Goal: Register for event/course: Sign up to attend an event or enroll in a course

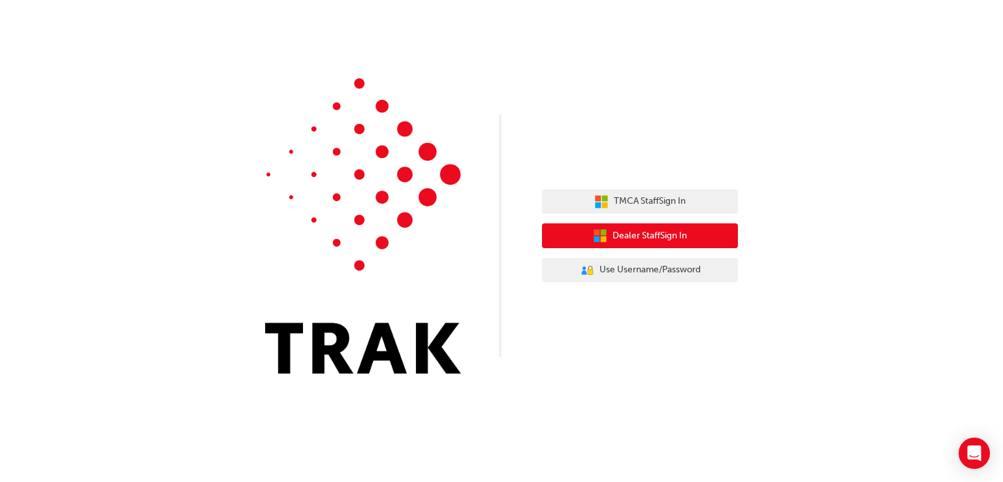
click at [604, 240] on icon "button" at bounding box center [604, 239] width 6 height 6
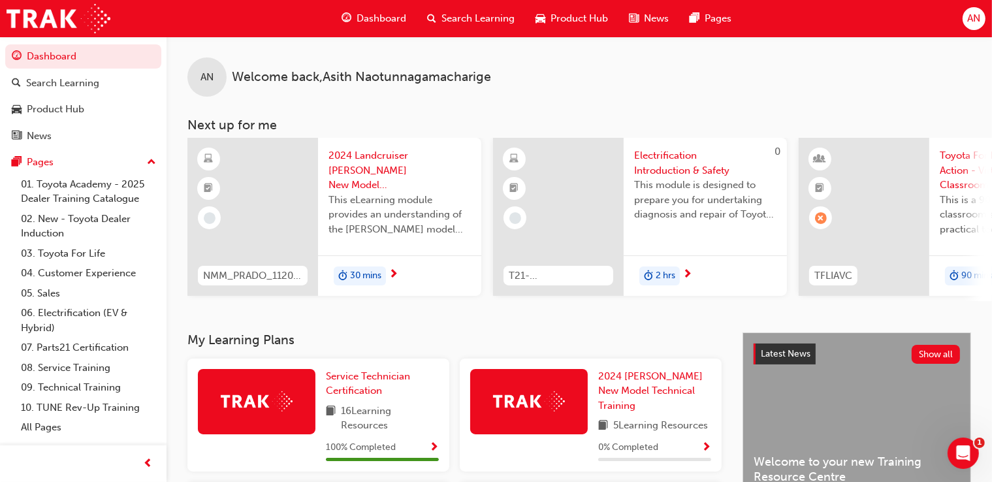
click at [384, 18] on span "Dashboard" at bounding box center [382, 18] width 50 height 15
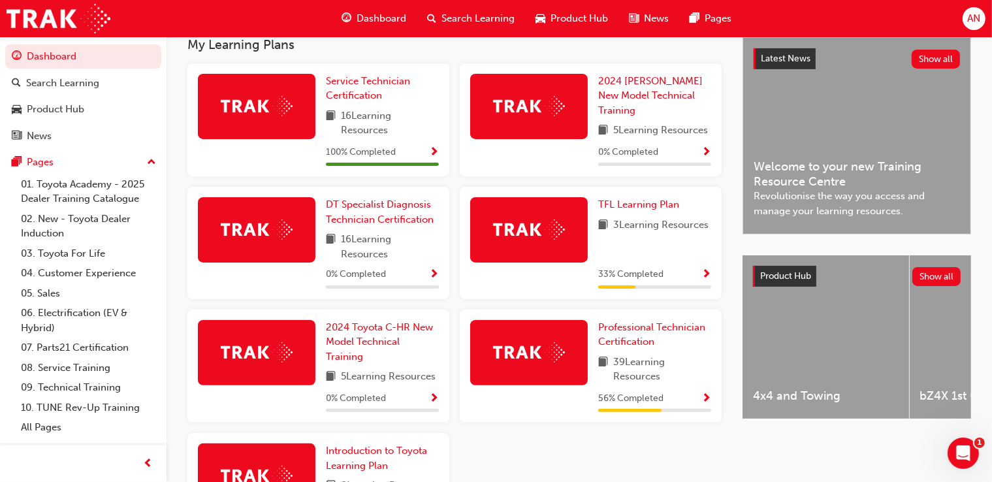
scroll to position [299, 0]
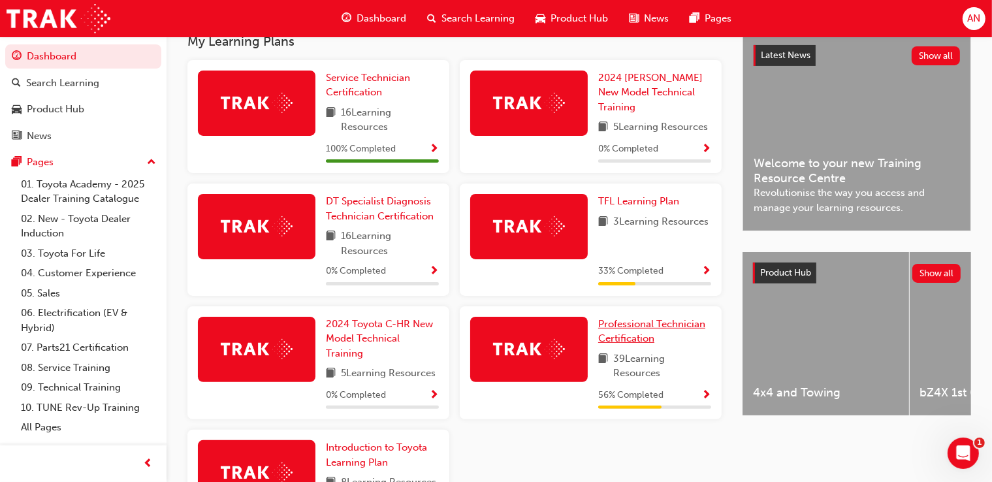
click at [634, 326] on span "Professional Technician Certification" at bounding box center [651, 331] width 107 height 27
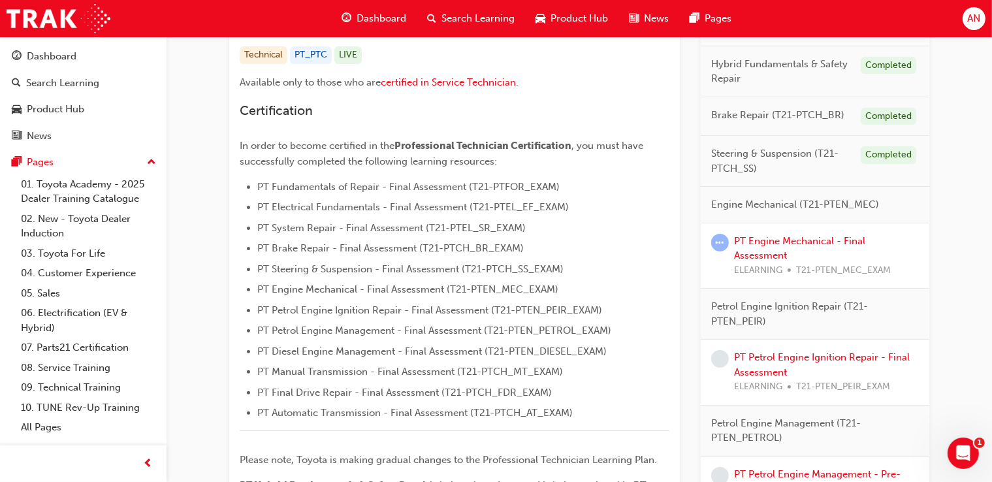
scroll to position [278, 0]
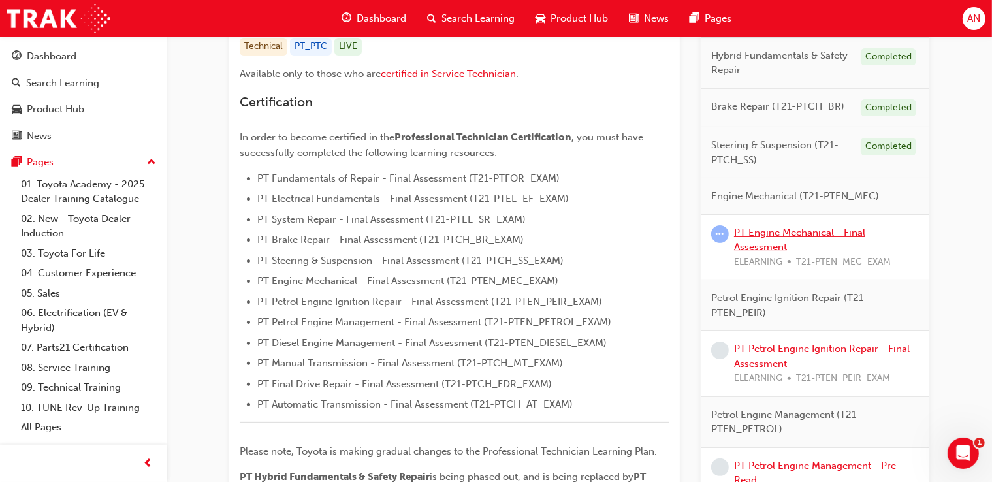
click at [798, 234] on link "PT Engine Mechanical - Final Assessment" at bounding box center [799, 240] width 131 height 27
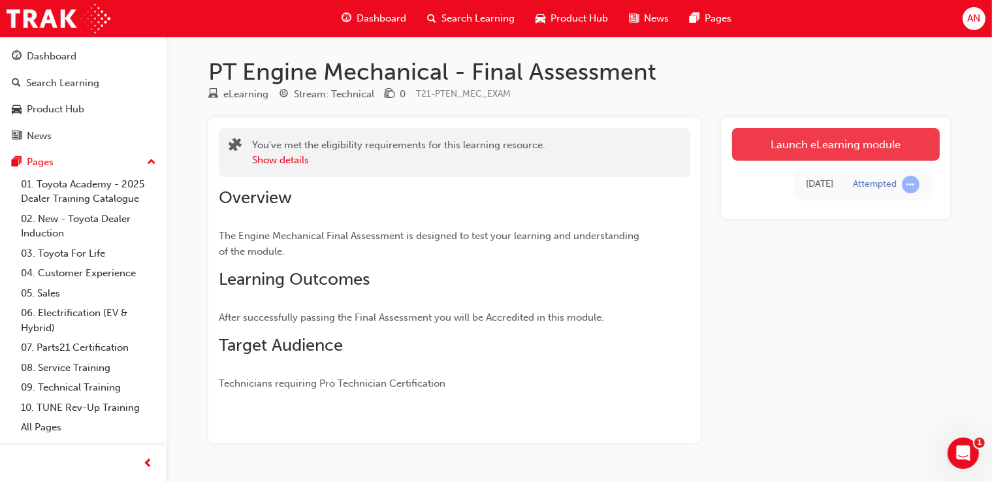
click at [841, 155] on link "Launch eLearning module" at bounding box center [836, 144] width 208 height 33
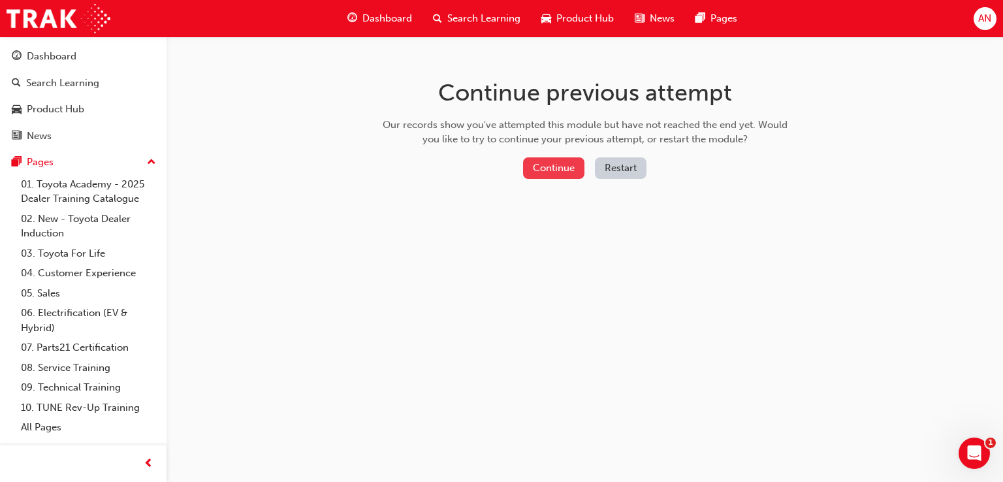
click at [549, 172] on button "Continue" at bounding box center [553, 168] width 61 height 22
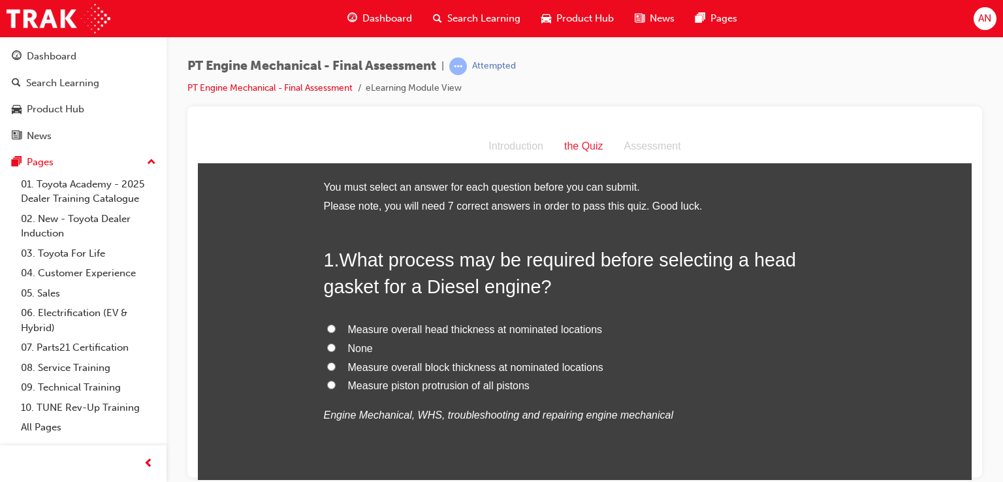
click at [459, 384] on span "Measure piston protrusion of all pistons" at bounding box center [439, 385] width 182 height 11
click at [336, 384] on input "Measure piston protrusion of all pistons" at bounding box center [331, 384] width 8 height 8
radio input "true"
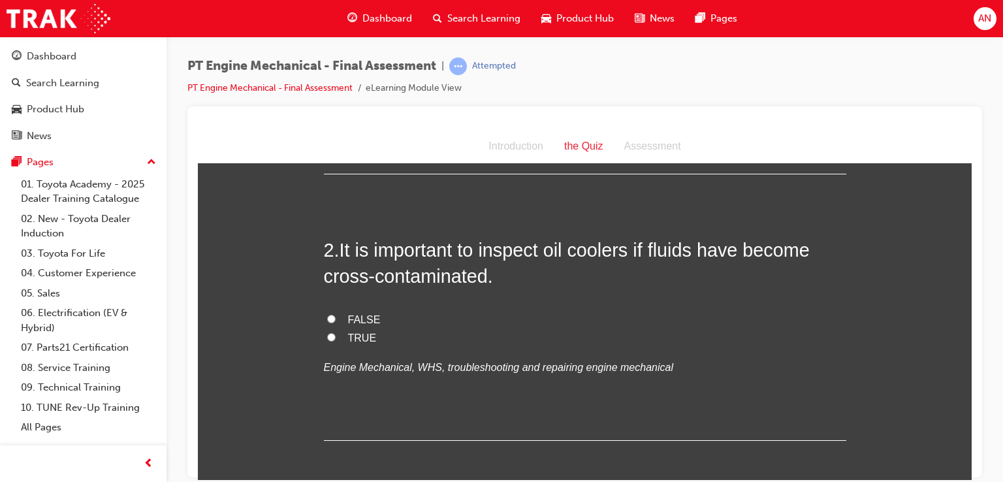
scroll to position [319, 0]
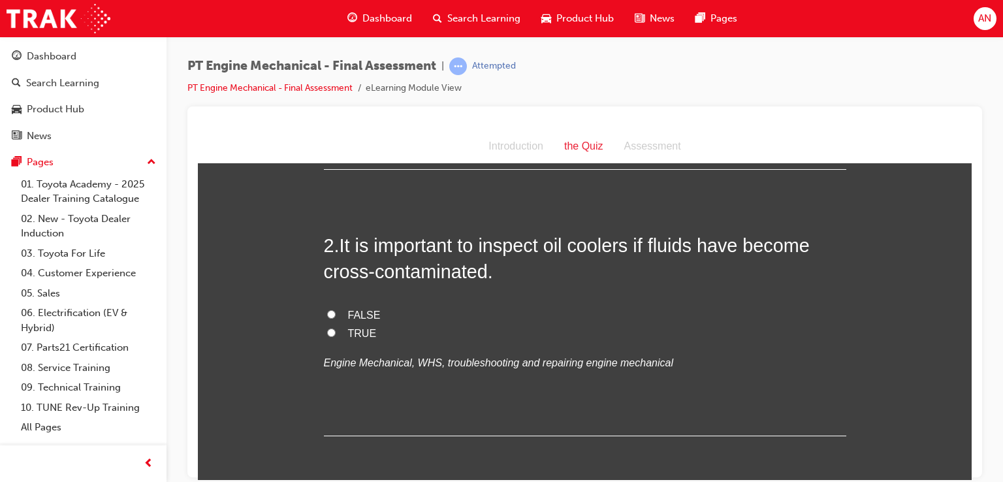
click at [327, 330] on input "TRUE" at bounding box center [331, 332] width 8 height 8
radio input "true"
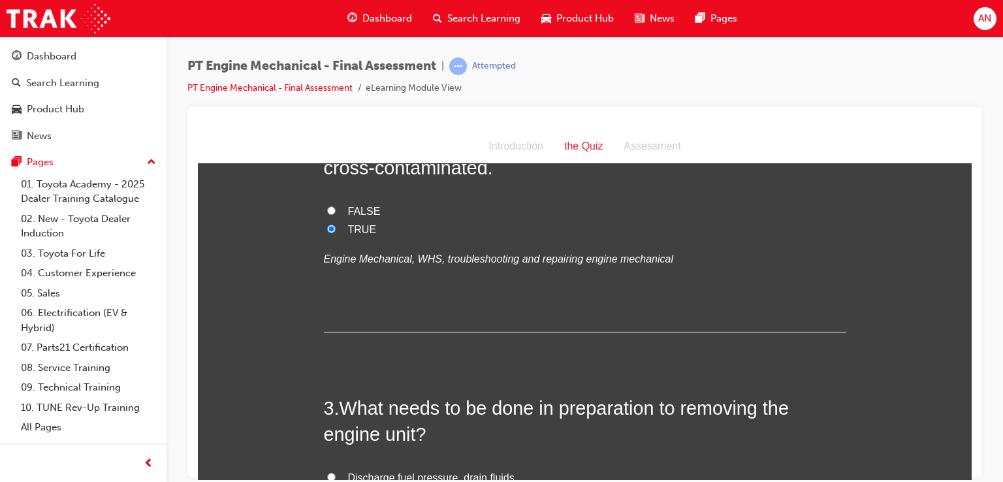
scroll to position [423, 0]
click at [327, 205] on input "FALSE" at bounding box center [331, 209] width 8 height 8
radio input "true"
click at [327, 223] on input "TRUE" at bounding box center [331, 227] width 8 height 8
radio input "true"
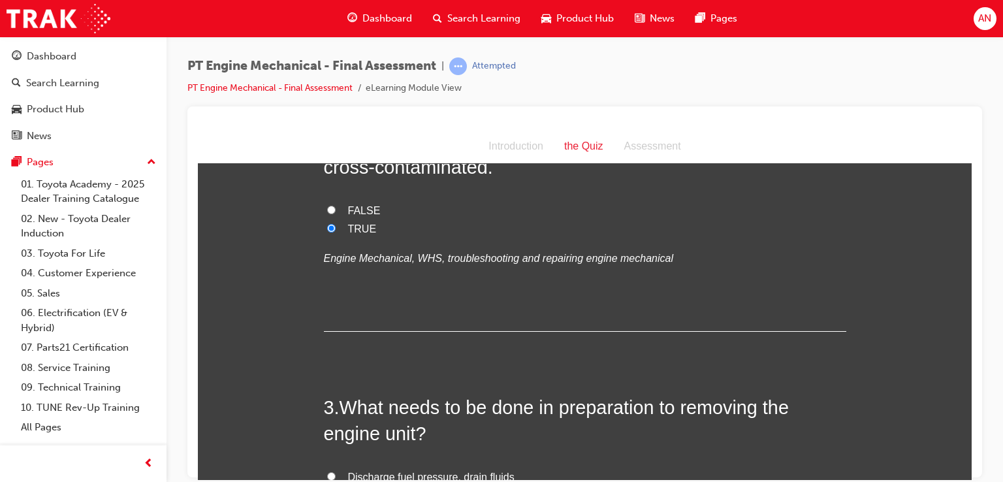
click at [698, 226] on label "TRUE" at bounding box center [585, 228] width 523 height 19
click at [336, 226] on input "TRUE" at bounding box center [331, 227] width 8 height 8
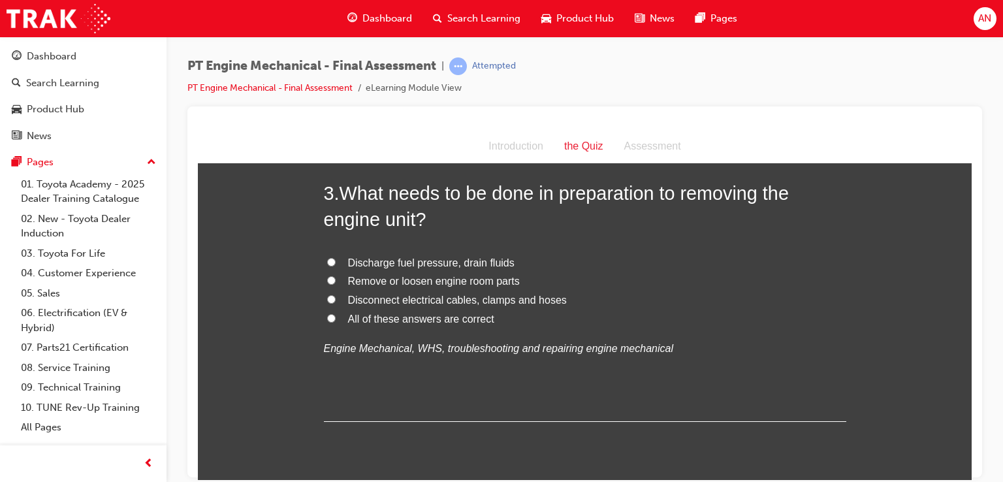
scroll to position [651, 0]
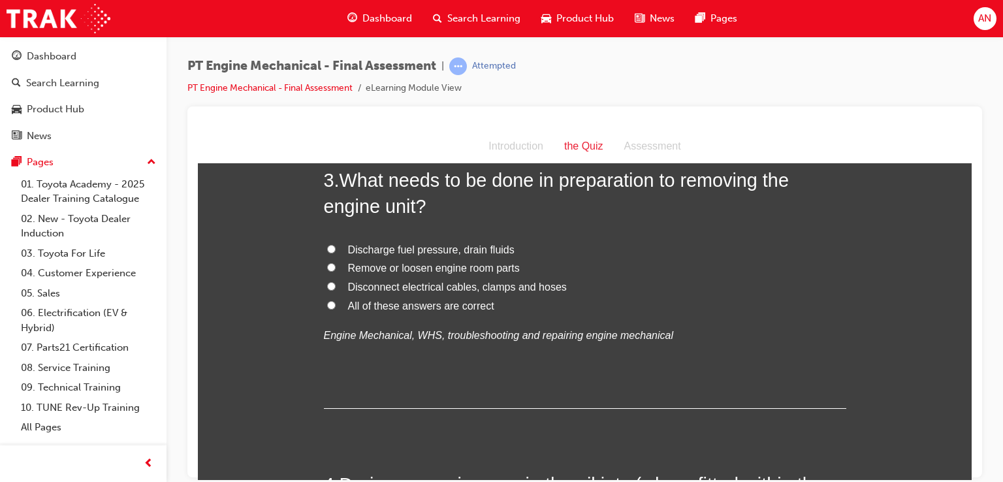
click at [327, 304] on input "All of these answers are correct" at bounding box center [331, 304] width 8 height 8
radio input "true"
drag, startPoint x: 964, startPoint y: 248, endPoint x: 943, endPoint y: 281, distance: 39.7
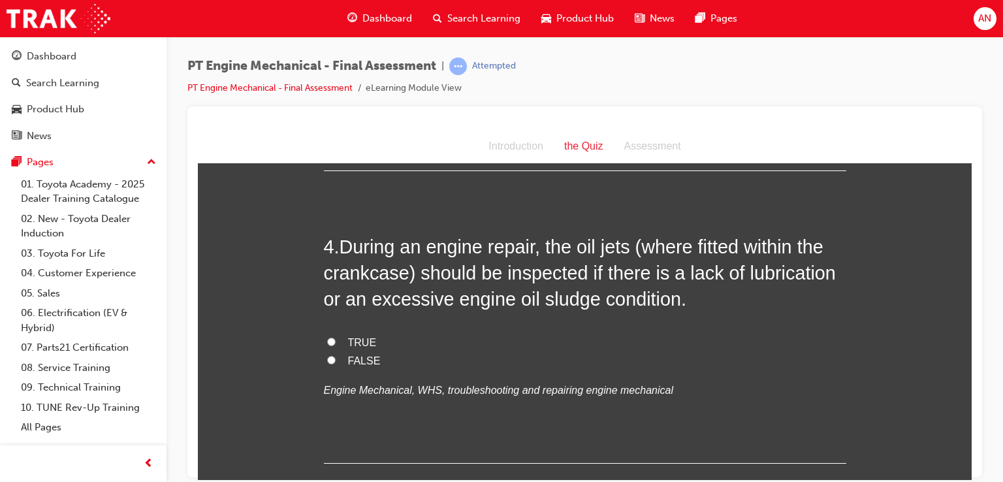
scroll to position [892, 0]
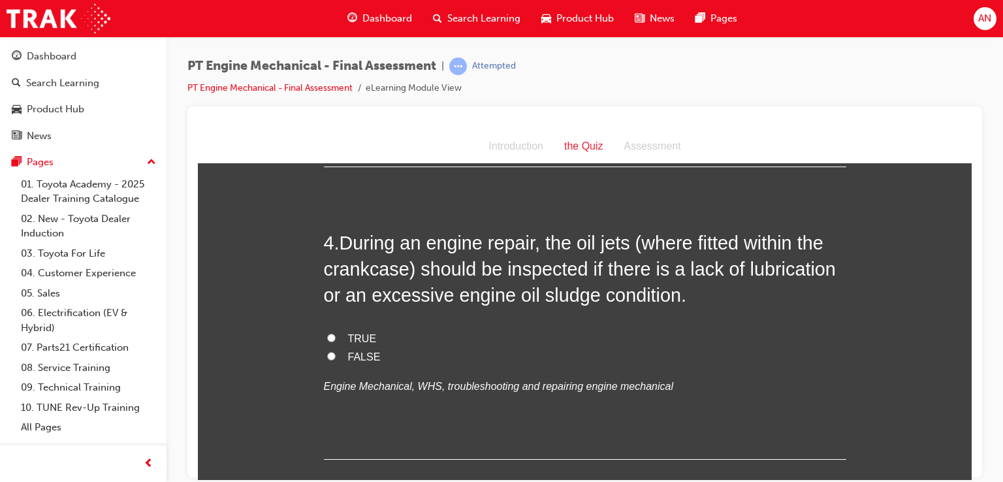
click at [327, 336] on input "TRUE" at bounding box center [331, 337] width 8 height 8
radio input "true"
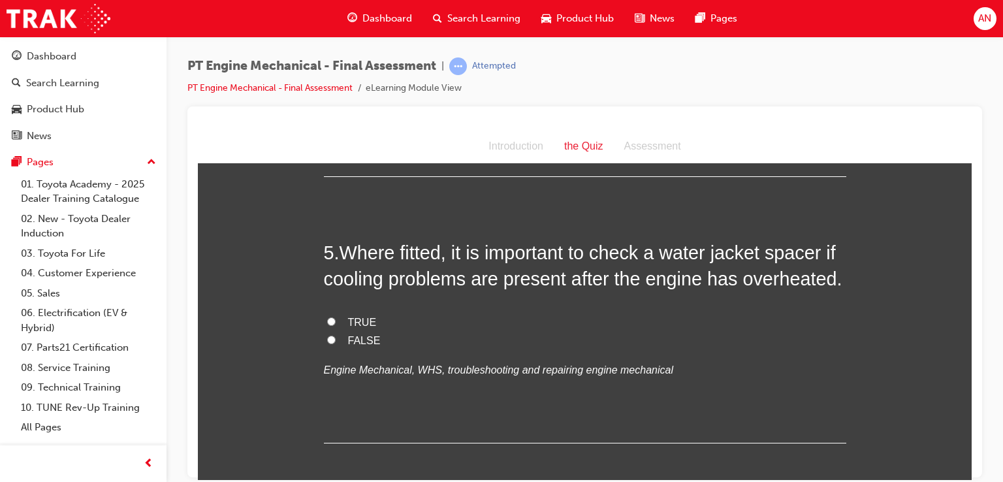
scroll to position [1180, 0]
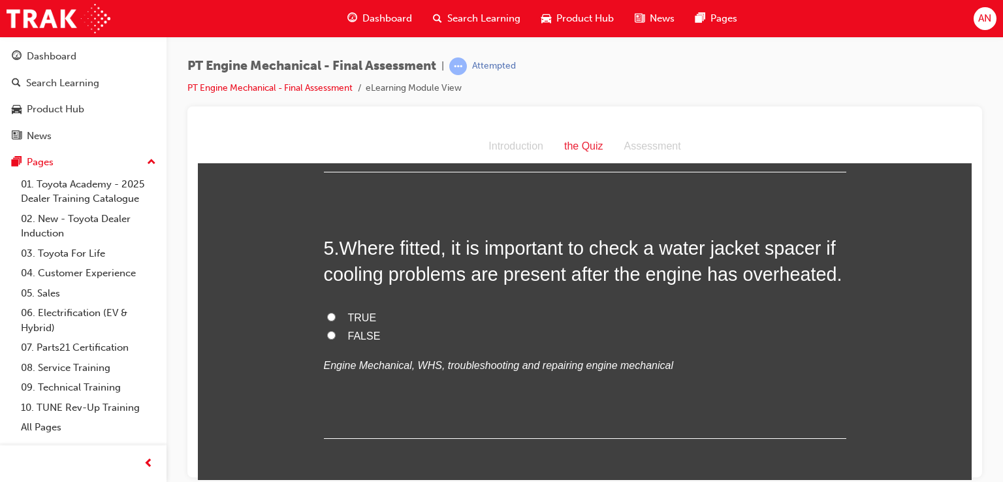
click at [330, 315] on label "TRUE" at bounding box center [585, 317] width 523 height 19
click at [330, 315] on input "TRUE" at bounding box center [331, 316] width 8 height 8
radio input "true"
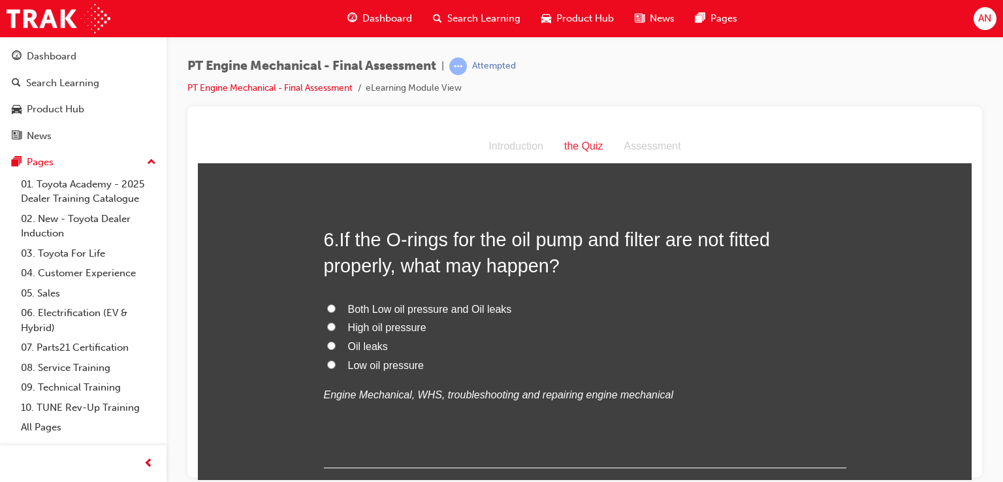
scroll to position [1467, 0]
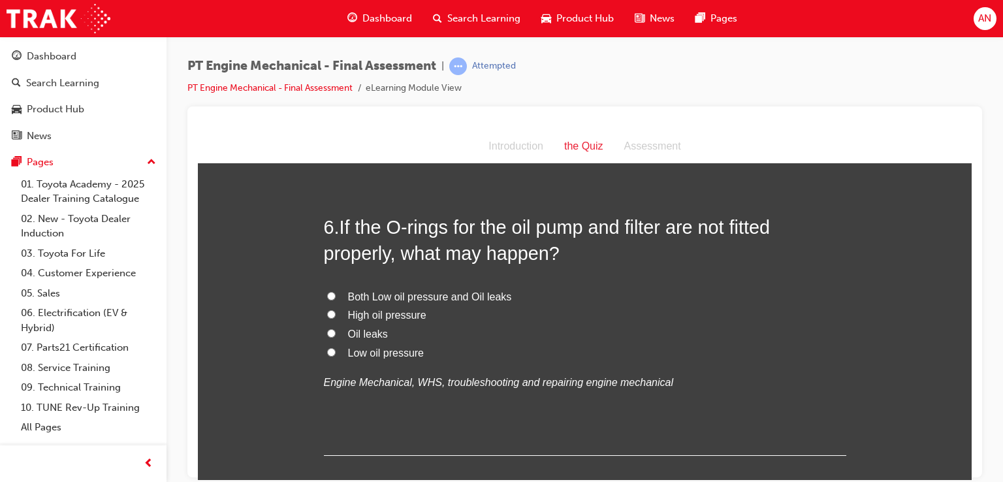
click at [327, 293] on input "Both Low oil pressure and Oil leaks" at bounding box center [331, 295] width 8 height 8
radio input "true"
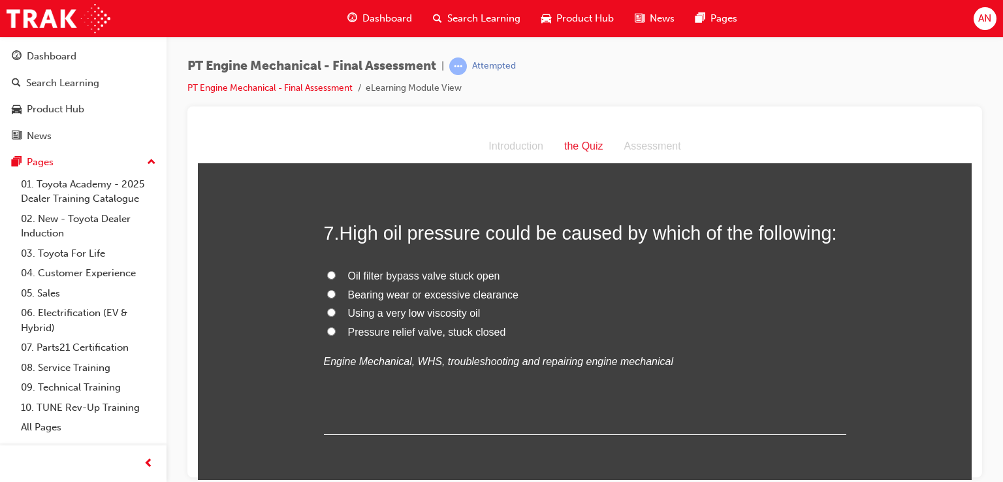
scroll to position [1774, 0]
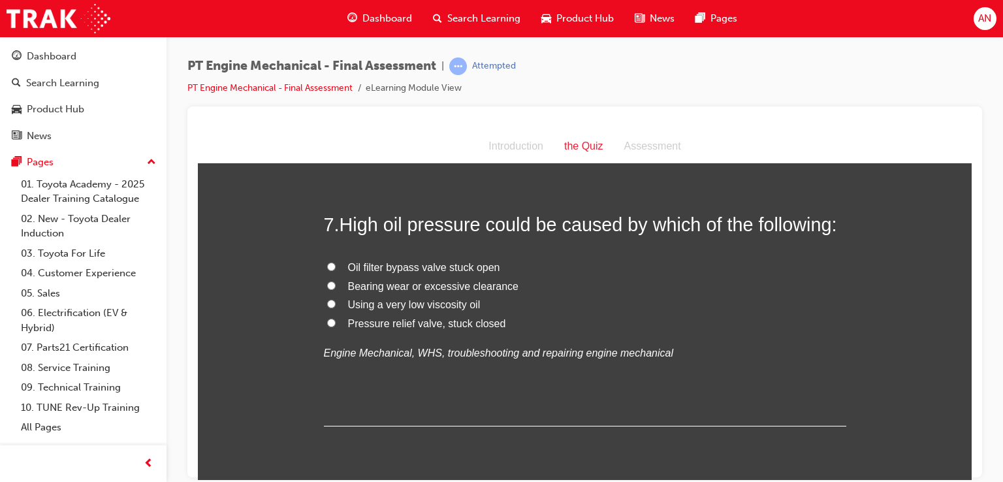
click at [324, 324] on label "Pressure relief valve, stuck closed" at bounding box center [585, 323] width 523 height 19
click at [327, 324] on input "Pressure relief valve, stuck closed" at bounding box center [331, 322] width 8 height 8
radio input "true"
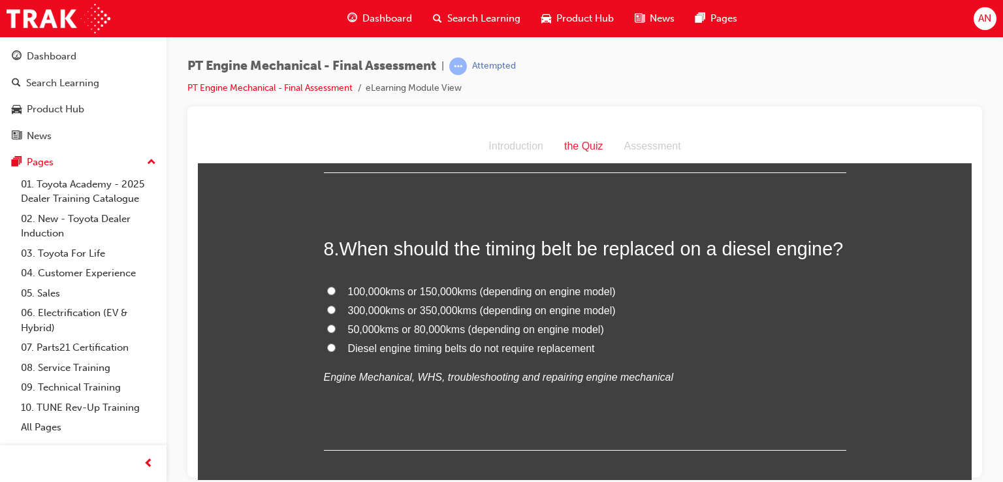
scroll to position [2035, 0]
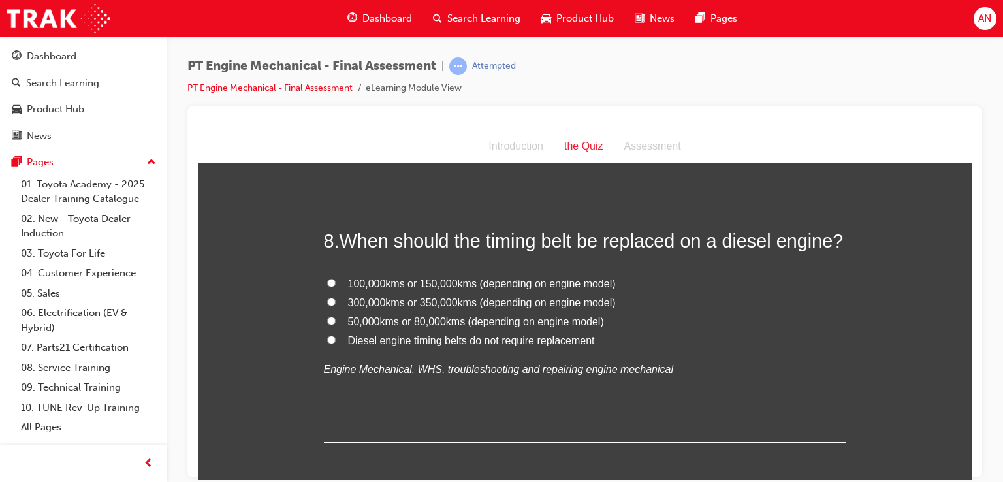
click at [327, 282] on input "100,000kms or 150,000kms (depending on engine model)" at bounding box center [331, 282] width 8 height 8
radio input "true"
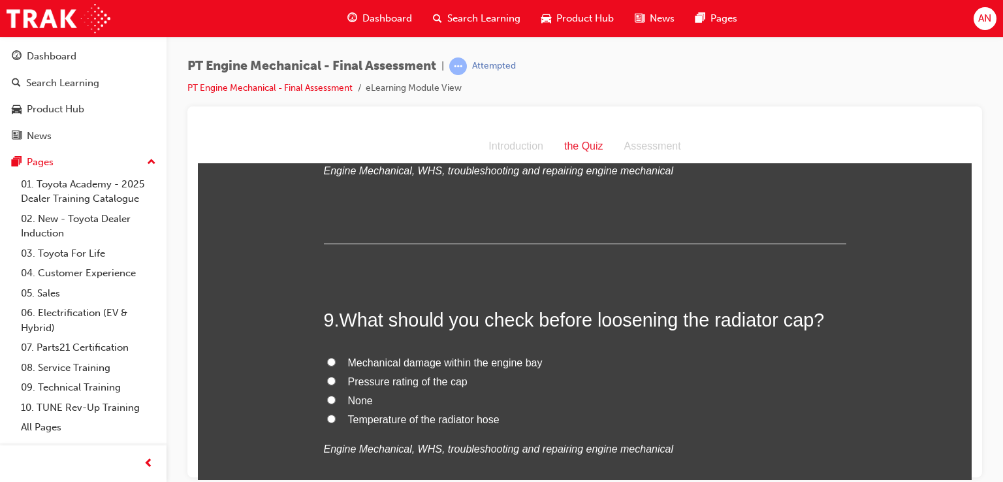
scroll to position [2252, 0]
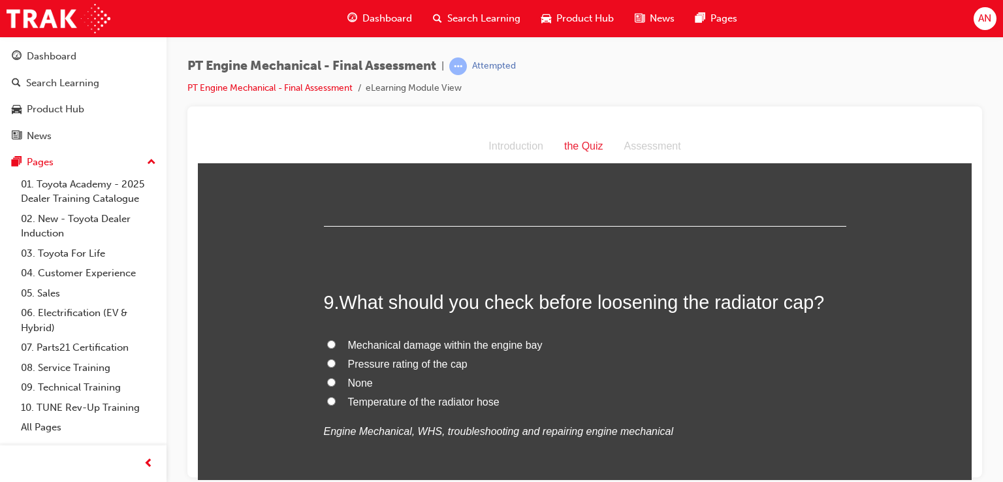
click at [437, 399] on span "Temperature of the radiator hose" at bounding box center [424, 401] width 152 height 11
click at [336, 399] on input "Temperature of the radiator hose" at bounding box center [331, 400] width 8 height 8
radio input "true"
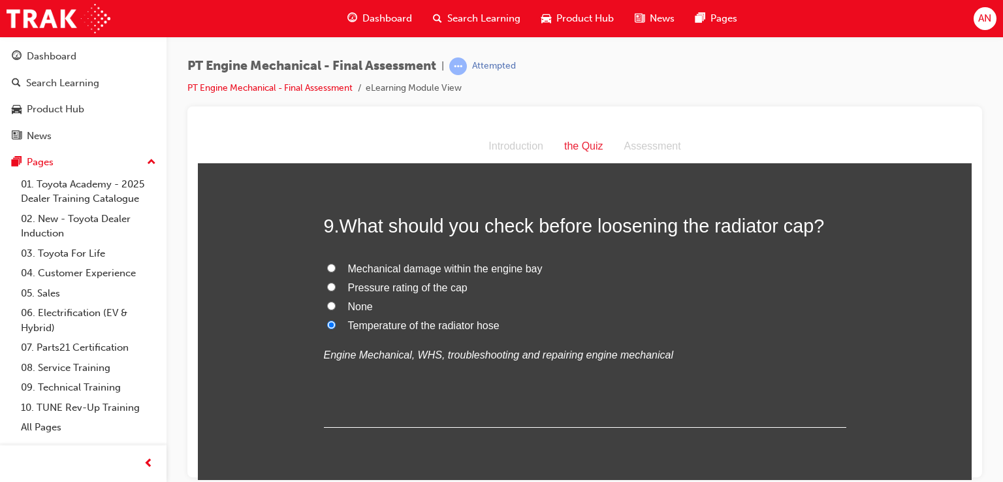
scroll to position [2373, 0]
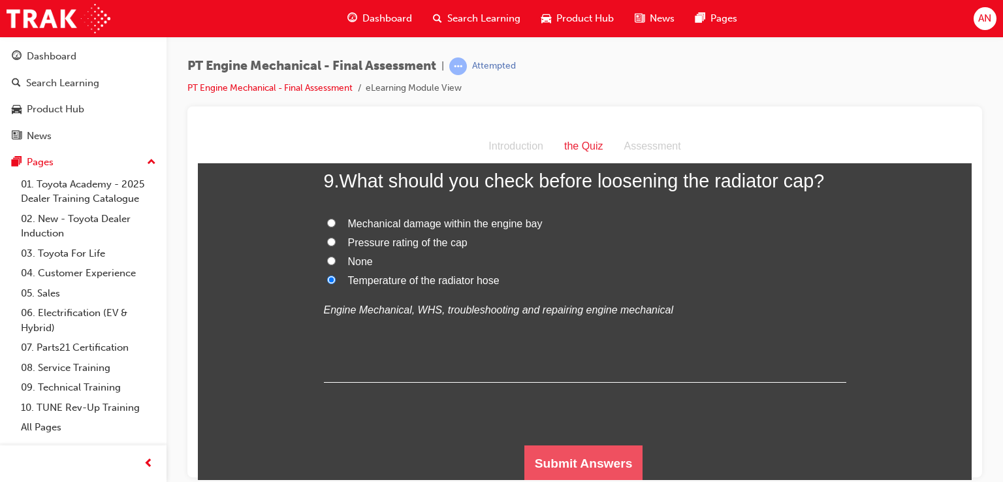
click at [607, 463] on button "Submit Answers" at bounding box center [584, 463] width 119 height 37
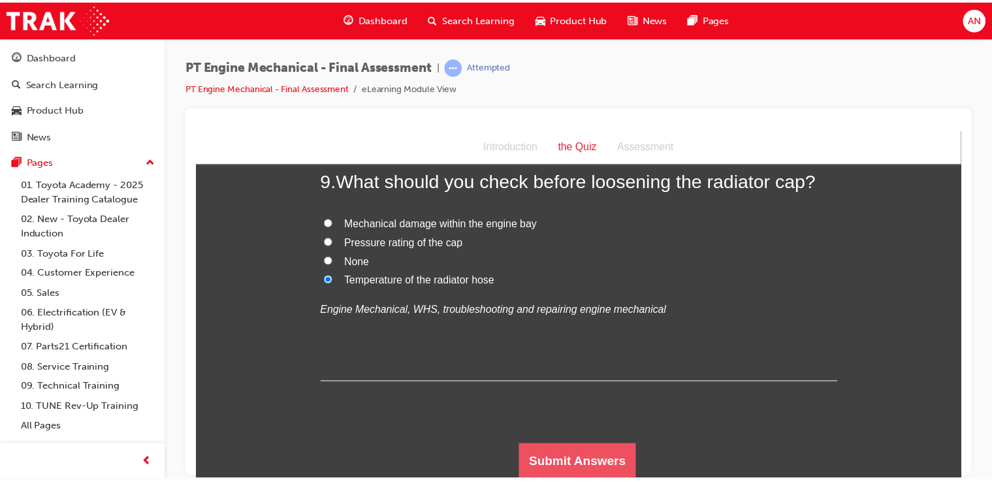
scroll to position [0, 0]
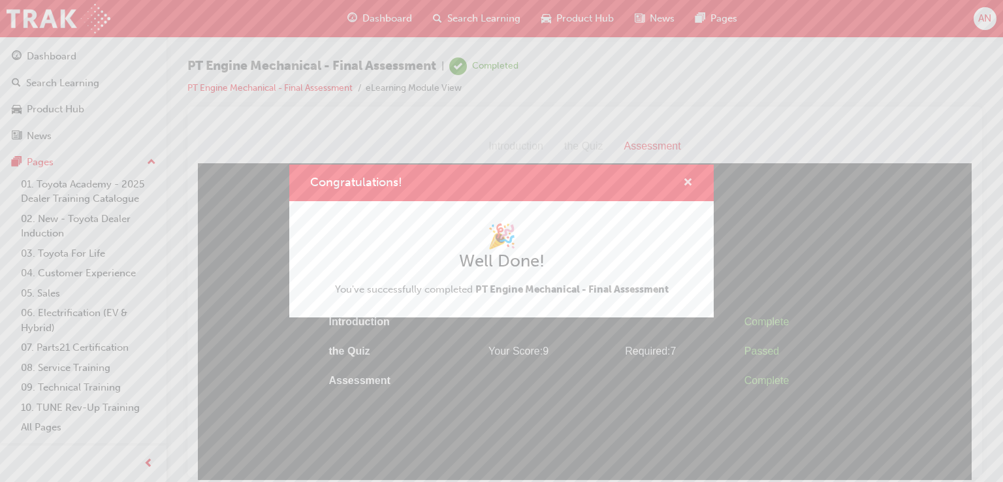
click at [687, 182] on span "cross-icon" at bounding box center [688, 184] width 10 height 12
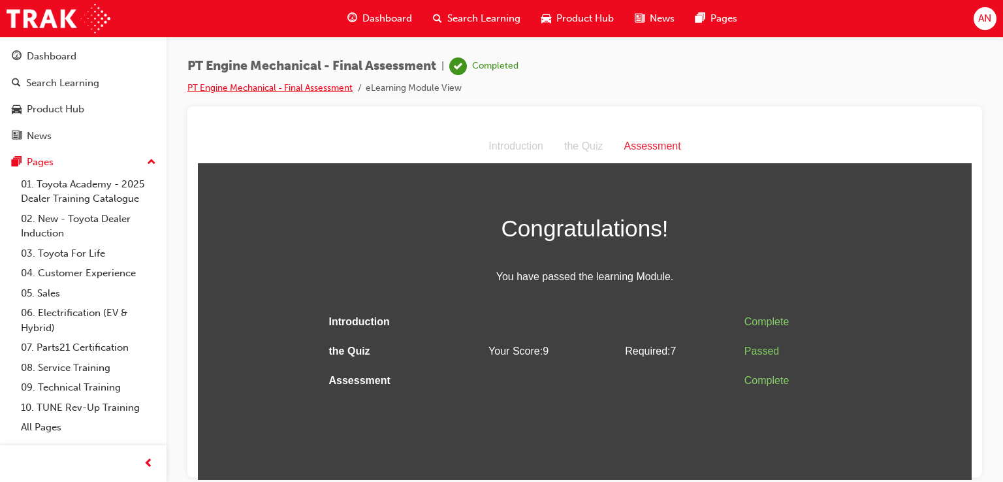
click at [290, 90] on link "PT Engine Mechanical - Final Assessment" at bounding box center [269, 87] width 165 height 11
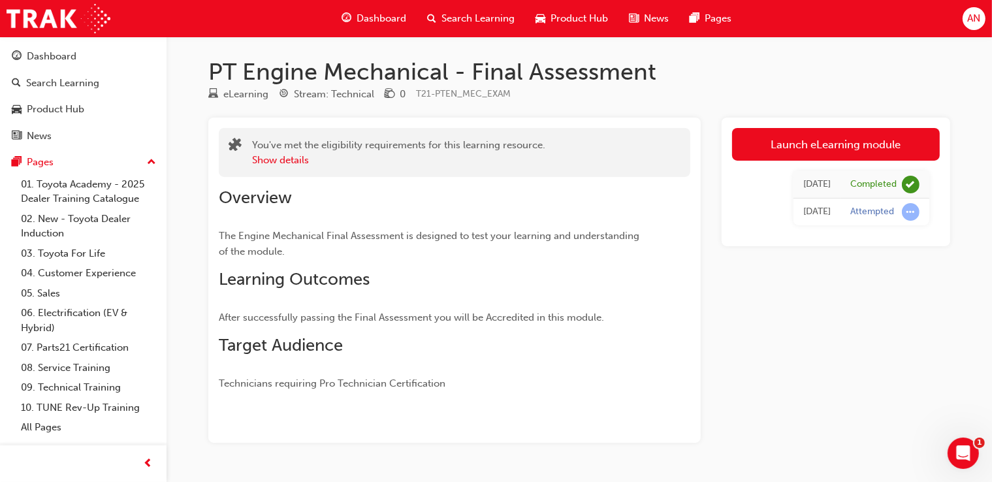
drag, startPoint x: 1003, startPoint y: 191, endPoint x: 366, endPoint y: 18, distance: 659.3
click at [366, 18] on span "Dashboard" at bounding box center [382, 18] width 50 height 15
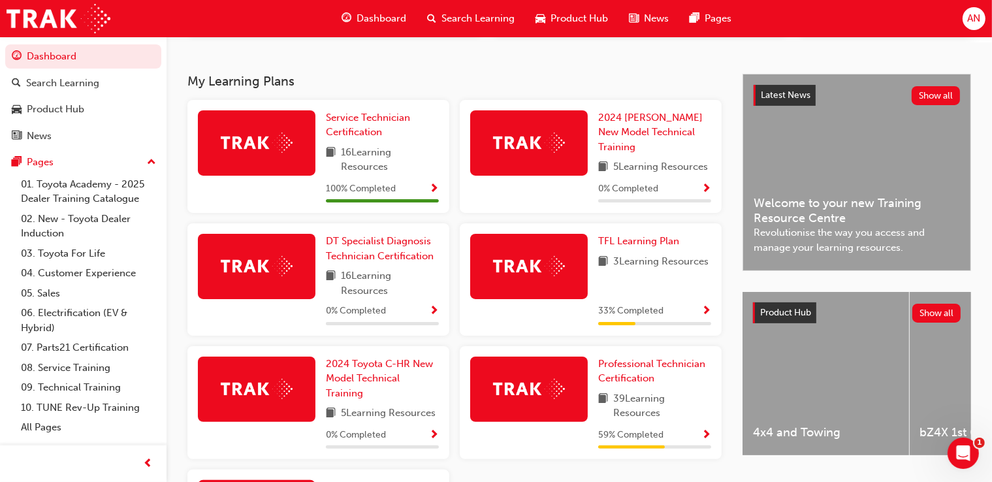
scroll to position [267, 0]
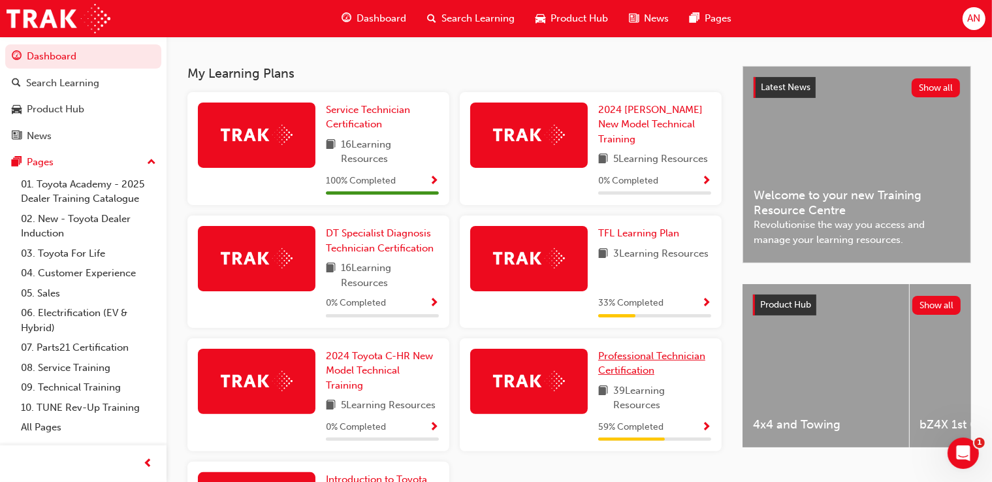
click at [643, 356] on span "Professional Technician Certification" at bounding box center [651, 363] width 107 height 27
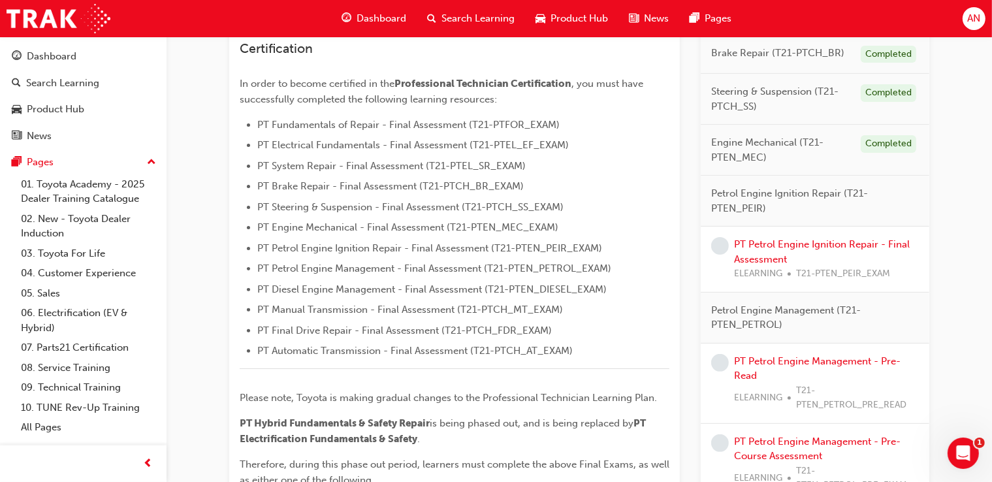
scroll to position [338, 0]
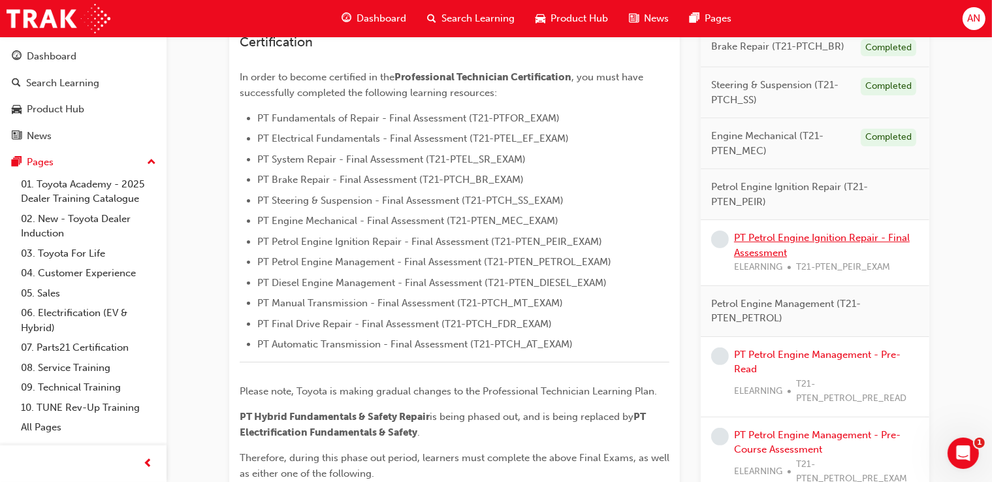
click at [809, 234] on link "PT Petrol Engine Ignition Repair - Final Assessment" at bounding box center [822, 245] width 176 height 27
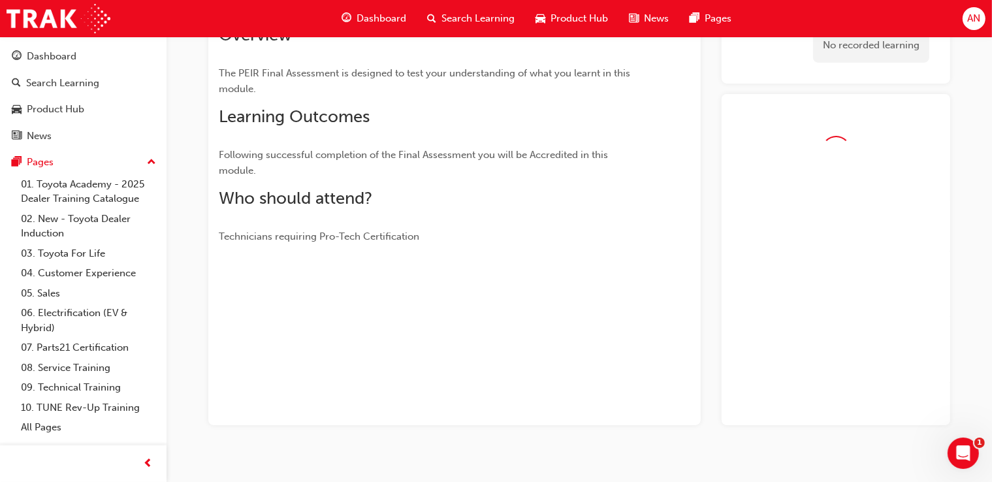
scroll to position [197, 0]
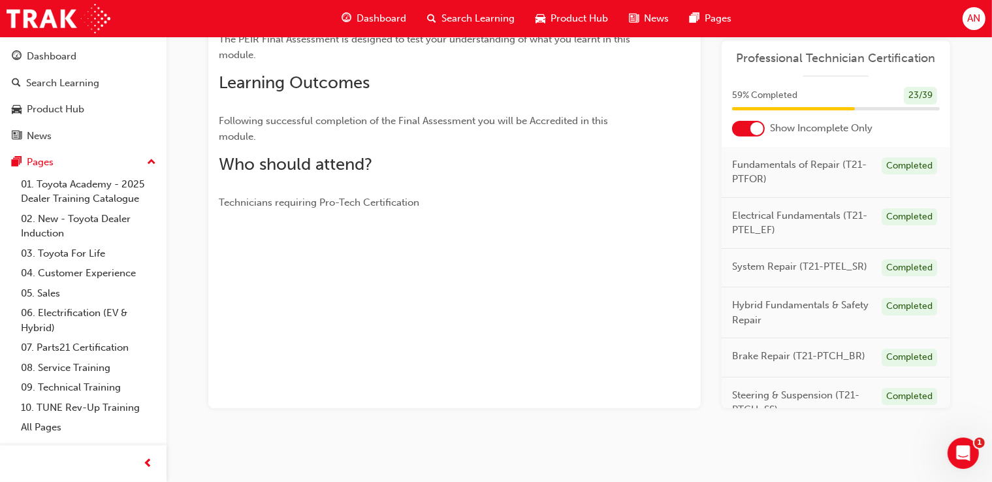
drag, startPoint x: 999, startPoint y: 206, endPoint x: 993, endPoint y: 95, distance: 110.5
click at [992, 95] on html "Your version of Internet Explorer is outdated and not supported. Please upgrade…" at bounding box center [496, 44] width 992 height 482
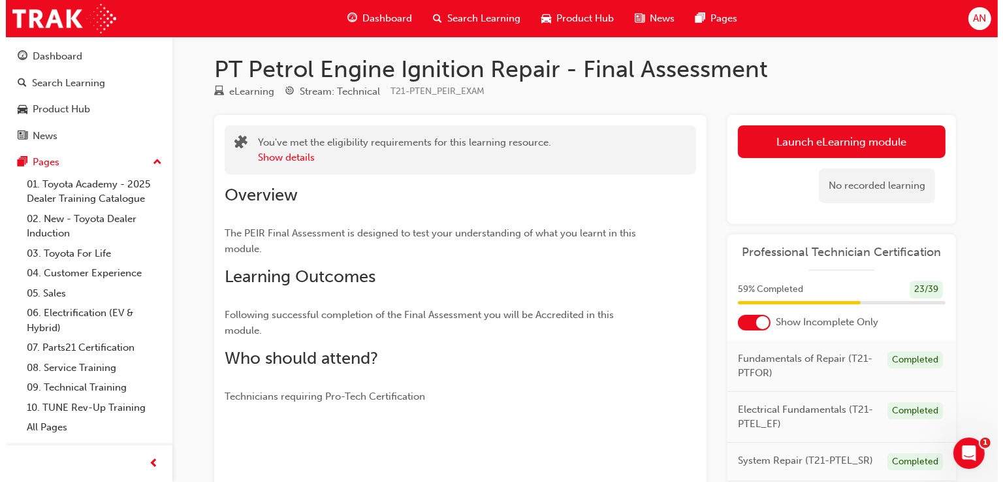
scroll to position [0, 0]
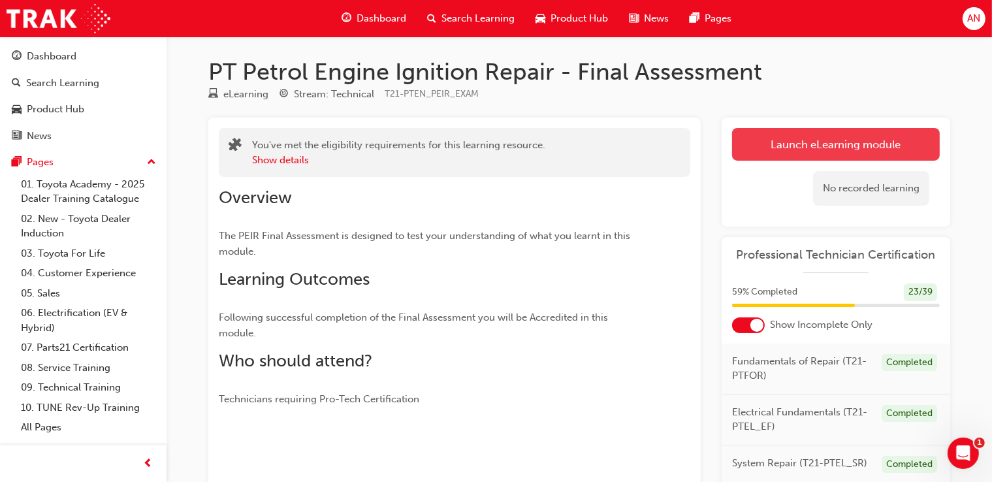
click at [888, 146] on link "Launch eLearning module" at bounding box center [836, 144] width 208 height 33
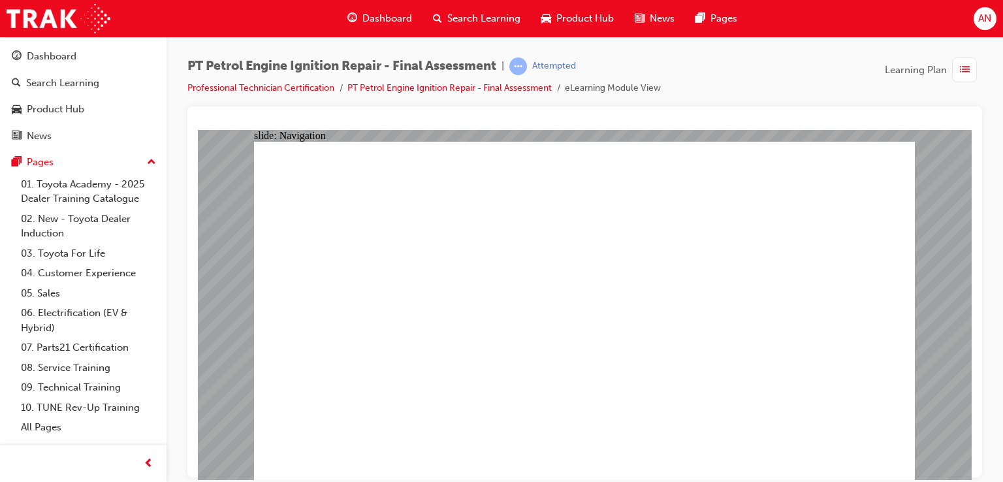
checkbox input "true"
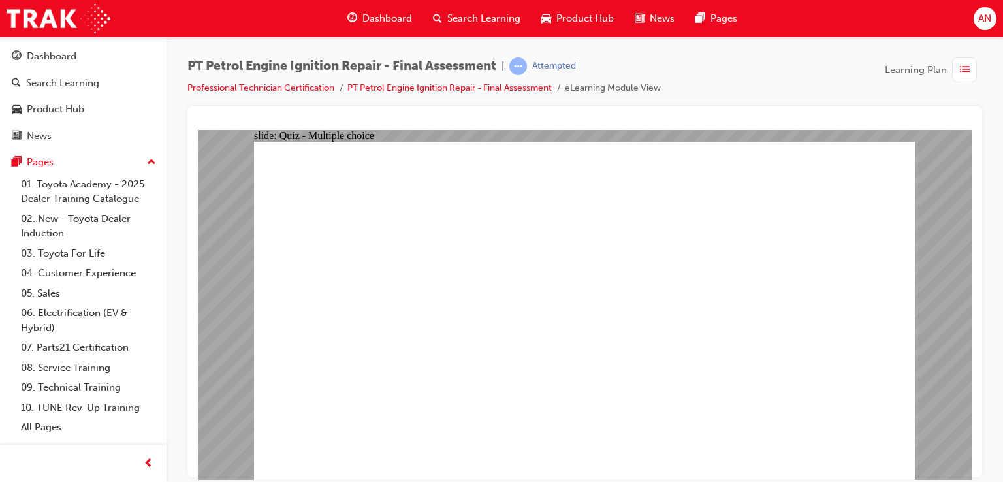
checkbox input "false"
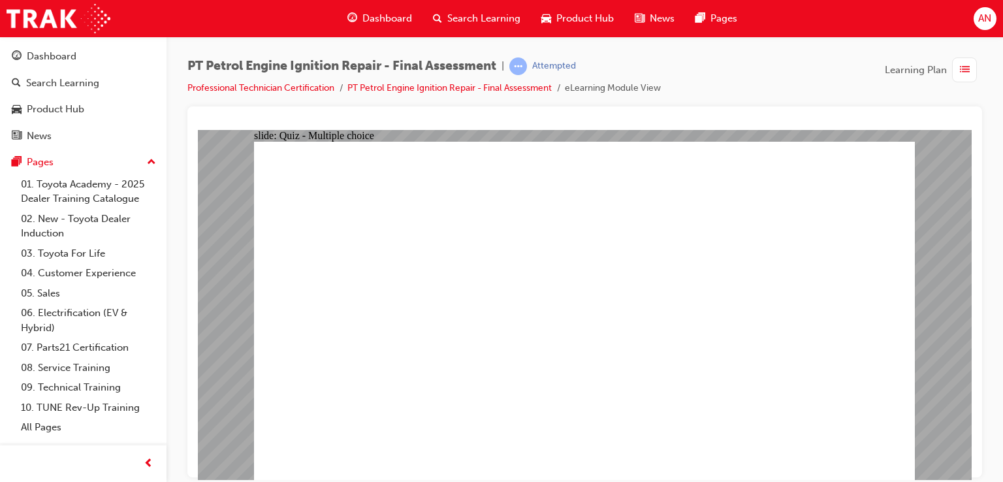
checkbox input "true"
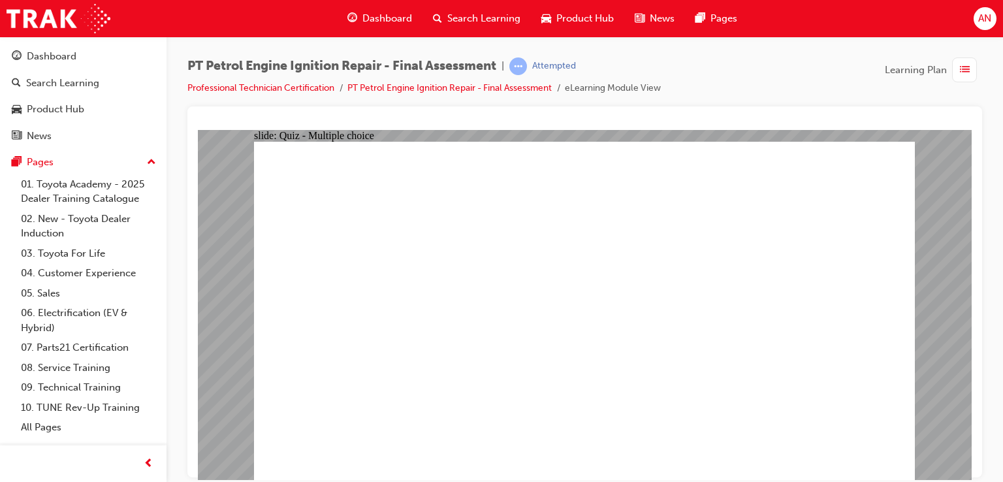
checkbox input "true"
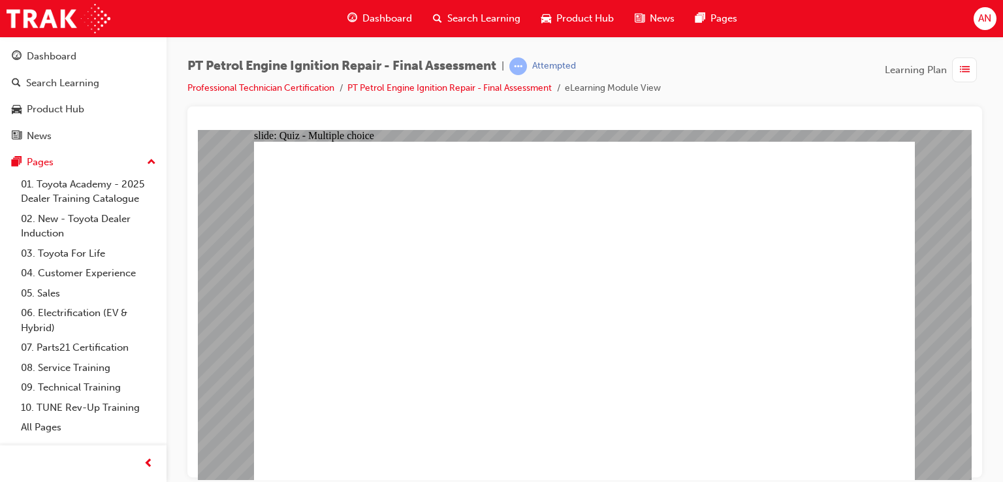
checkbox input "true"
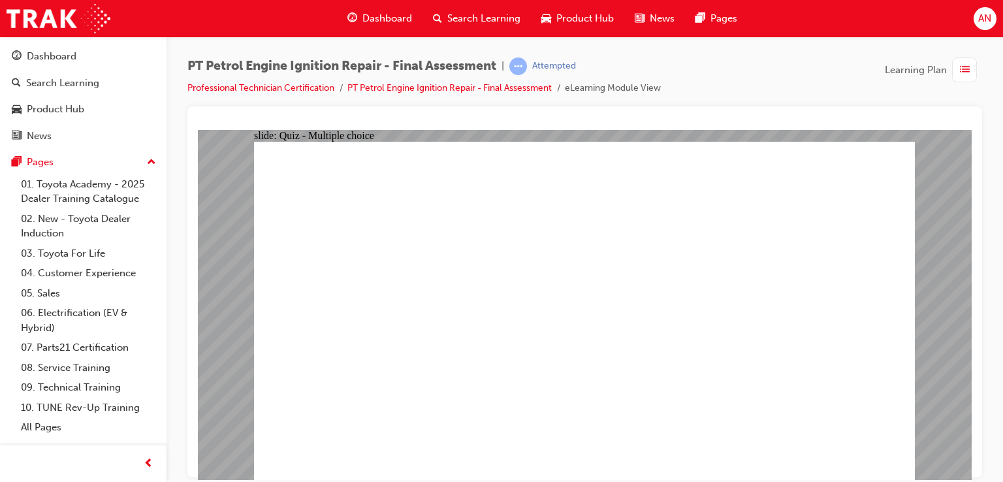
checkbox input "true"
radio input "true"
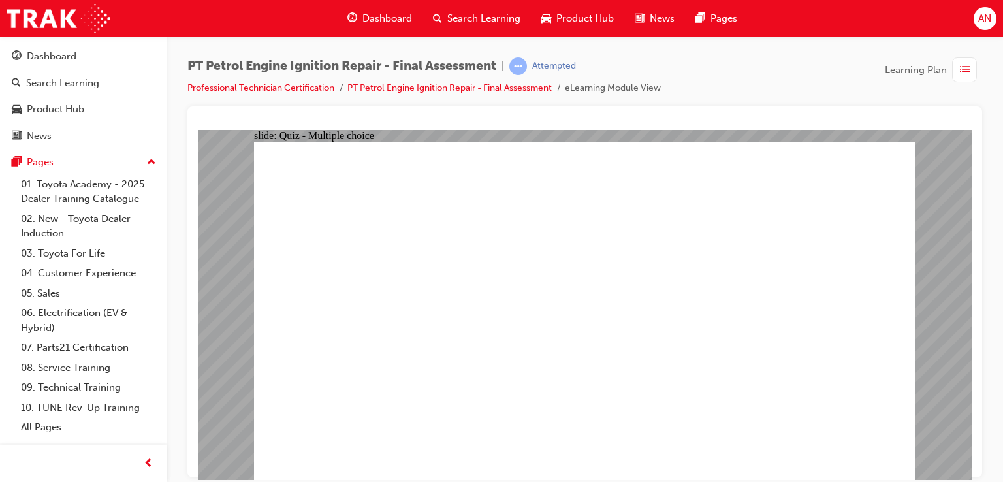
radio input "true"
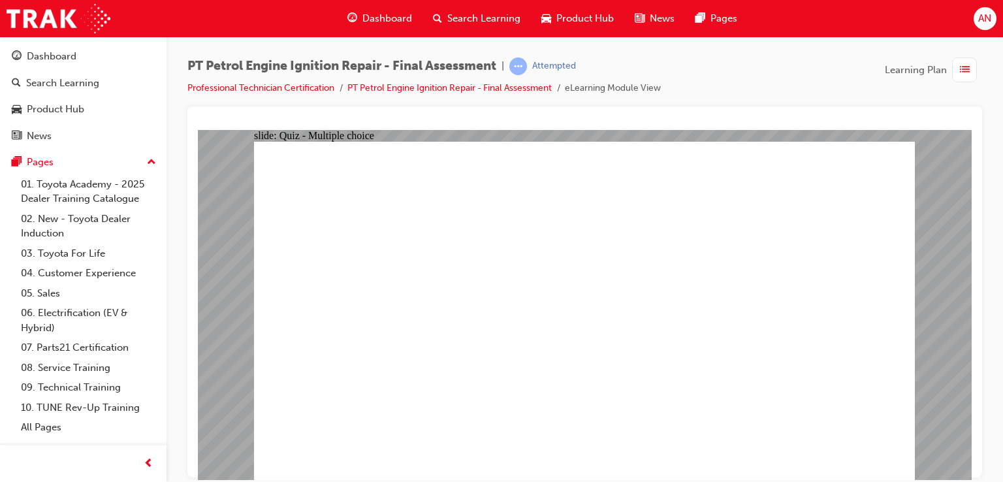
radio input "true"
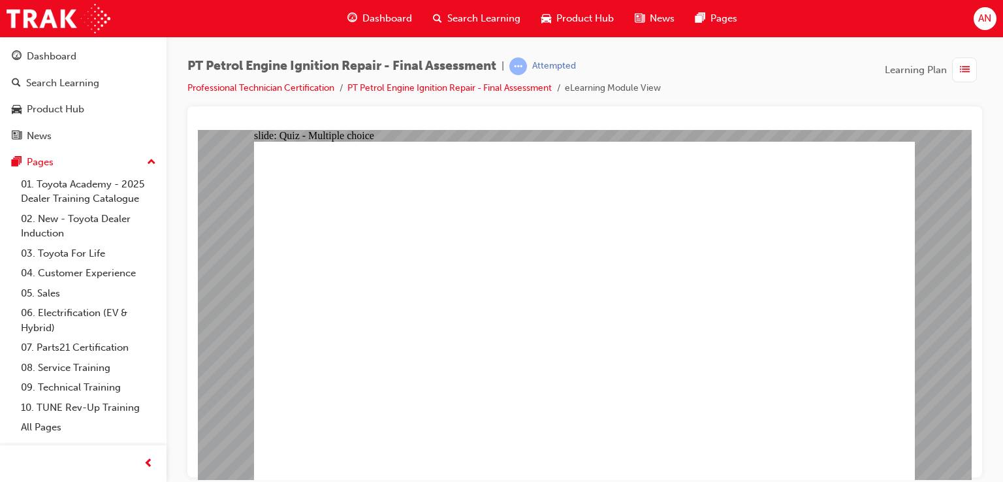
radio input "true"
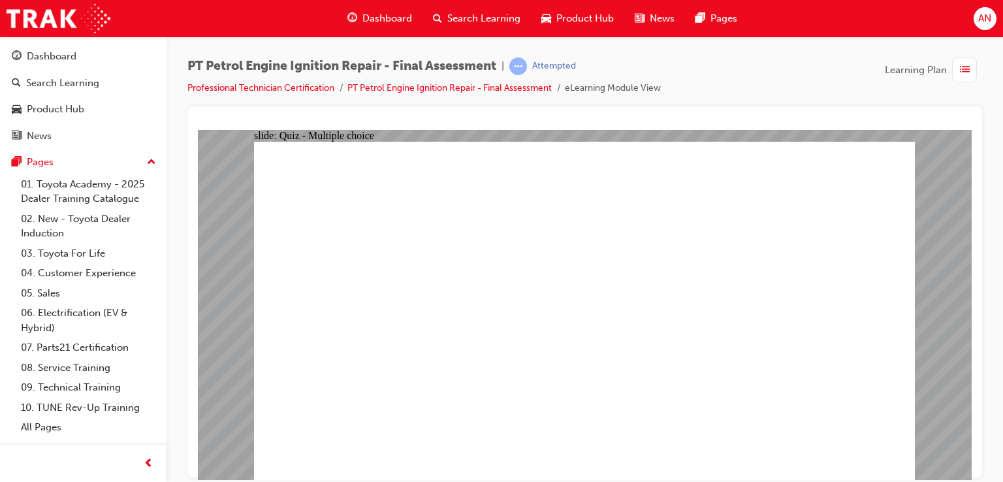
radio input "true"
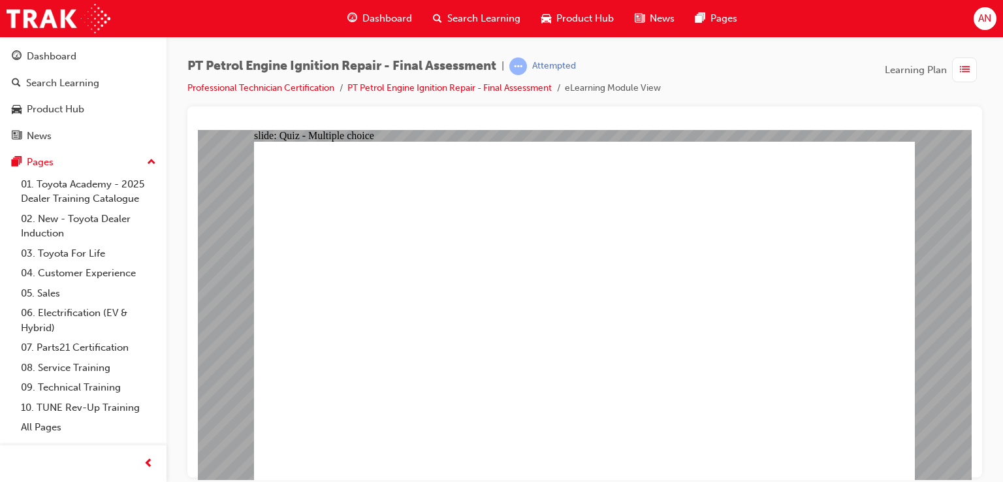
radio input "true"
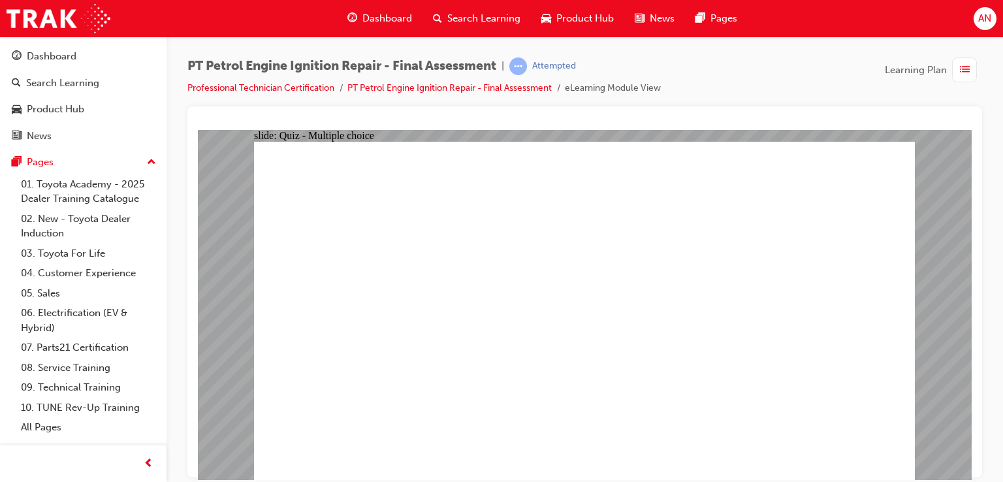
radio input "true"
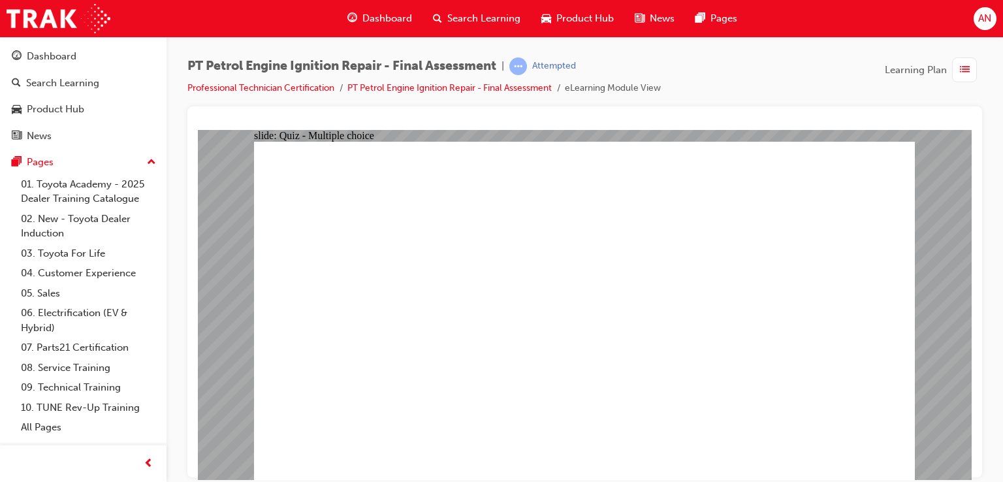
radio input "true"
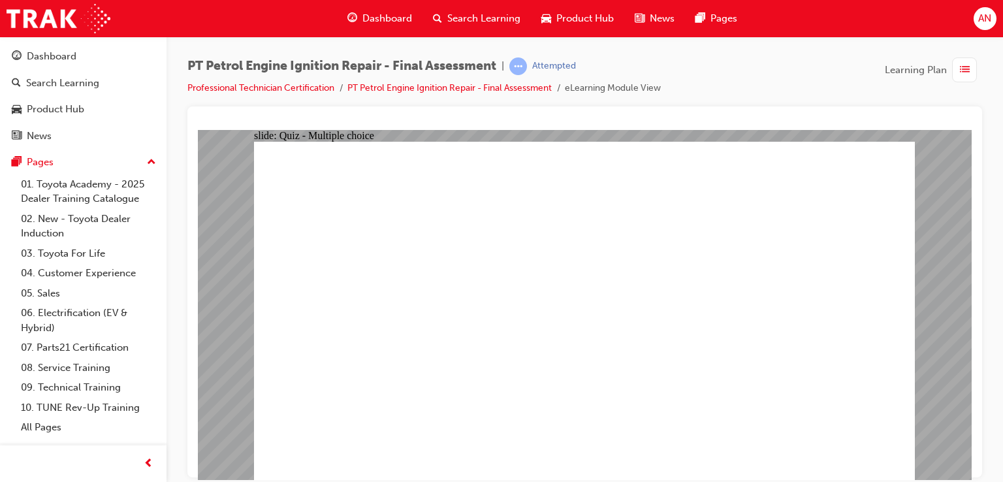
radio input "true"
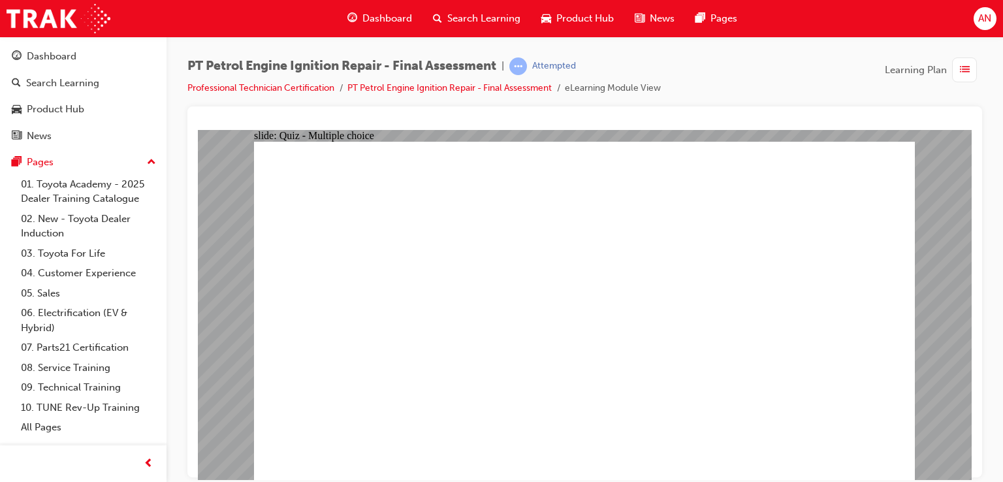
radio input "false"
radio input "true"
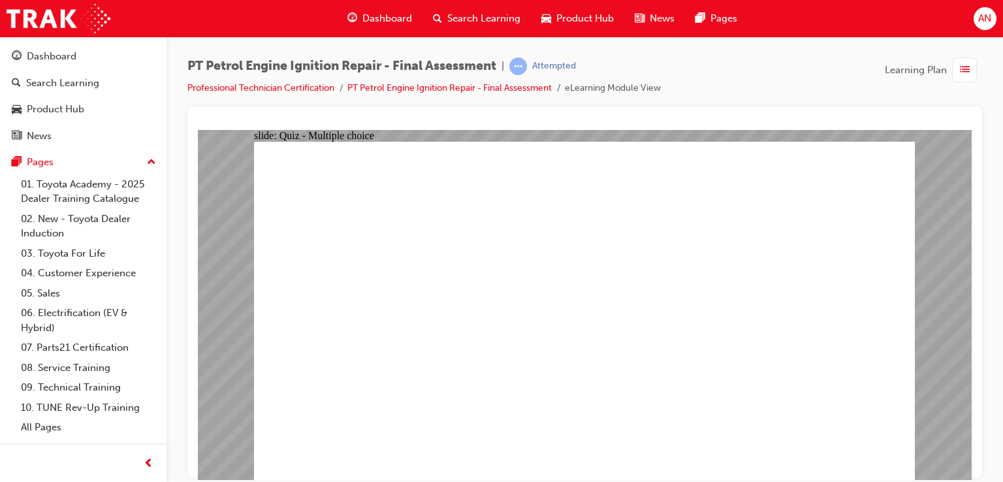
radio input "true"
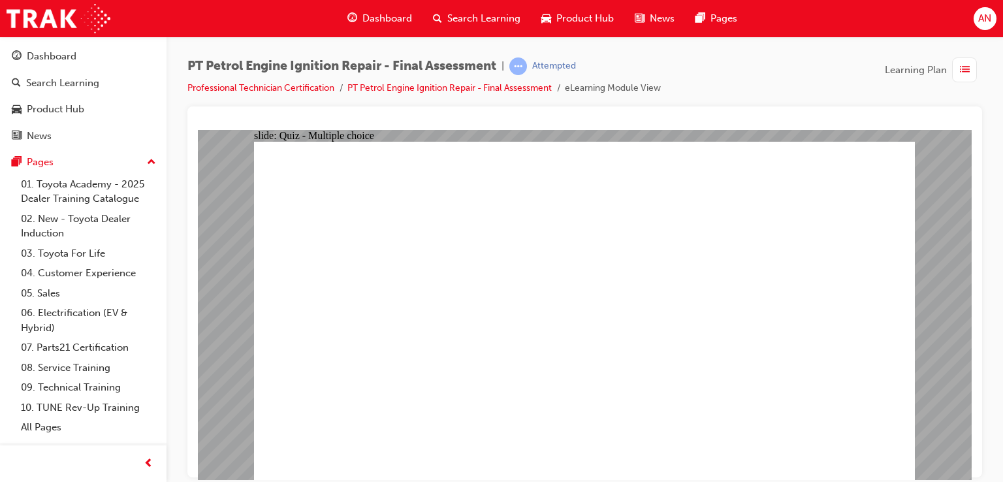
radio input "true"
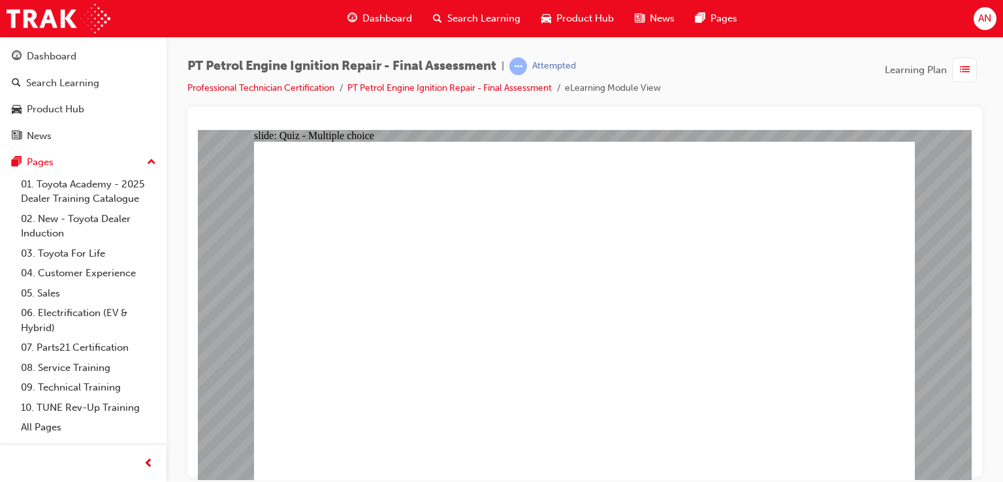
radio input "true"
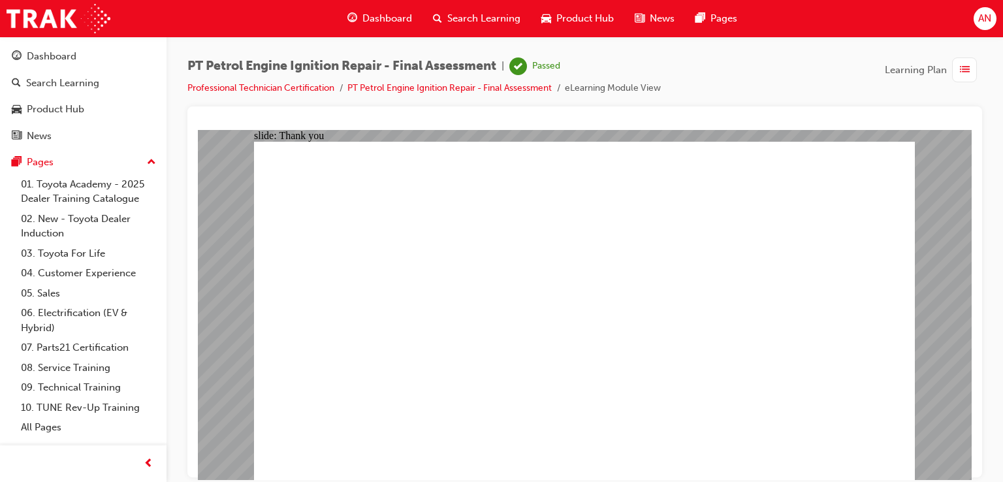
click at [295, 86] on link "Professional Technician Certification" at bounding box center [260, 87] width 147 height 11
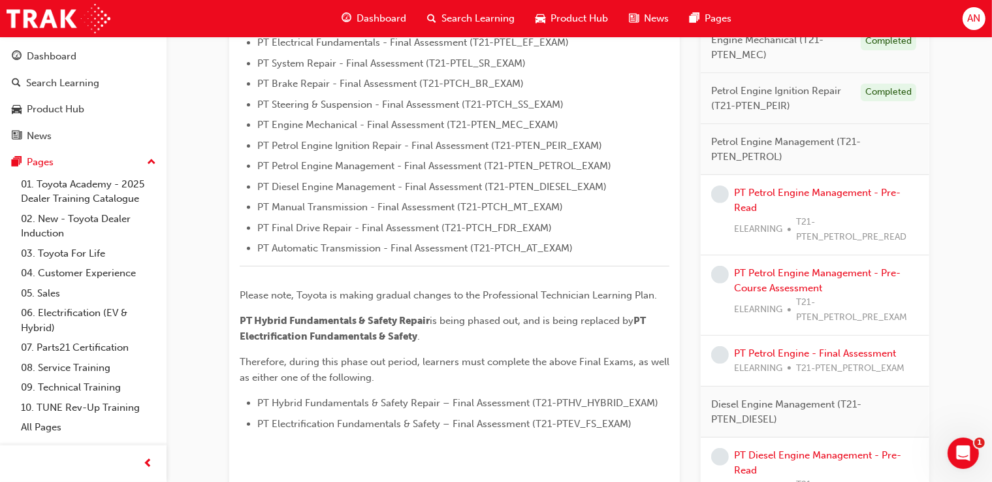
scroll to position [442, 0]
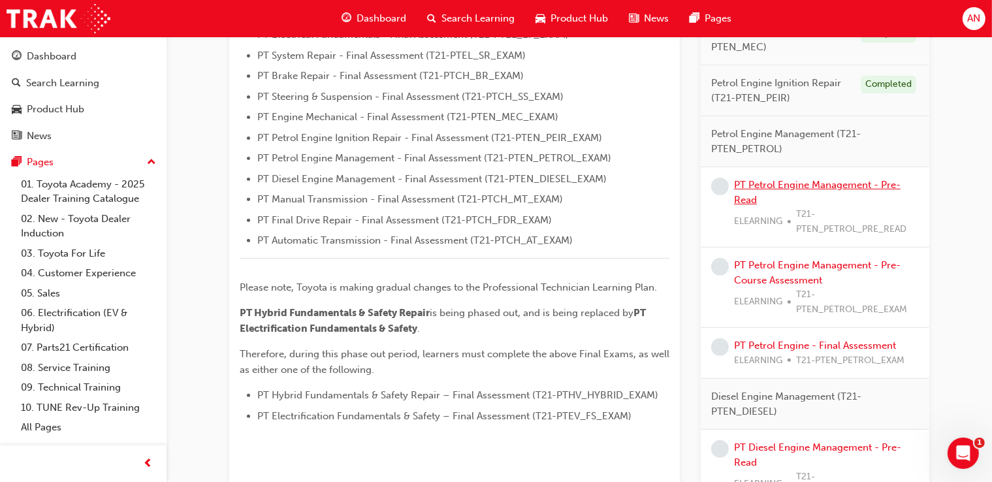
click at [820, 188] on link "PT Petrol Engine Management - Pre-Read" at bounding box center [817, 192] width 167 height 27
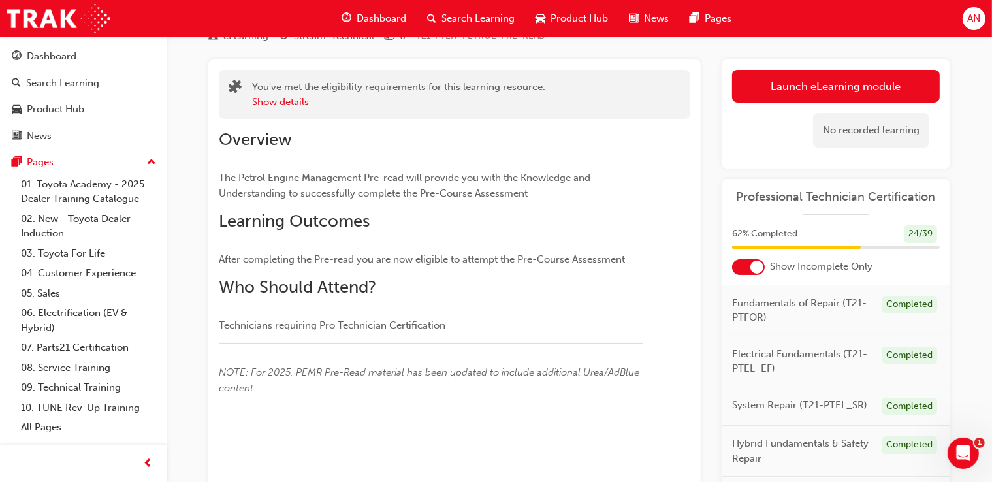
scroll to position [56, 0]
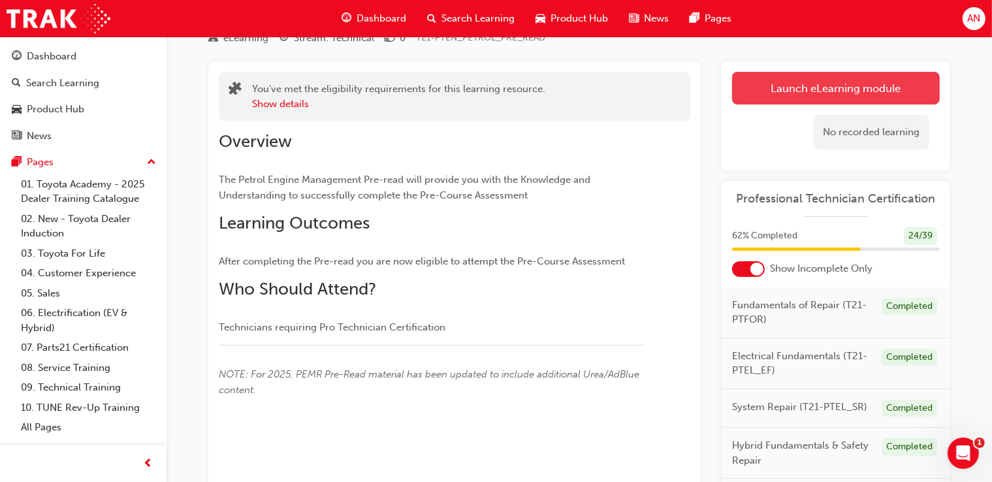
click at [878, 91] on link "Launch eLearning module" at bounding box center [836, 88] width 208 height 33
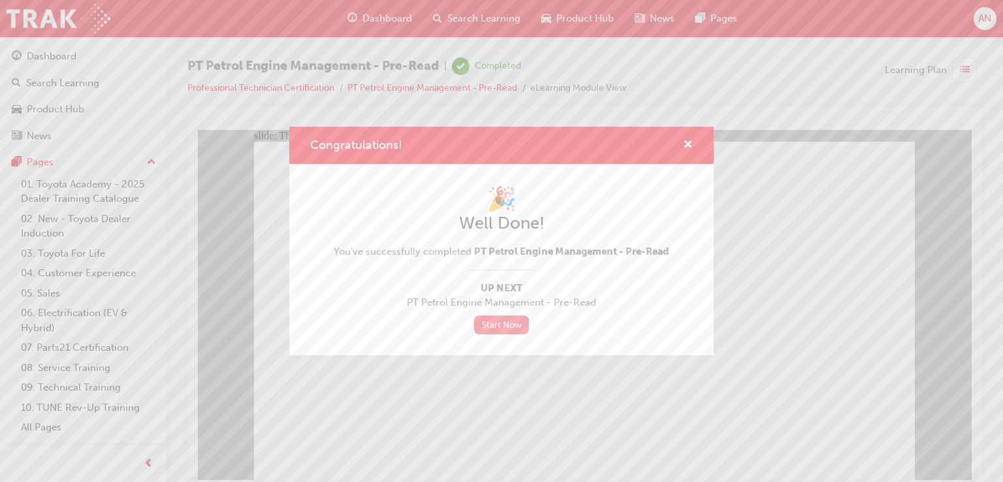
click at [507, 330] on link "Start Now" at bounding box center [501, 324] width 55 height 19
click at [692, 140] on span "cross-icon" at bounding box center [688, 146] width 10 height 12
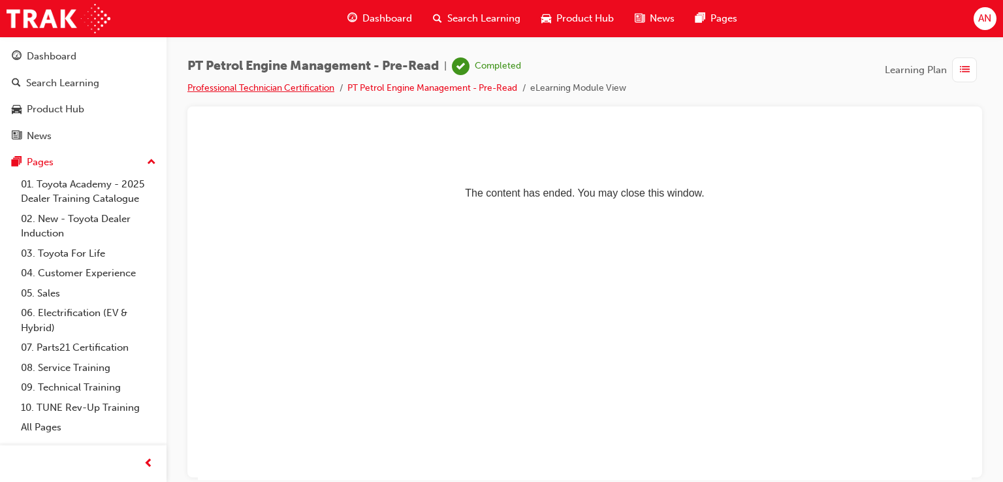
click at [299, 86] on link "Professional Technician Certification" at bounding box center [260, 87] width 147 height 11
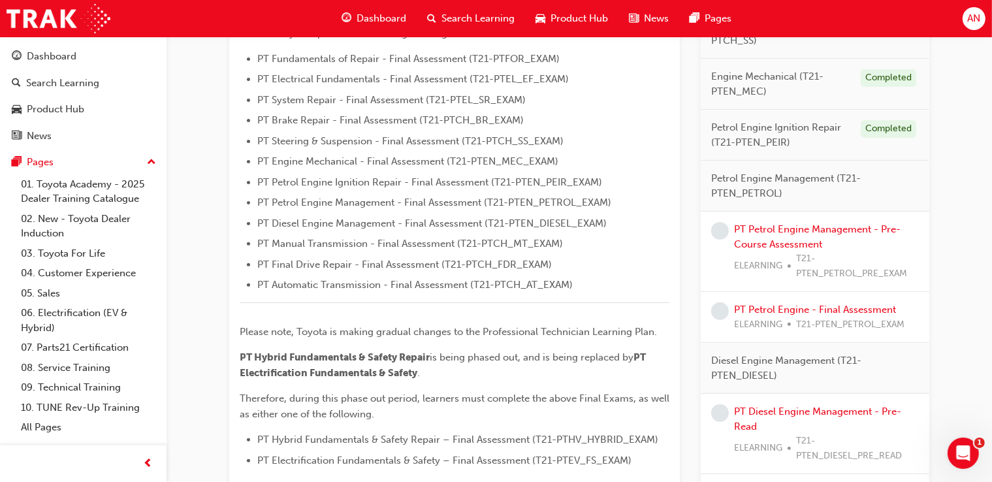
scroll to position [407, 0]
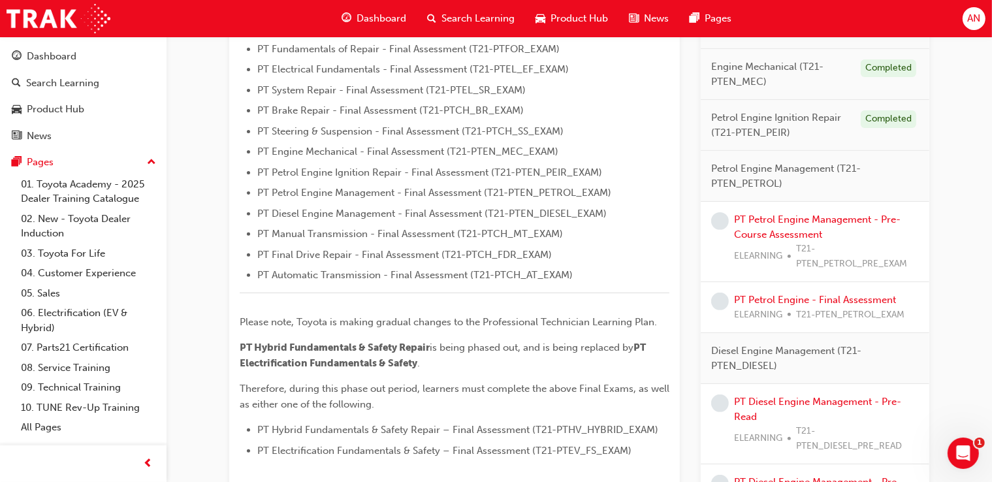
click at [787, 225] on div "PT Petrol Engine Management - Pre-Course Assessment ELEARNING T21-PTEN_PETROL_P…" at bounding box center [826, 241] width 185 height 59
click at [786, 217] on link "PT Petrol Engine Management - Pre-Course Assessment" at bounding box center [817, 227] width 167 height 27
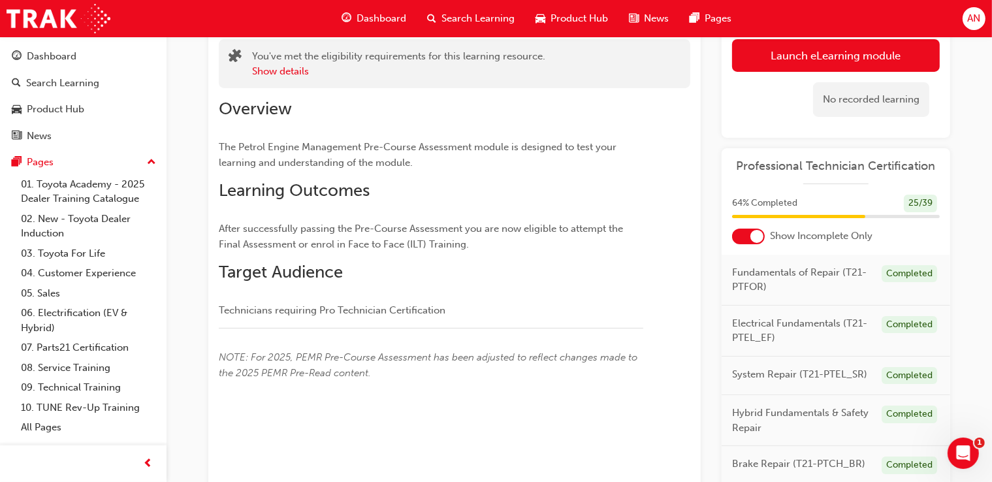
scroll to position [84, 0]
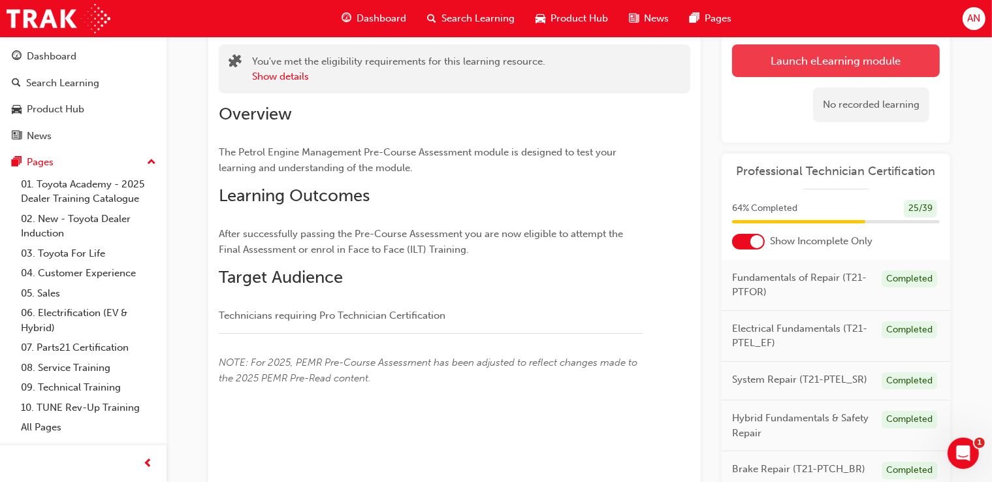
click at [800, 63] on link "Launch eLearning module" at bounding box center [836, 60] width 208 height 33
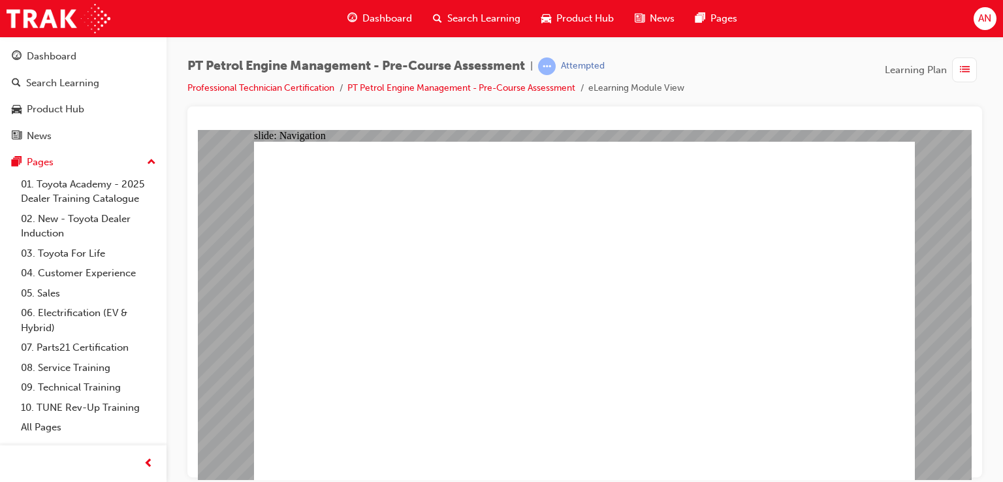
radio input "true"
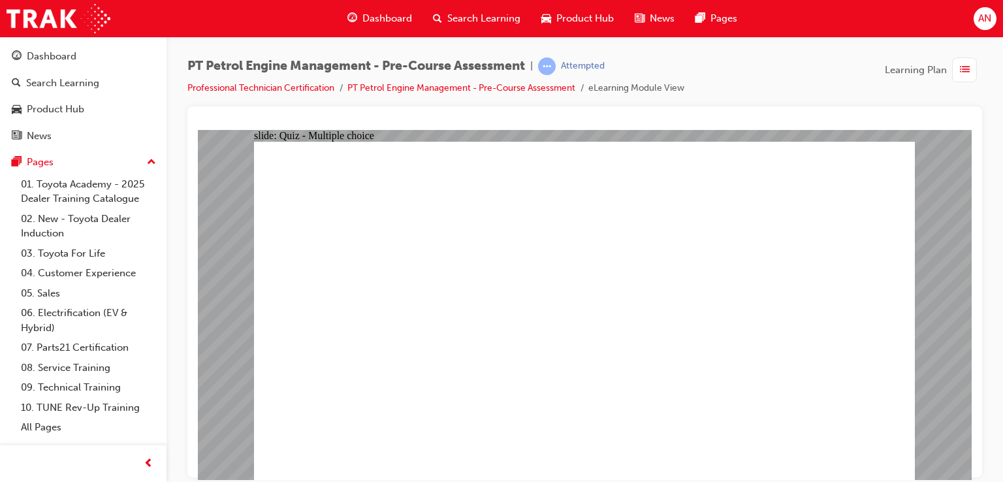
radio input "true"
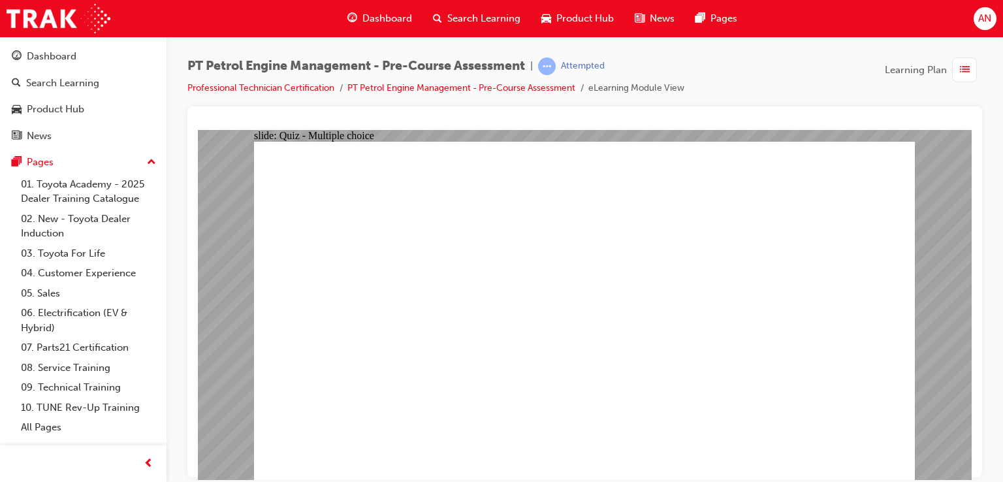
radio input "true"
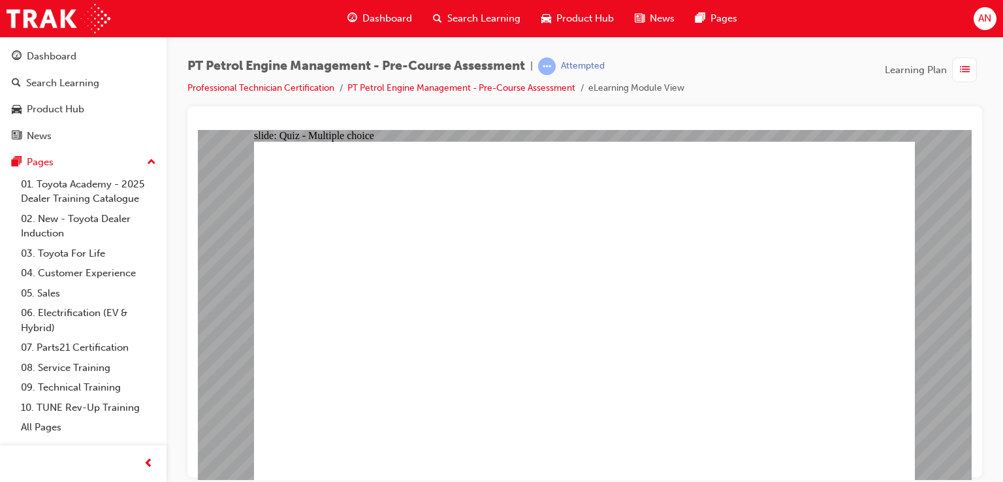
radio input "true"
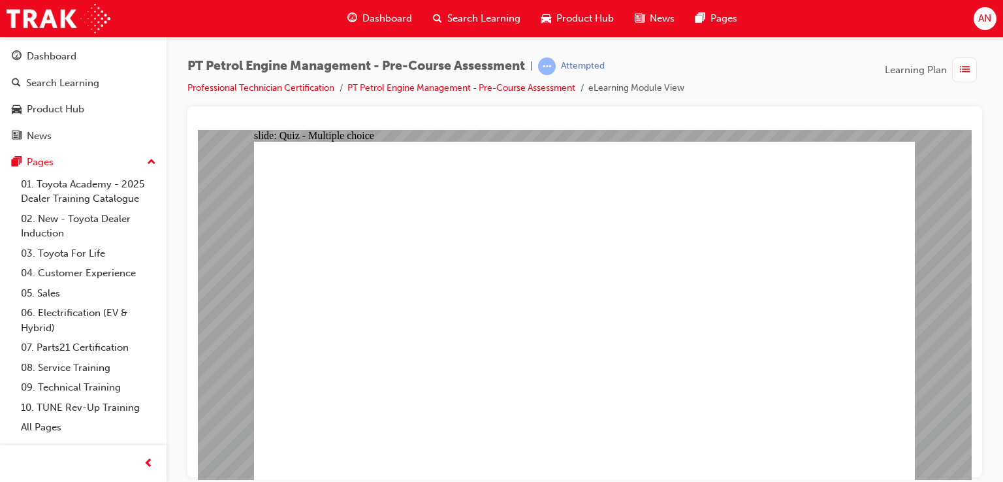
radio input "true"
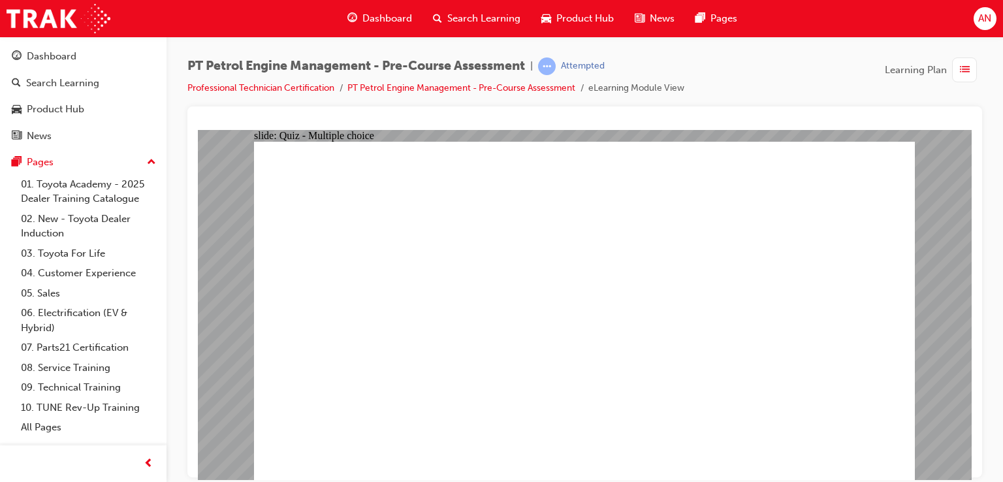
radio input "true"
radio input "false"
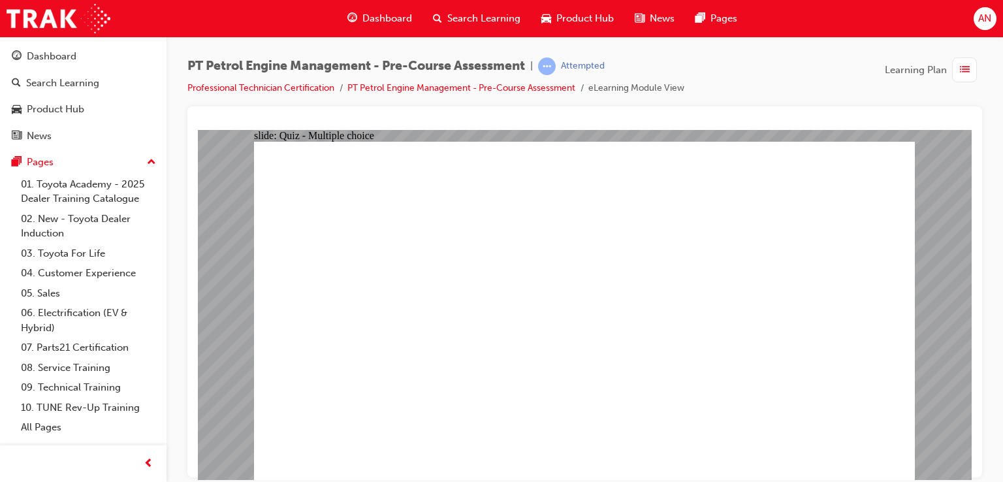
radio input "true"
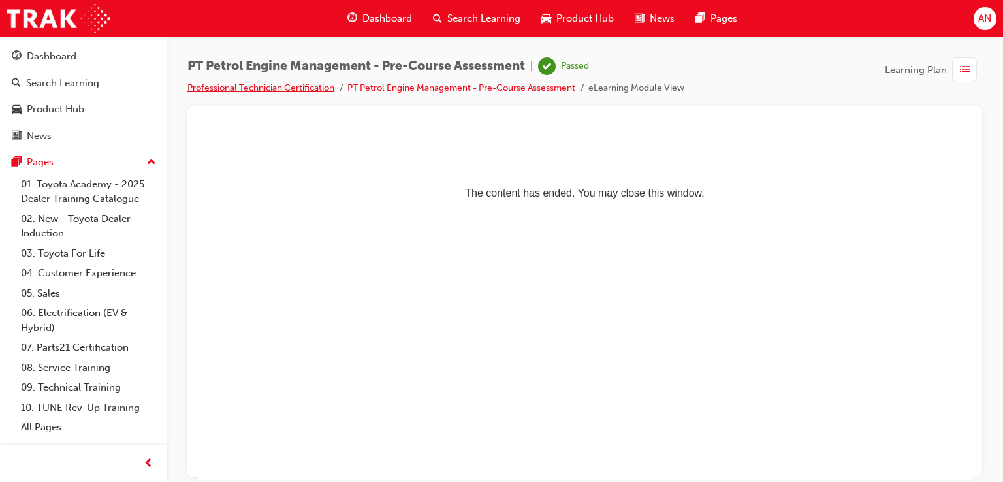
click at [306, 87] on link "Professional Technician Certification" at bounding box center [260, 87] width 147 height 11
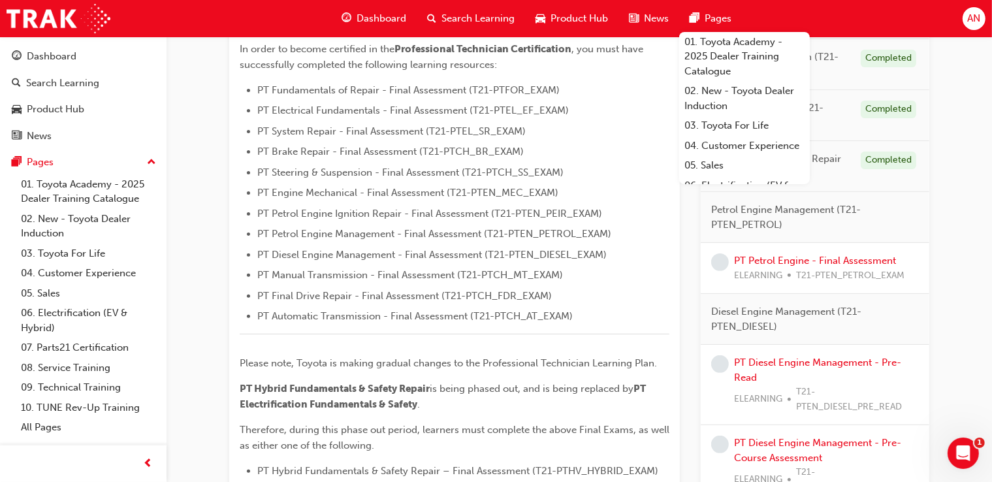
scroll to position [400, 0]
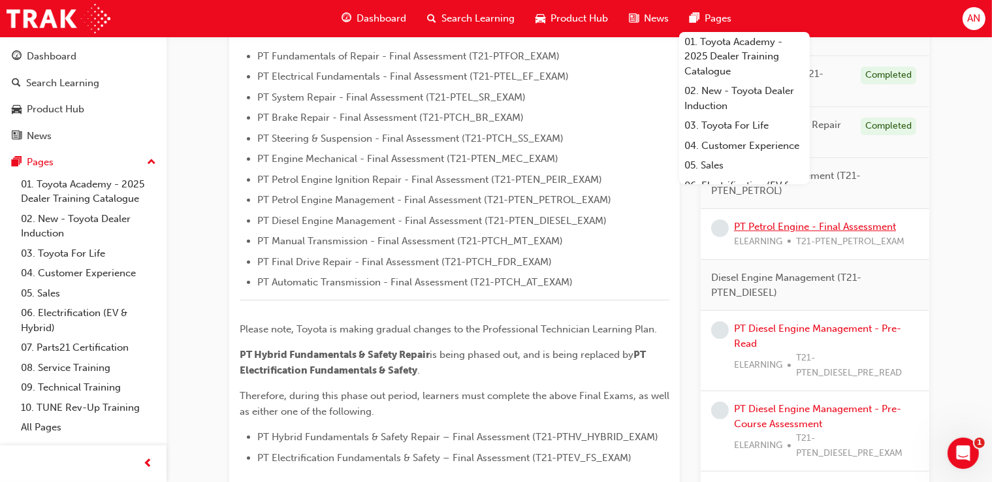
click at [822, 226] on link "PT Petrol Engine - Final Assessment" at bounding box center [815, 227] width 162 height 12
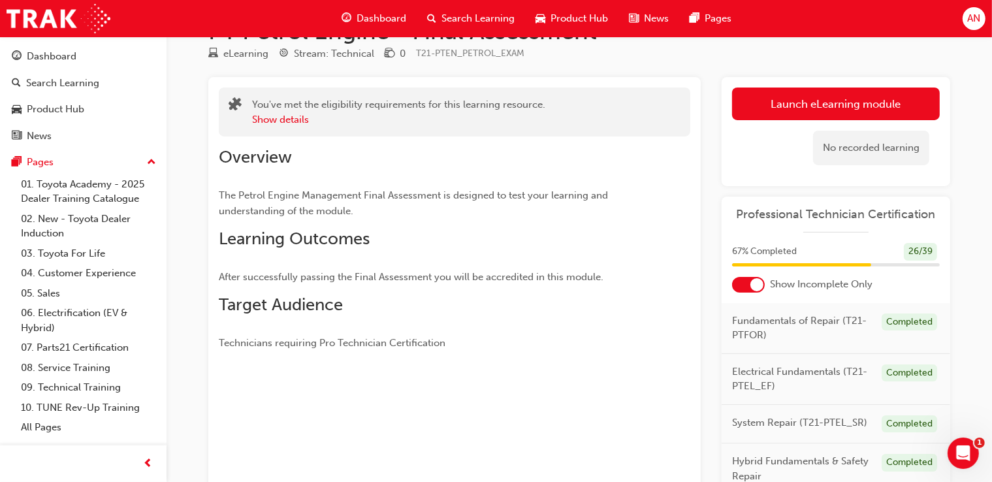
scroll to position [40, 0]
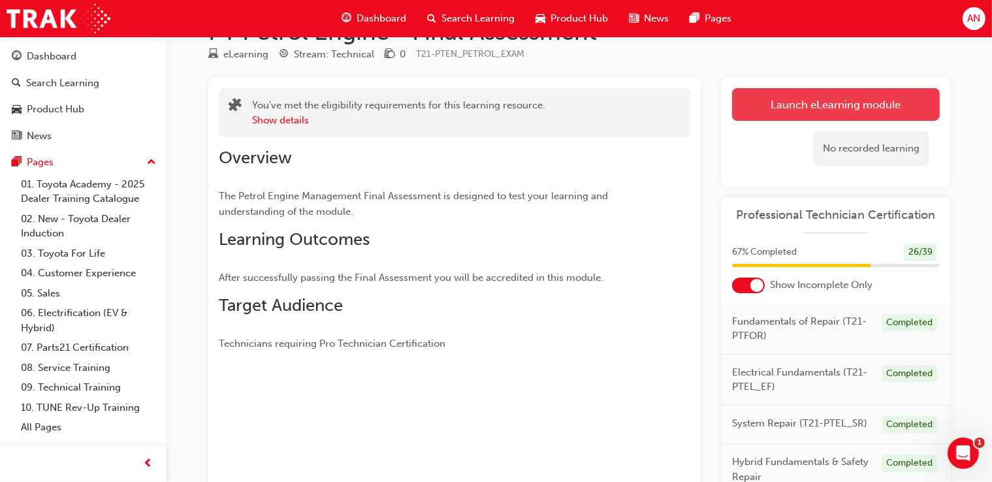
click at [900, 110] on link "Launch eLearning module" at bounding box center [836, 104] width 208 height 33
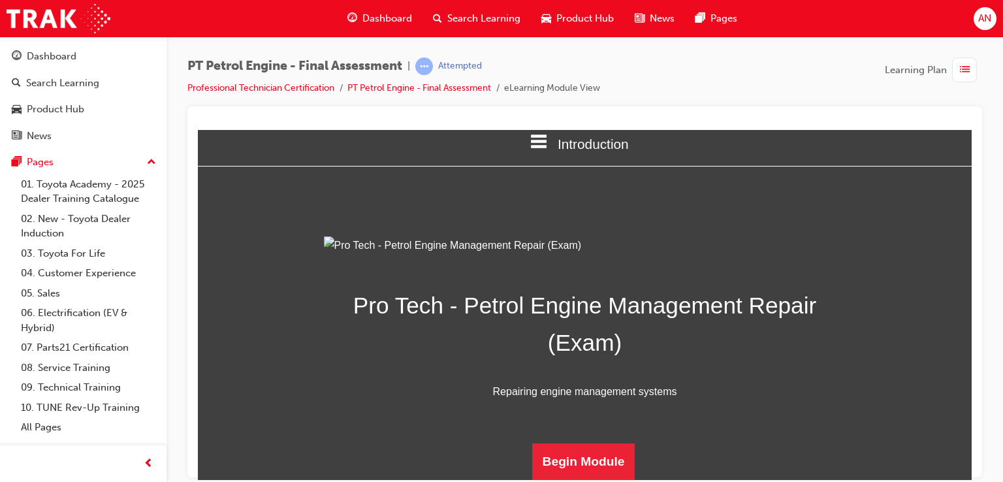
scroll to position [159, 0]
click at [581, 455] on button "Begin Module" at bounding box center [583, 461] width 103 height 37
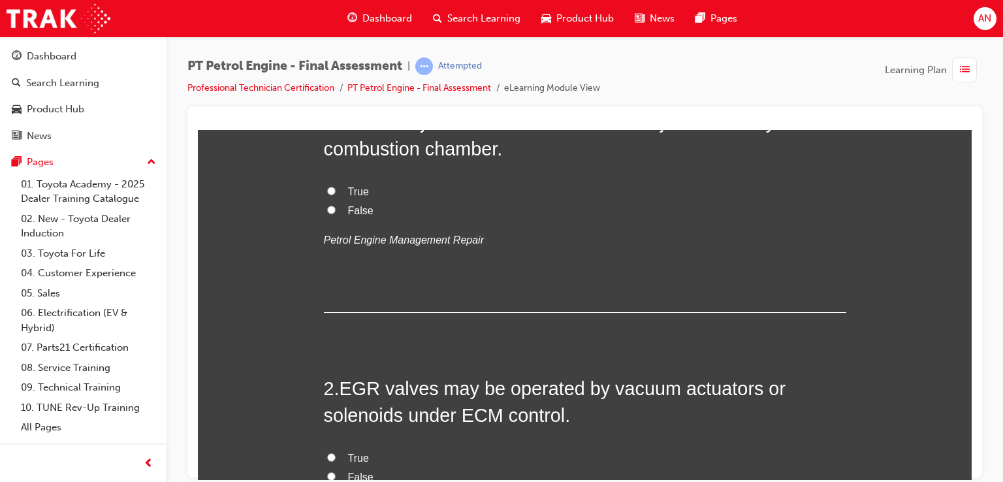
scroll to position [0, 0]
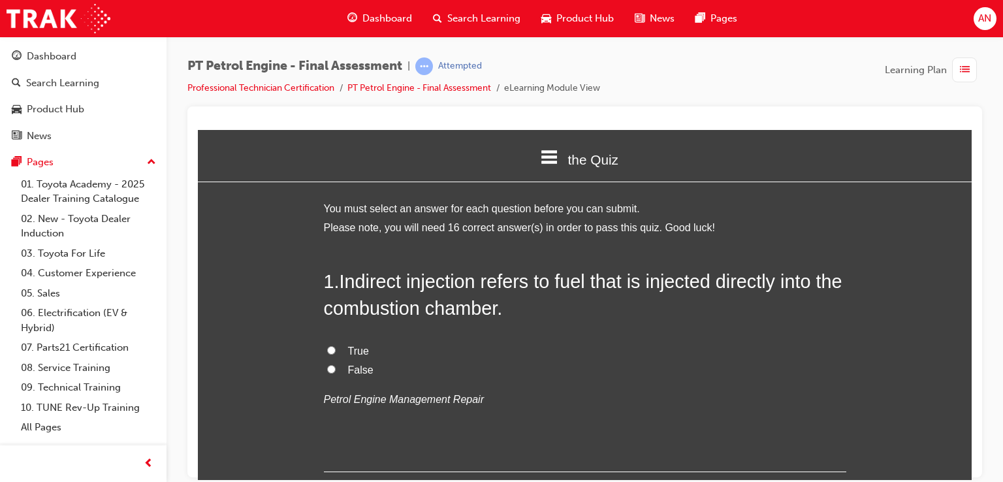
click at [327, 366] on input "False" at bounding box center [331, 368] width 8 height 8
radio input "true"
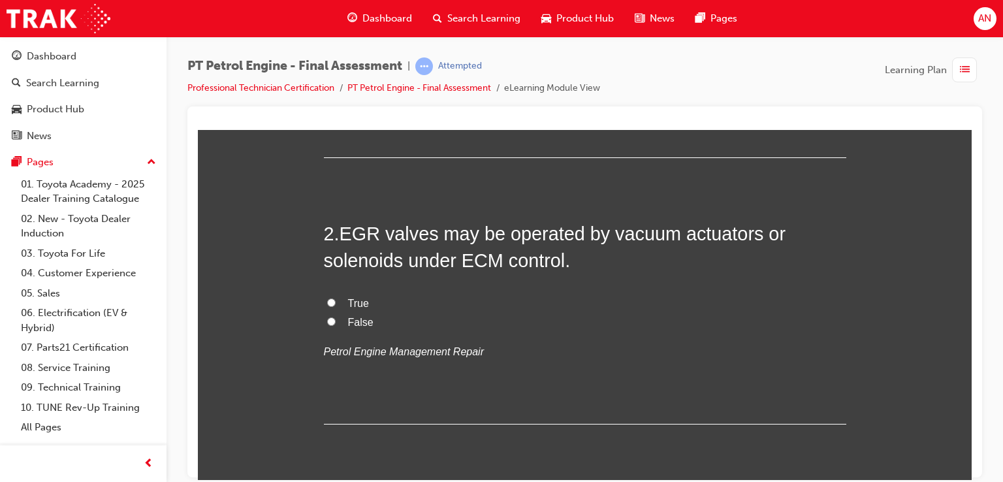
scroll to position [314, 0]
click at [327, 302] on input "True" at bounding box center [331, 303] width 8 height 8
radio input "true"
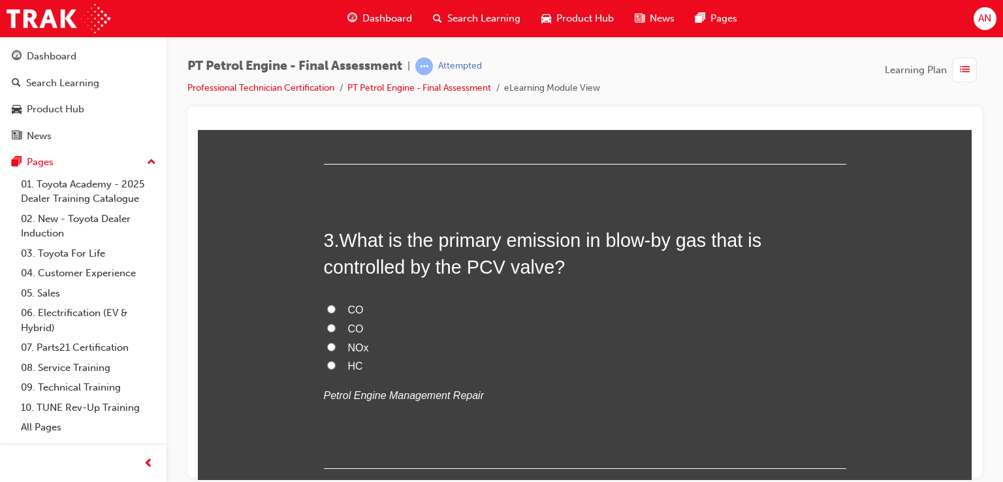
scroll to position [575, 0]
click at [327, 360] on input "HC" at bounding box center [331, 364] width 8 height 8
radio input "true"
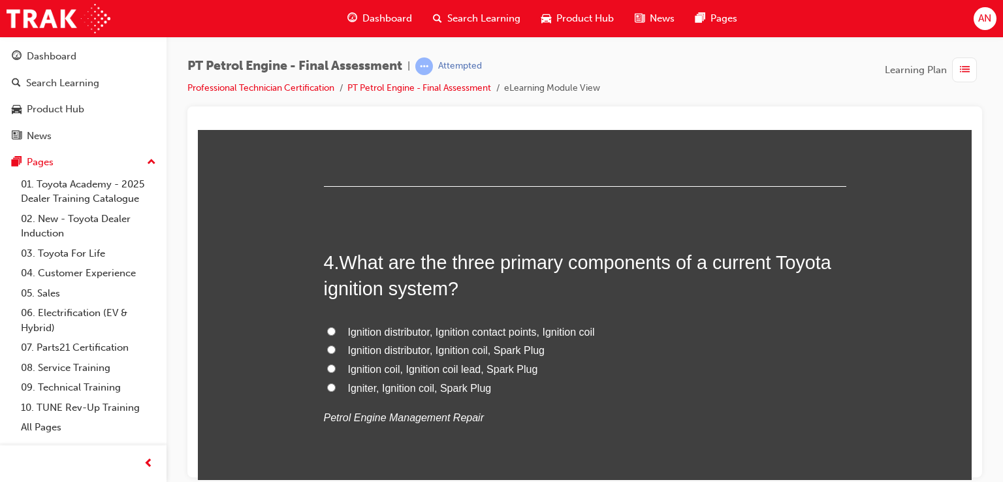
scroll to position [862, 0]
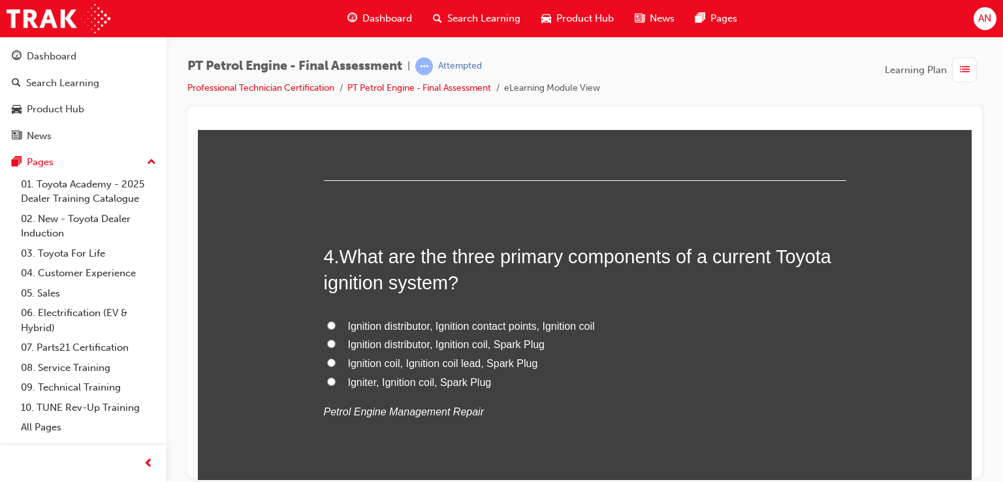
click at [327, 378] on input "Igniter, Ignition coil, Spark Plug" at bounding box center [331, 381] width 8 height 8
radio input "true"
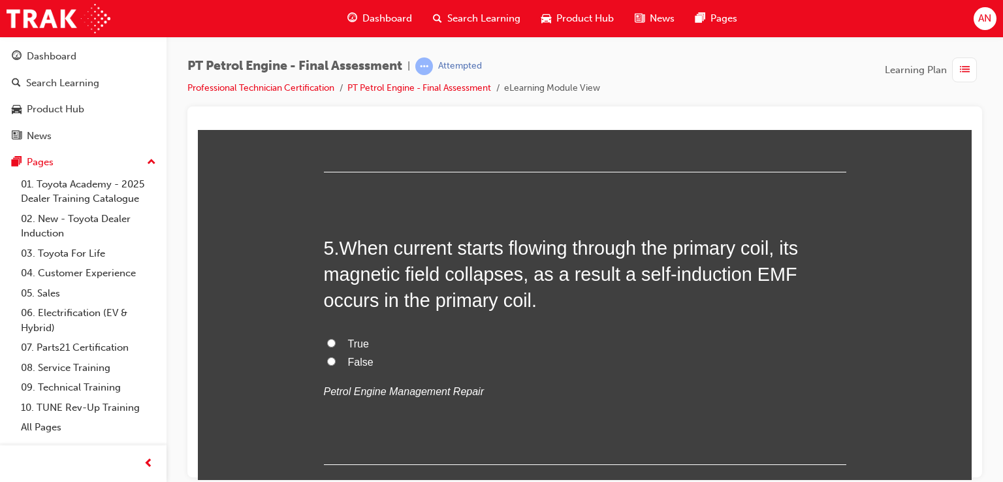
scroll to position [1176, 0]
click at [327, 359] on input "False" at bounding box center [331, 360] width 8 height 8
radio input "true"
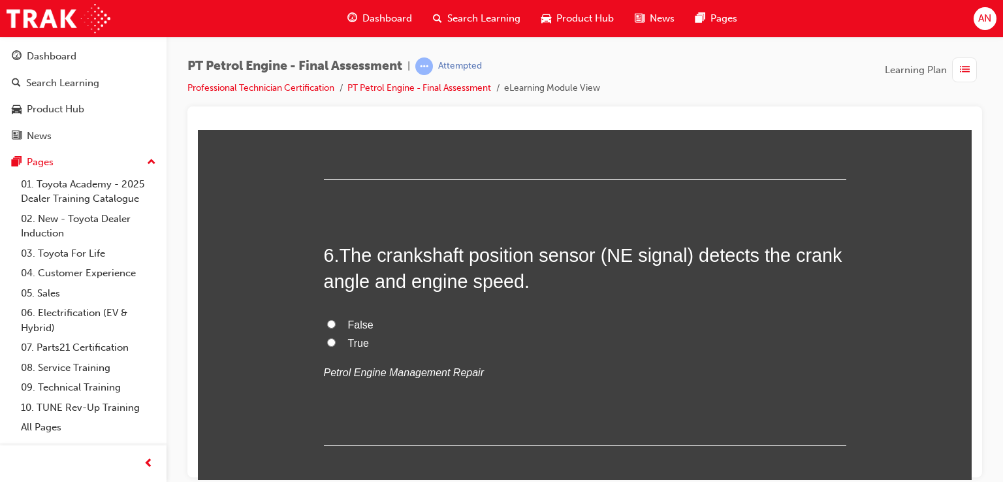
scroll to position [1463, 0]
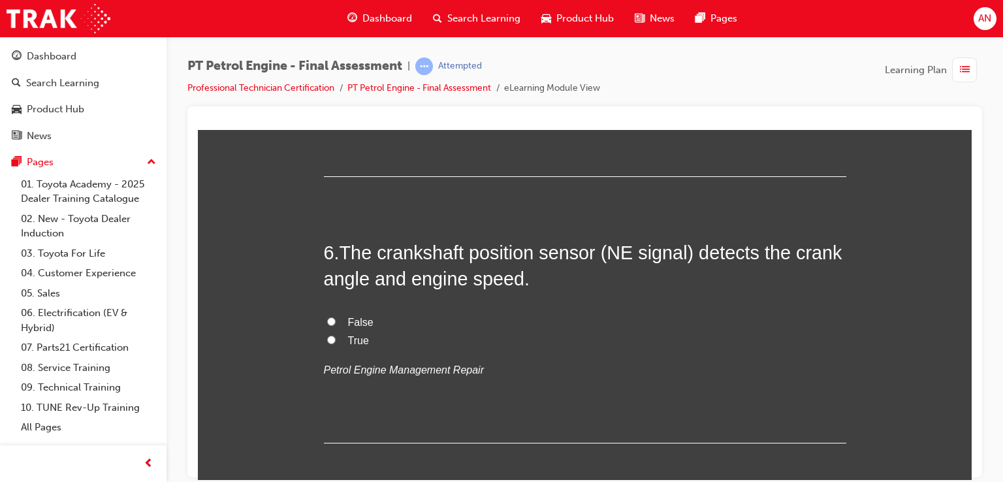
click at [327, 338] on input "True" at bounding box center [331, 339] width 8 height 8
radio input "true"
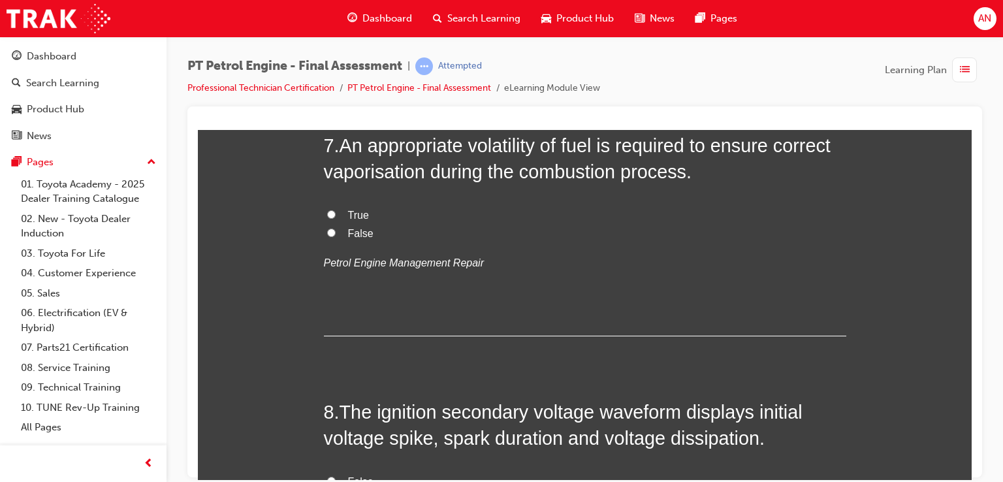
scroll to position [1809, 0]
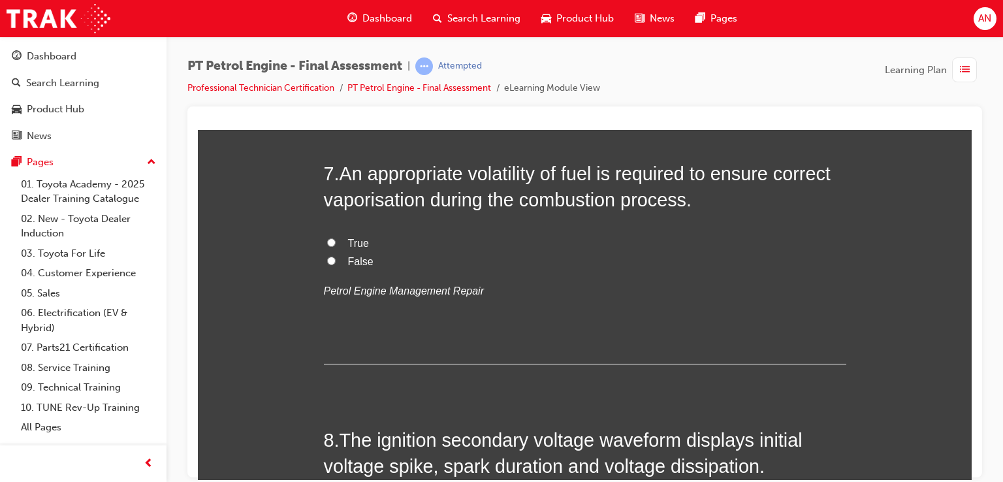
click at [324, 240] on label "True" at bounding box center [585, 243] width 523 height 19
click at [327, 240] on input "True" at bounding box center [331, 242] width 8 height 8
radio input "true"
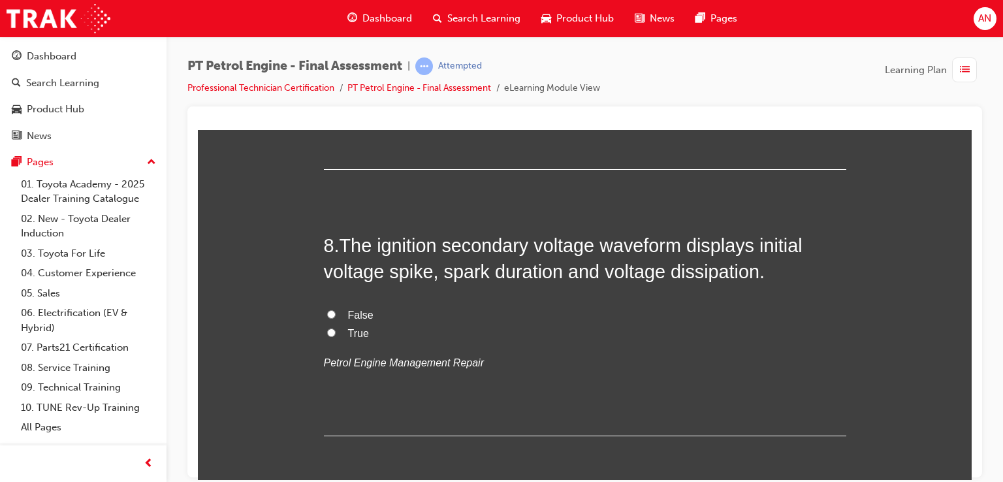
scroll to position [1992, 0]
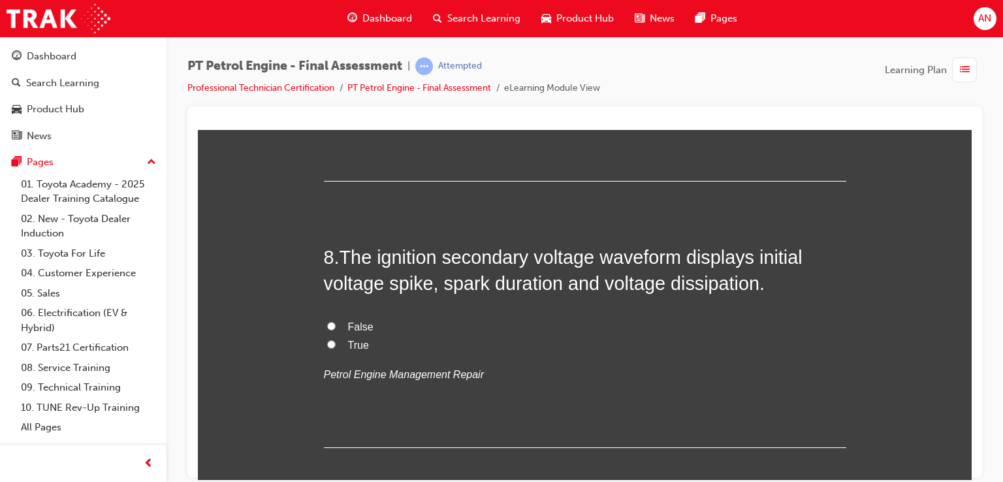
click at [327, 344] on input "True" at bounding box center [331, 344] width 8 height 8
radio input "true"
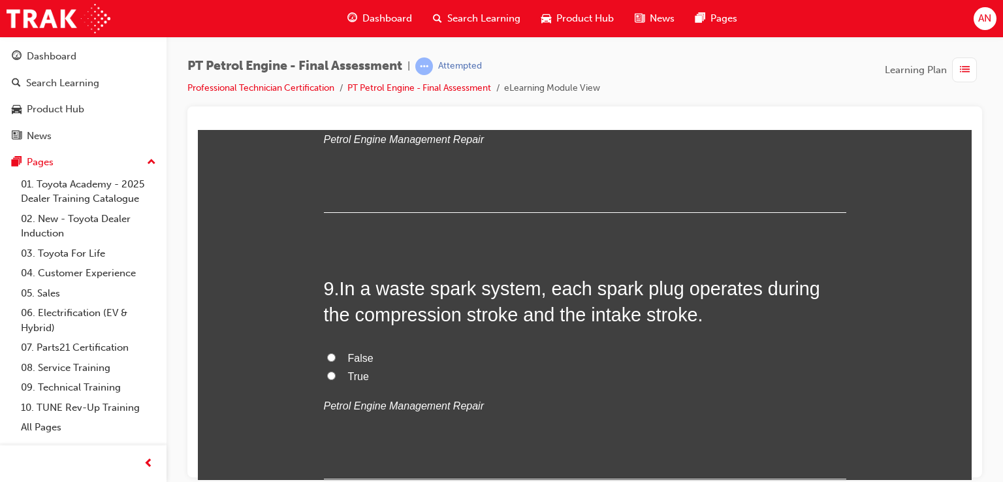
scroll to position [2253, 0]
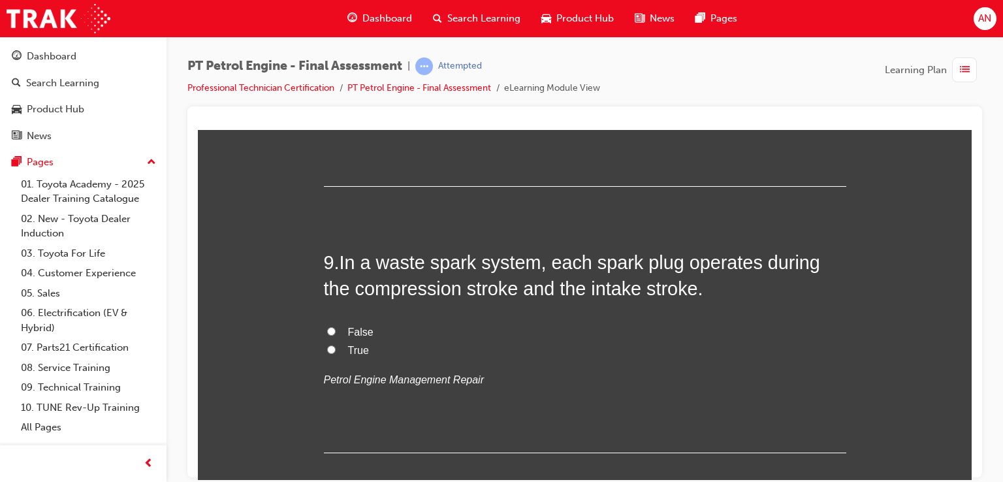
click at [329, 329] on input "False" at bounding box center [331, 331] width 8 height 8
radio input "true"
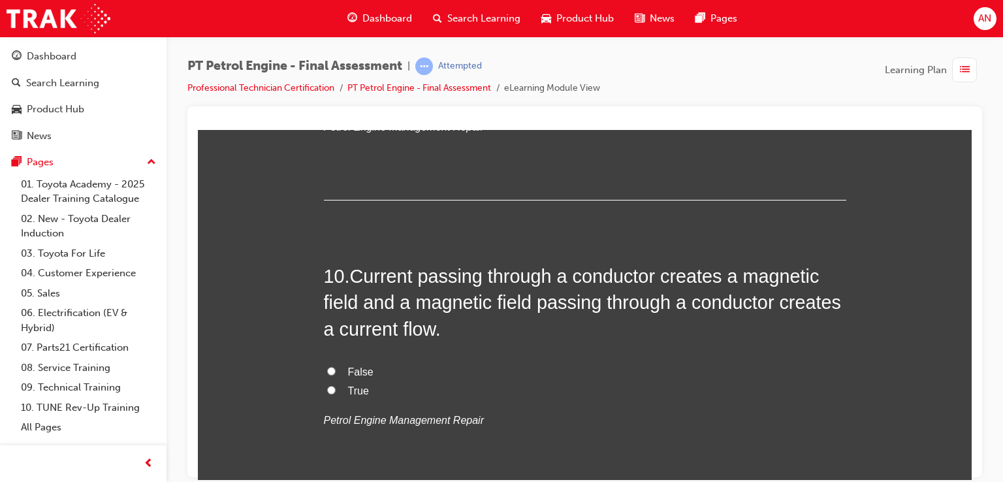
scroll to position [2514, 0]
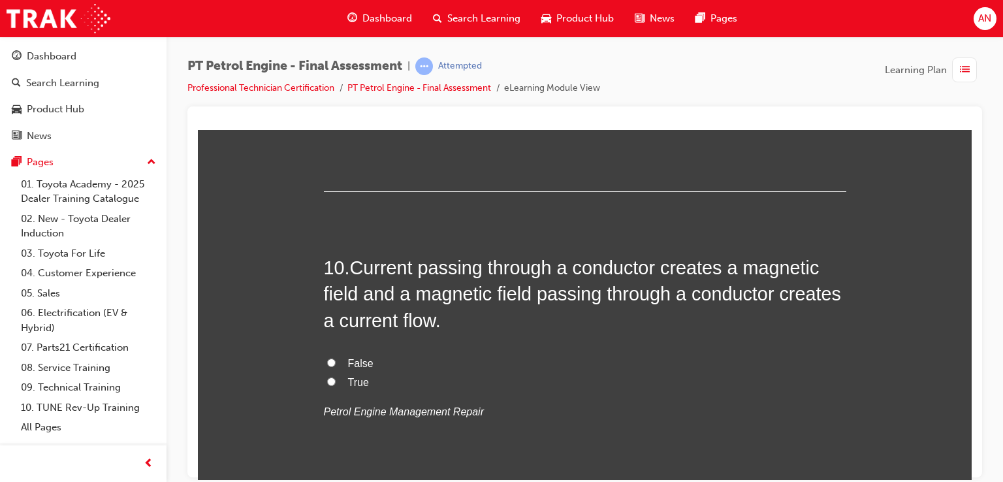
click at [327, 378] on input "True" at bounding box center [331, 381] width 8 height 8
radio input "true"
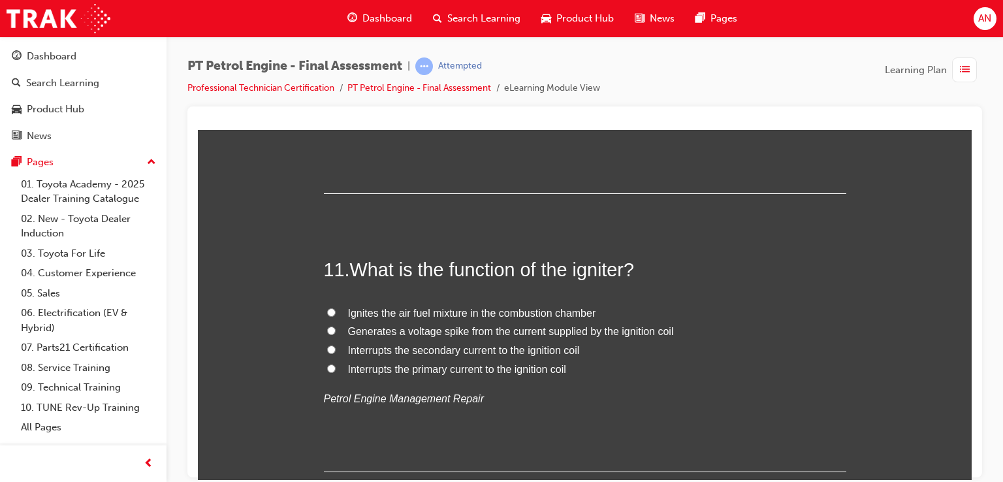
scroll to position [2811, 0]
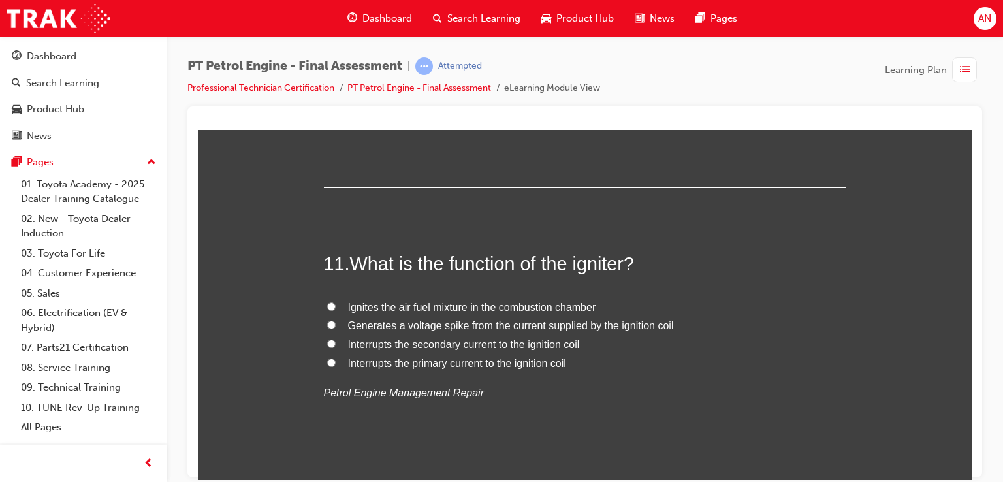
click at [535, 301] on span "Ignites the air fuel mixture in the combustion chamber" at bounding box center [472, 306] width 248 height 11
click at [336, 302] on input "Ignites the air fuel mixture in the combustion chamber" at bounding box center [331, 306] width 8 height 8
radio input "true"
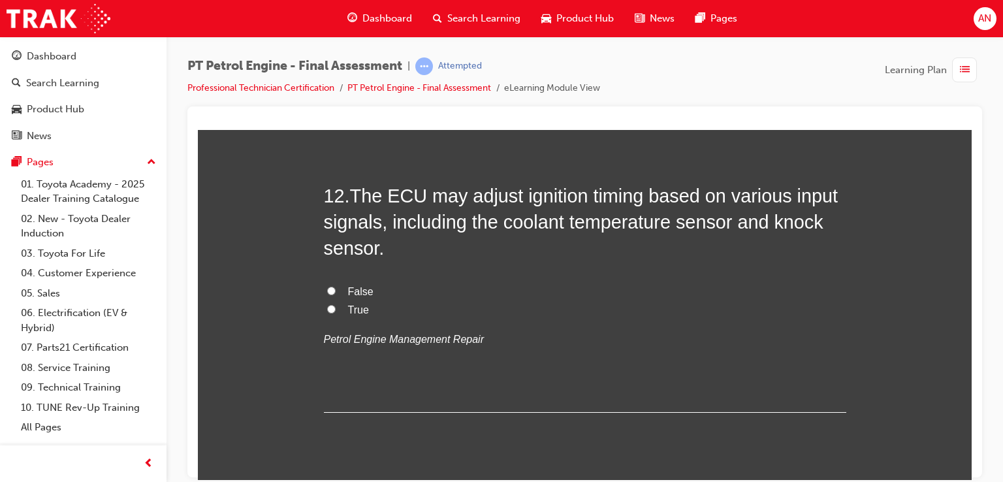
scroll to position [3131, 0]
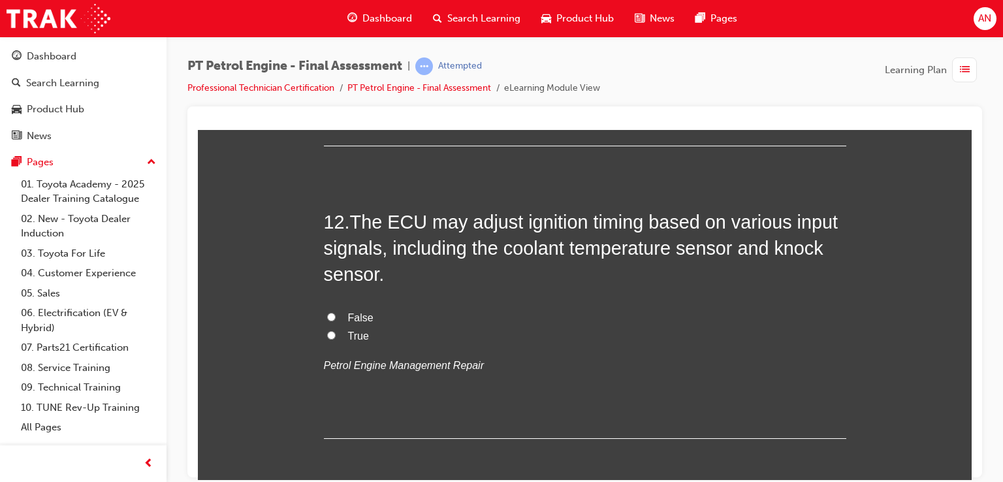
click at [327, 335] on input "True" at bounding box center [331, 335] width 8 height 8
radio input "true"
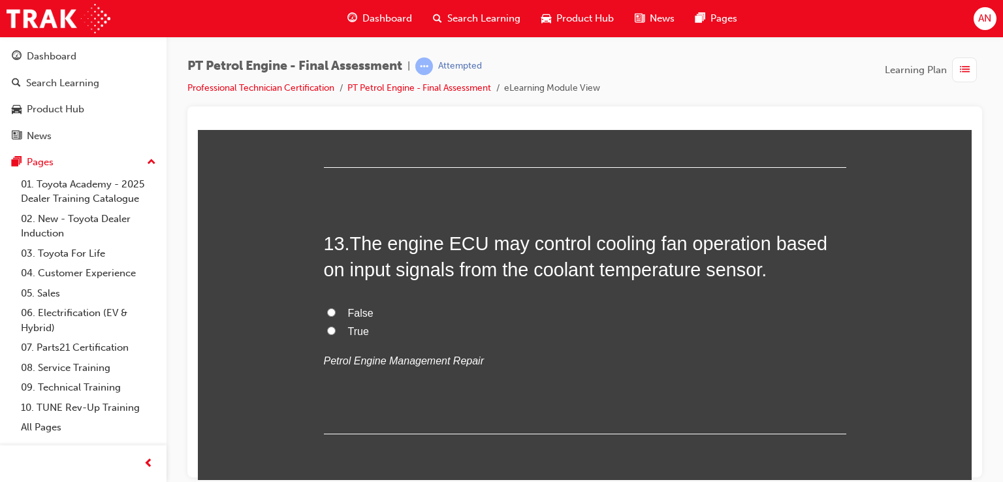
scroll to position [3410, 0]
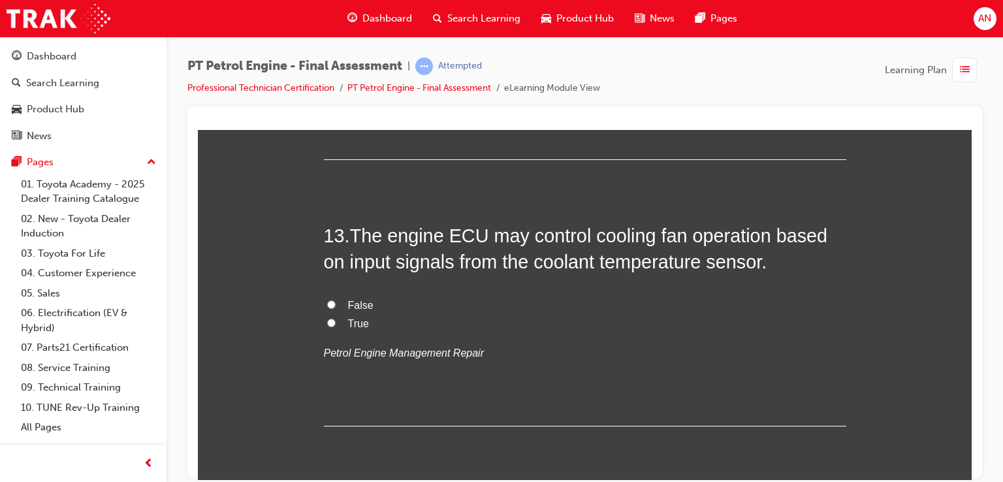
click at [327, 321] on input "True" at bounding box center [331, 322] width 8 height 8
radio input "true"
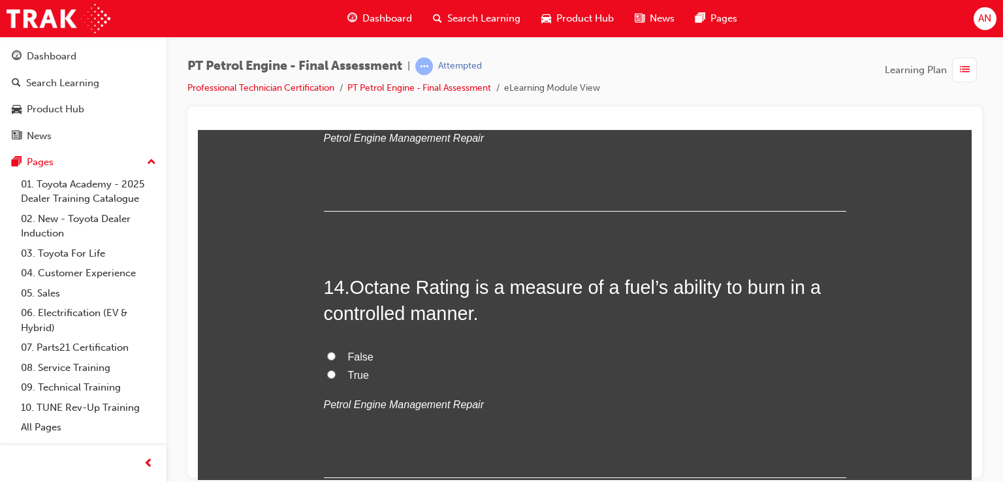
scroll to position [3645, 0]
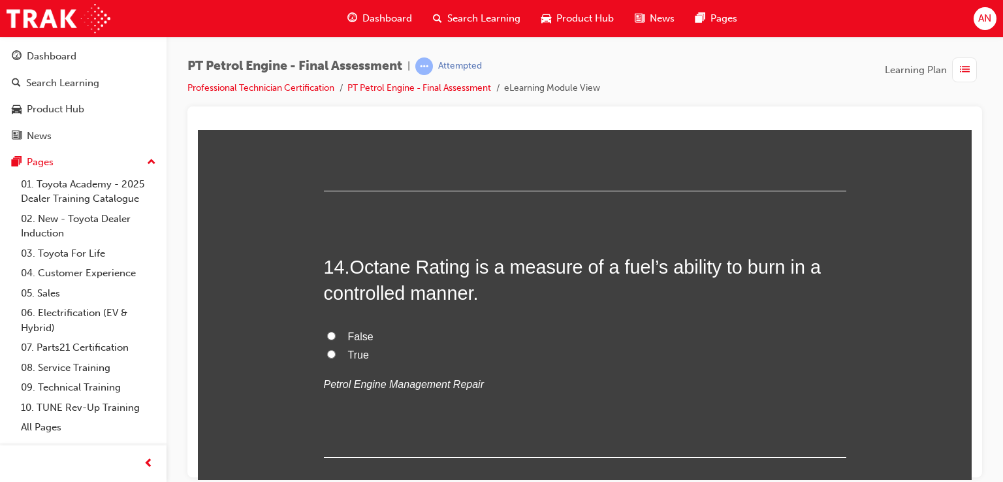
click at [327, 352] on input "True" at bounding box center [331, 353] width 8 height 8
radio input "true"
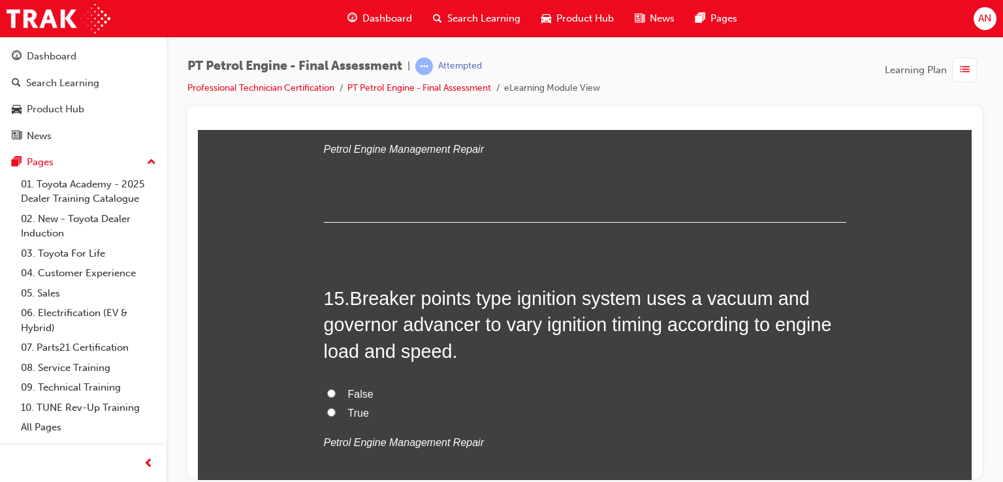
scroll to position [3906, 0]
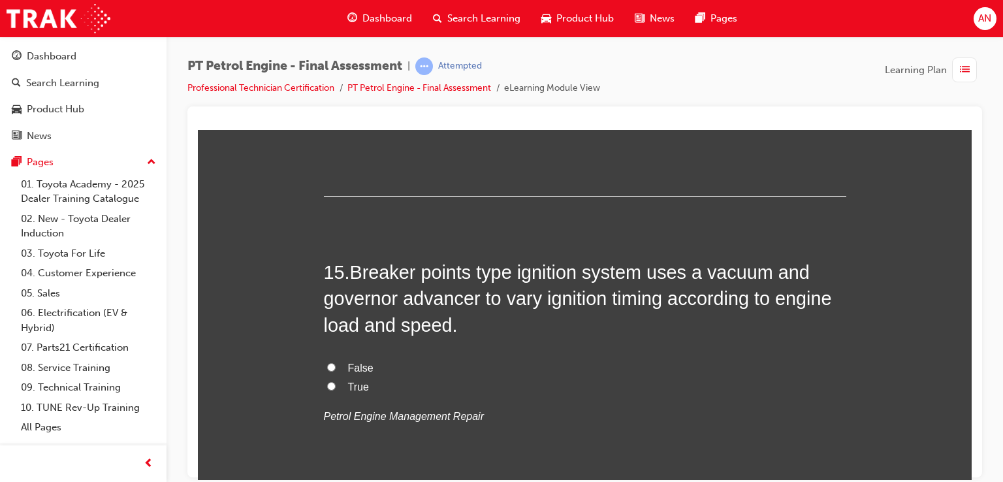
click at [327, 383] on input "True" at bounding box center [331, 385] width 8 height 8
radio input "true"
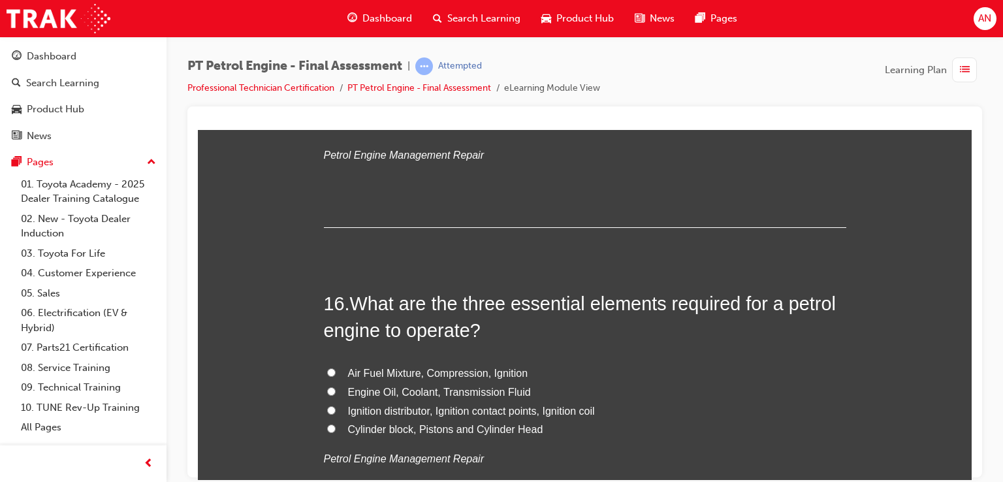
scroll to position [4194, 0]
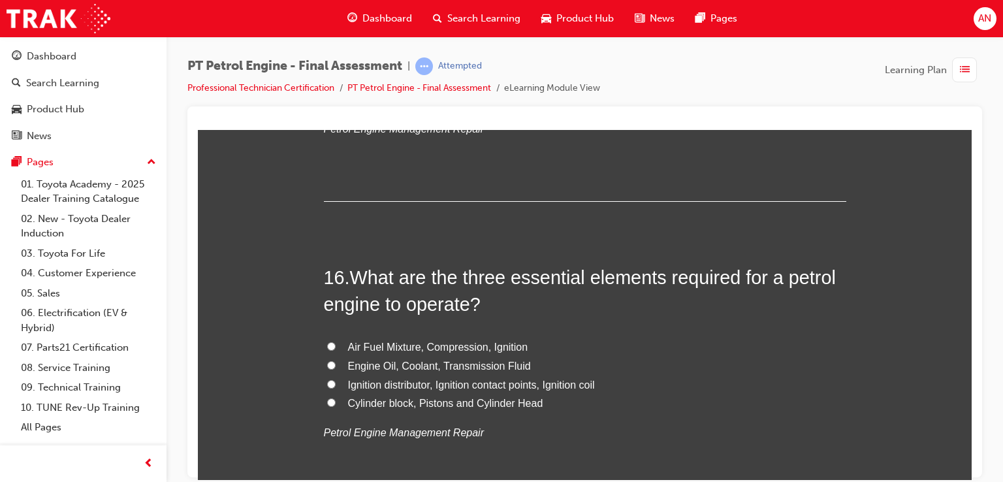
click at [327, 344] on input "Air Fuel Mixture, Compression, Ignition" at bounding box center [331, 346] width 8 height 8
radio input "true"
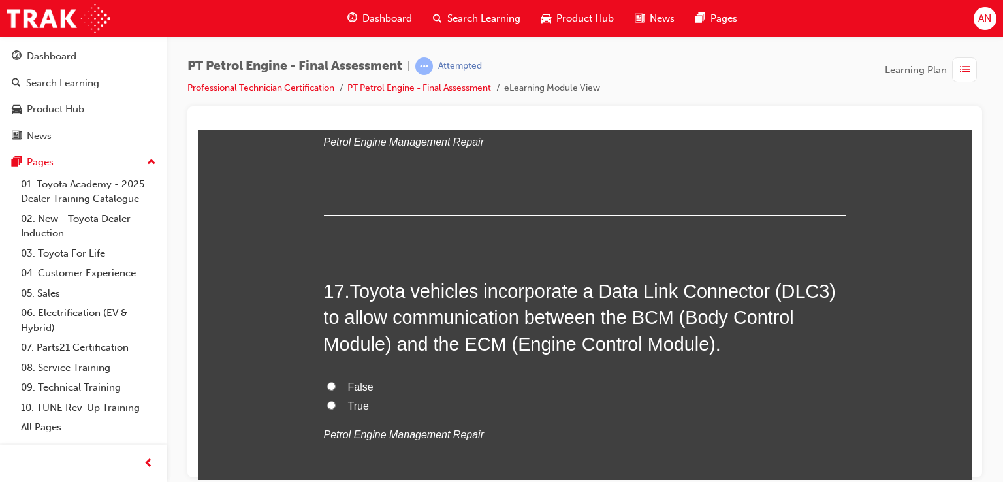
scroll to position [4512, 0]
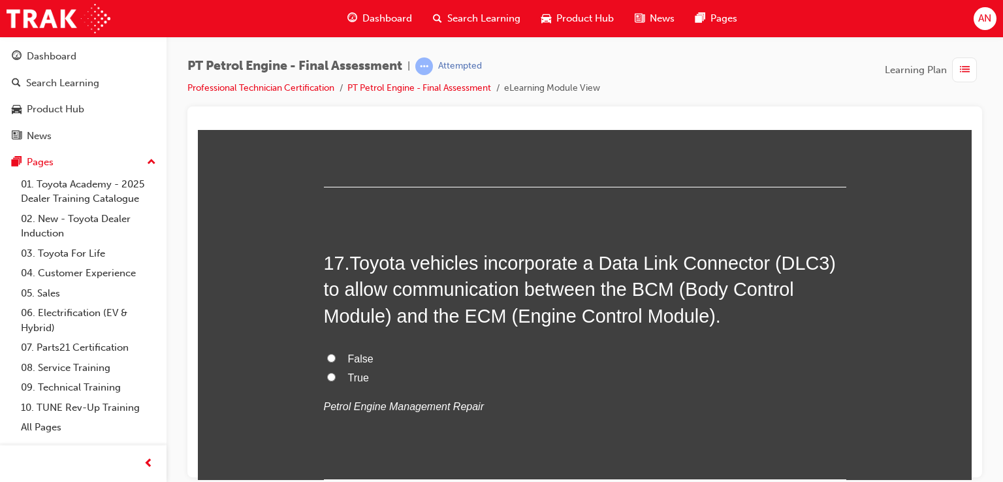
click at [328, 374] on input "True" at bounding box center [331, 376] width 8 height 8
radio input "true"
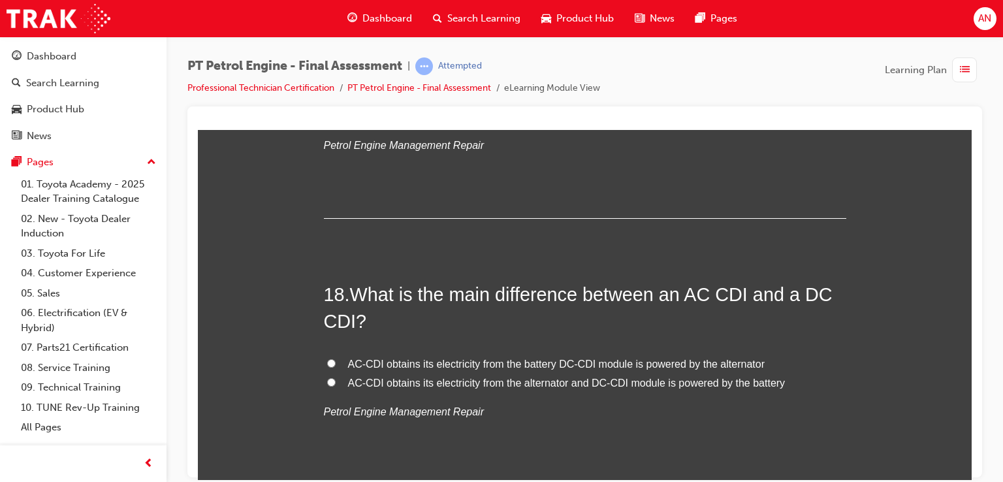
scroll to position [4800, 0]
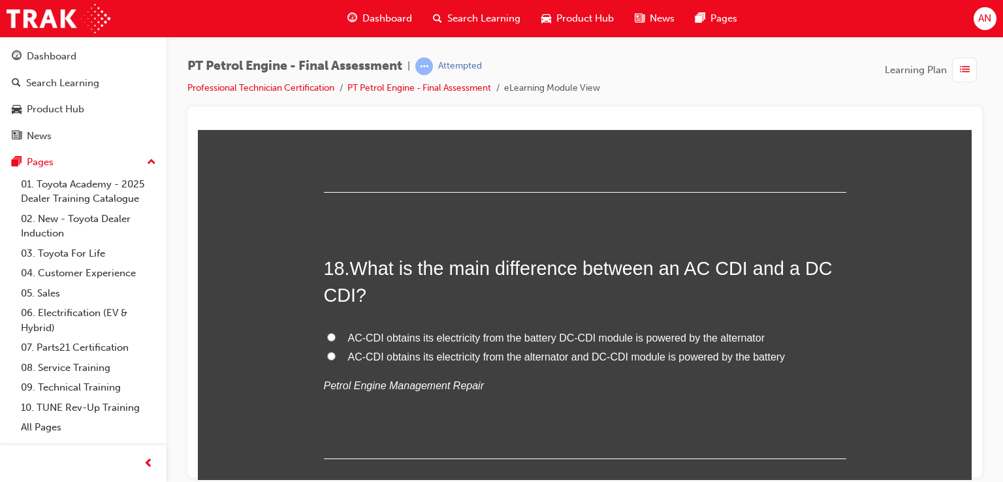
click at [327, 355] on input "AC-CDI obtains its electricity from the alternator and DC-CDI module is powered…" at bounding box center [331, 355] width 8 height 8
radio input "true"
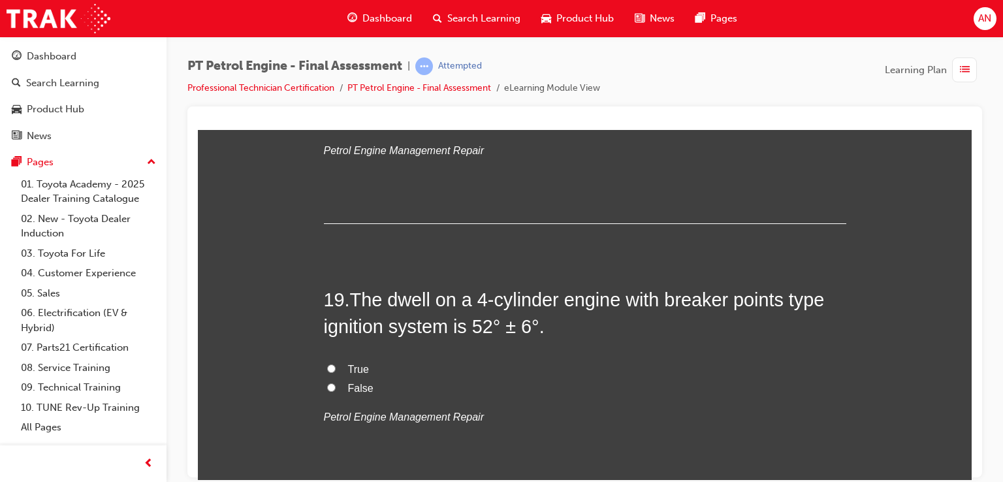
scroll to position [5061, 0]
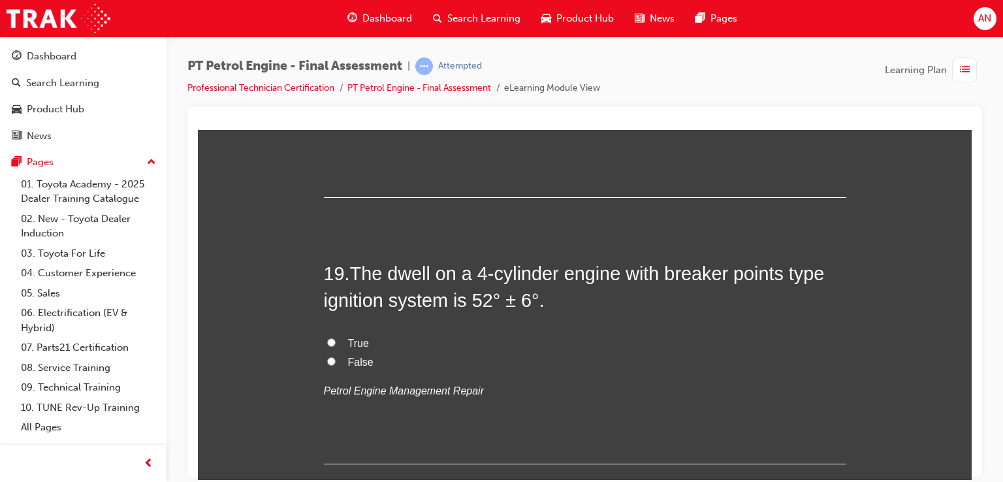
click at [327, 357] on input "False" at bounding box center [331, 361] width 8 height 8
radio input "true"
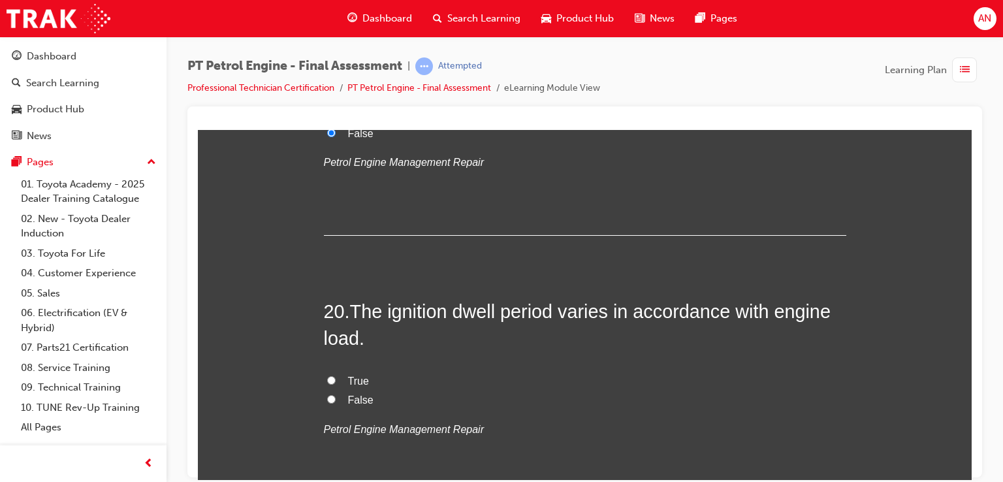
scroll to position [5296, 0]
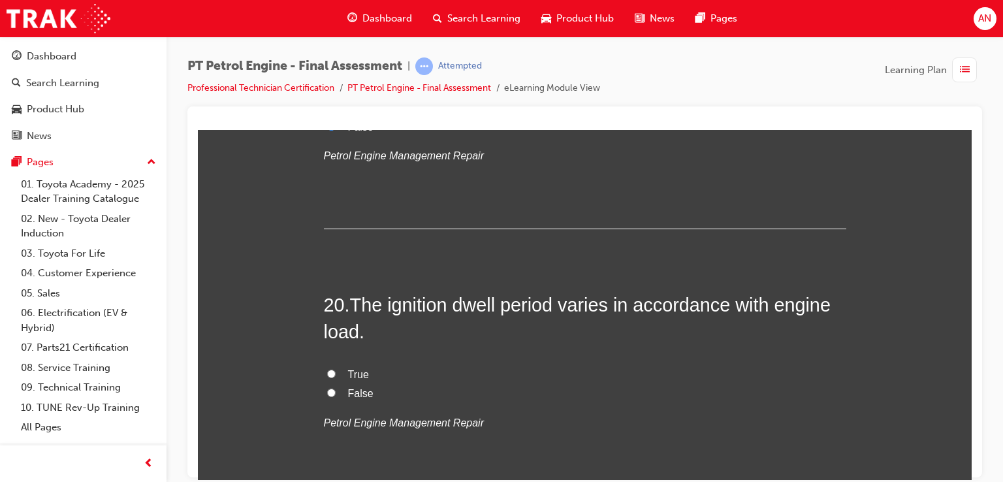
click at [327, 369] on input "True" at bounding box center [331, 373] width 8 height 8
radio input "true"
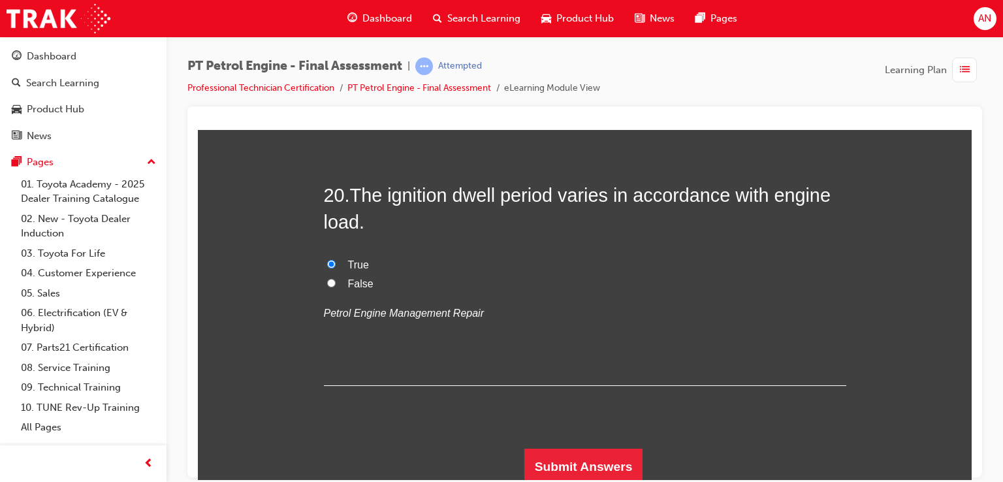
scroll to position [5408, 0]
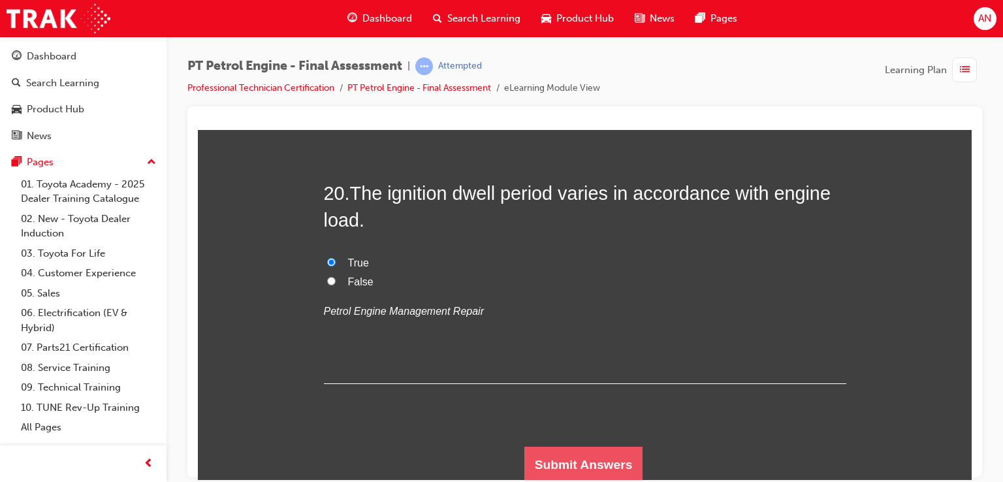
click at [600, 455] on button "Submit Answers" at bounding box center [584, 464] width 119 height 37
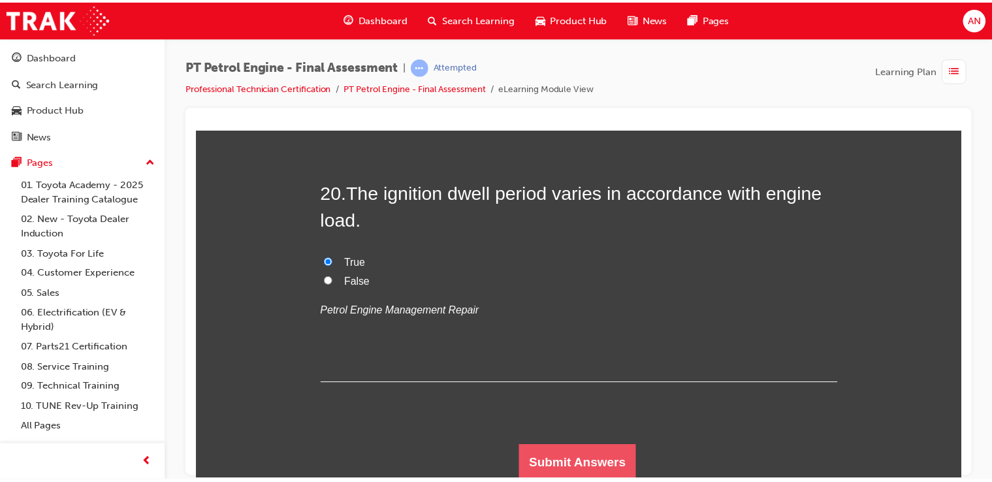
scroll to position [0, 0]
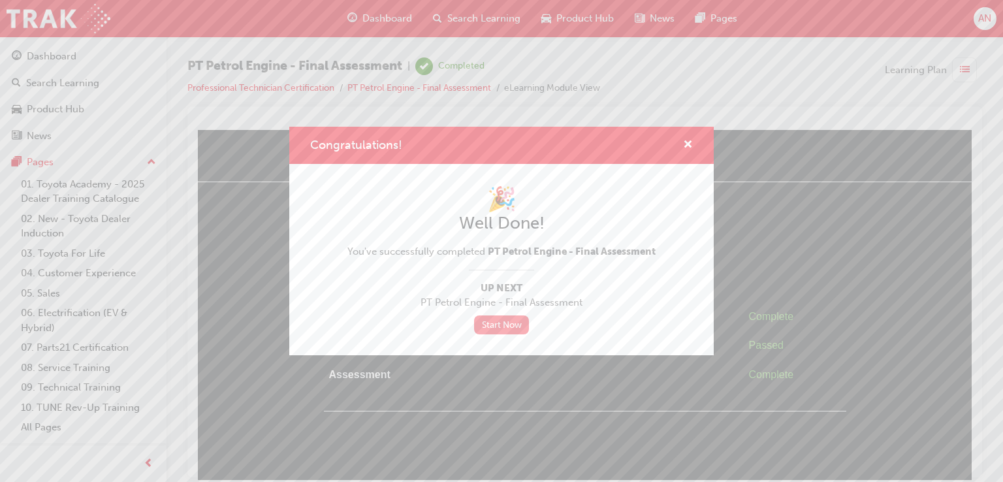
click at [507, 321] on link "Start Now" at bounding box center [501, 324] width 55 height 19
click at [688, 142] on span "cross-icon" at bounding box center [688, 146] width 10 height 12
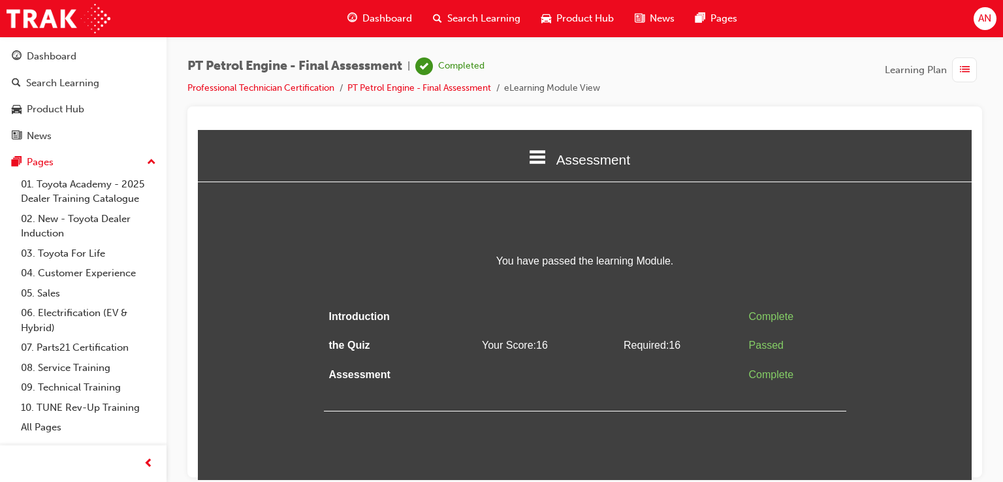
click at [395, 17] on span "Dashboard" at bounding box center [388, 18] width 50 height 15
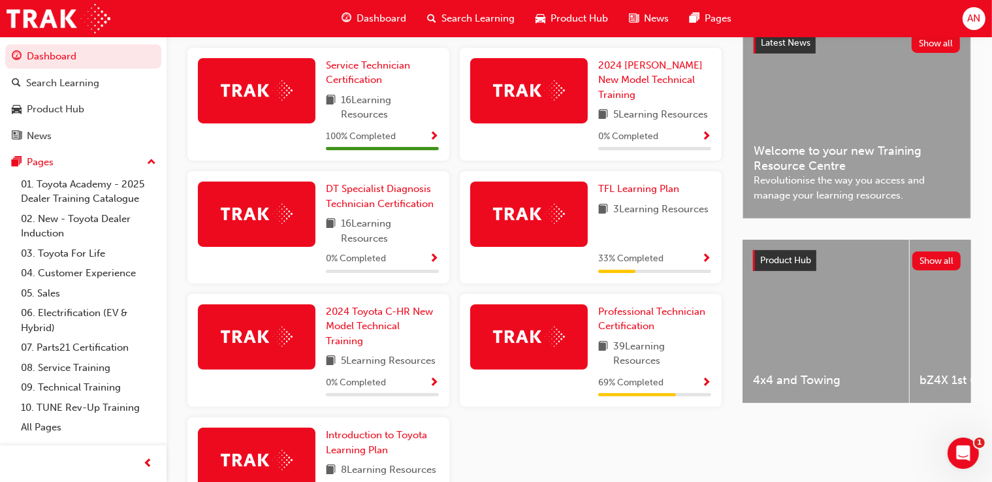
scroll to position [312, 0]
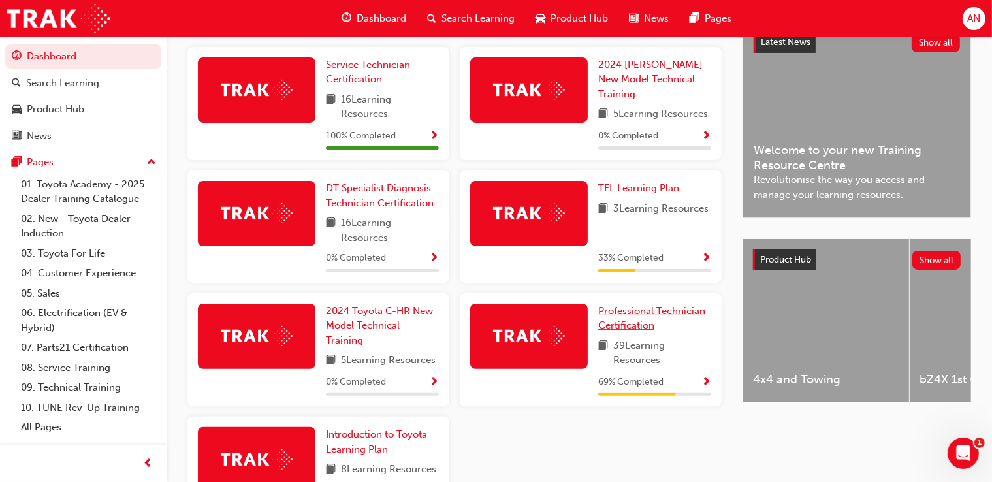
click at [627, 317] on span "Professional Technician Certification" at bounding box center [651, 318] width 107 height 27
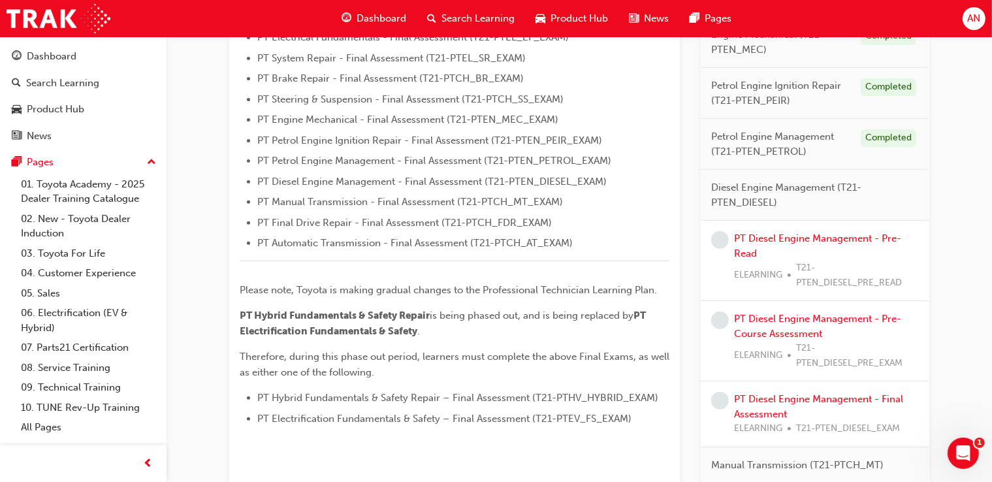
scroll to position [441, 0]
click at [803, 236] on link "PT Diesel Engine Management - Pre-Read" at bounding box center [817, 244] width 167 height 27
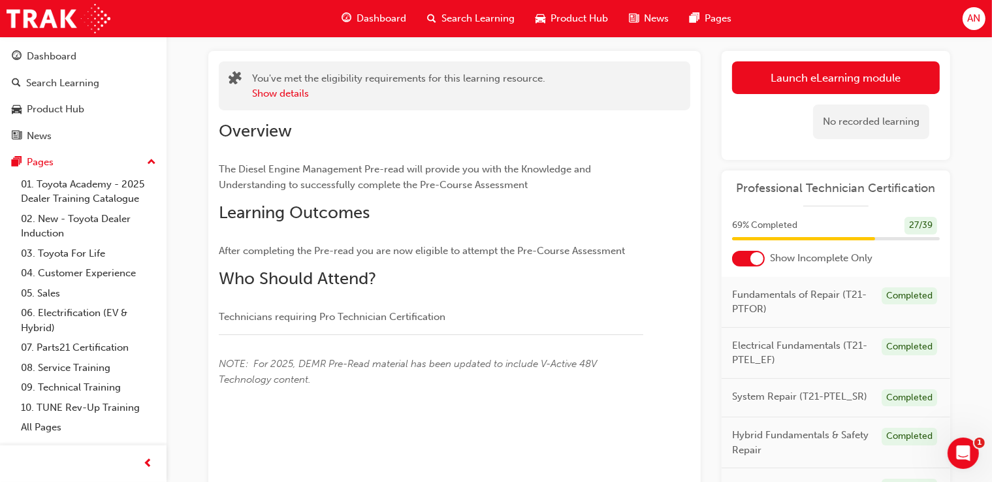
scroll to position [63, 0]
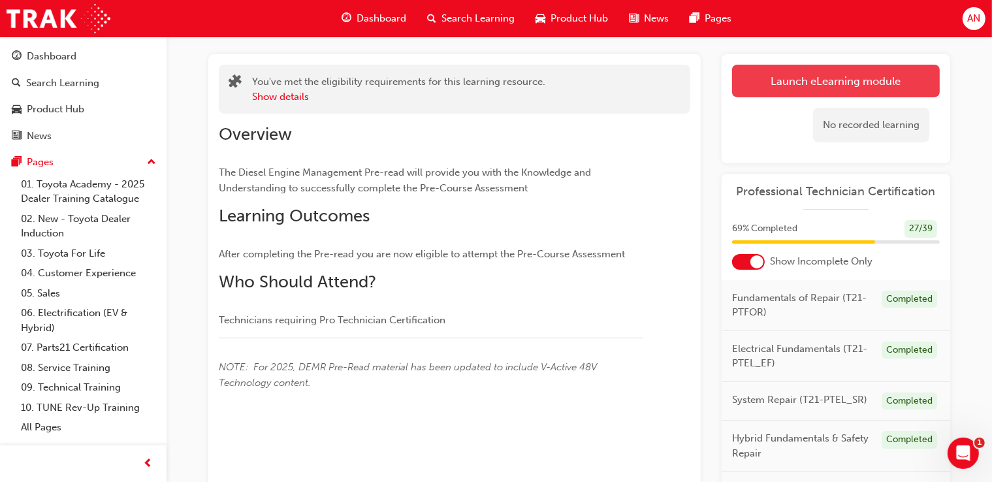
click at [861, 85] on link "Launch eLearning module" at bounding box center [836, 81] width 208 height 33
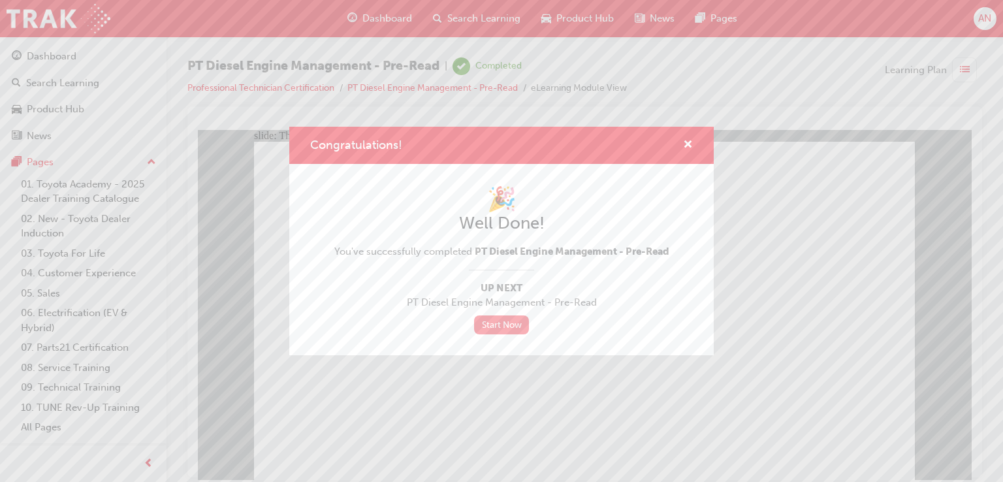
click at [502, 328] on link "Start Now" at bounding box center [501, 324] width 55 height 19
click at [688, 146] on span "cross-icon" at bounding box center [688, 146] width 10 height 12
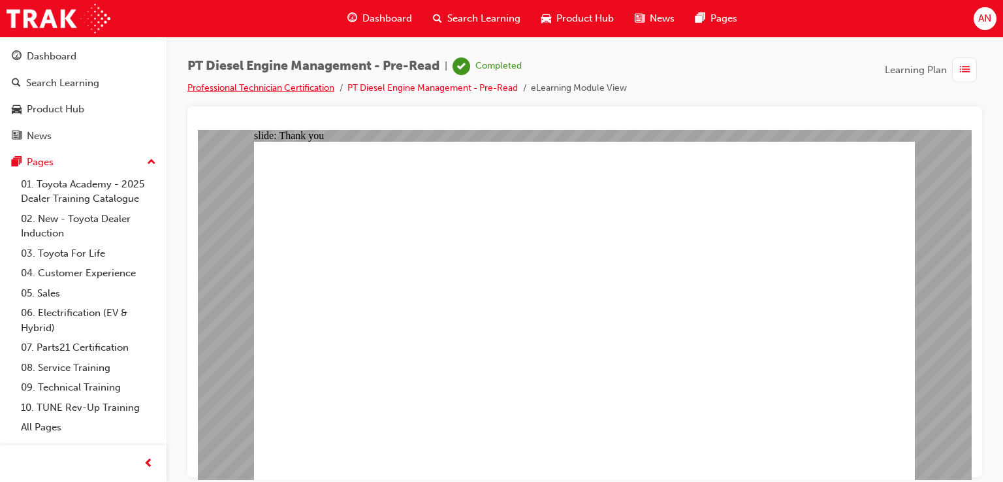
click at [316, 91] on link "Professional Technician Certification" at bounding box center [260, 87] width 147 height 11
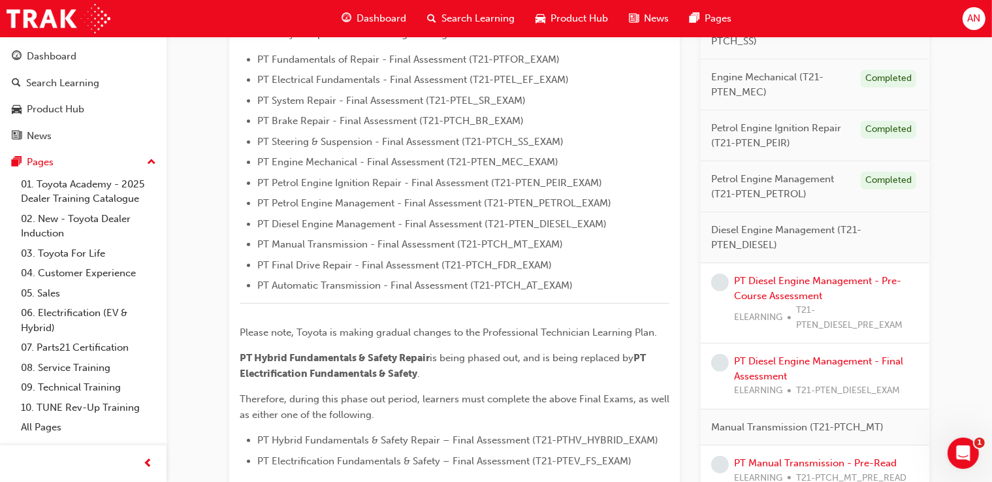
scroll to position [398, 0]
click at [823, 280] on link "PT Diesel Engine Management - Pre-Course Assessment" at bounding box center [817, 287] width 167 height 27
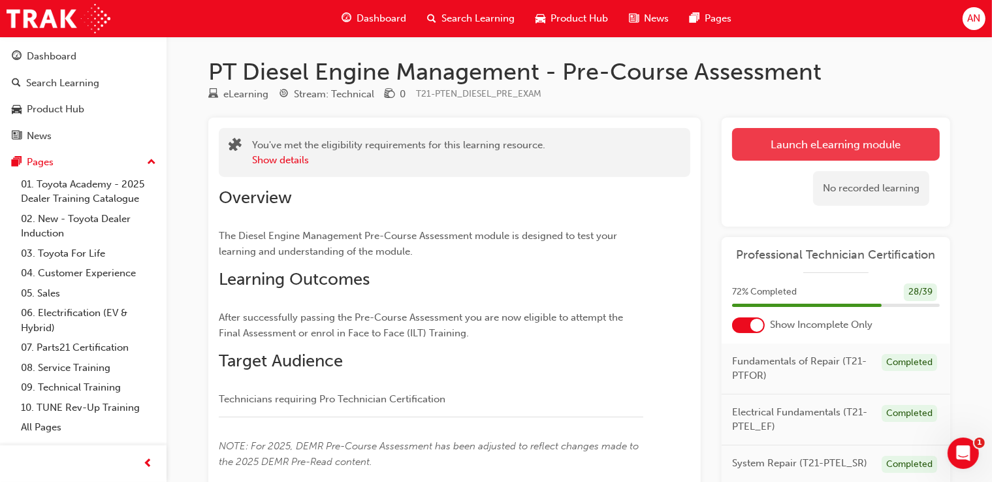
click at [846, 145] on link "Launch eLearning module" at bounding box center [836, 144] width 208 height 33
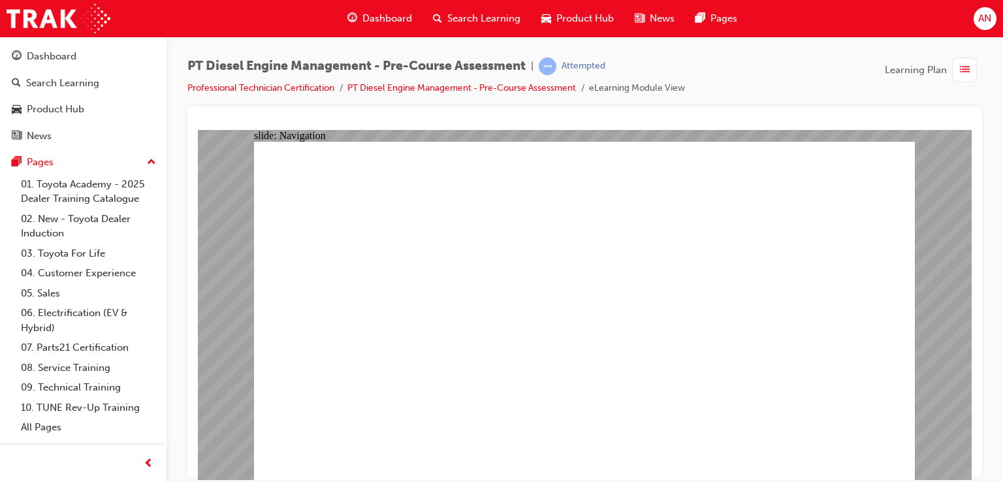
radio input "true"
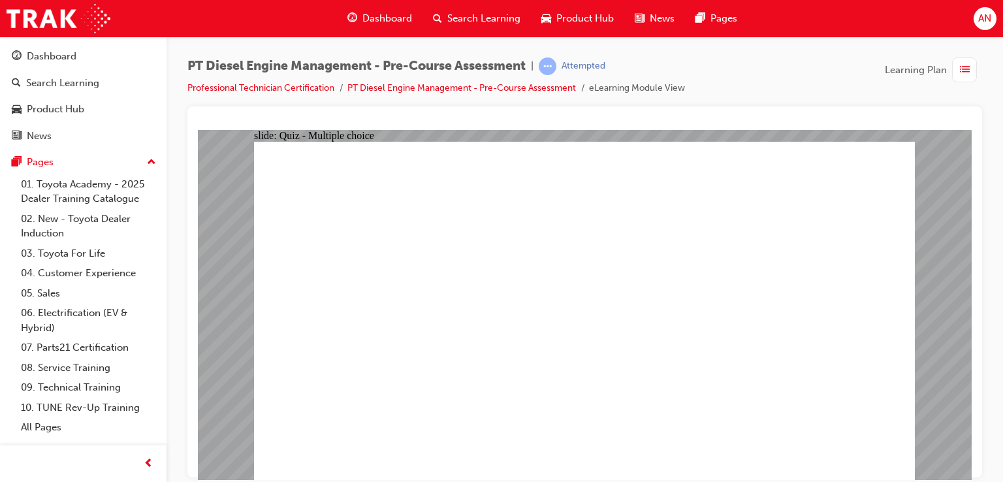
radio input "true"
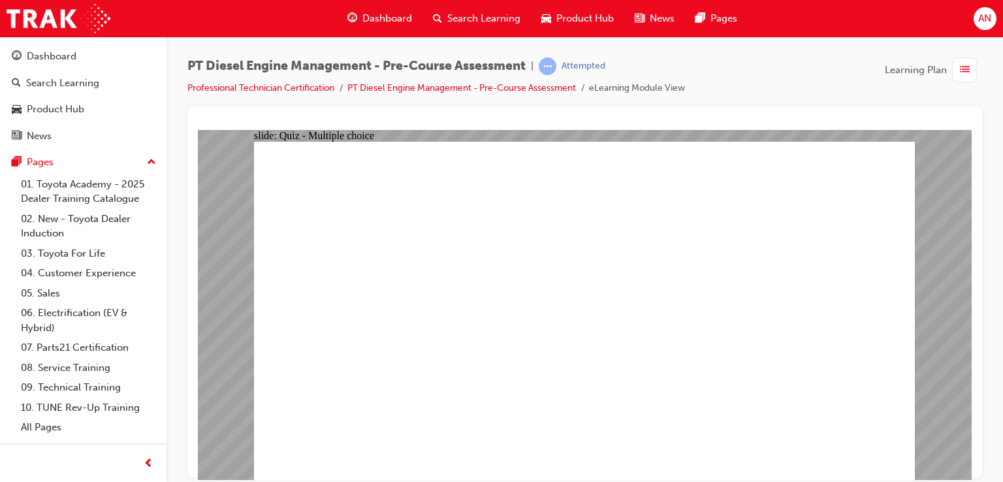
radio input "true"
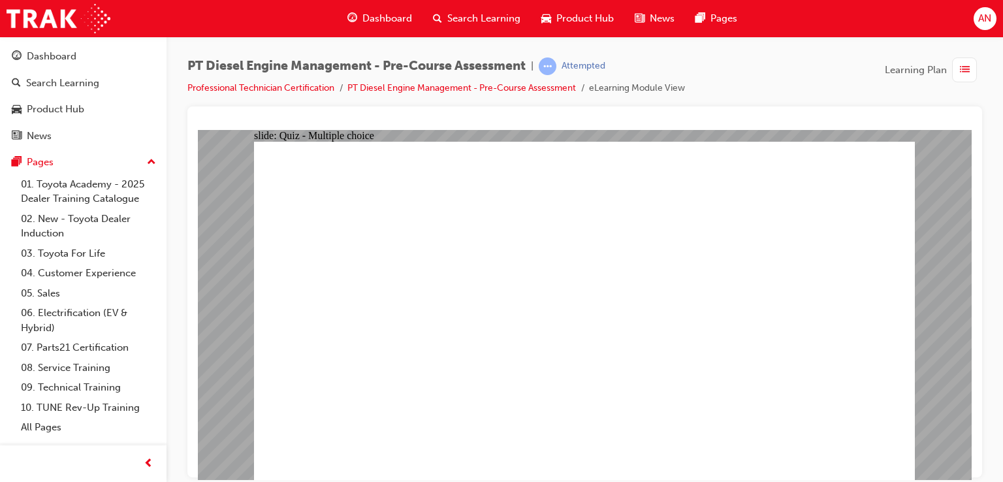
radio input "true"
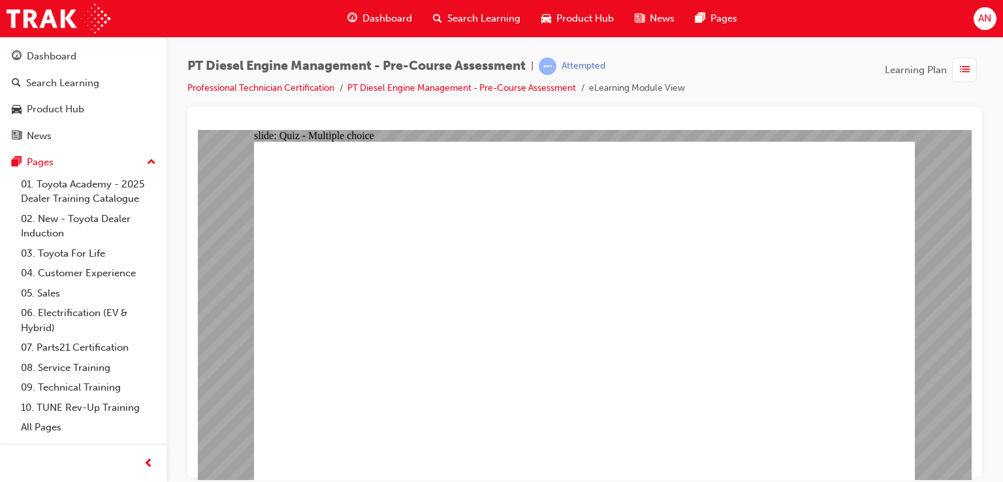
radio input "true"
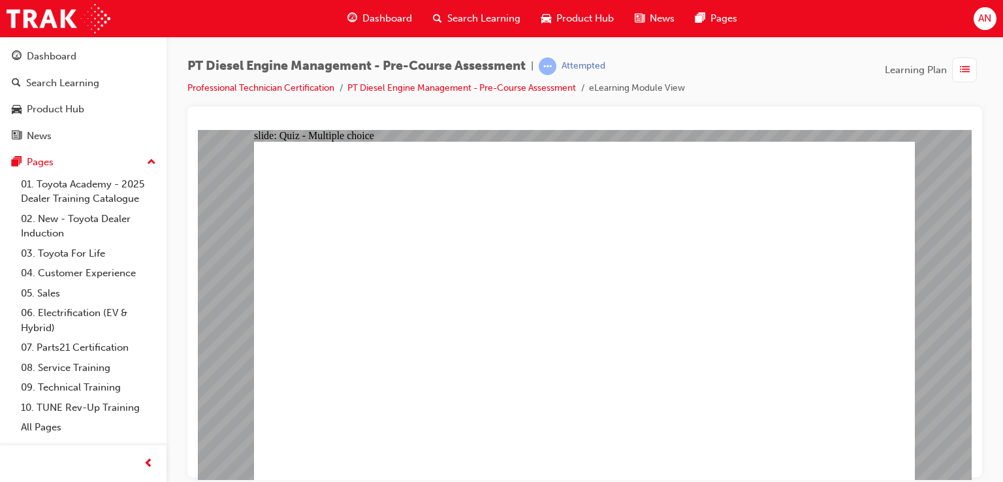
radio input "true"
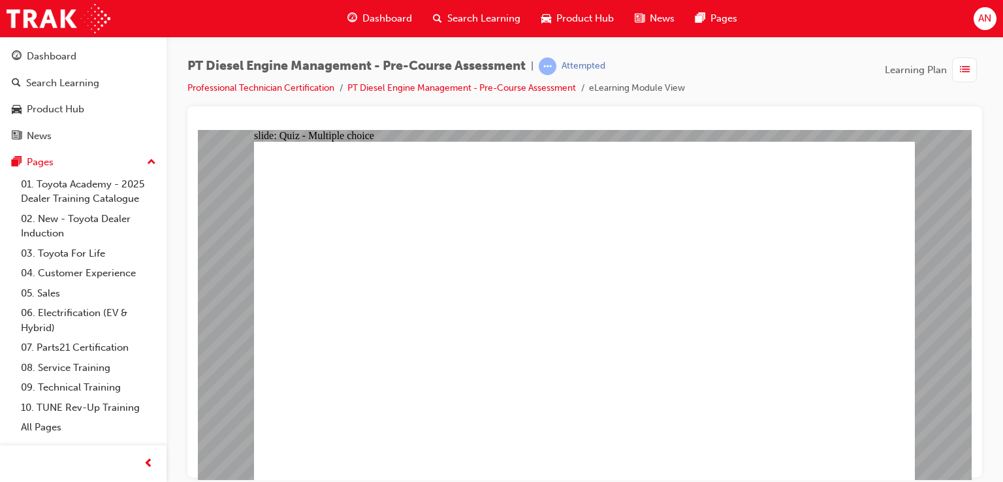
radio input "true"
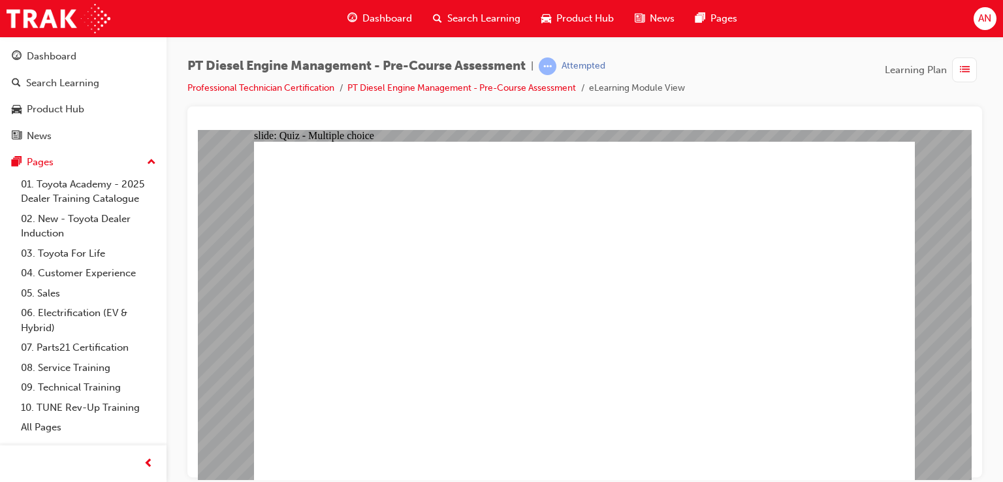
radio input "true"
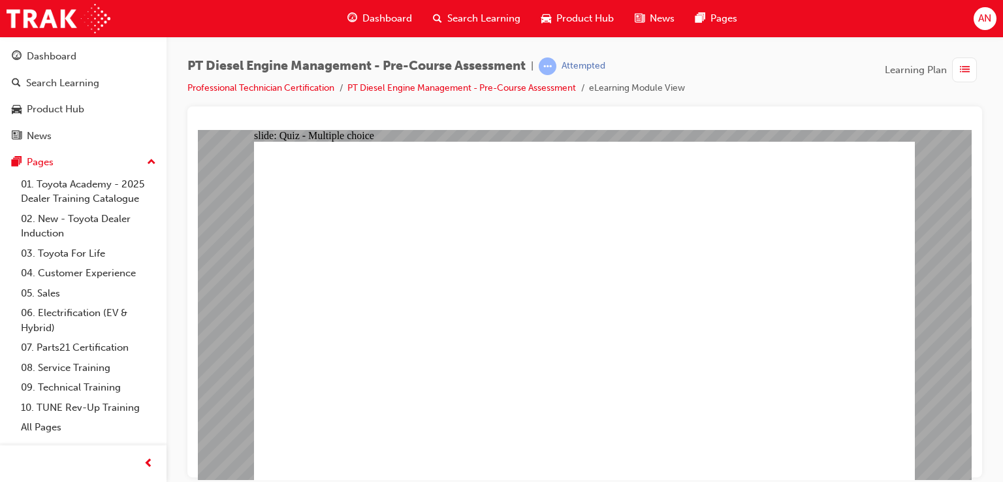
radio input "true"
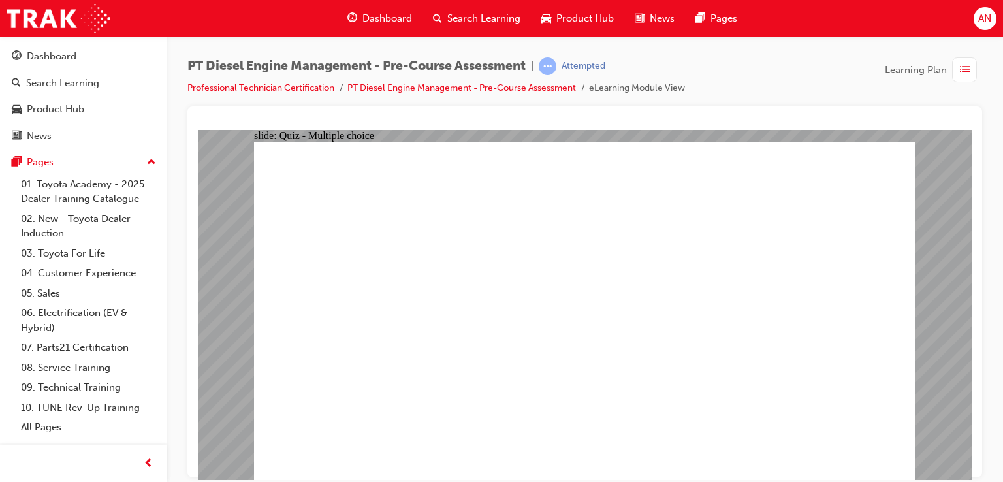
radio input "true"
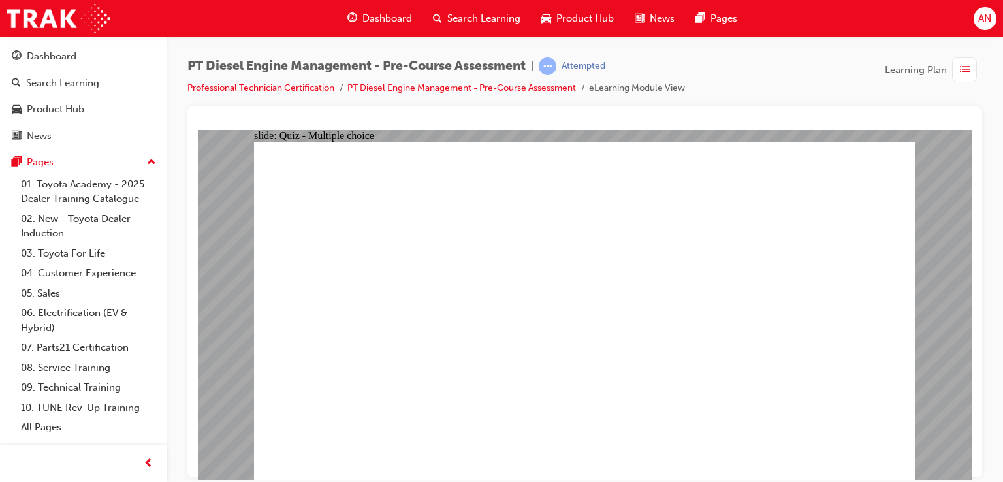
radio input "true"
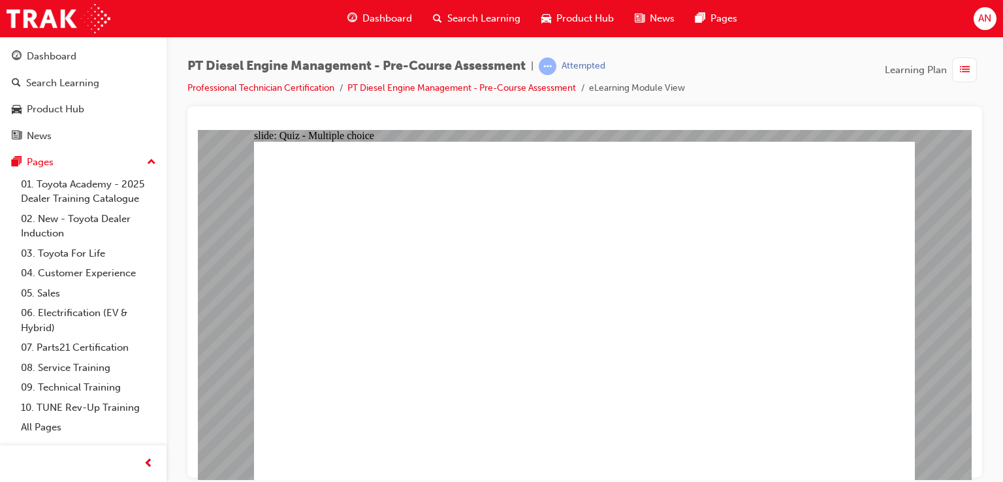
radio input "true"
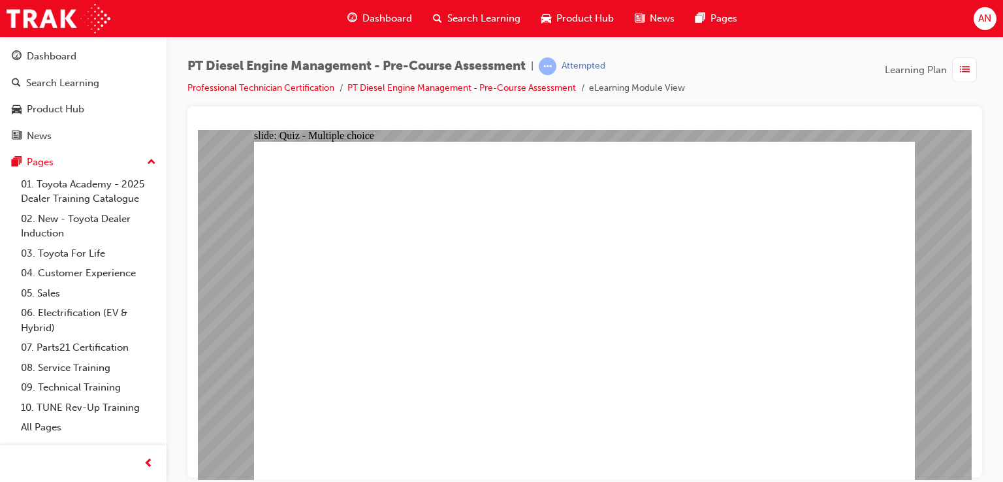
radio input "true"
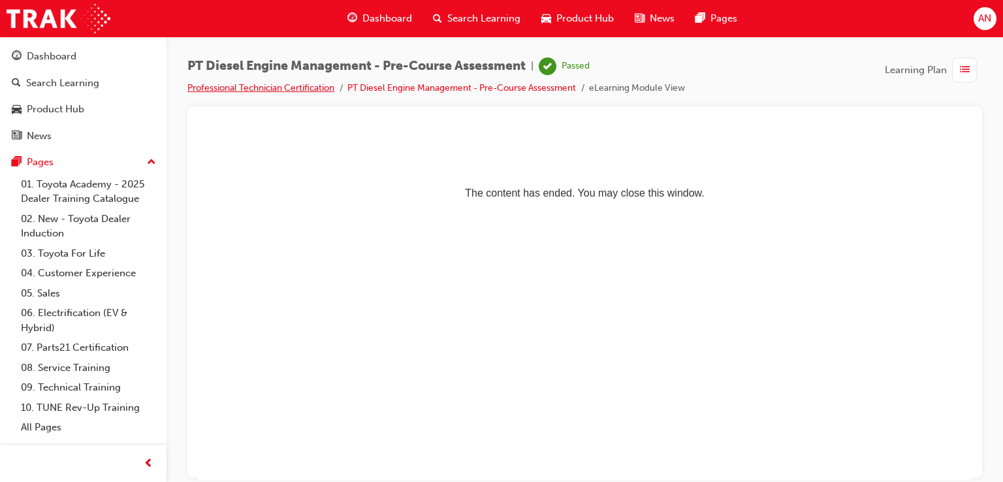
click at [290, 88] on link "Professional Technician Certification" at bounding box center [260, 87] width 147 height 11
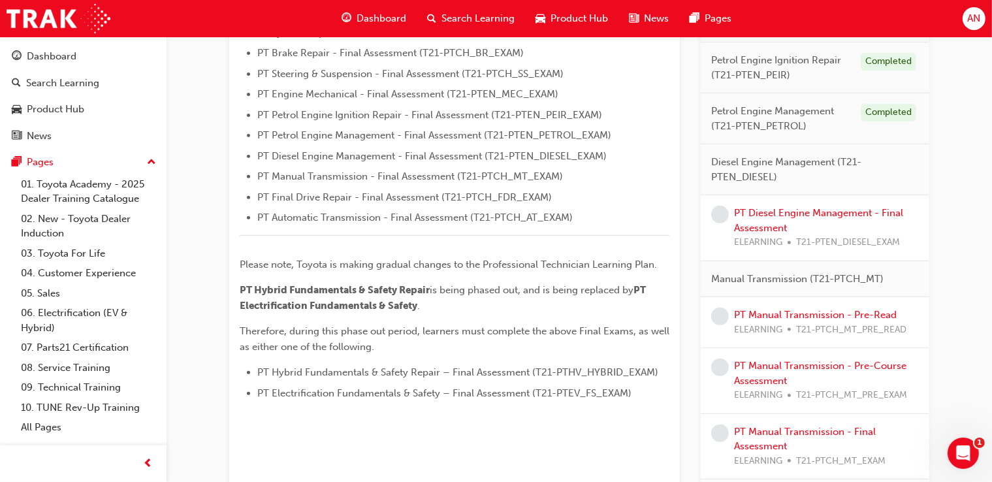
scroll to position [466, 0]
click at [775, 212] on link "PT Diesel Engine Management - Final Assessment" at bounding box center [818, 219] width 169 height 27
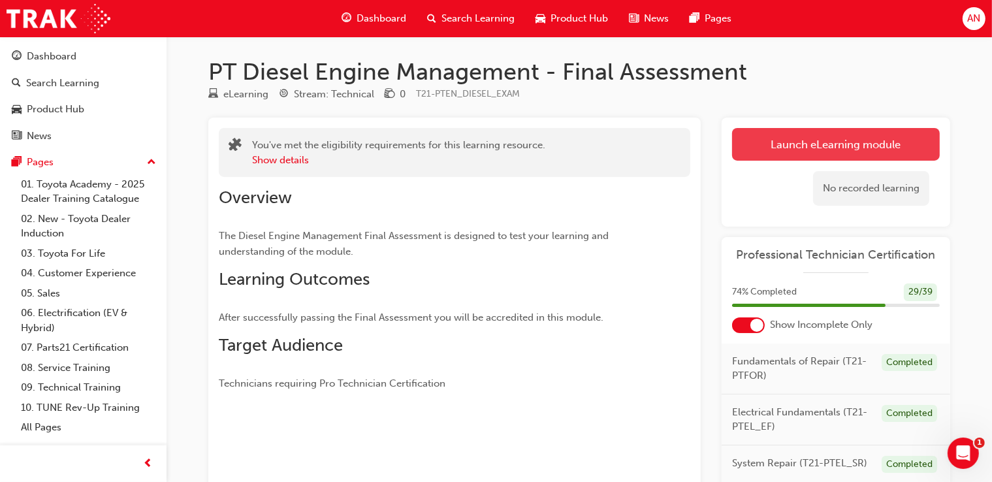
click at [873, 150] on link "Launch eLearning module" at bounding box center [836, 144] width 208 height 33
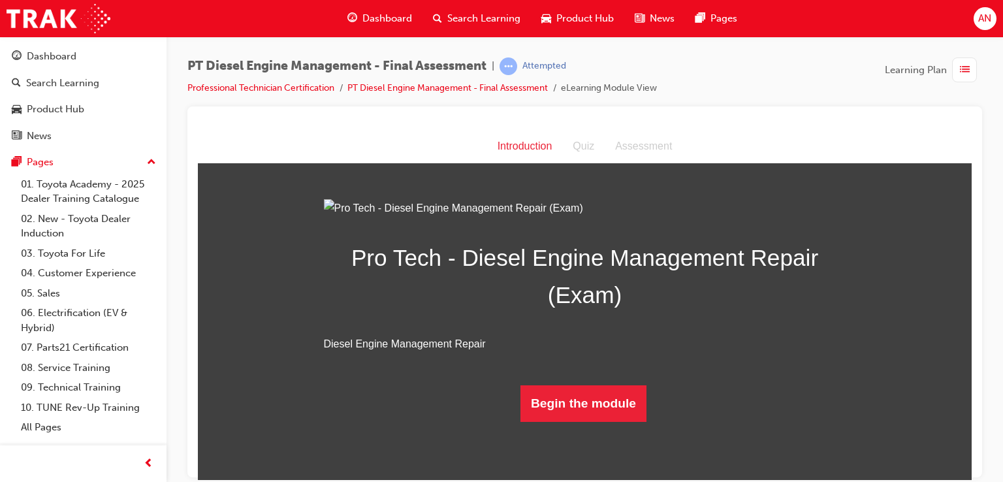
scroll to position [86, 0]
click at [588, 421] on button "Begin the module" at bounding box center [584, 403] width 126 height 37
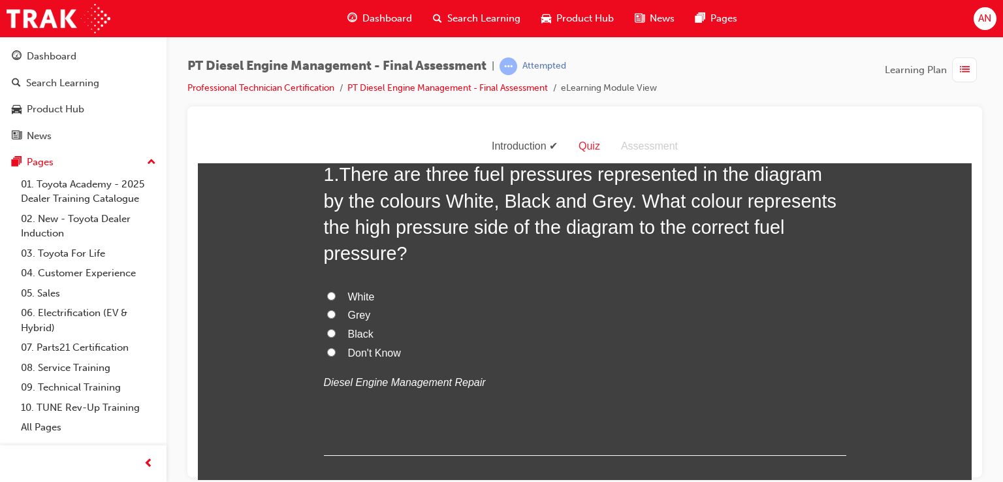
scroll to position [0, 0]
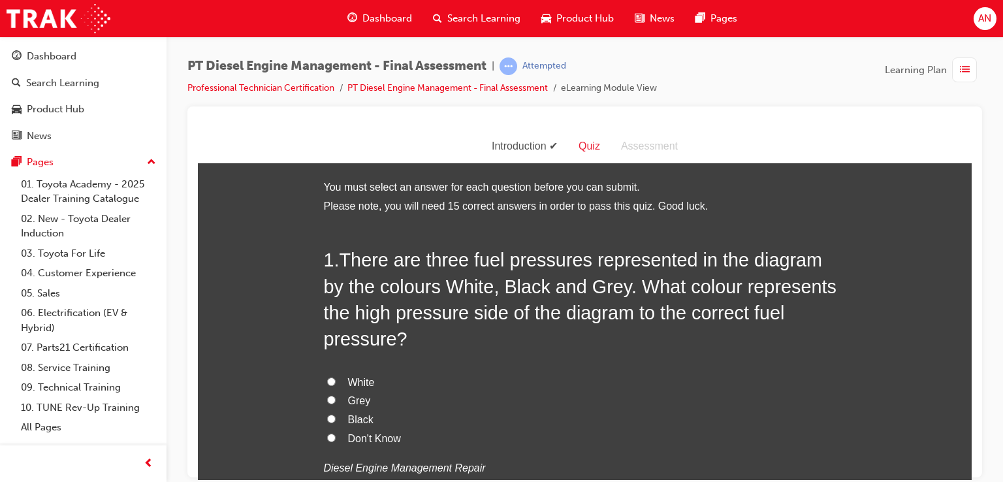
click at [327, 414] on input "Black" at bounding box center [331, 418] width 8 height 8
radio input "true"
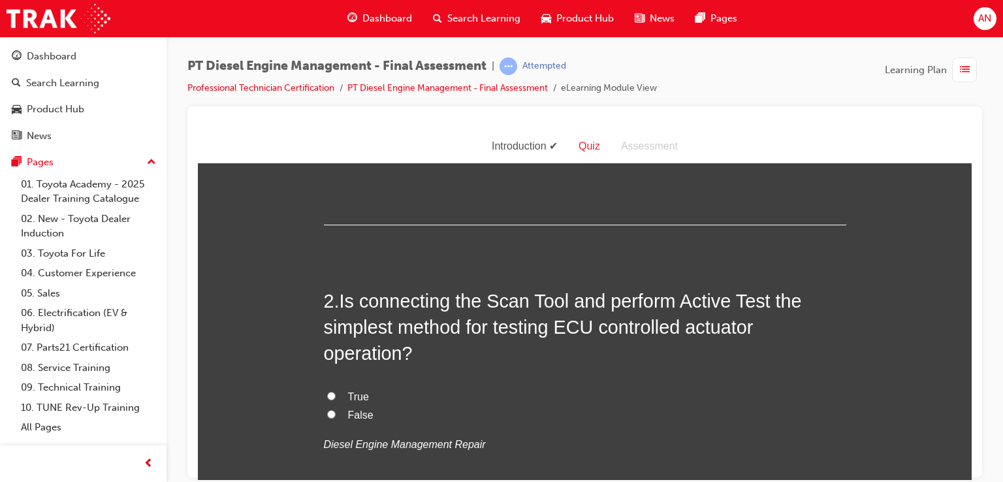
scroll to position [325, 0]
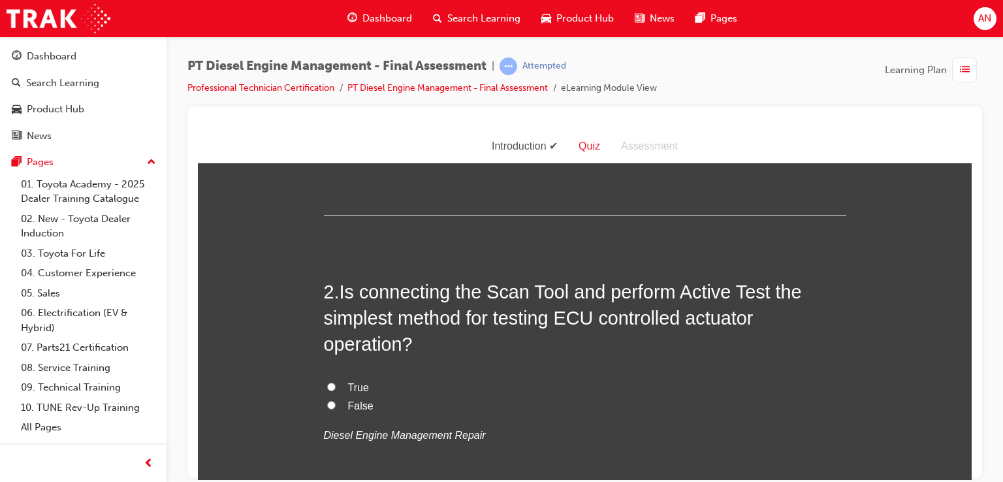
click at [327, 382] on input "True" at bounding box center [331, 386] width 8 height 8
radio input "true"
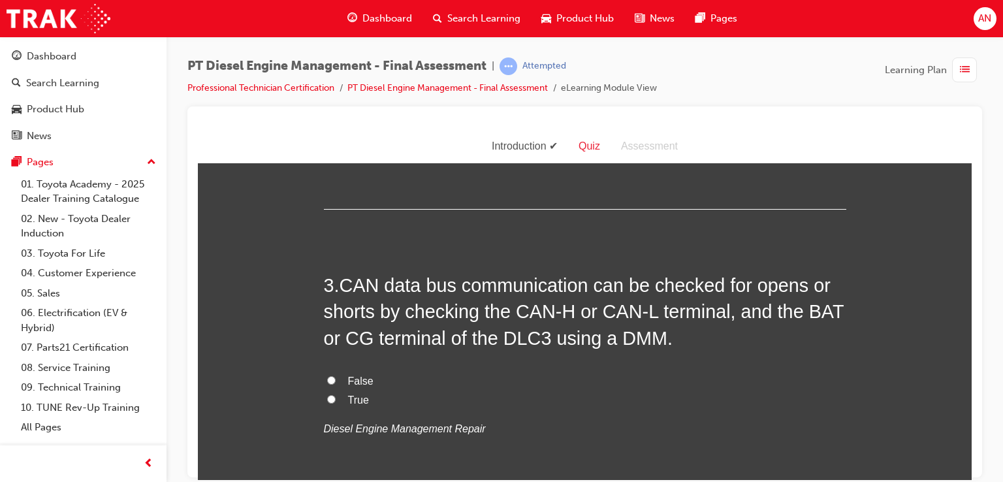
scroll to position [616, 0]
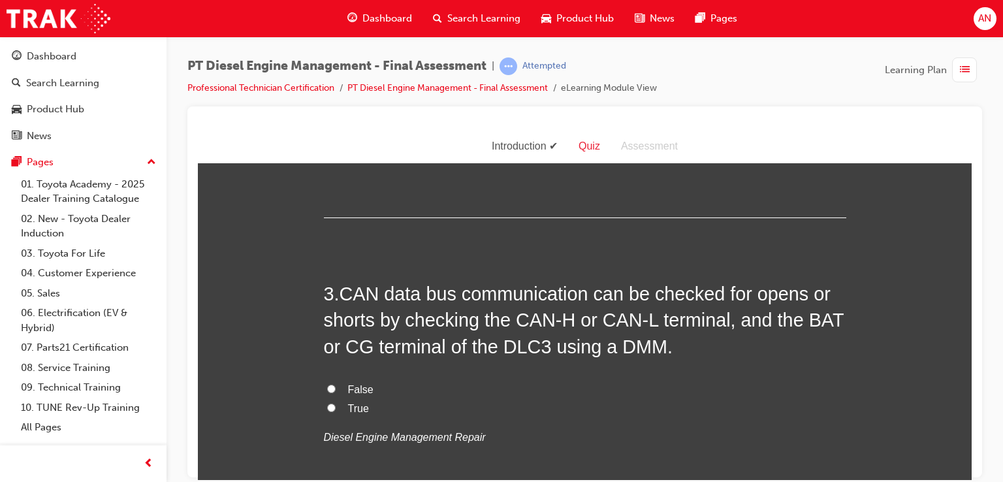
click at [327, 403] on input "True" at bounding box center [331, 407] width 8 height 8
radio input "true"
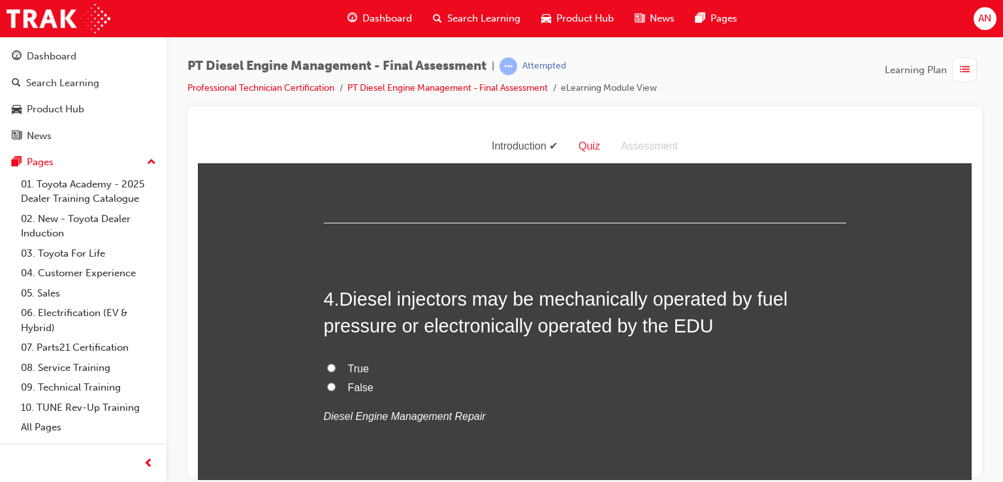
scroll to position [938, 0]
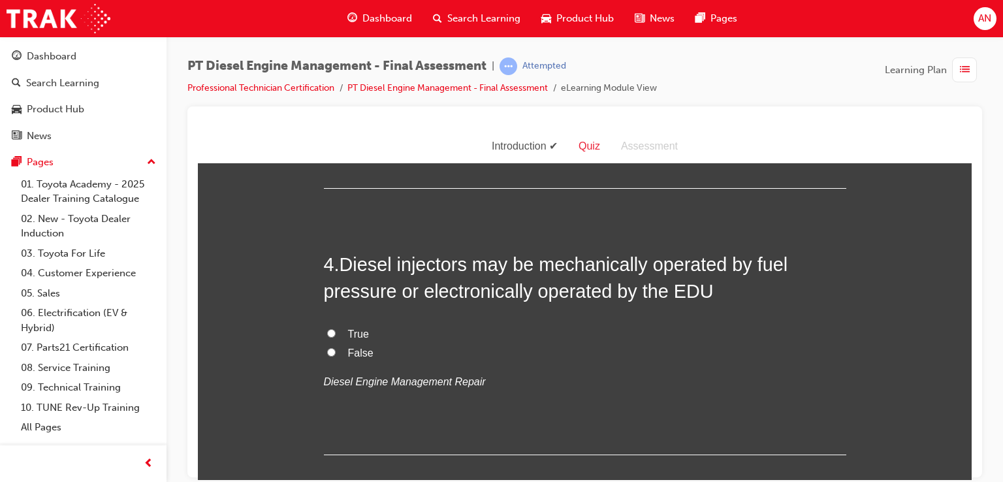
click at [327, 329] on input "True" at bounding box center [331, 333] width 8 height 8
radio input "true"
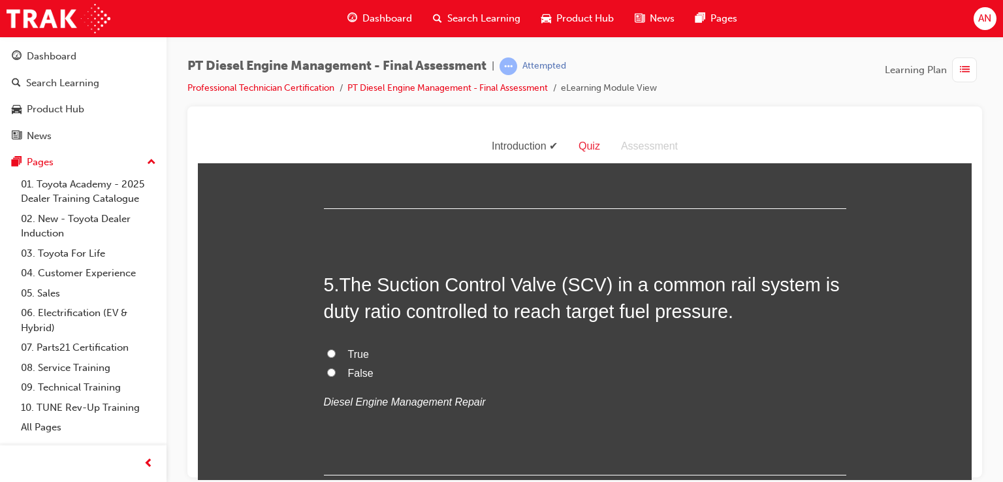
scroll to position [1191, 0]
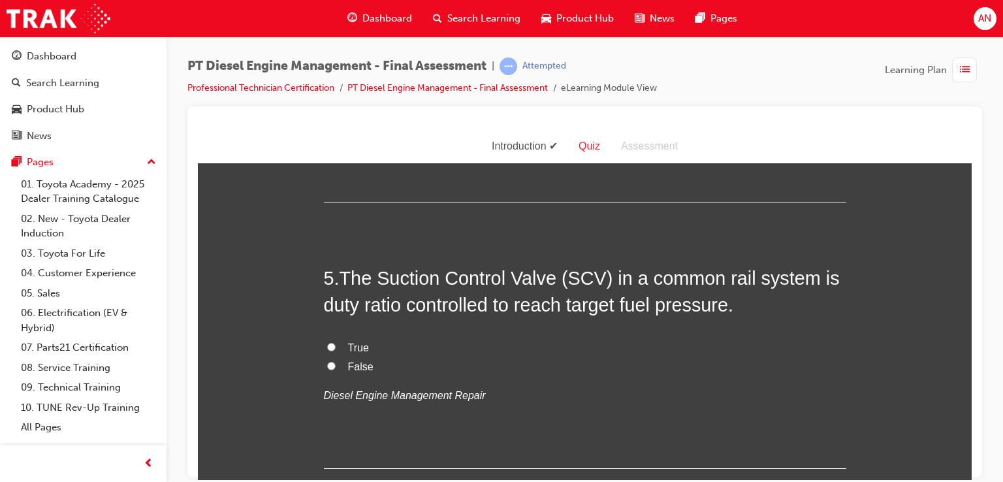
click at [327, 342] on input "True" at bounding box center [331, 346] width 8 height 8
radio input "true"
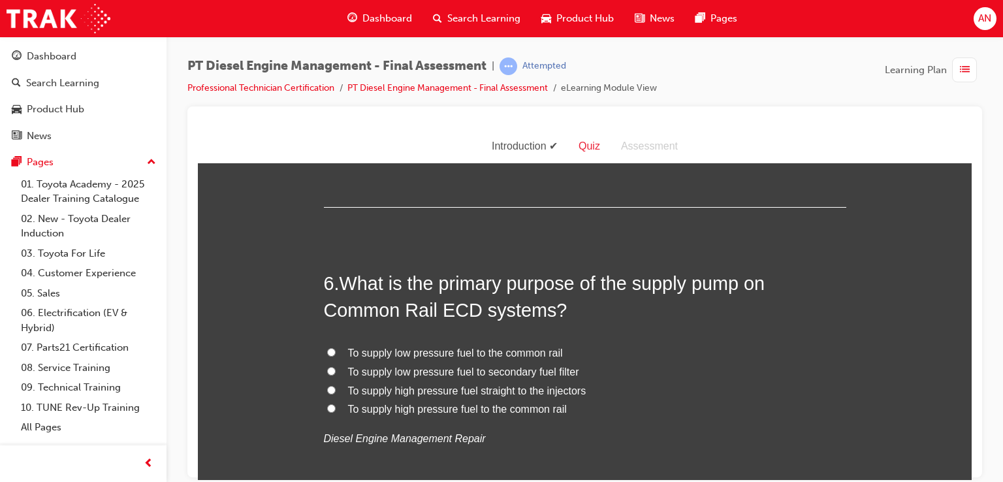
scroll to position [1478, 0]
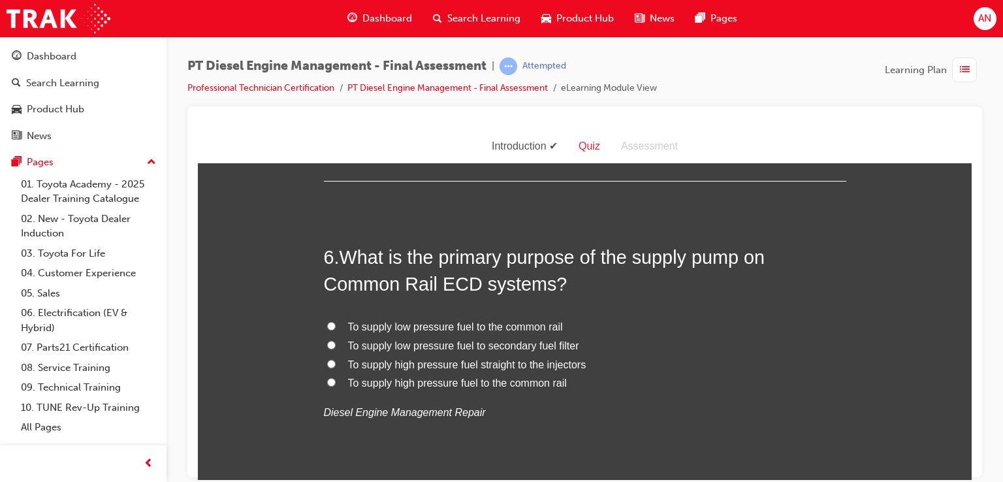
click at [327, 340] on input "To supply low pressure fuel to secondary fuel filter" at bounding box center [331, 344] width 8 height 8
radio input "true"
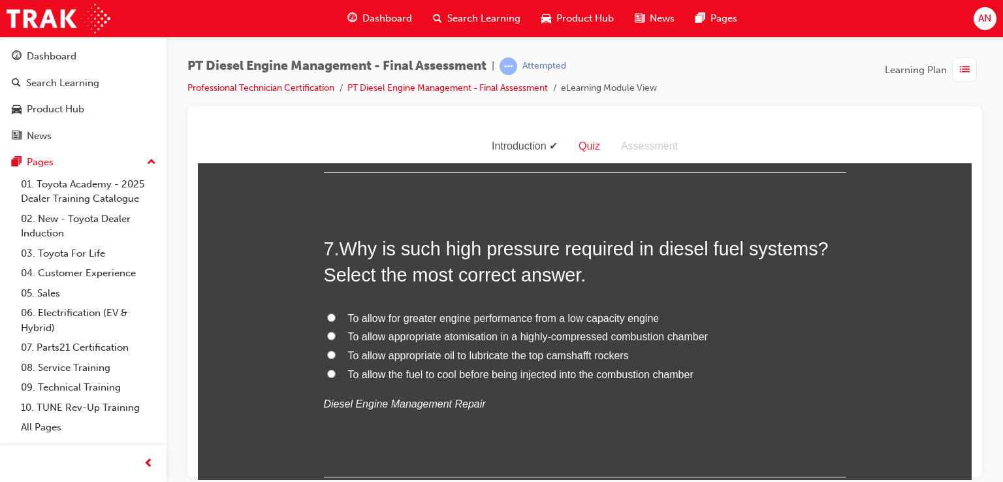
scroll to position [1792, 0]
click at [327, 331] on input "To allow appropriate atomisation in a highly-compressed combustion chamber" at bounding box center [331, 335] width 8 height 8
radio input "true"
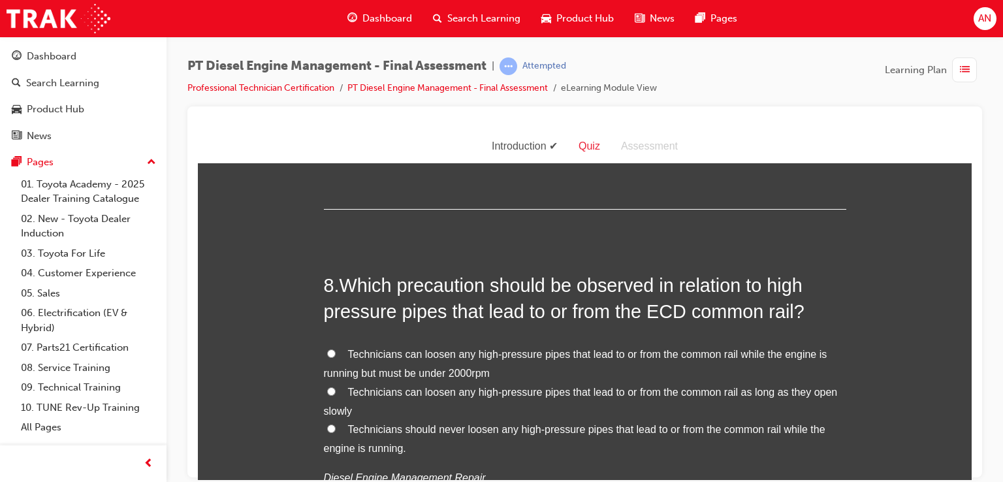
scroll to position [2079, 0]
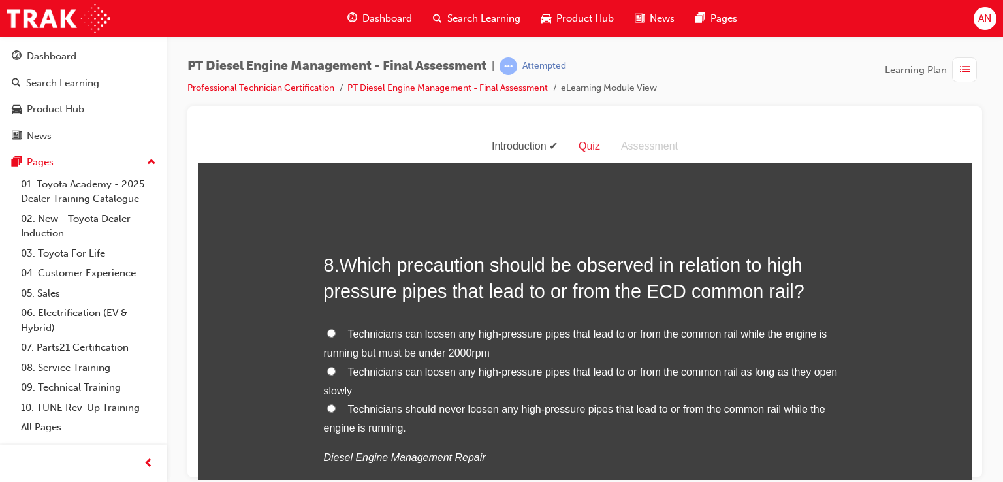
click at [327, 404] on input "Technicians should never loosen any high-pressure pipes that lead to or from th…" at bounding box center [331, 408] width 8 height 8
radio input "true"
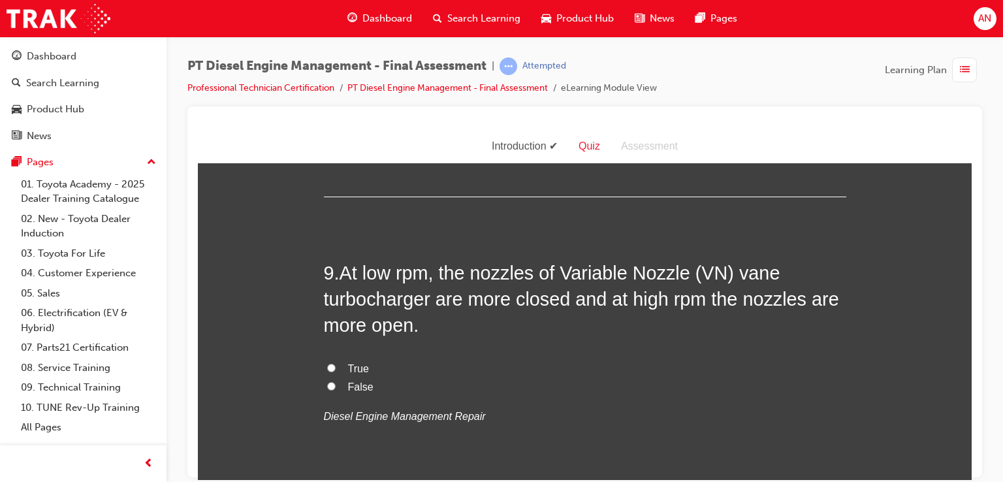
scroll to position [2419, 0]
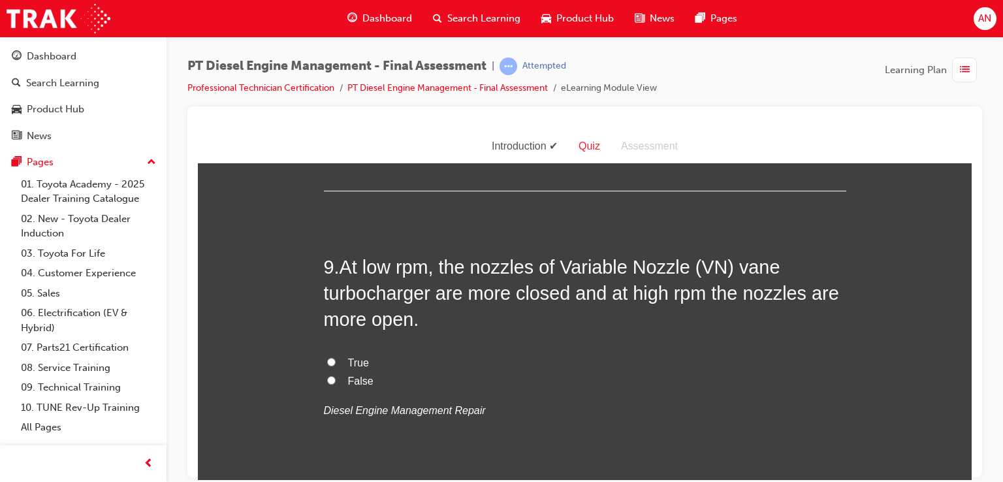
click at [327, 357] on input "True" at bounding box center [331, 361] width 8 height 8
radio input "true"
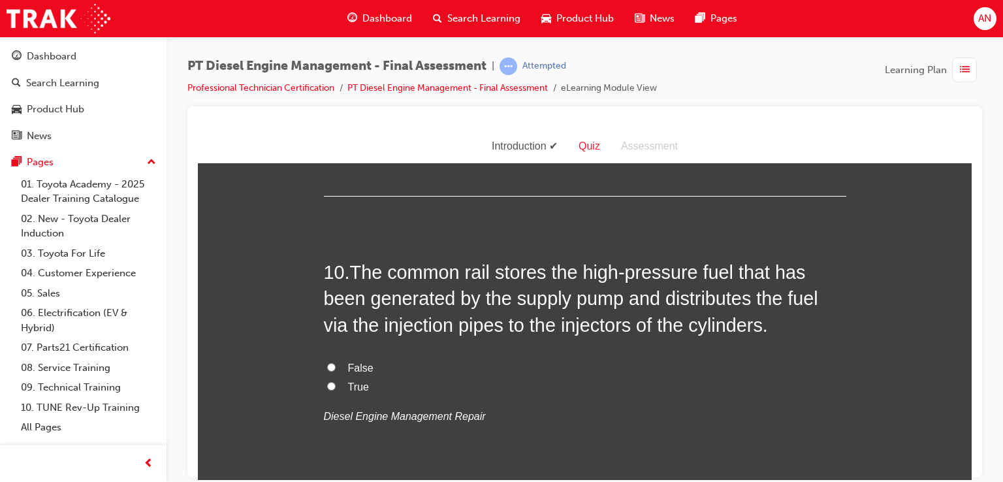
scroll to position [2732, 0]
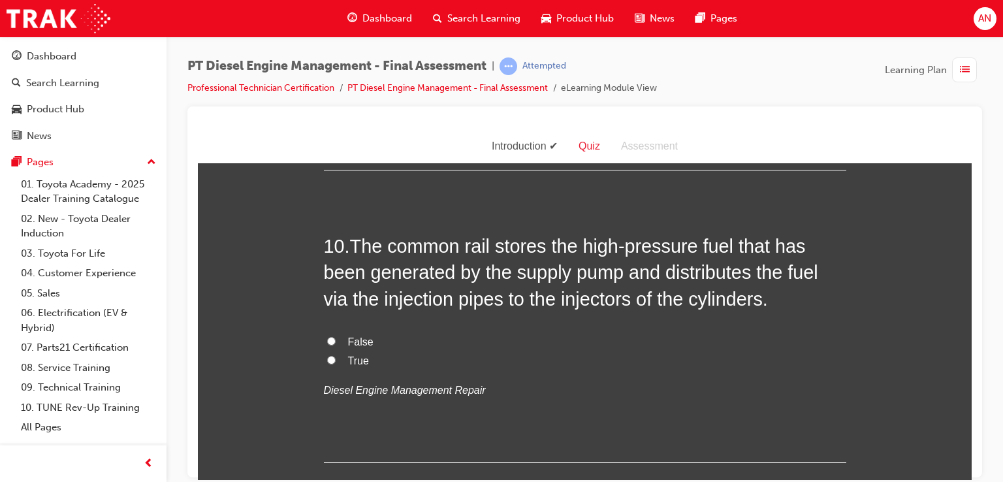
click at [327, 336] on input "False" at bounding box center [331, 340] width 8 height 8
radio input "true"
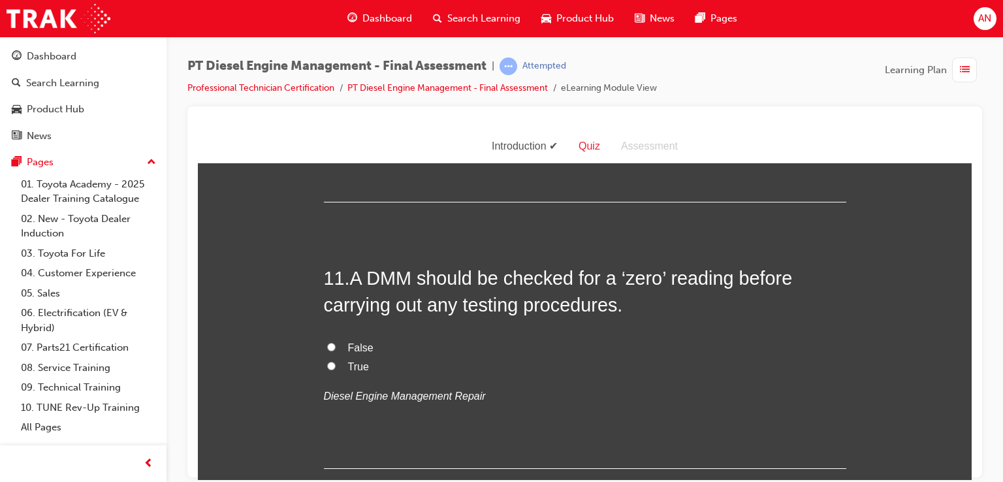
scroll to position [2994, 0]
click at [327, 361] on input "True" at bounding box center [331, 365] width 8 height 8
radio input "true"
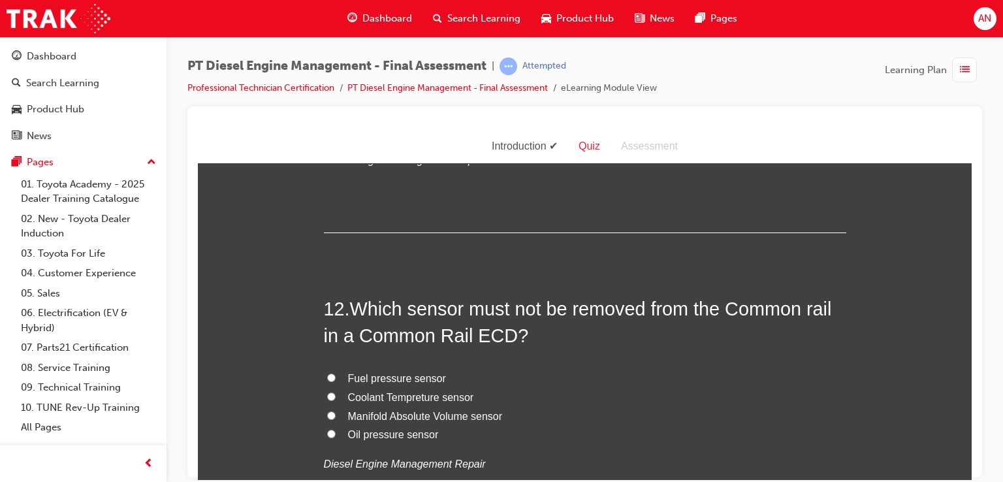
scroll to position [3255, 0]
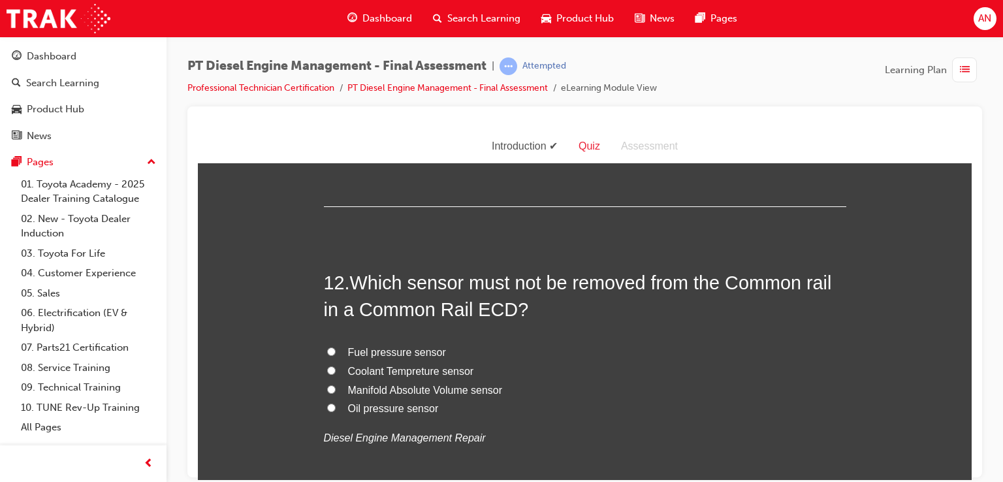
click at [327, 347] on input "Fuel pressure sensor" at bounding box center [331, 351] width 8 height 8
radio input "true"
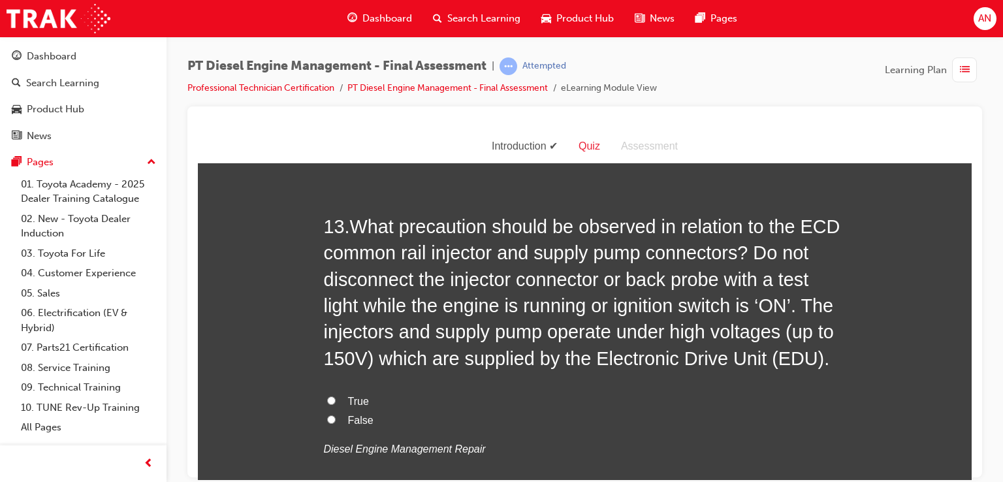
scroll to position [3621, 0]
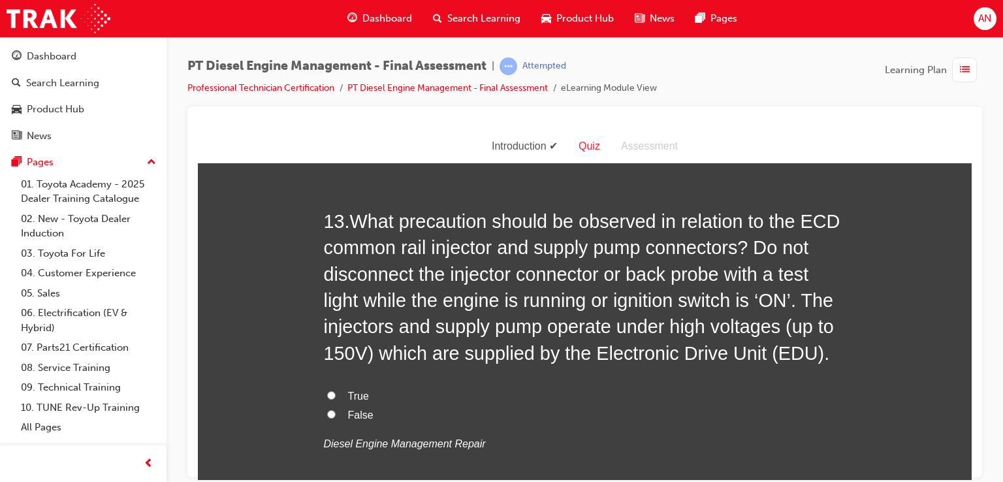
click at [327, 391] on input "True" at bounding box center [331, 395] width 8 height 8
radio input "true"
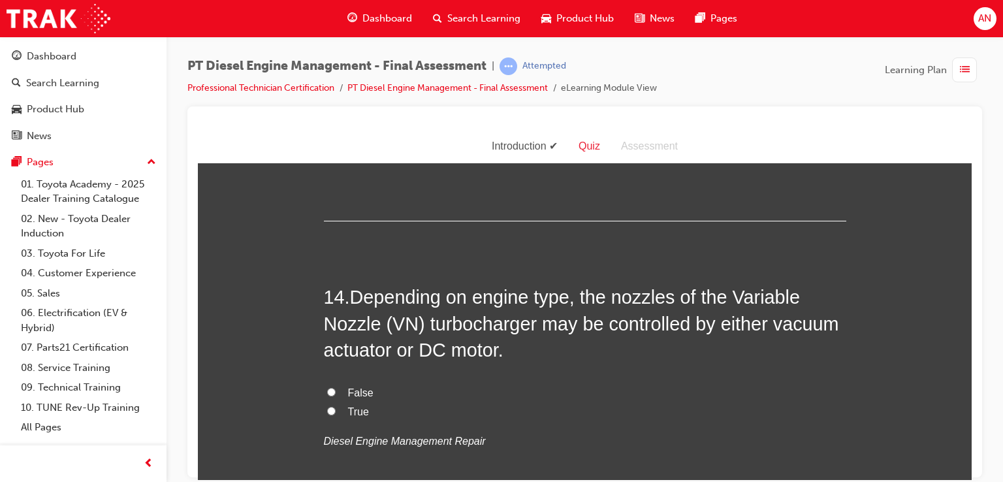
scroll to position [3943, 0]
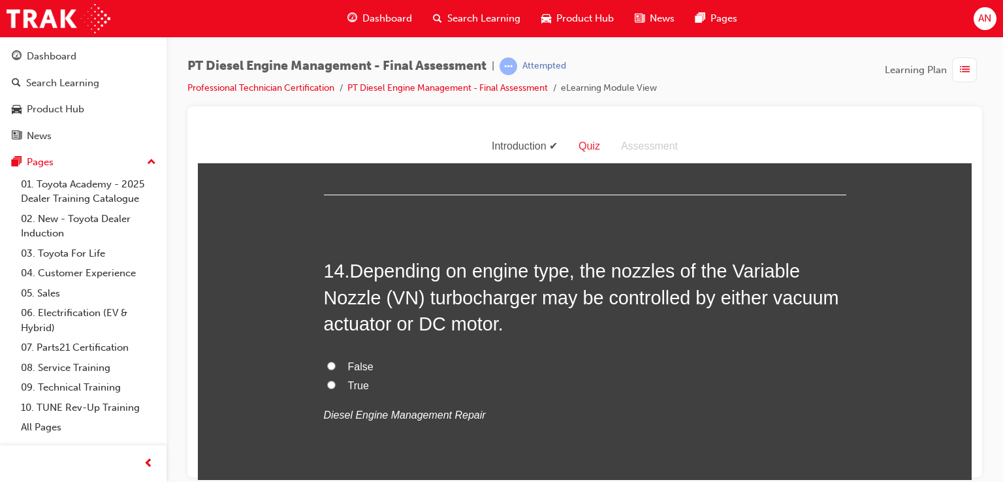
click at [327, 380] on input "True" at bounding box center [331, 384] width 8 height 8
radio input "true"
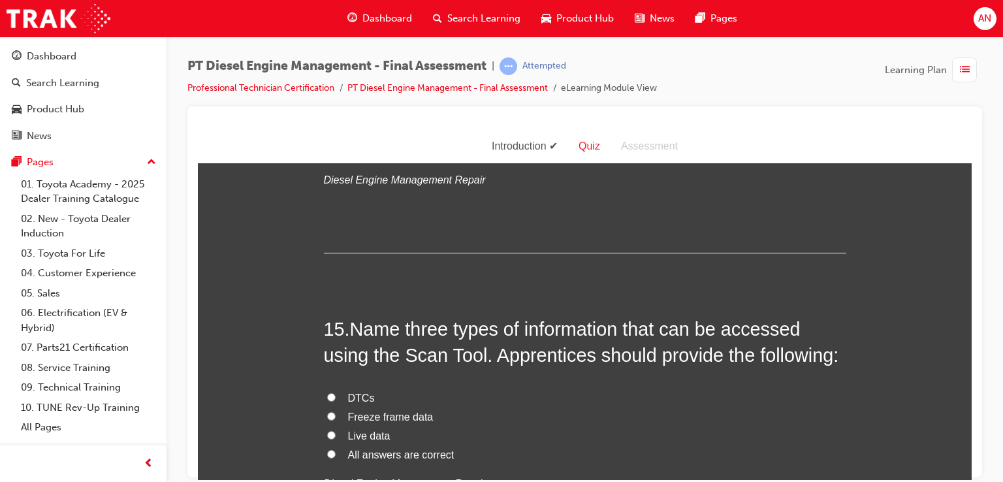
scroll to position [4204, 0]
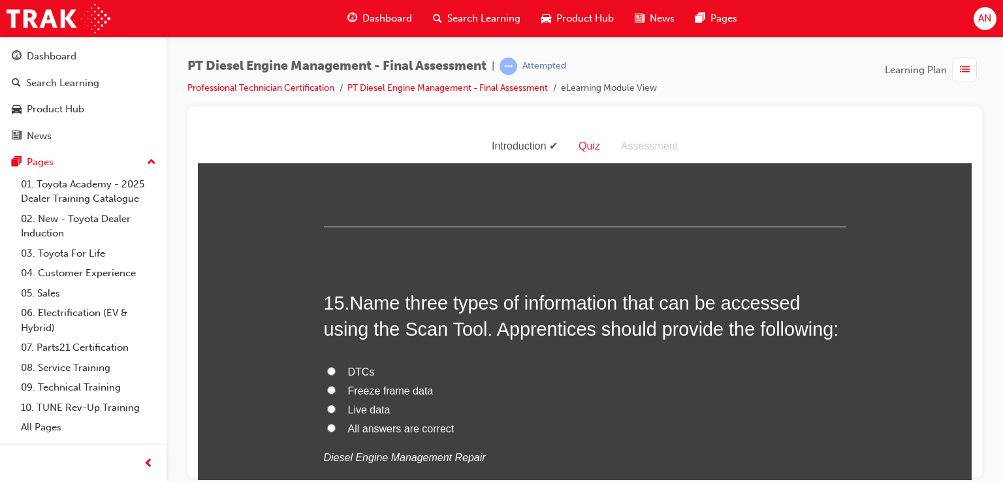
click at [327, 366] on input "DTCs" at bounding box center [331, 370] width 8 height 8
radio input "true"
click at [327, 385] on input "Freeze frame data" at bounding box center [331, 389] width 8 height 8
radio input "true"
click at [327, 366] on input "DTCs" at bounding box center [331, 370] width 8 height 8
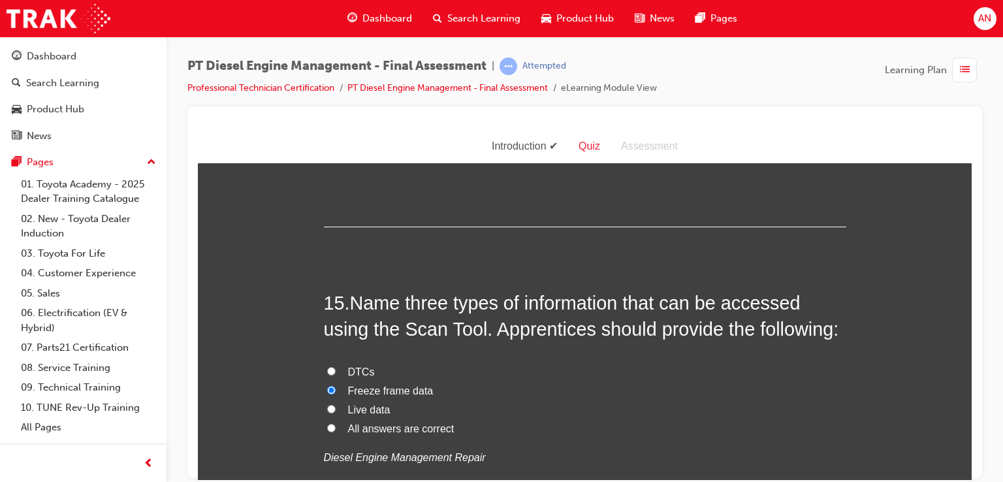
radio input "true"
click at [327, 423] on input "All answers are correct" at bounding box center [331, 427] width 8 height 8
radio input "true"
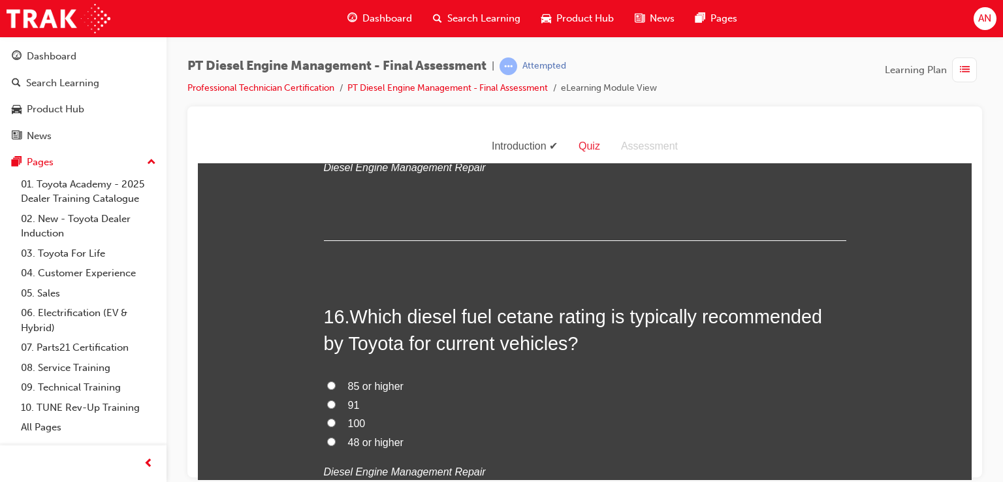
scroll to position [4512, 0]
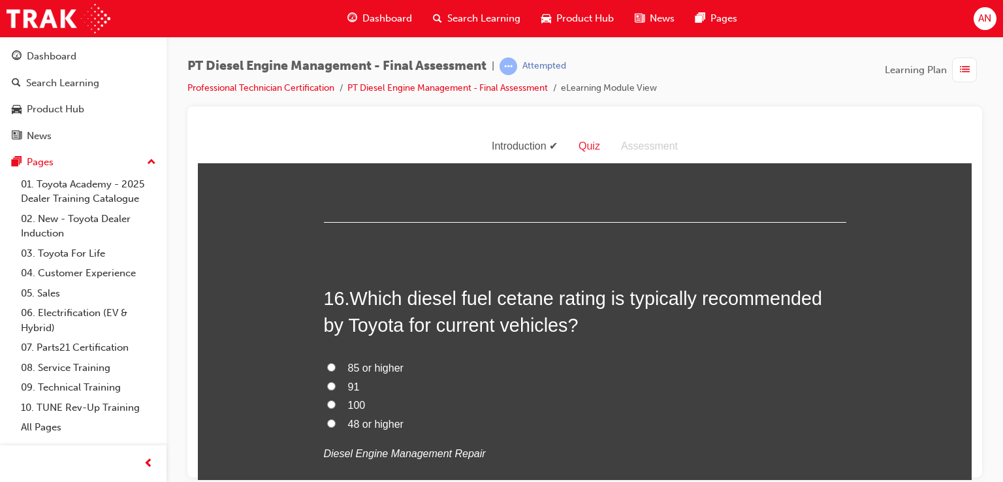
click at [324, 415] on label "48 or higher" at bounding box center [585, 424] width 523 height 19
click at [327, 419] on input "48 or higher" at bounding box center [331, 423] width 8 height 8
radio input "true"
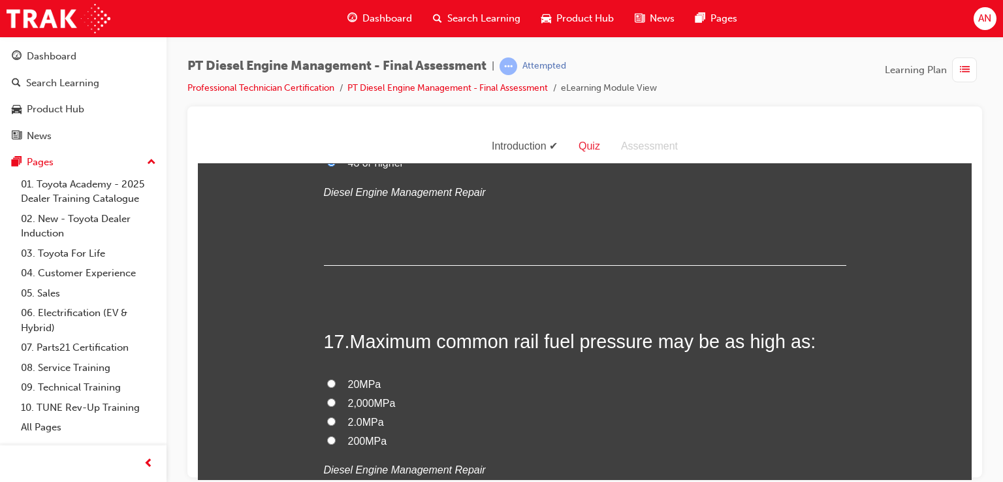
scroll to position [4800, 0]
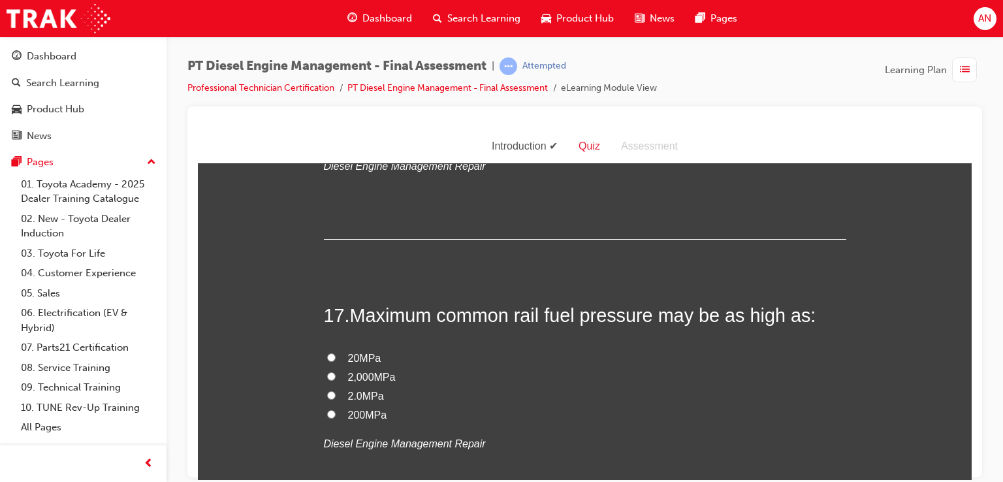
click at [327, 410] on input "200MPa" at bounding box center [331, 414] width 8 height 8
radio input "true"
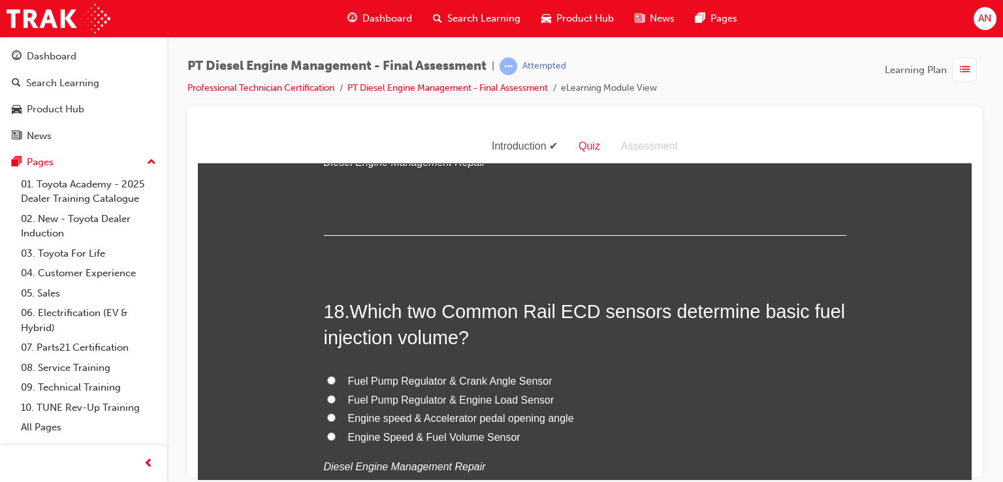
scroll to position [5087, 0]
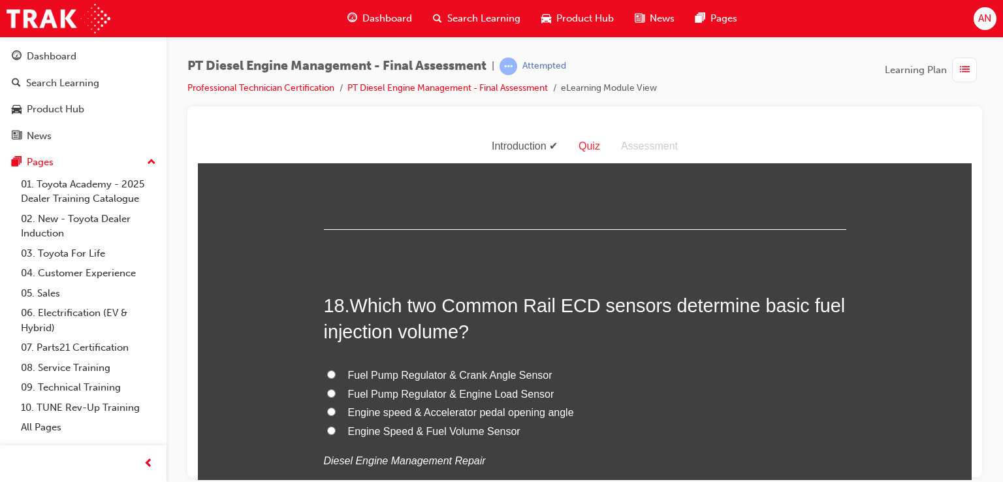
click at [327, 426] on input "Engine Speed & Fuel Volume Sensor" at bounding box center [331, 430] width 8 height 8
radio input "true"
click at [327, 407] on input "Engine speed & Accelerator pedal opening angle" at bounding box center [331, 411] width 8 height 8
radio input "true"
click at [327, 426] on input "Engine Speed & Fuel Volume Sensor" at bounding box center [331, 430] width 8 height 8
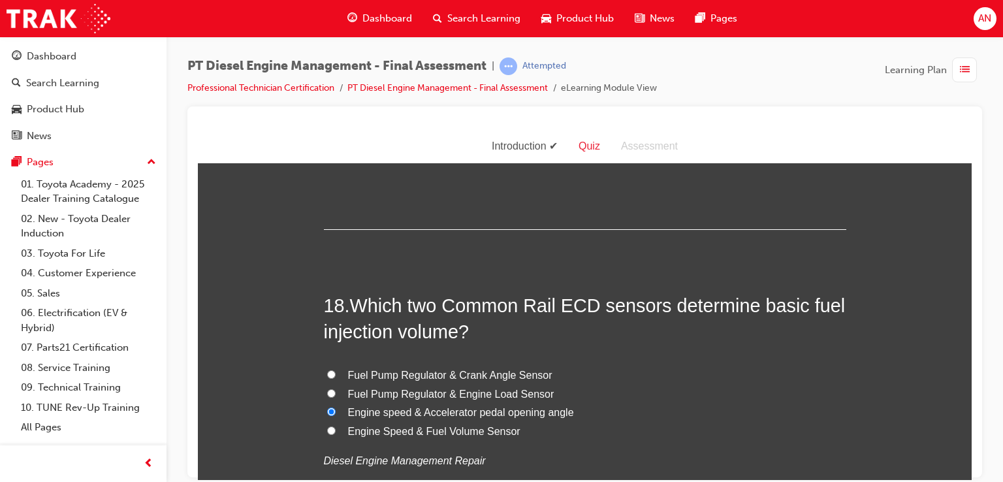
radio input "true"
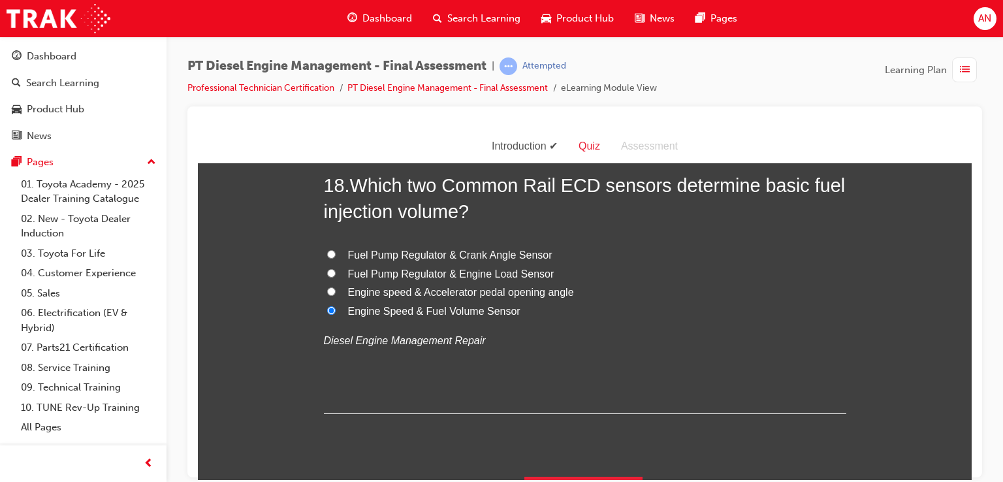
scroll to position [5211, 0]
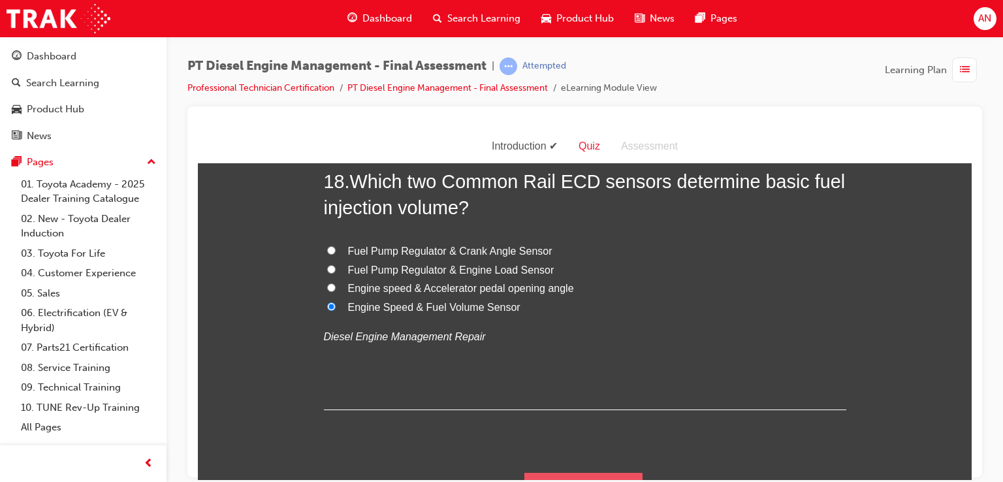
click at [585, 472] on button "Submit Answers" at bounding box center [584, 490] width 119 height 37
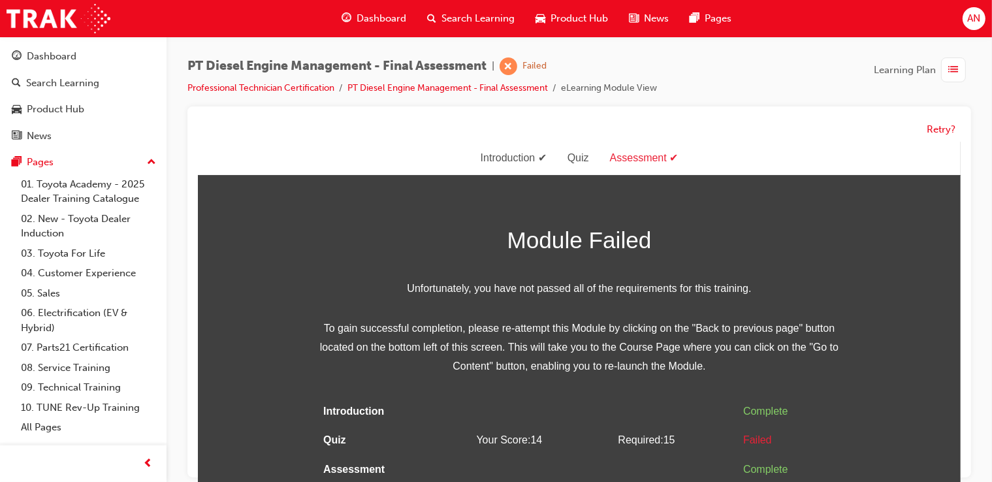
scroll to position [9, 0]
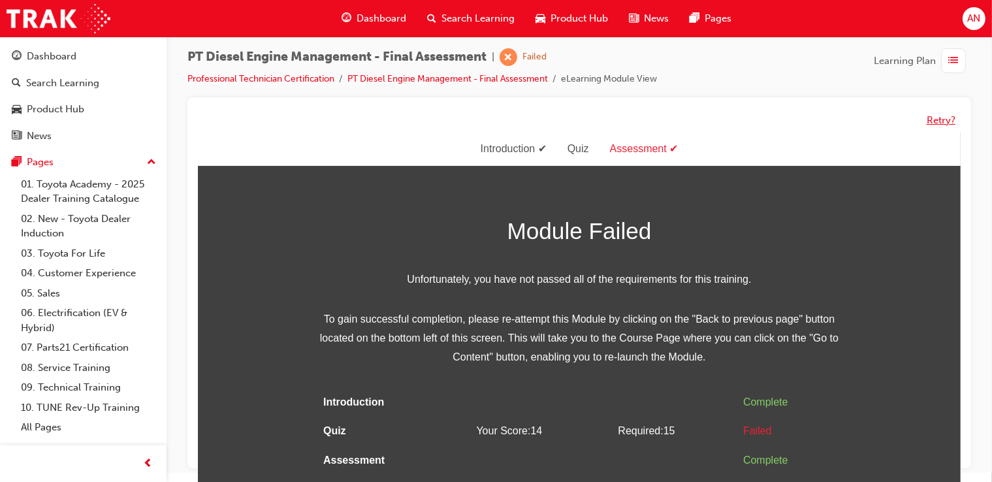
click at [941, 118] on button "Retry?" at bounding box center [941, 120] width 29 height 15
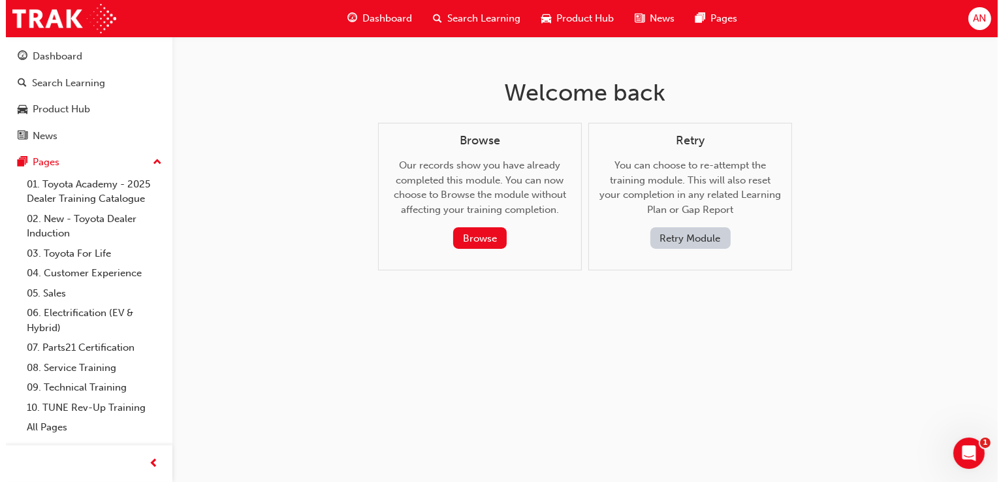
scroll to position [0, 0]
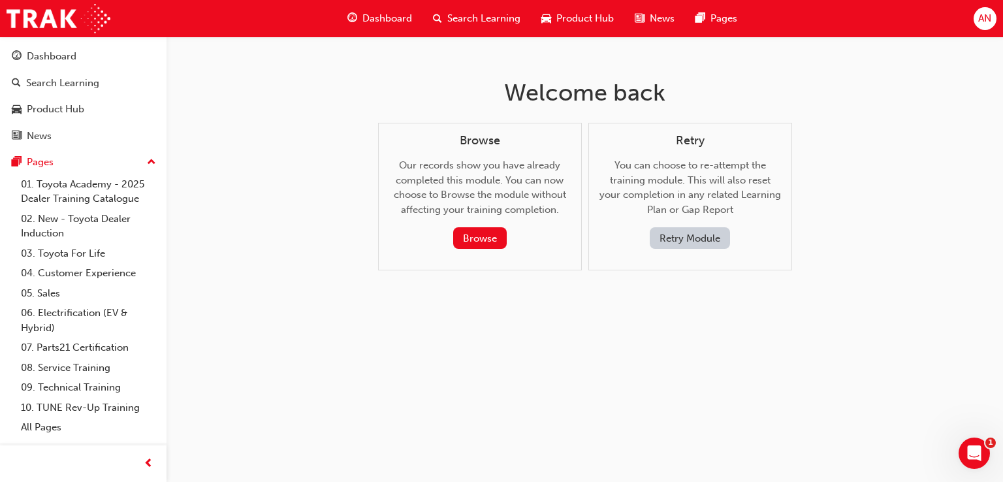
click at [708, 242] on button "Retry Module" at bounding box center [690, 238] width 80 height 22
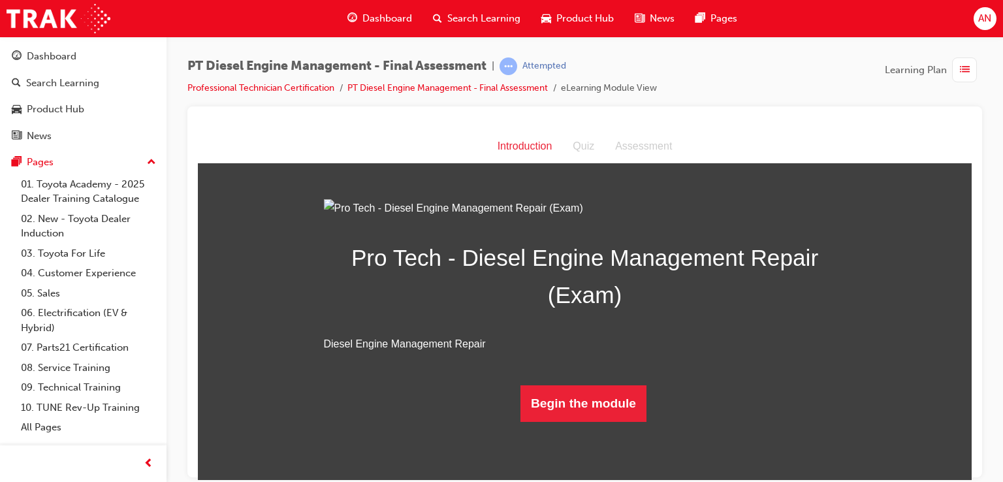
scroll to position [86, 0]
drag, startPoint x: 962, startPoint y: 196, endPoint x: 1183, endPoint y: 478, distance: 358.3
click at [632, 421] on button "Begin the module" at bounding box center [584, 403] width 126 height 37
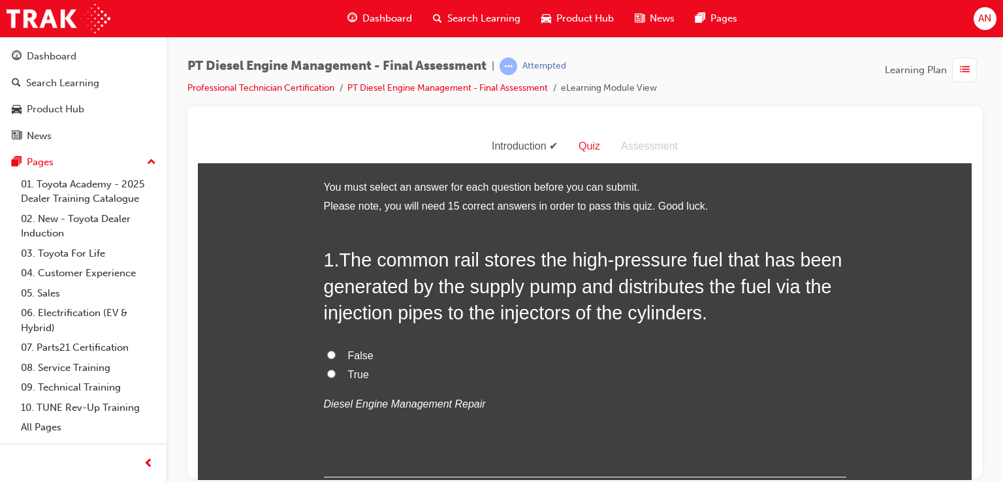
click at [327, 376] on input "True" at bounding box center [331, 373] width 8 height 8
radio input "true"
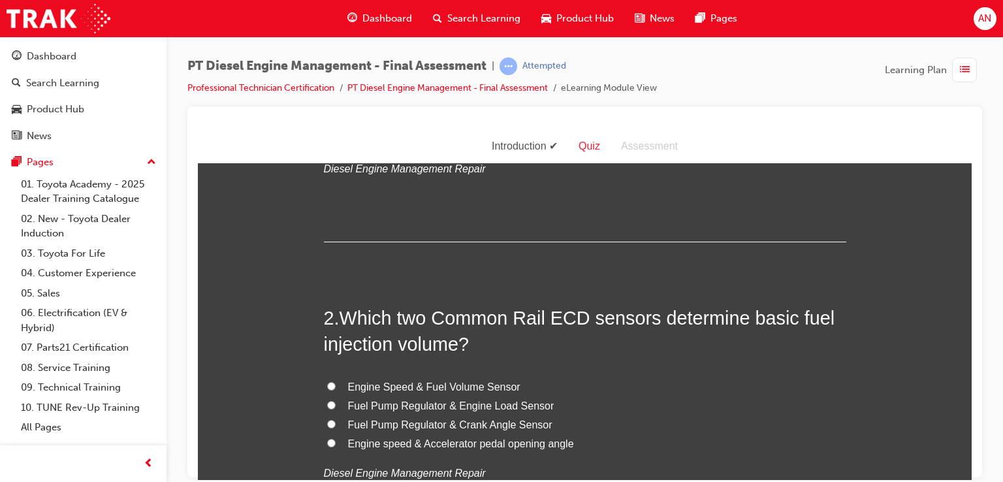
scroll to position [261, 0]
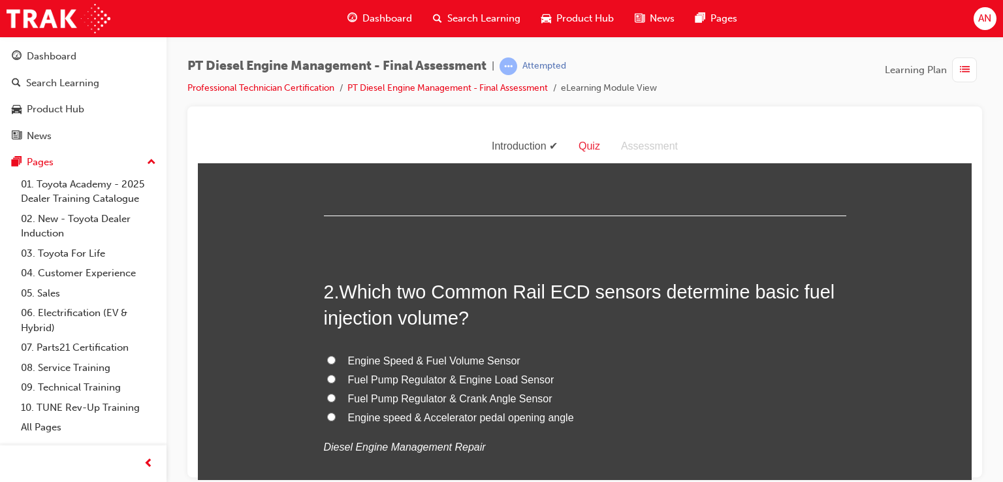
click at [455, 355] on span "Engine Speed & Fuel Volume Sensor" at bounding box center [434, 360] width 172 height 11
click at [336, 355] on input "Engine Speed & Fuel Volume Sensor" at bounding box center [331, 359] width 8 height 8
radio input "true"
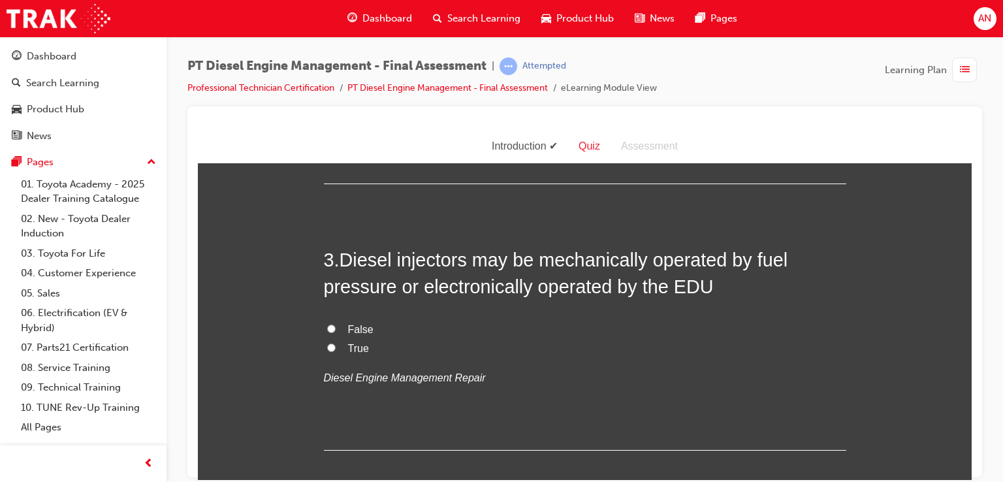
scroll to position [601, 0]
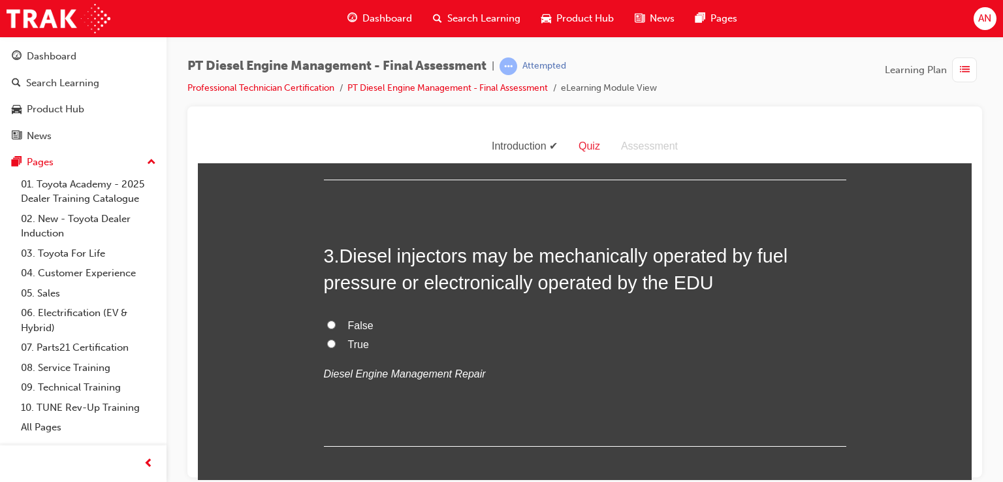
click at [327, 342] on input "True" at bounding box center [331, 343] width 8 height 8
radio input "true"
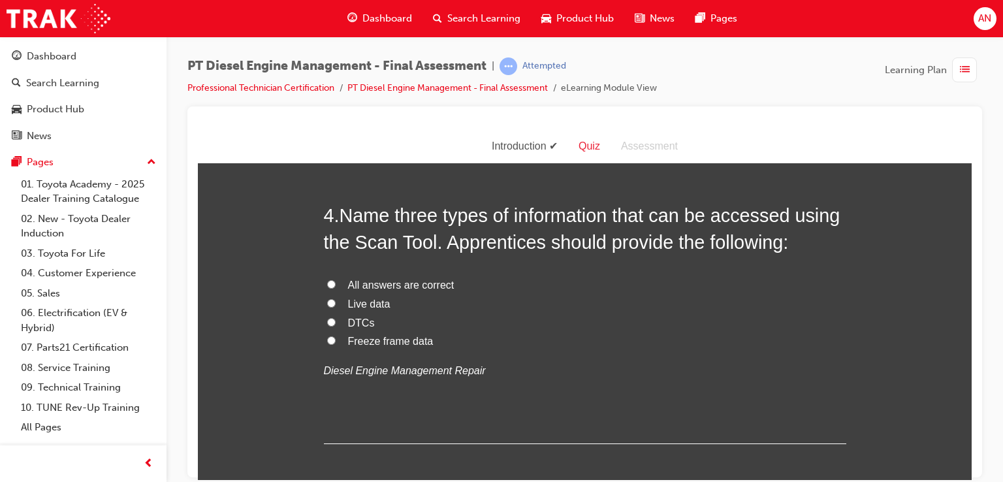
scroll to position [923, 0]
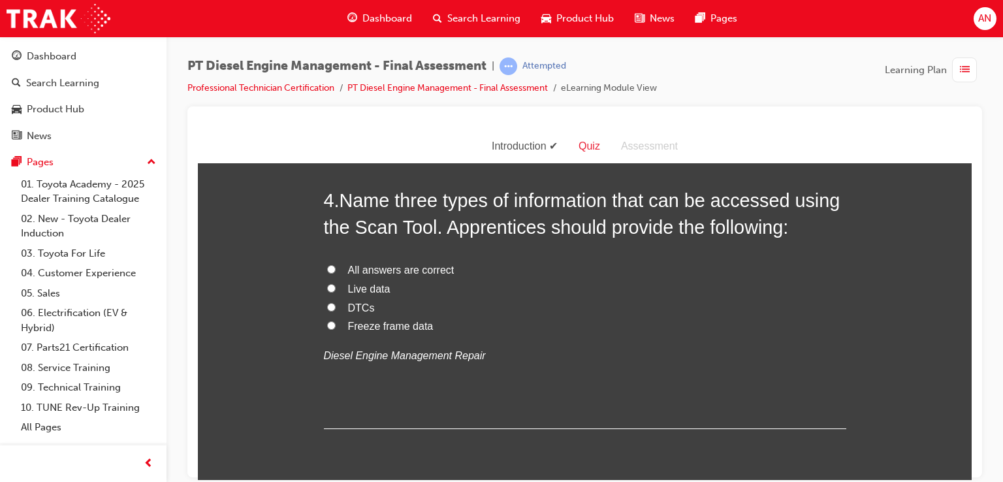
click at [327, 268] on input "All answers are correct" at bounding box center [331, 269] width 8 height 8
radio input "true"
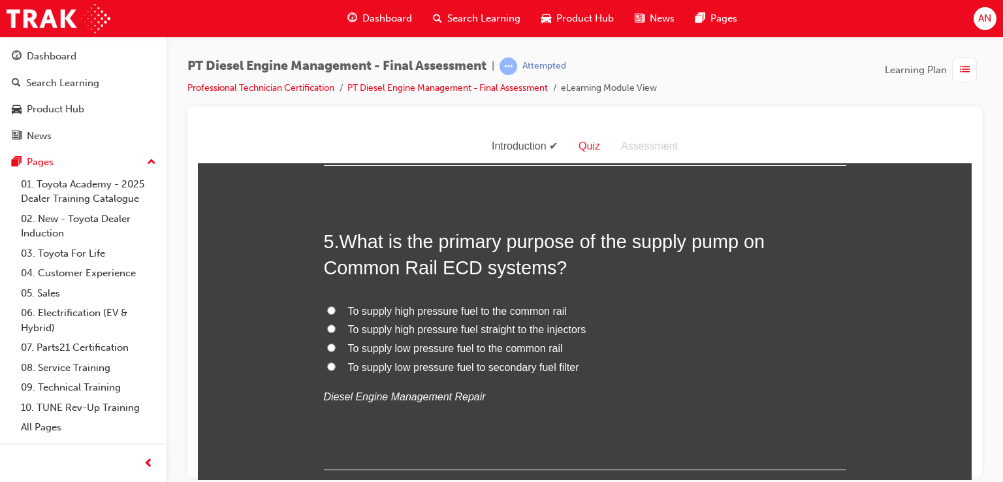
scroll to position [1210, 0]
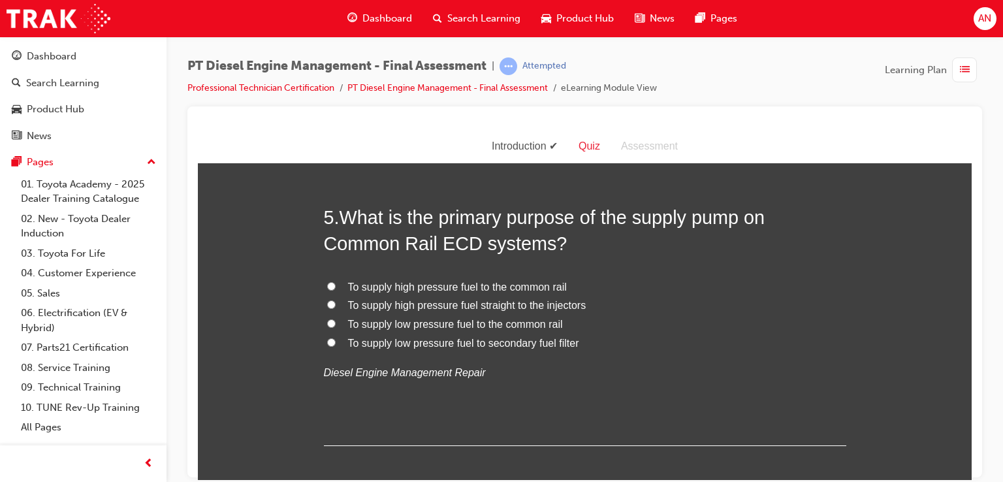
click at [428, 344] on span "To supply low pressure fuel to secondary fuel filter" at bounding box center [463, 342] width 231 height 11
click at [336, 344] on input "To supply low pressure fuel to secondary fuel filter" at bounding box center [331, 342] width 8 height 8
radio input "true"
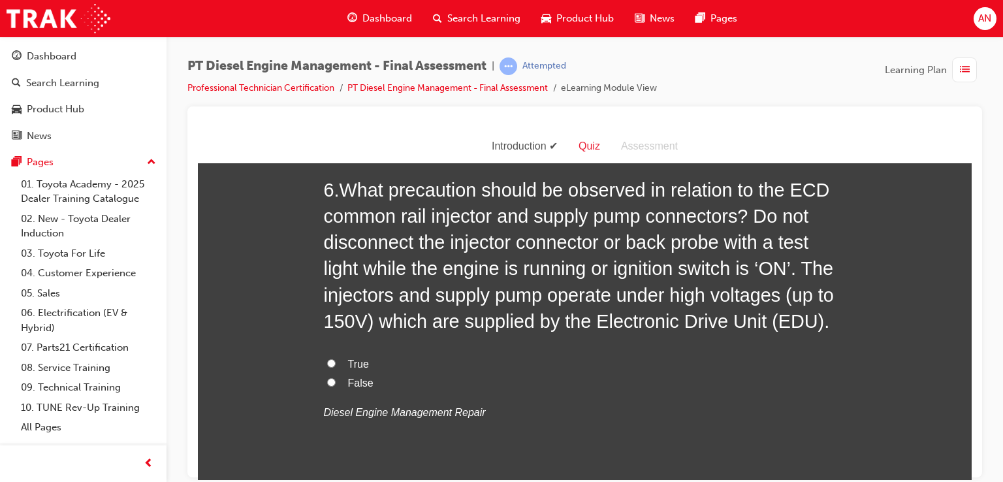
scroll to position [1550, 0]
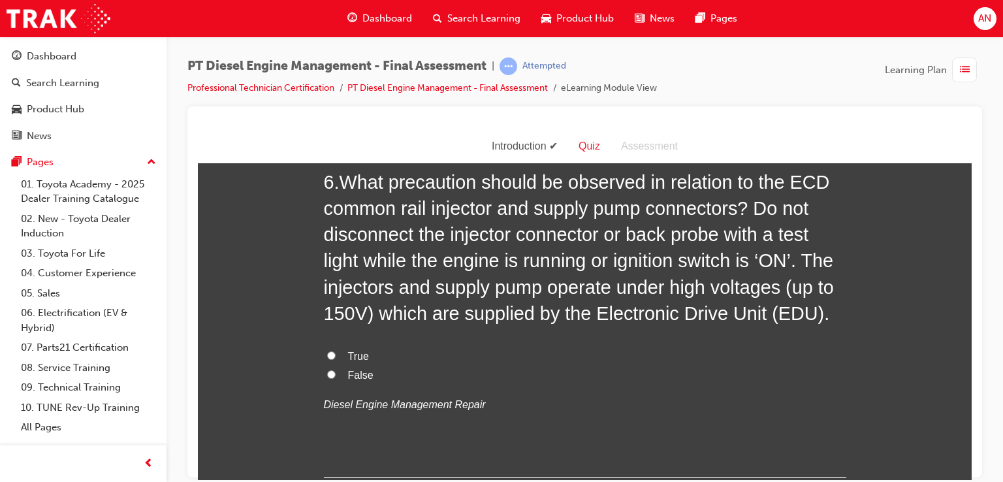
click at [327, 354] on input "True" at bounding box center [331, 355] width 8 height 8
radio input "true"
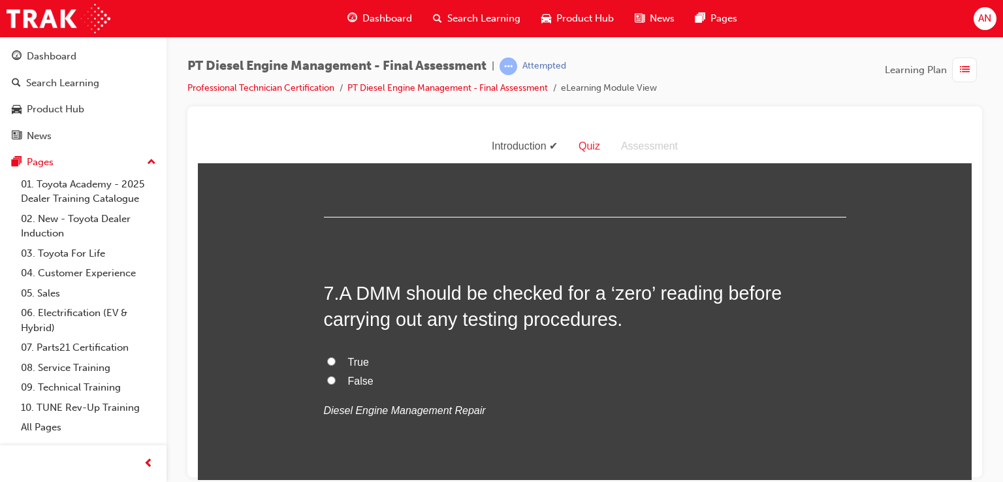
scroll to position [1811, 0]
click at [327, 360] on input "True" at bounding box center [331, 360] width 8 height 8
radio input "true"
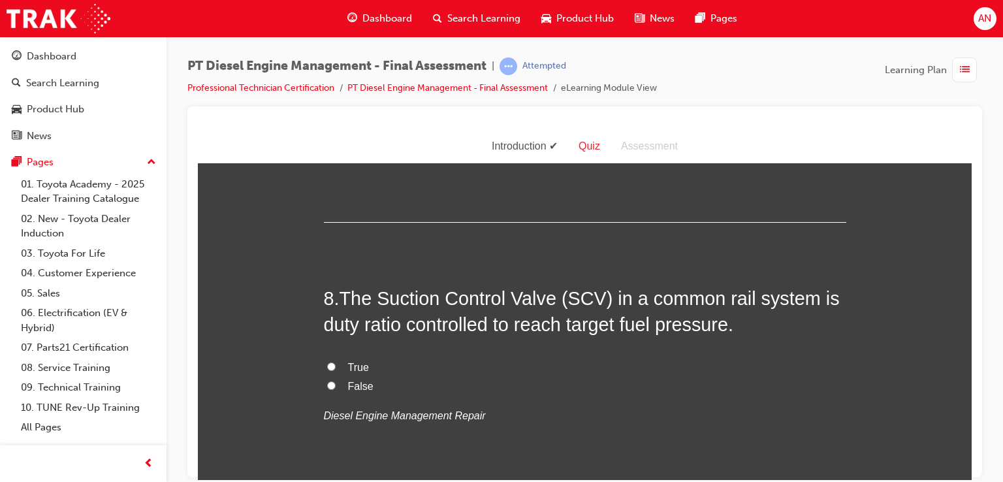
scroll to position [2073, 0]
click at [327, 363] on input "True" at bounding box center [331, 365] width 8 height 8
radio input "true"
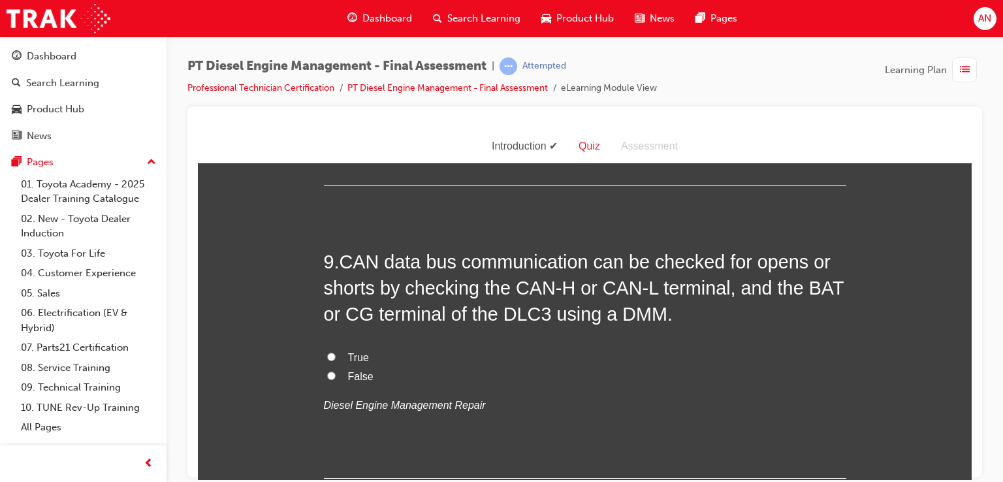
scroll to position [2386, 0]
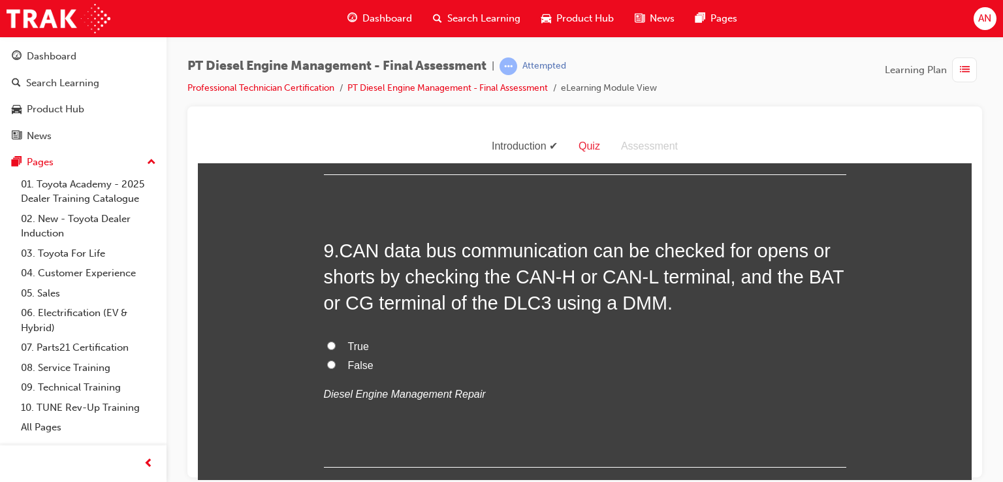
click at [327, 342] on input "True" at bounding box center [331, 345] width 8 height 8
radio input "true"
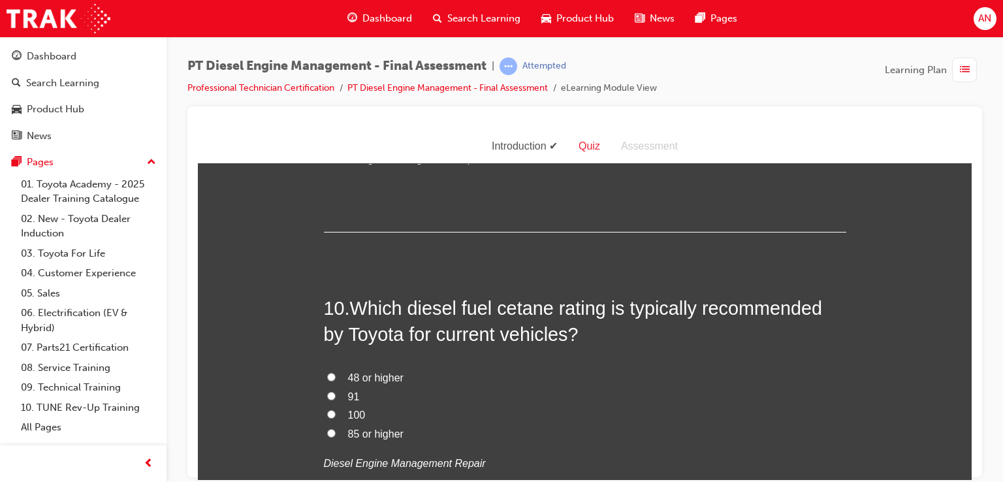
scroll to position [2647, 0]
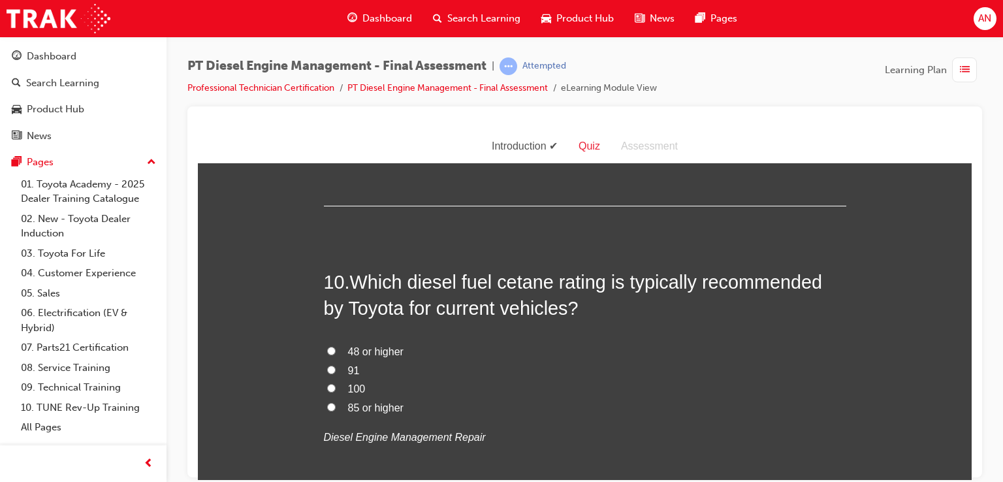
click at [327, 346] on input "48 or higher" at bounding box center [331, 350] width 8 height 8
radio input "true"
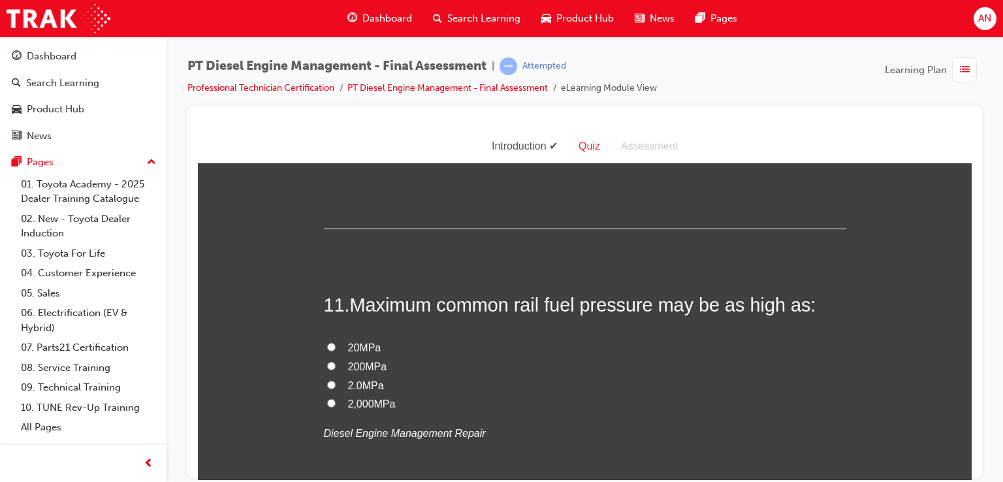
scroll to position [2935, 0]
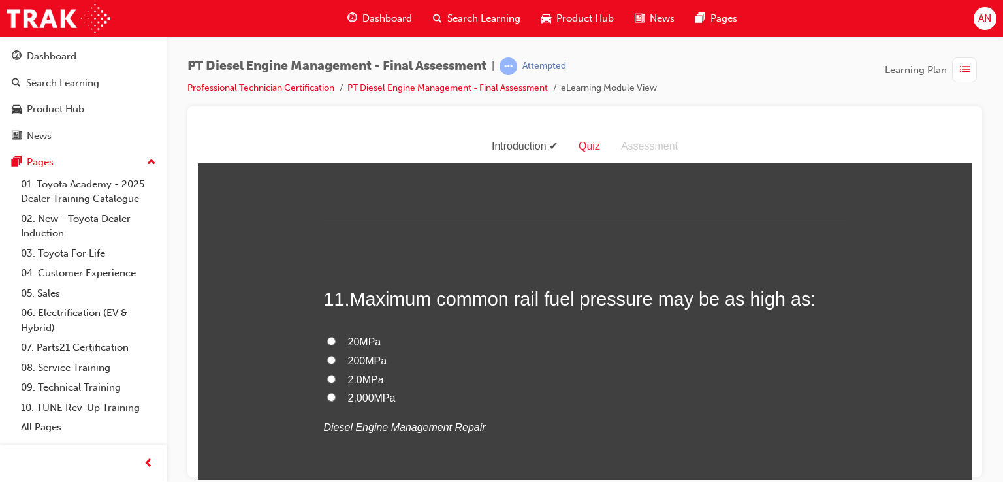
click at [324, 357] on label "200MPa" at bounding box center [585, 360] width 523 height 19
click at [327, 357] on input "200MPa" at bounding box center [331, 359] width 8 height 8
radio input "true"
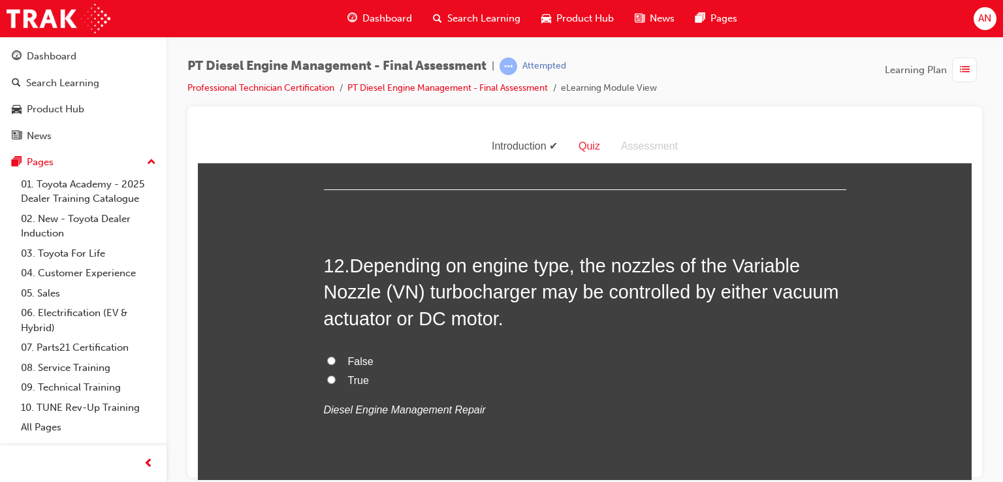
scroll to position [3248, 0]
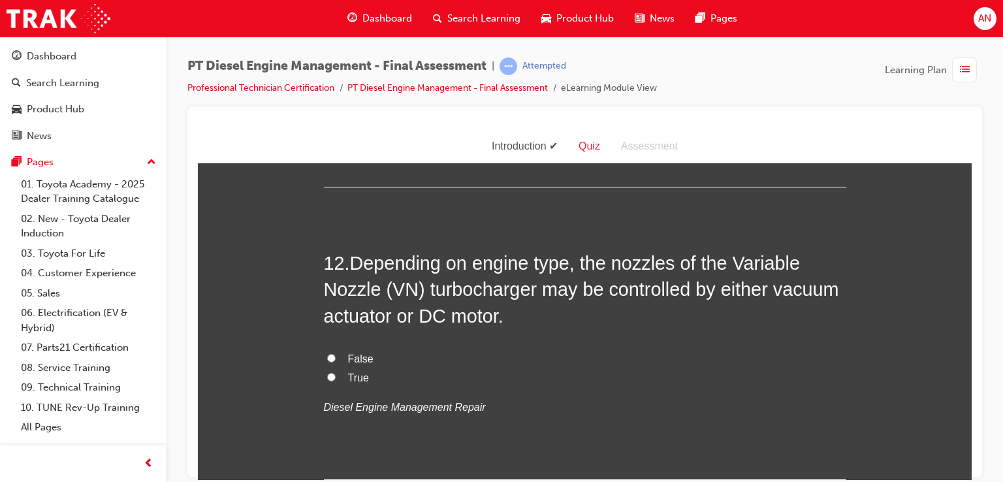
click at [327, 372] on input "True" at bounding box center [331, 376] width 8 height 8
radio input "true"
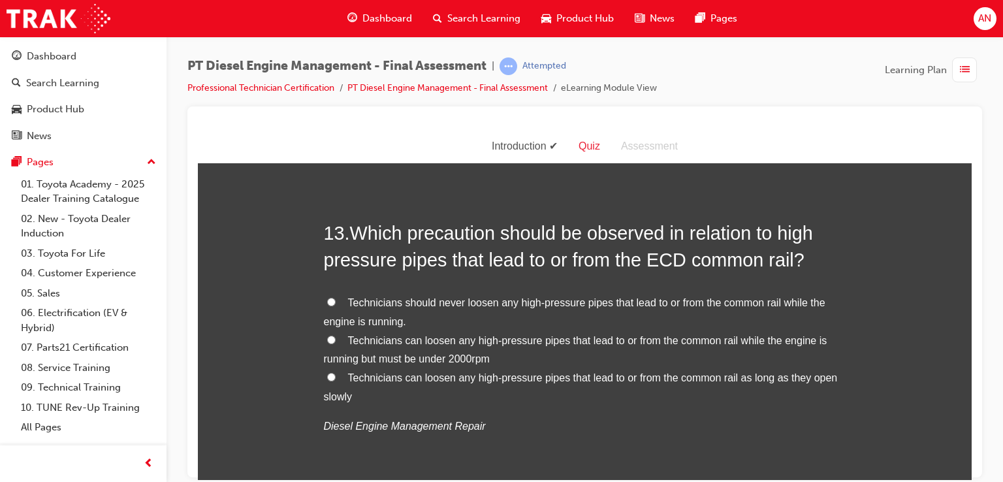
scroll to position [3580, 0]
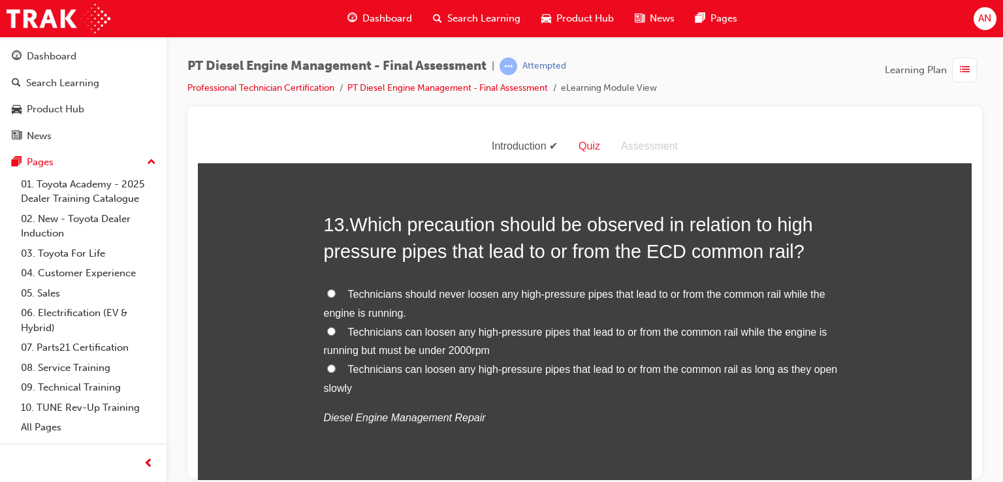
click at [327, 290] on input "Technicians should never loosen any high-pressure pipes that lead to or from th…" at bounding box center [331, 293] width 8 height 8
radio input "true"
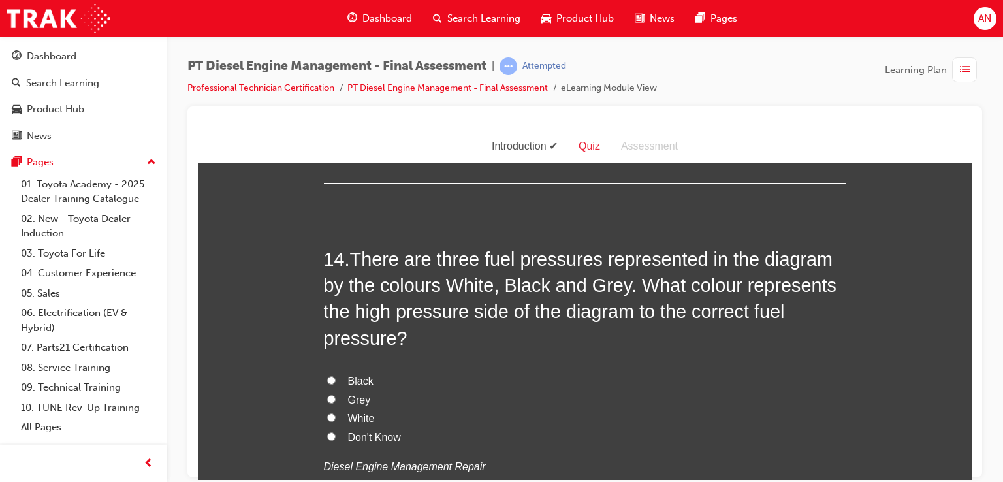
scroll to position [3893, 0]
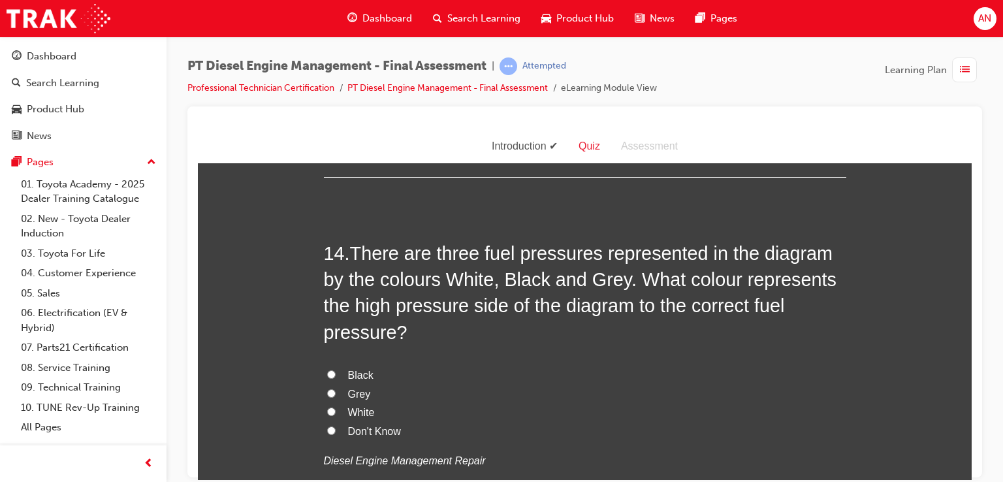
click at [327, 372] on input "Black" at bounding box center [331, 374] width 8 height 8
radio input "true"
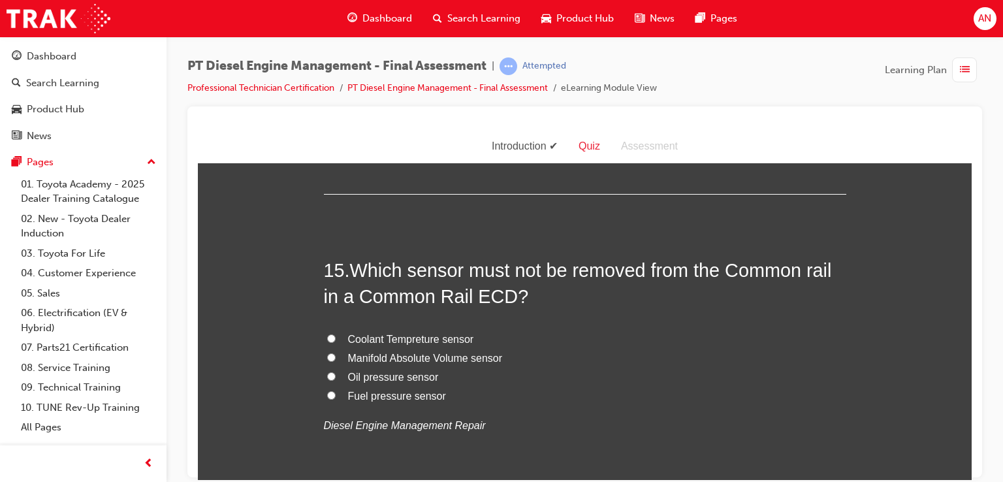
scroll to position [4259, 0]
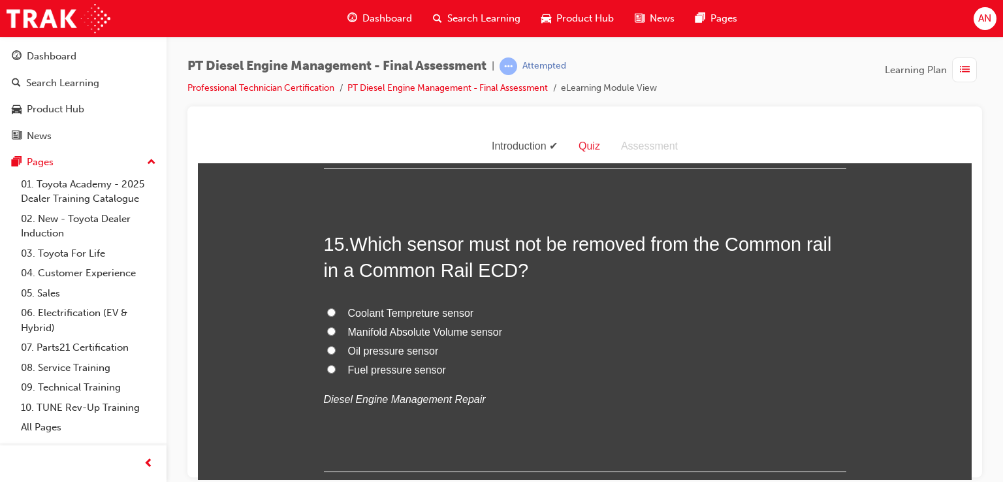
click at [327, 365] on input "Fuel pressure sensor" at bounding box center [331, 368] width 8 height 8
radio input "true"
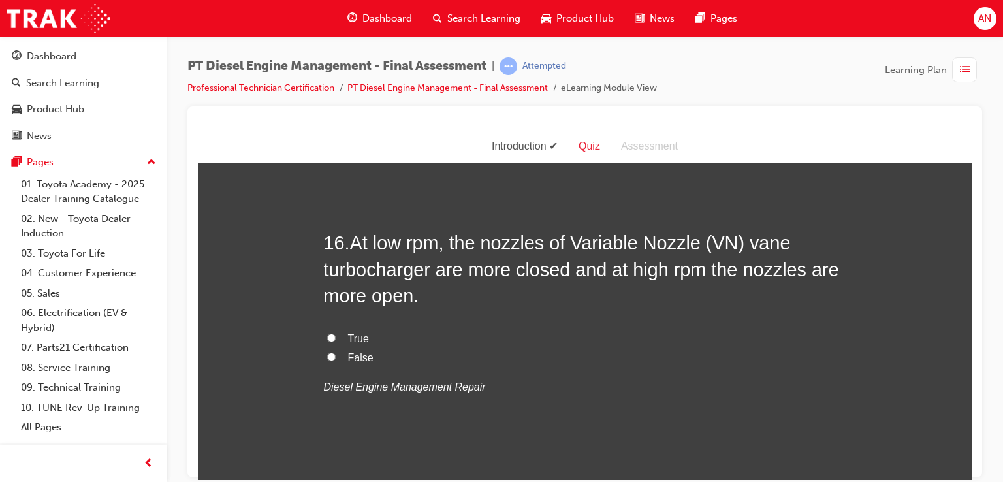
scroll to position [4572, 0]
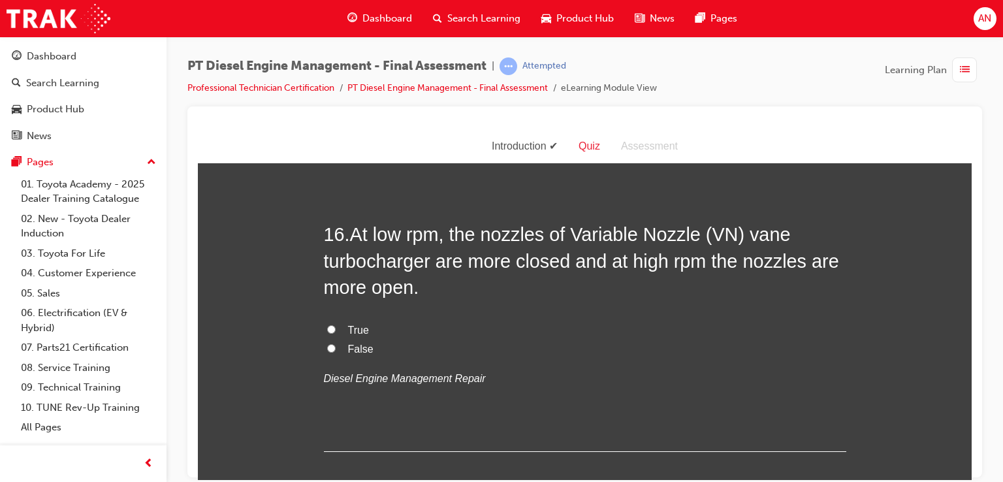
click at [327, 325] on input "True" at bounding box center [331, 329] width 8 height 8
radio input "true"
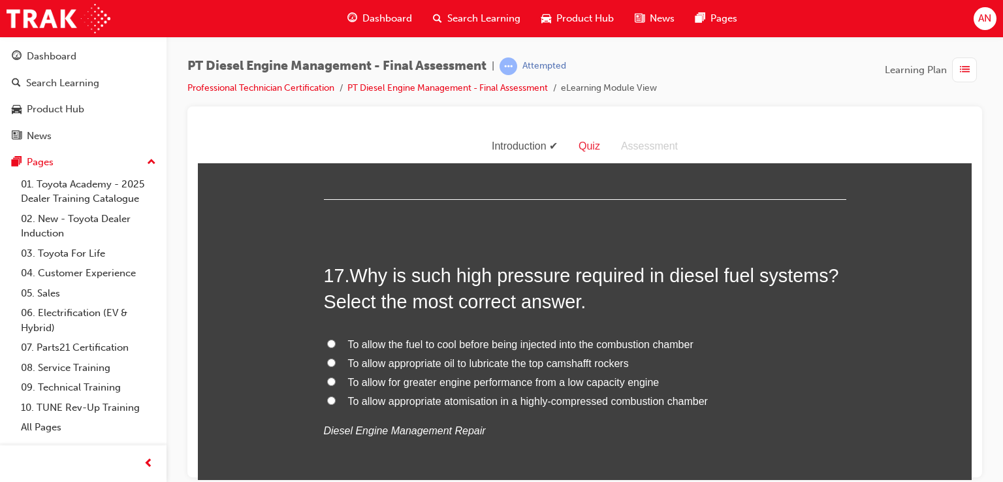
scroll to position [4851, 0]
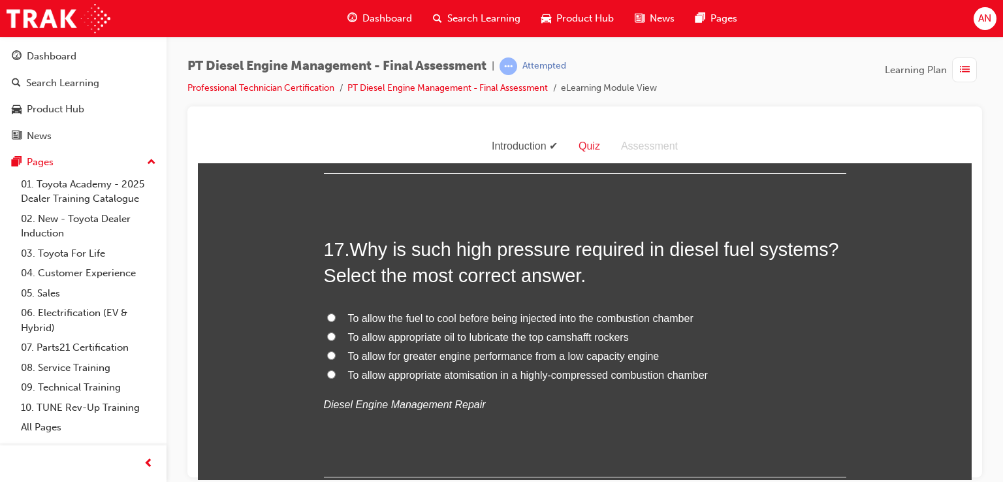
click at [327, 372] on input "To allow appropriate atomisation in a highly-compressed combustion chamber" at bounding box center [331, 374] width 8 height 8
radio input "true"
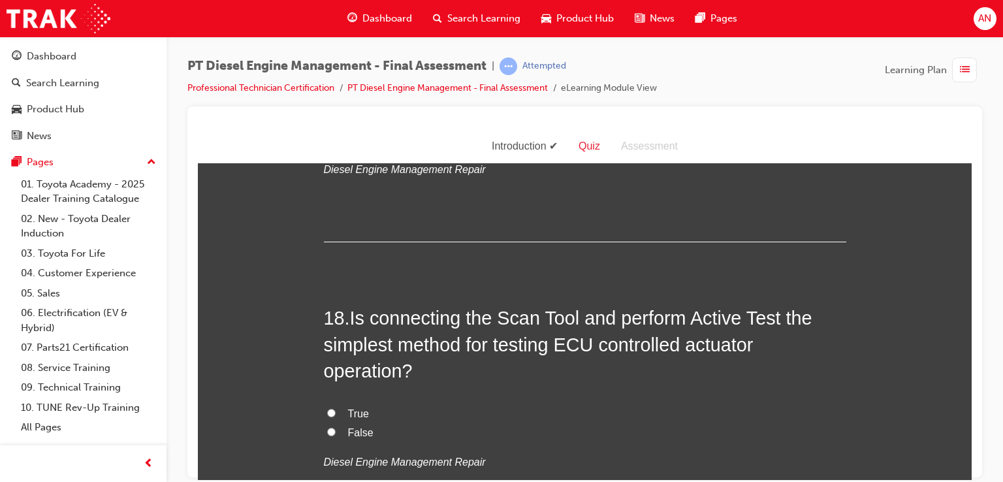
scroll to position [5112, 0]
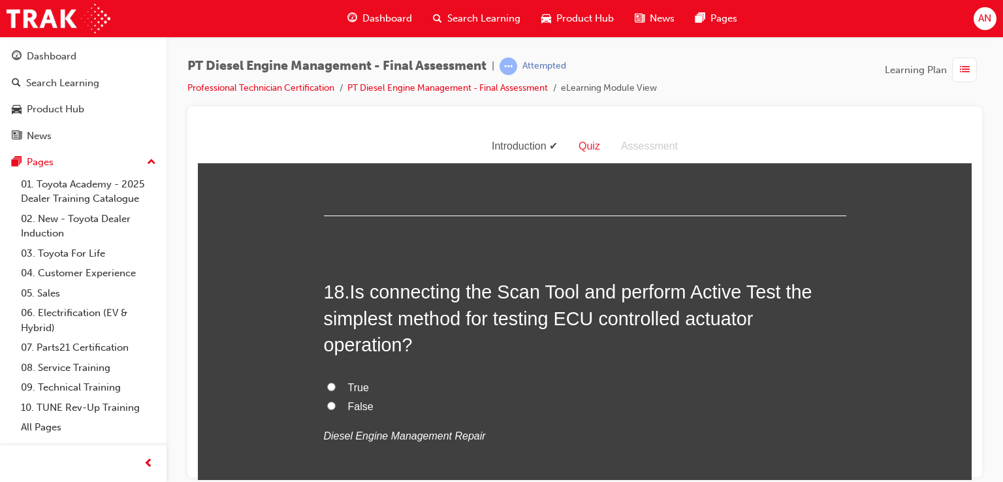
click at [327, 384] on input "True" at bounding box center [331, 386] width 8 height 8
radio input "true"
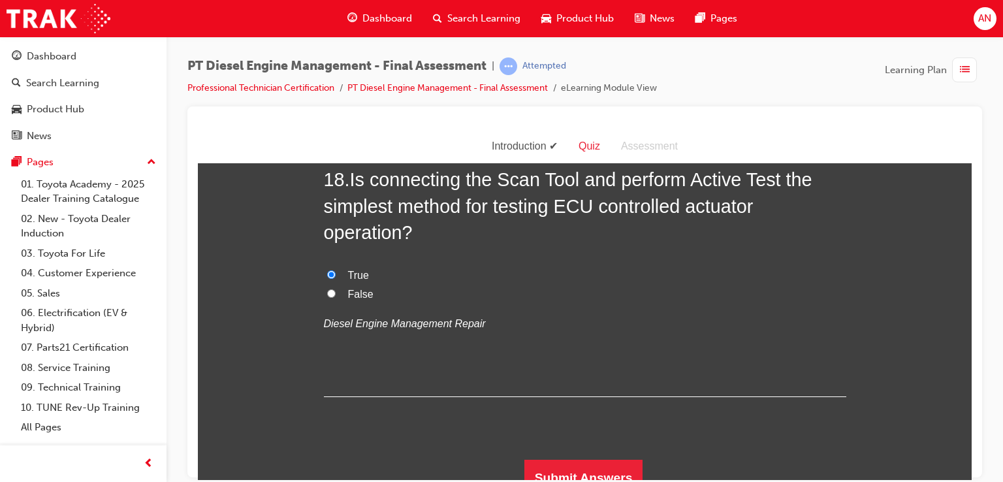
scroll to position [5237, 0]
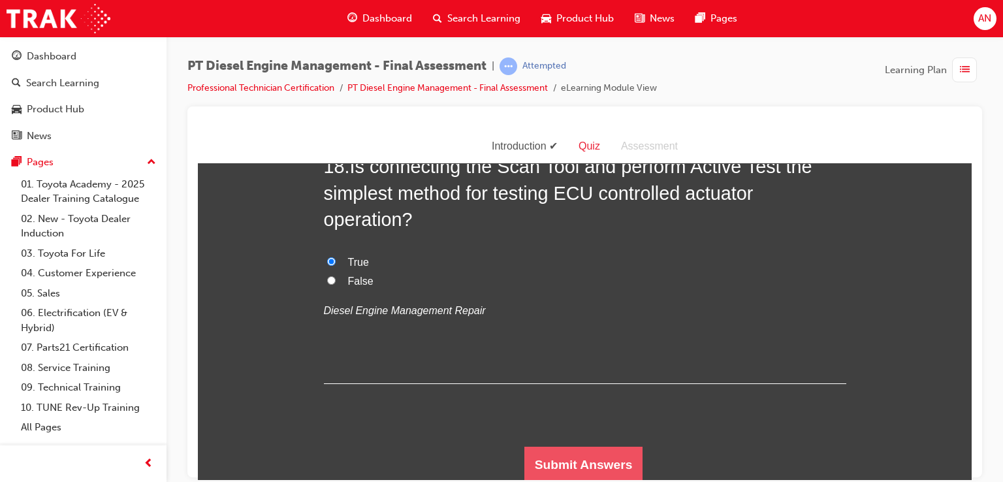
click at [611, 462] on button "Submit Answers" at bounding box center [584, 464] width 119 height 37
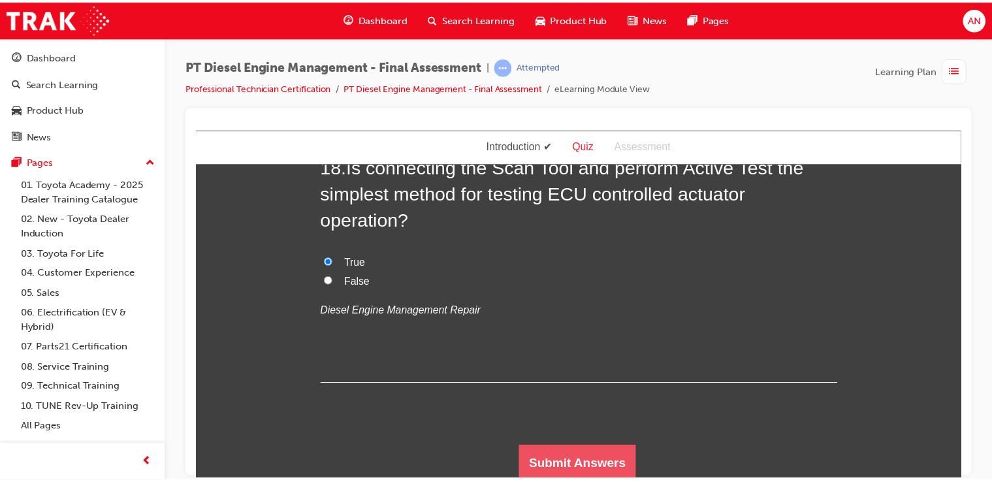
scroll to position [0, 0]
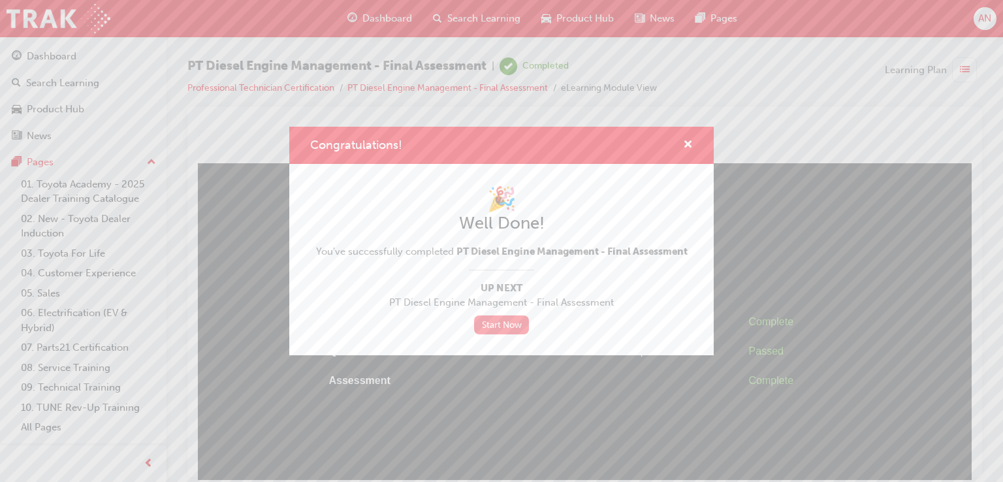
click at [495, 326] on link "Start Now" at bounding box center [501, 324] width 55 height 19
click at [508, 329] on link "Start Now" at bounding box center [501, 324] width 55 height 19
click at [686, 144] on span "cross-icon" at bounding box center [688, 146] width 10 height 12
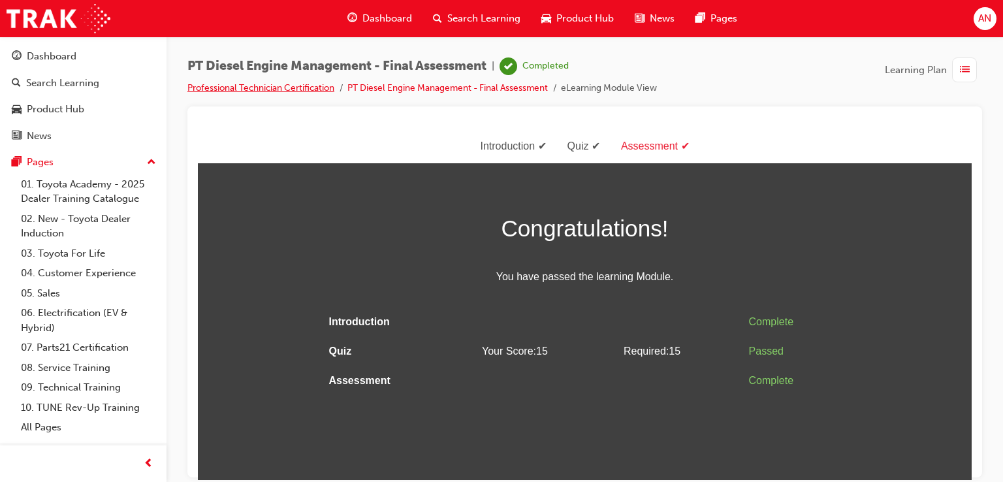
click at [319, 88] on link "Professional Technician Certification" at bounding box center [260, 87] width 147 height 11
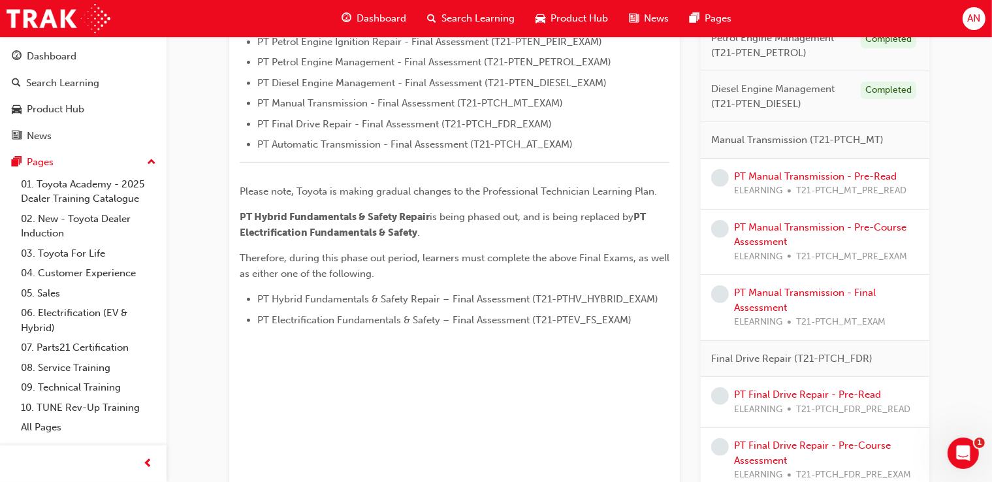
scroll to position [533, 0]
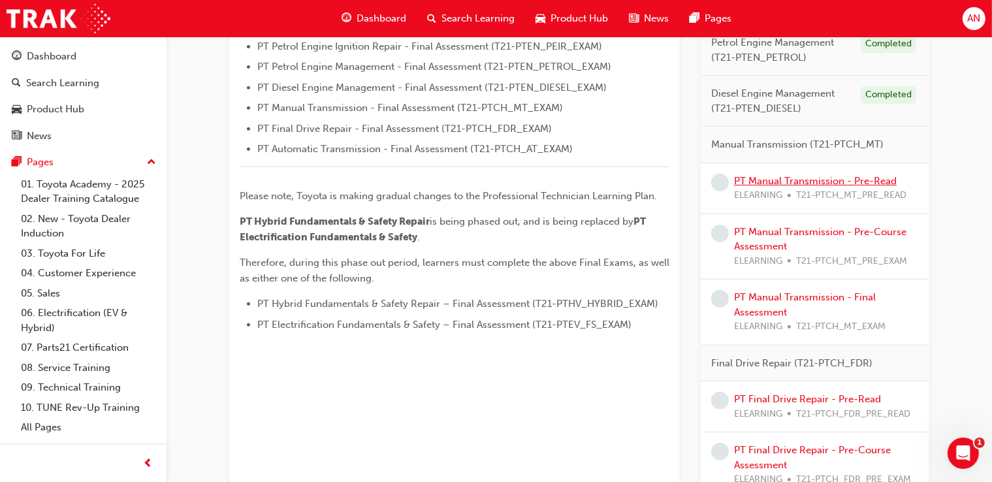
click at [811, 180] on link "PT Manual Transmission - Pre-Read" at bounding box center [815, 181] width 163 height 12
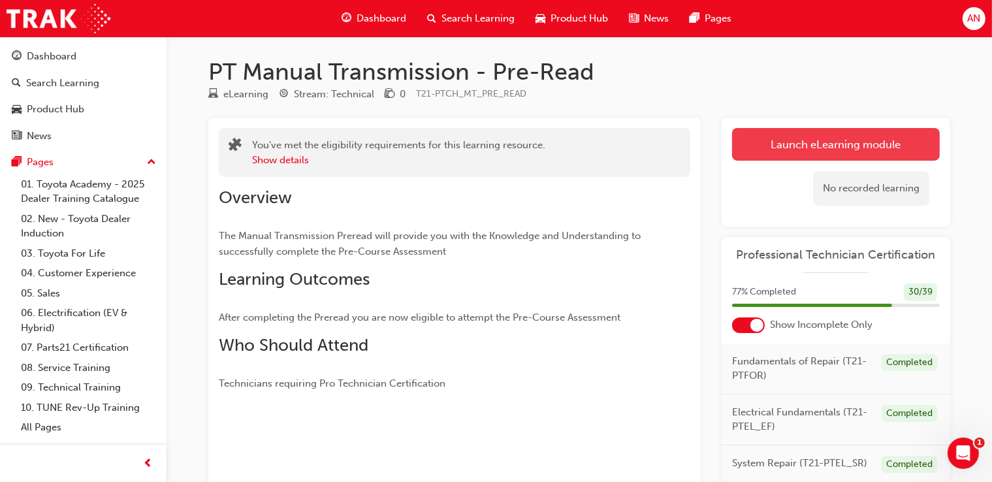
click at [873, 150] on link "Launch eLearning module" at bounding box center [836, 144] width 208 height 33
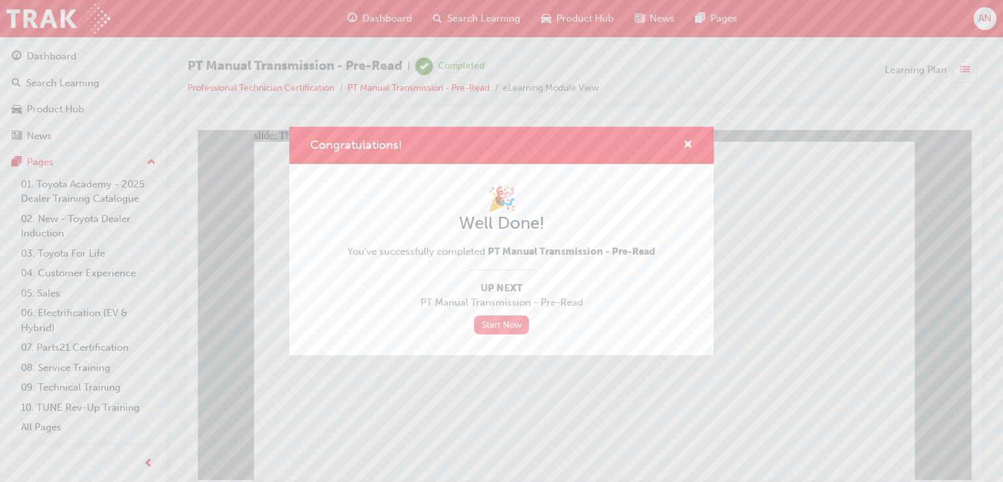
click at [513, 321] on link "Start Now" at bounding box center [501, 324] width 55 height 19
click at [443, 413] on div "Congratulations! 🎉 Well Done! You've successfully completed PT Manual Transmiss…" at bounding box center [501, 241] width 1003 height 482
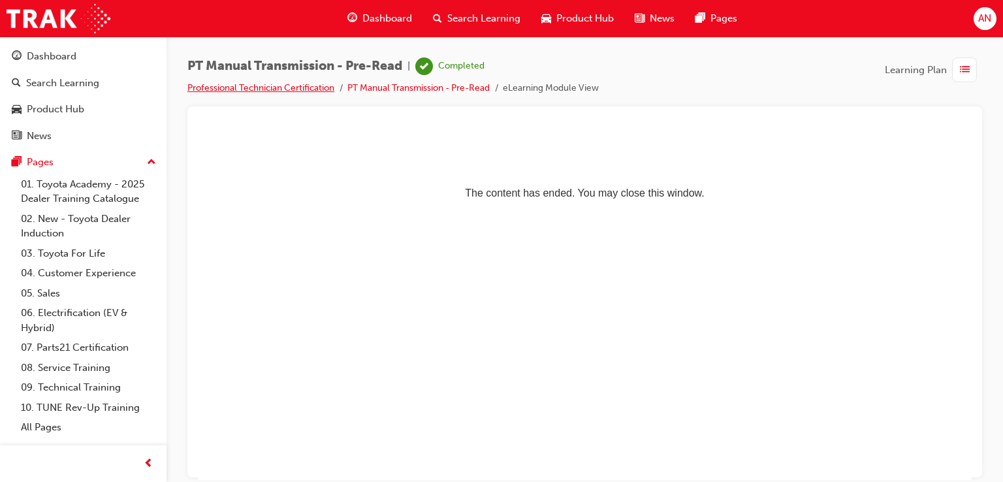
click at [290, 85] on link "Professional Technician Certification" at bounding box center [260, 87] width 147 height 11
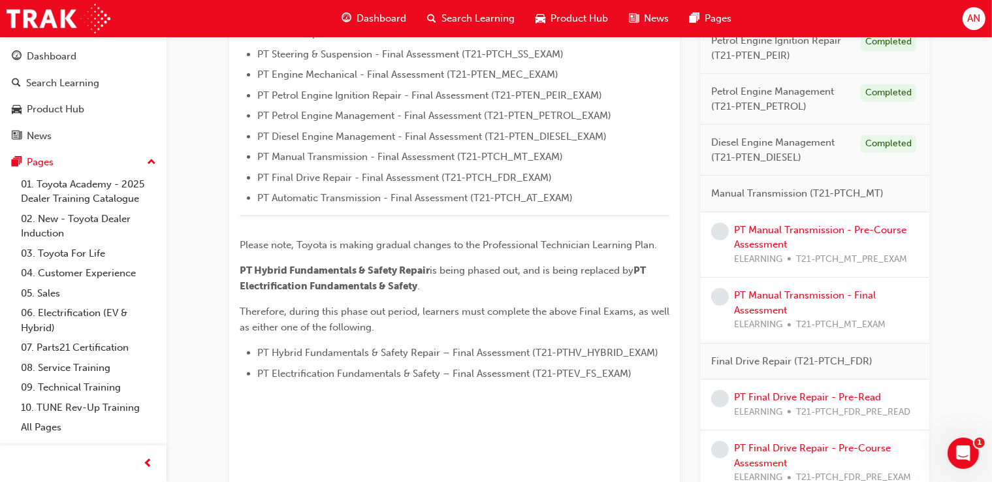
scroll to position [489, 0]
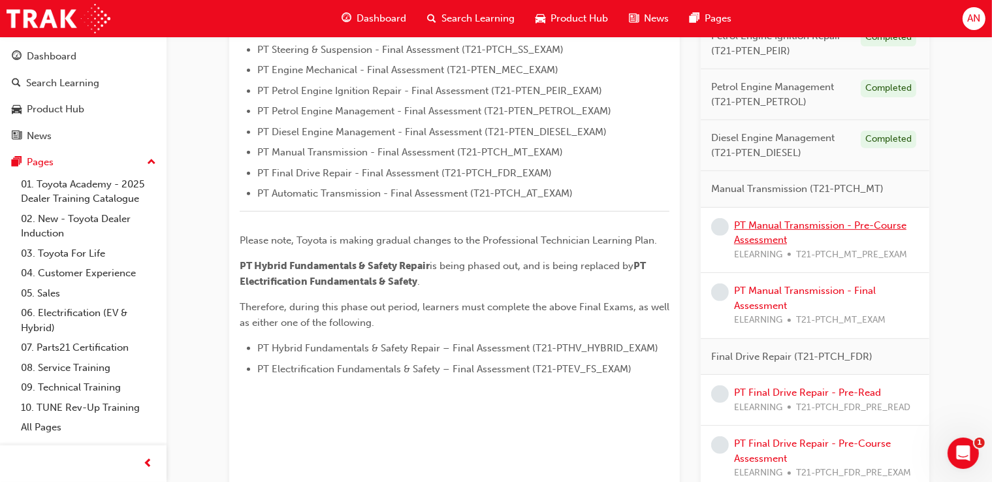
click at [783, 227] on link "PT Manual Transmission - Pre-Course Assessment" at bounding box center [820, 232] width 172 height 27
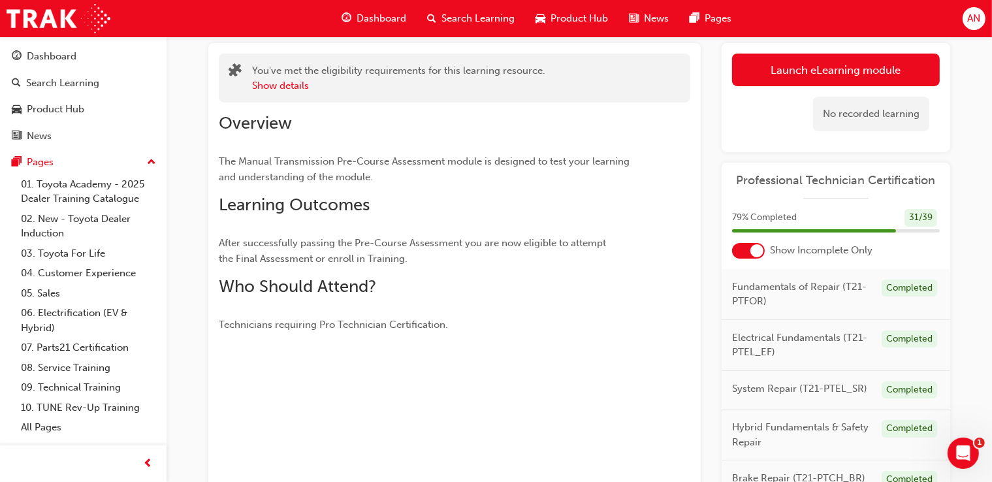
scroll to position [71, 0]
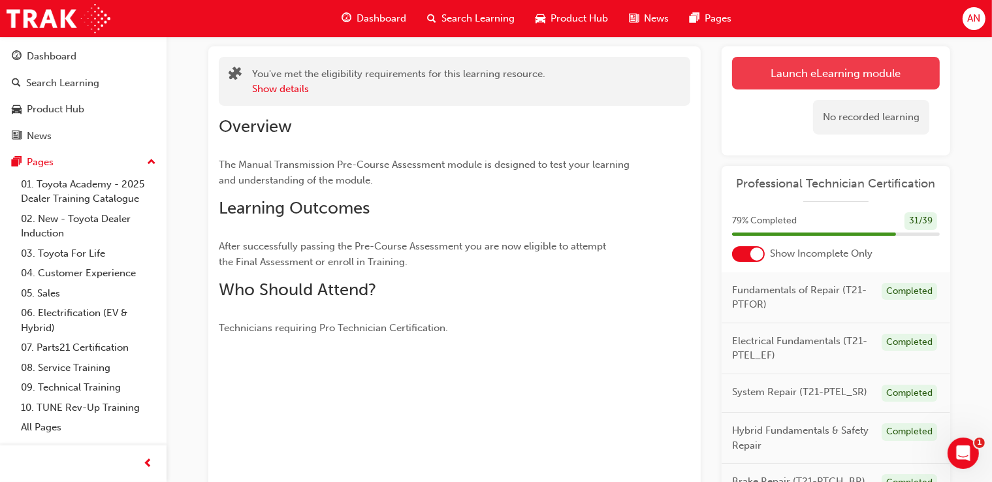
click at [839, 75] on link "Launch eLearning module" at bounding box center [836, 73] width 208 height 33
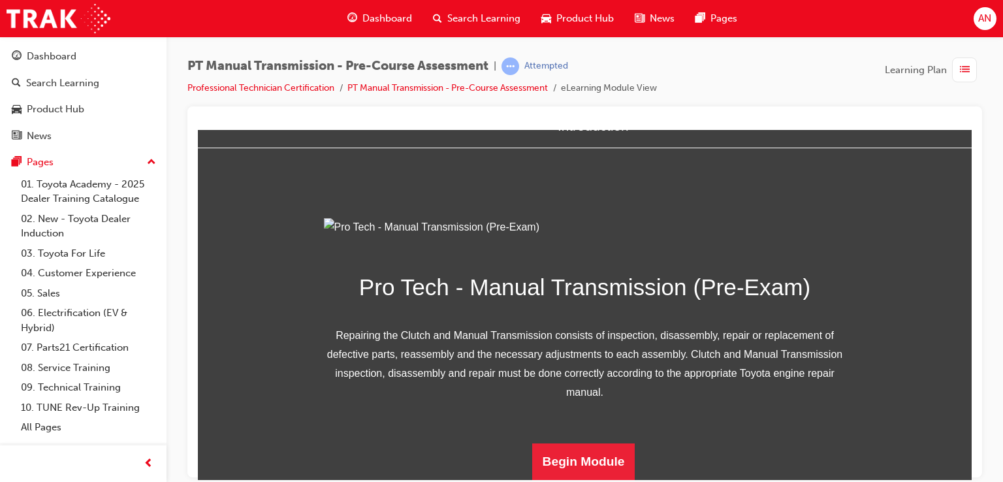
scroll to position [178, 0]
click at [585, 456] on button "Begin Module" at bounding box center [583, 461] width 103 height 37
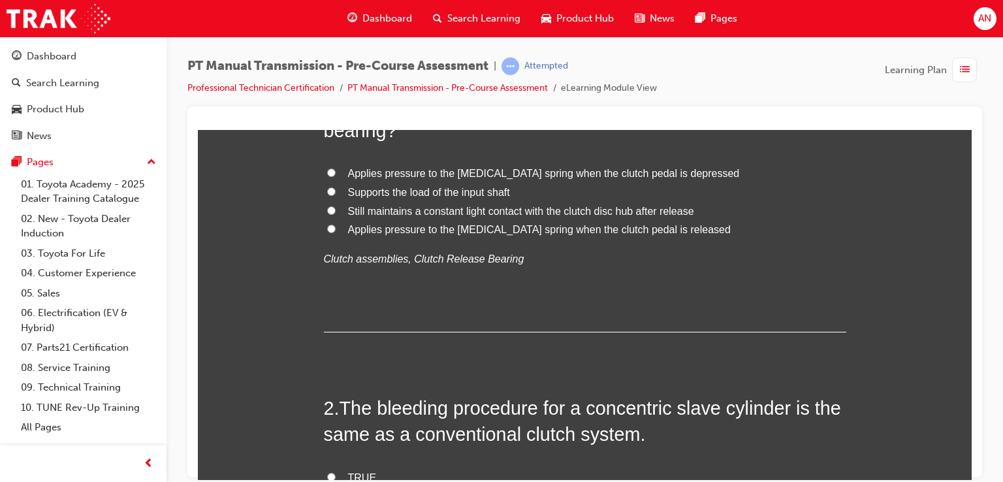
scroll to position [0, 0]
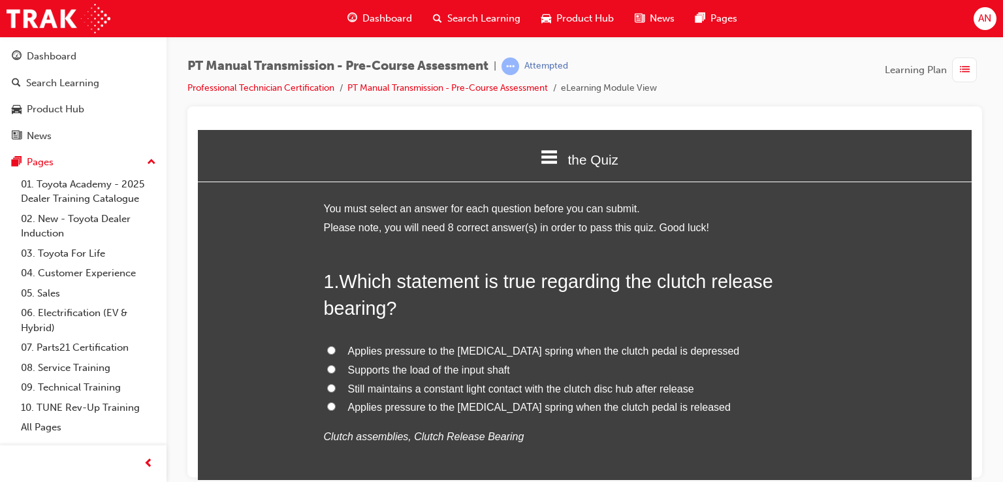
click at [551, 351] on span "Applies pressure to the diaphragm spring when the clutch pedal is depressed" at bounding box center [544, 350] width 392 height 11
click at [336, 351] on input "Applies pressure to the diaphragm spring when the clutch pedal is depressed" at bounding box center [331, 350] width 8 height 8
radio input "true"
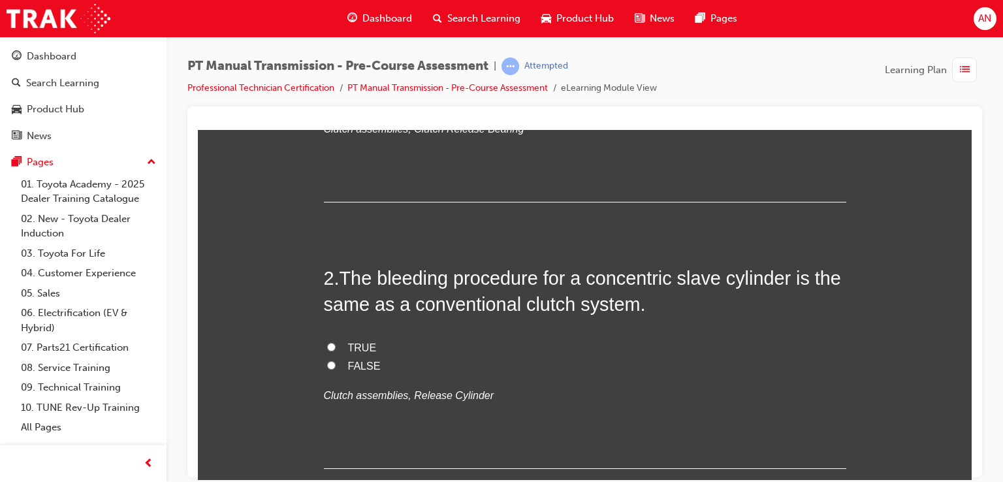
scroll to position [314, 0]
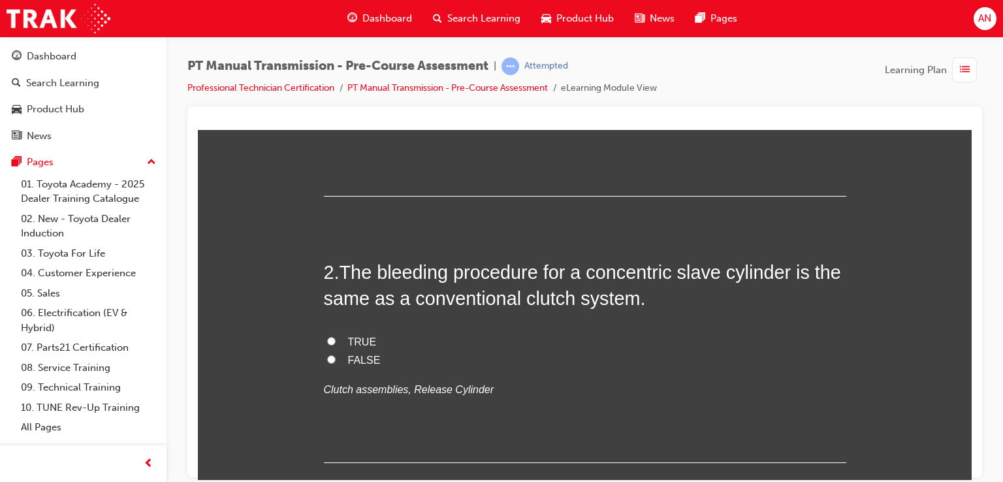
click at [327, 338] on input "TRUE" at bounding box center [331, 340] width 8 height 8
radio input "true"
click at [327, 362] on input "FALSE" at bounding box center [331, 359] width 8 height 8
radio input "true"
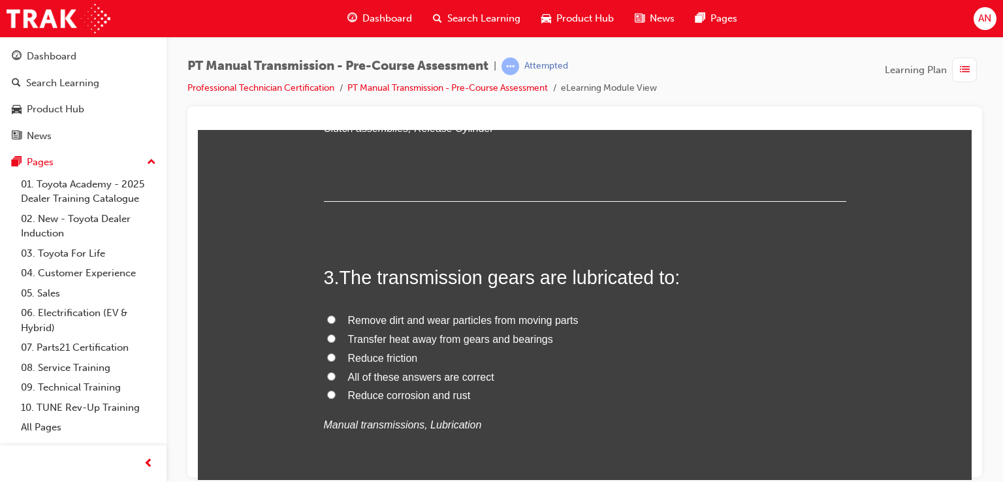
scroll to position [601, 0]
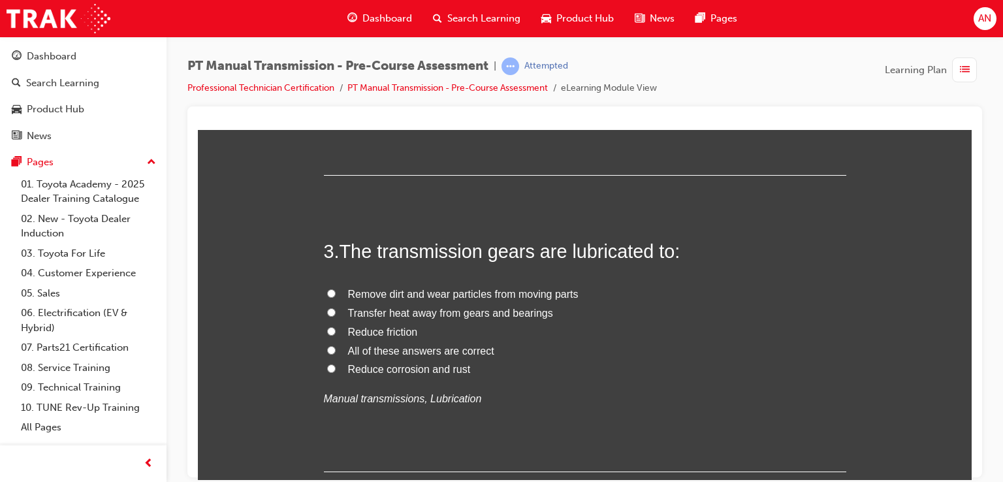
click at [327, 347] on input "All of these answers are correct" at bounding box center [331, 350] width 8 height 8
radio input "true"
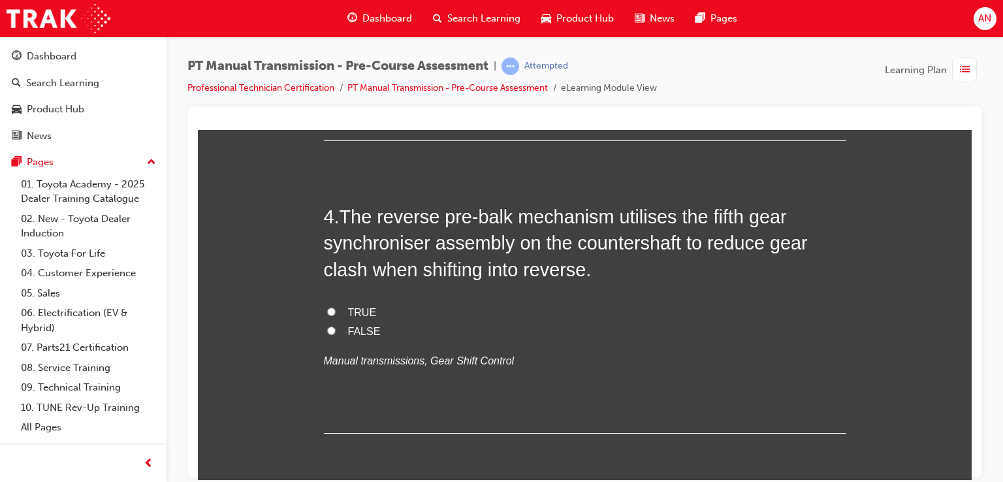
scroll to position [941, 0]
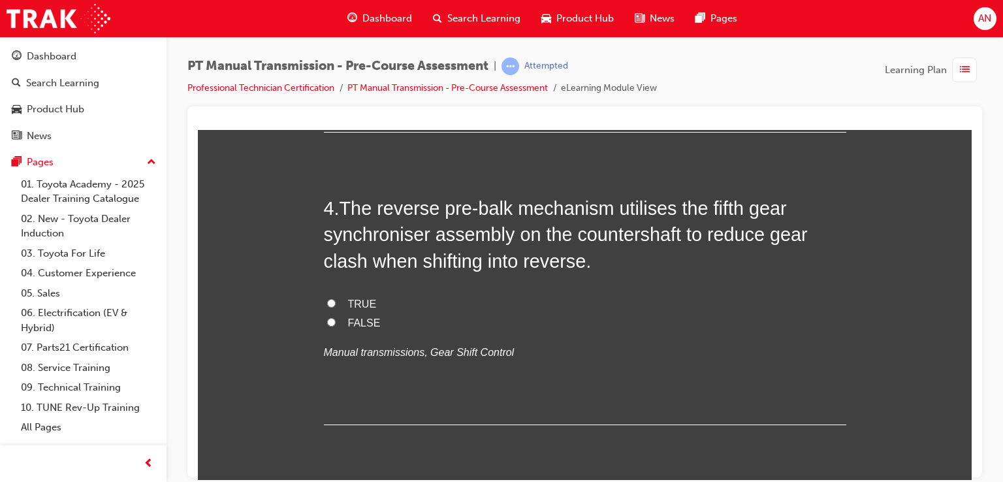
click at [327, 322] on input "FALSE" at bounding box center [331, 321] width 8 height 8
radio input "true"
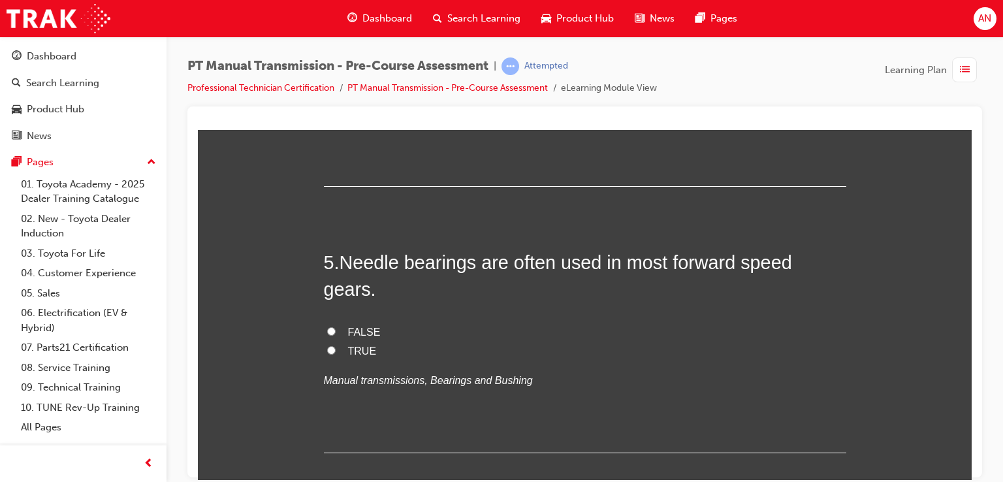
scroll to position [1176, 0]
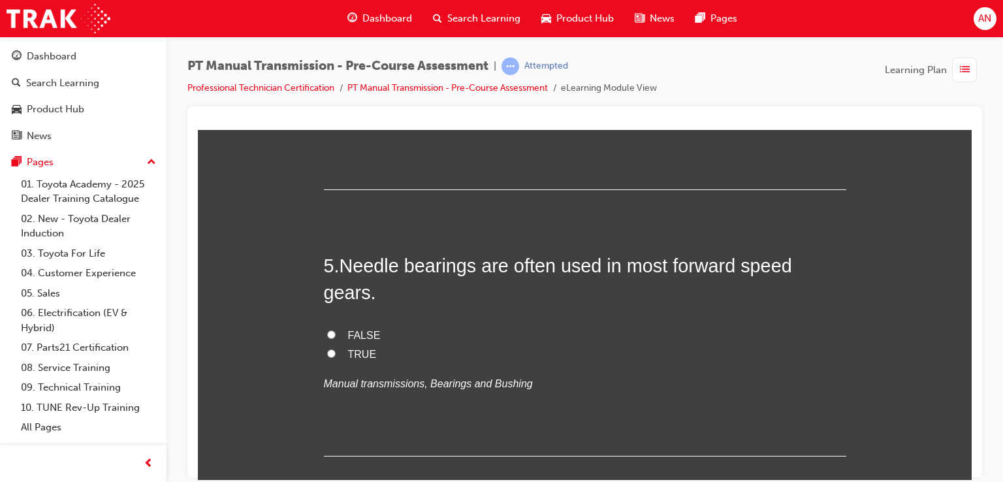
click at [327, 349] on input "TRUE" at bounding box center [331, 353] width 8 height 8
radio input "true"
drag, startPoint x: 1168, startPoint y: 608, endPoint x: 964, endPoint y: 472, distance: 244.9
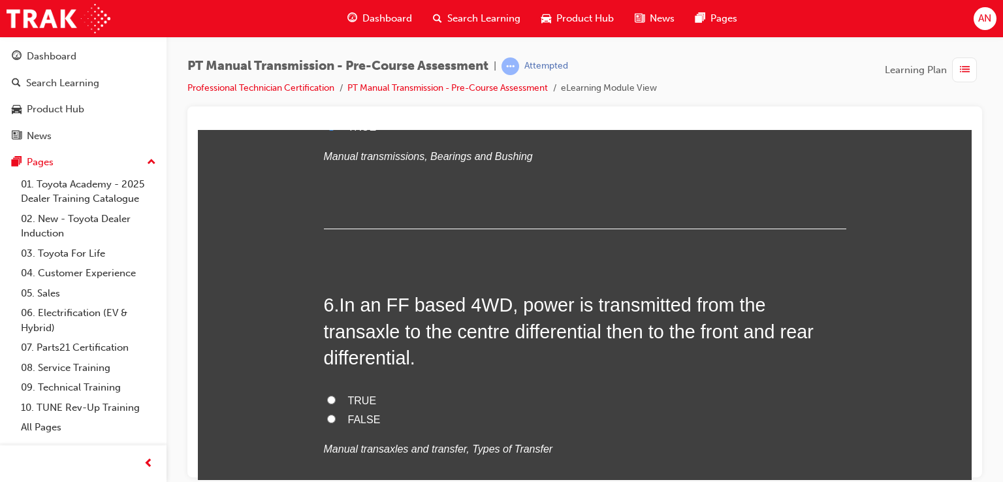
scroll to position [1411, 0]
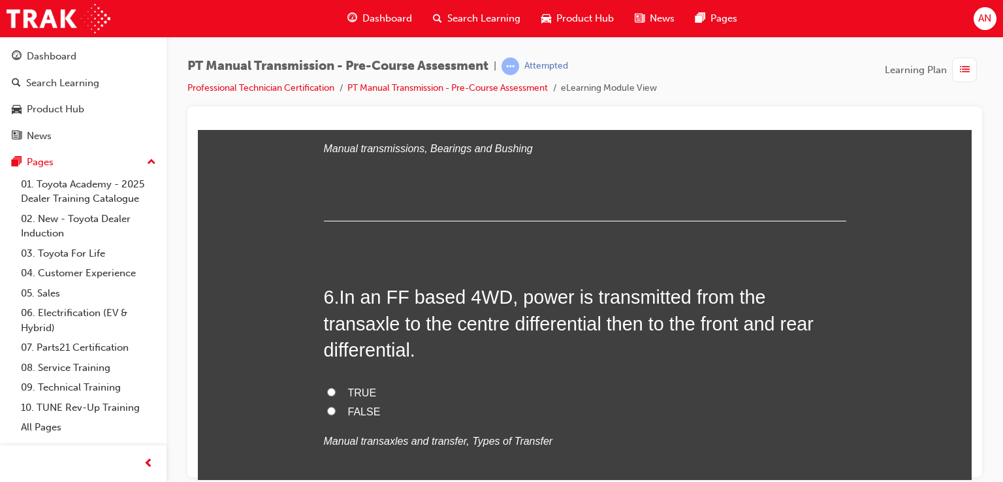
click at [331, 402] on label "FALSE" at bounding box center [585, 411] width 523 height 19
click at [331, 406] on input "FALSE" at bounding box center [331, 410] width 8 height 8
radio input "true"
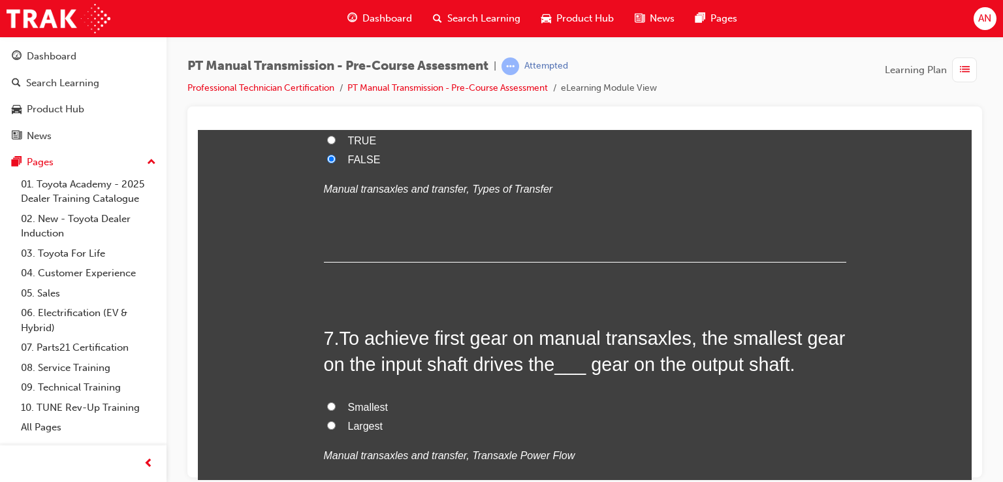
scroll to position [1689, 0]
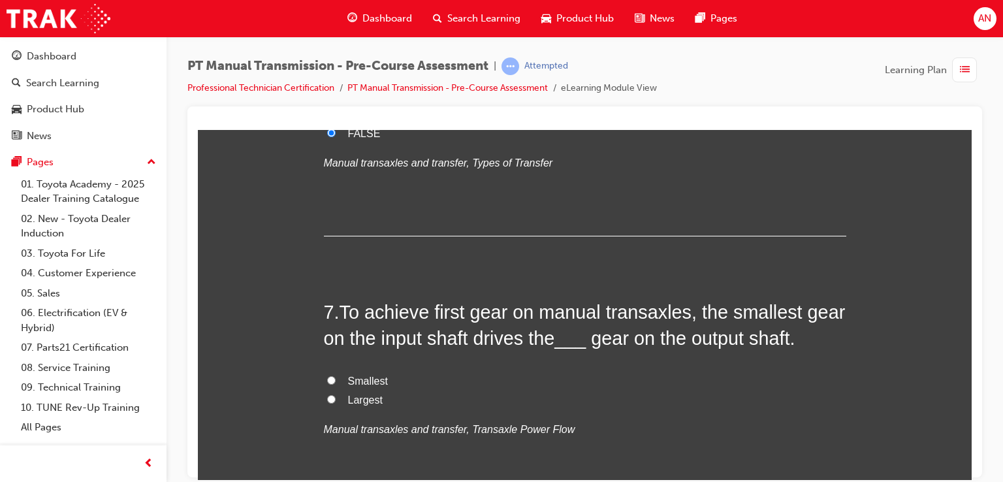
click at [327, 395] on input "Largest" at bounding box center [331, 399] width 8 height 8
radio input "true"
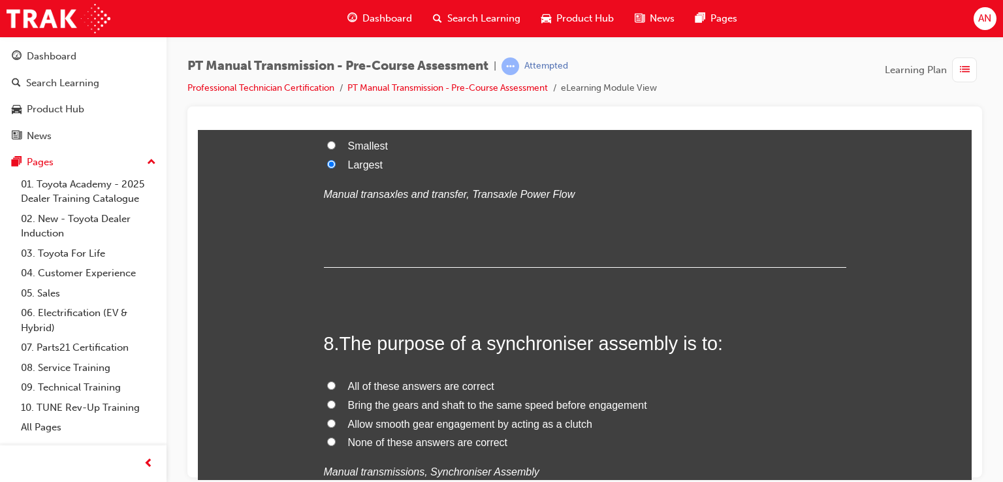
scroll to position [1950, 0]
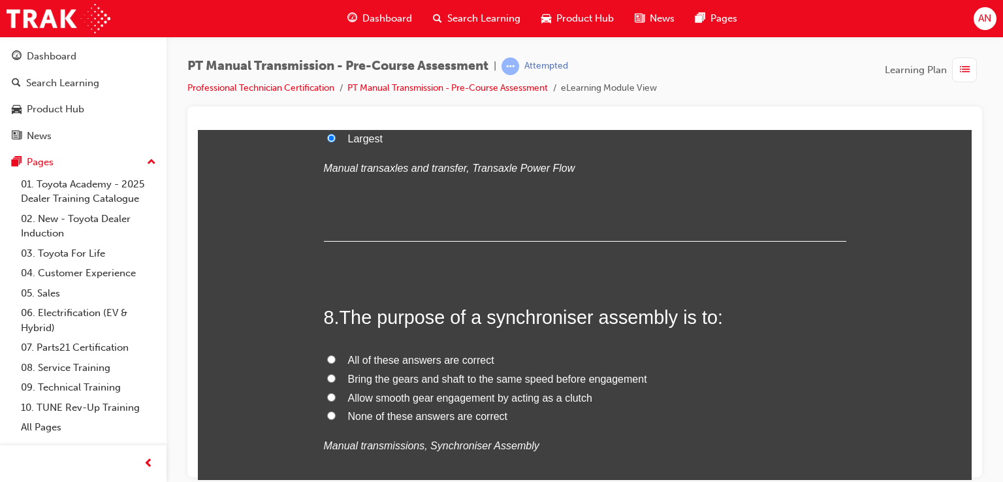
click at [327, 374] on input "Bring the gears and shaft to the same speed before engagement" at bounding box center [331, 378] width 8 height 8
radio input "true"
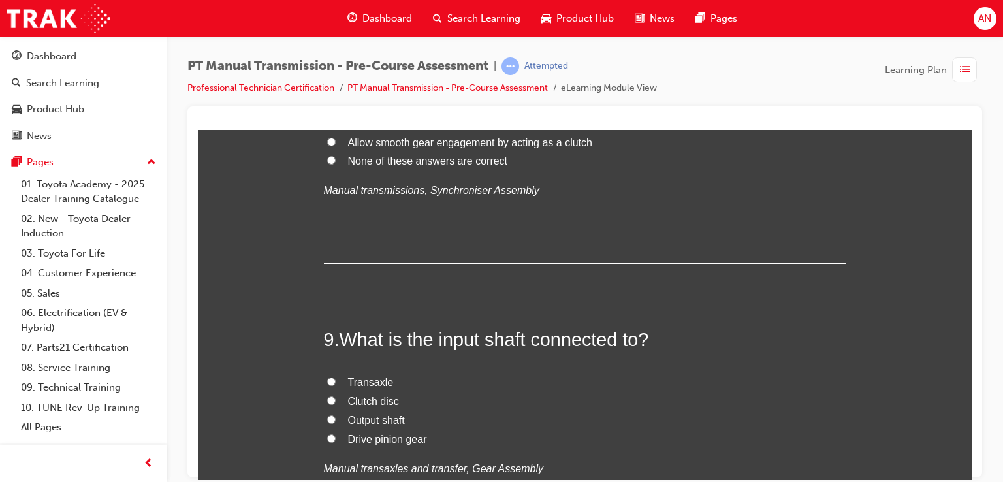
scroll to position [2212, 0]
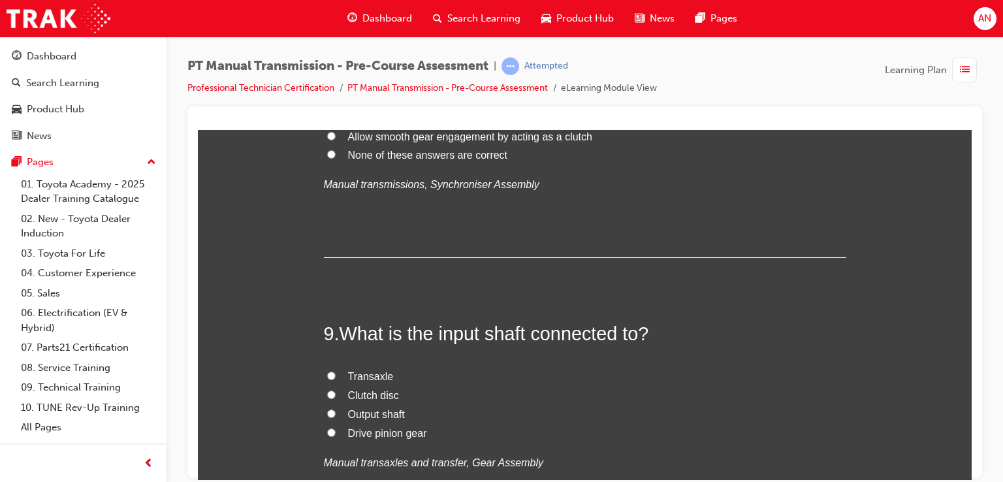
click at [327, 390] on input "Clutch disc" at bounding box center [331, 394] width 8 height 8
radio input "true"
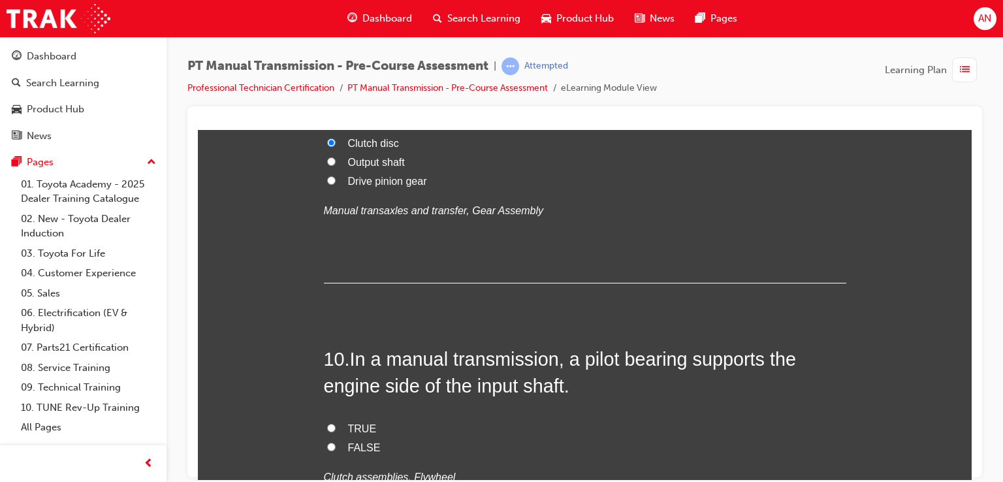
scroll to position [2473, 0]
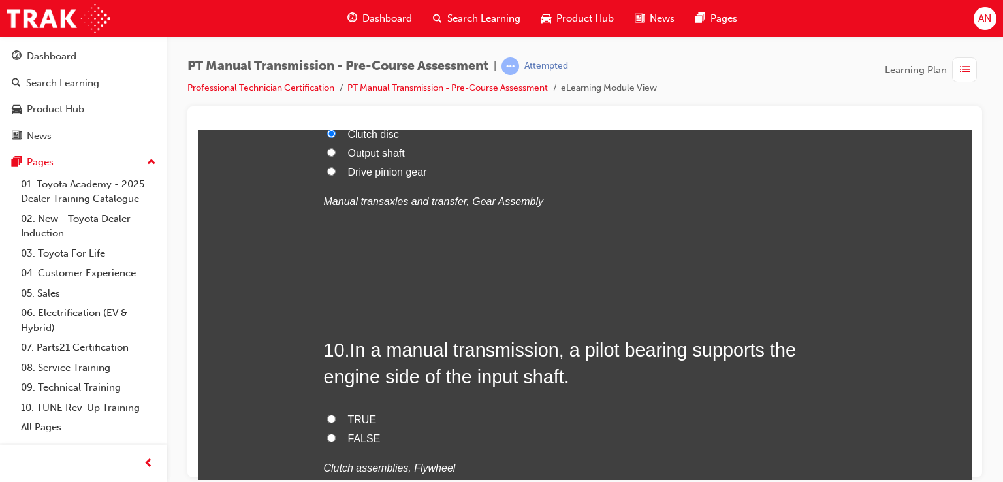
click at [327, 414] on input "TRUE" at bounding box center [331, 418] width 8 height 8
radio input "true"
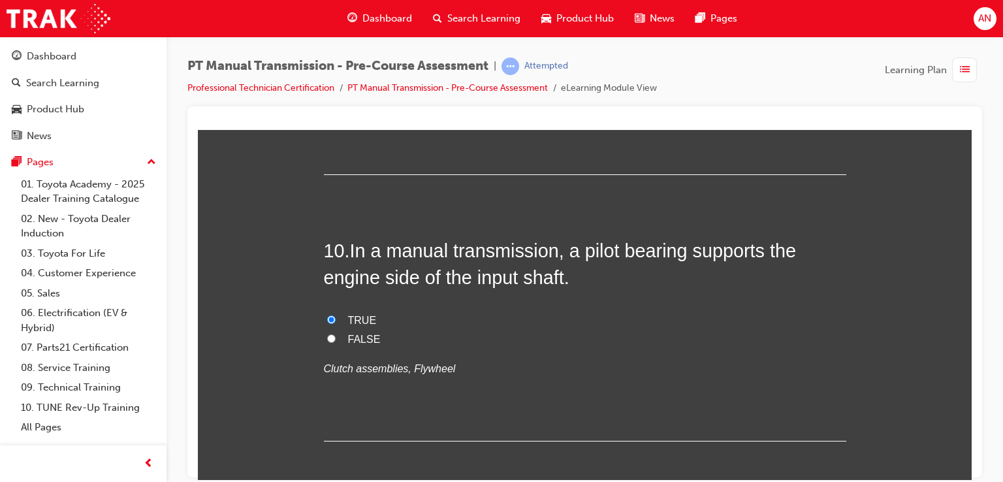
scroll to position [2579, 0]
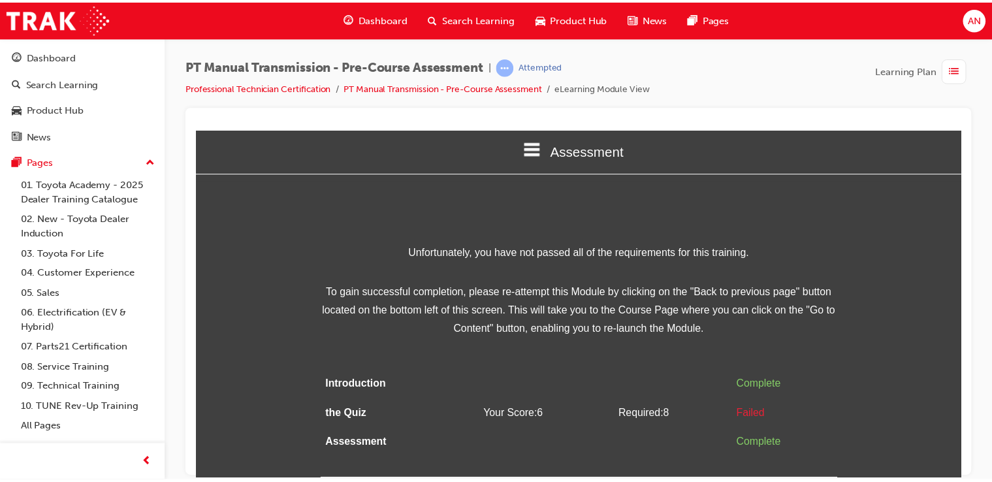
scroll to position [0, 0]
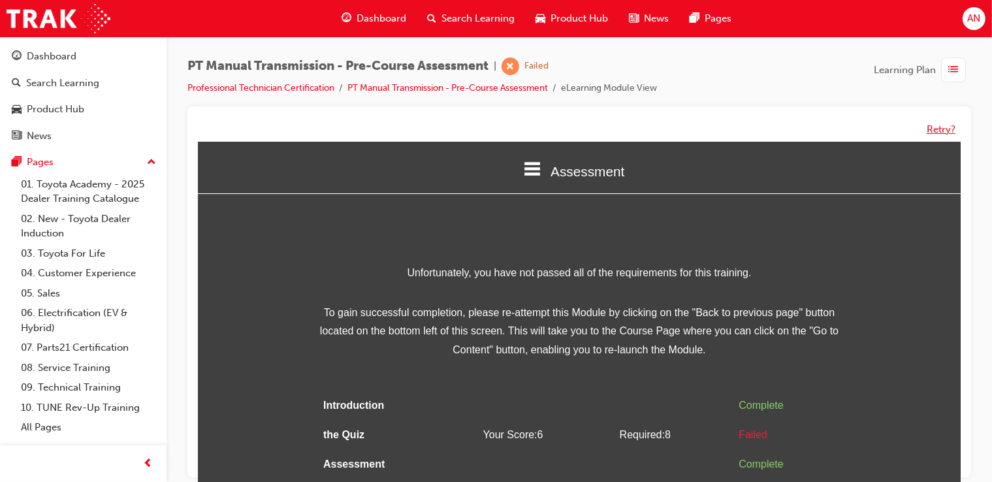
click at [941, 127] on button "Retry?" at bounding box center [941, 129] width 29 height 15
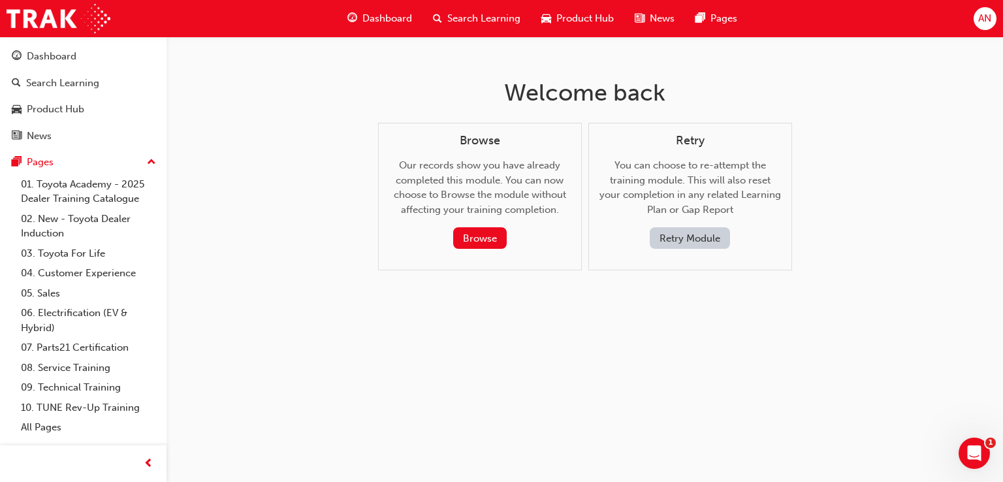
click at [705, 246] on button "Retry Module" at bounding box center [690, 238] width 80 height 22
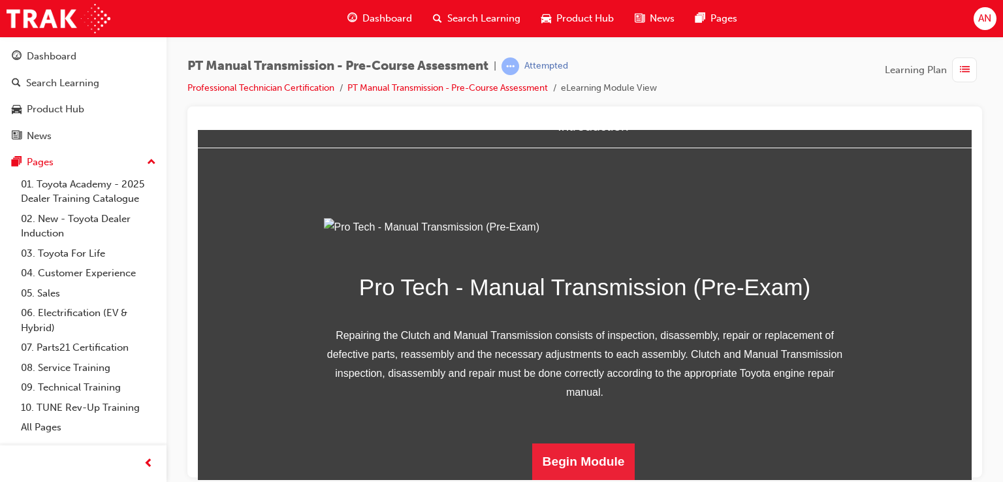
scroll to position [178, 0]
click at [600, 464] on button "Begin Module" at bounding box center [583, 461] width 103 height 37
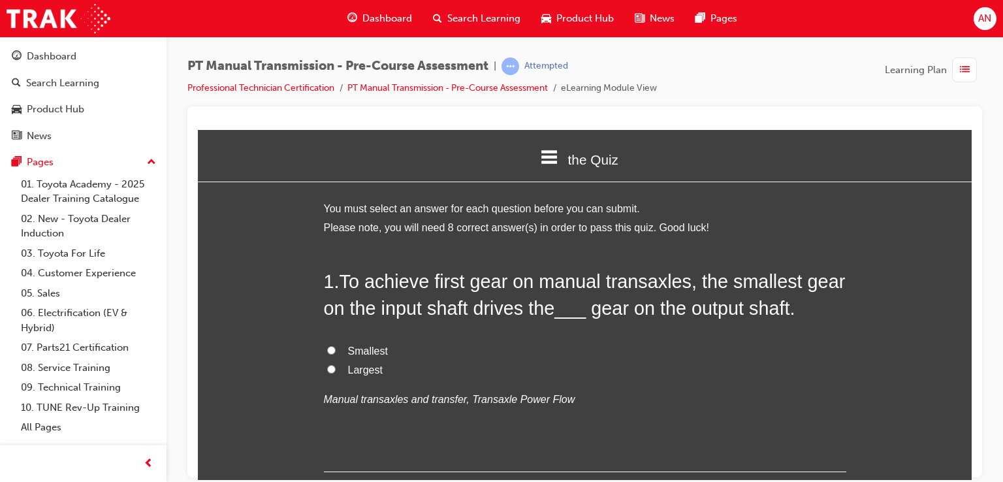
click at [327, 348] on input "Smallest" at bounding box center [331, 350] width 8 height 8
radio input "true"
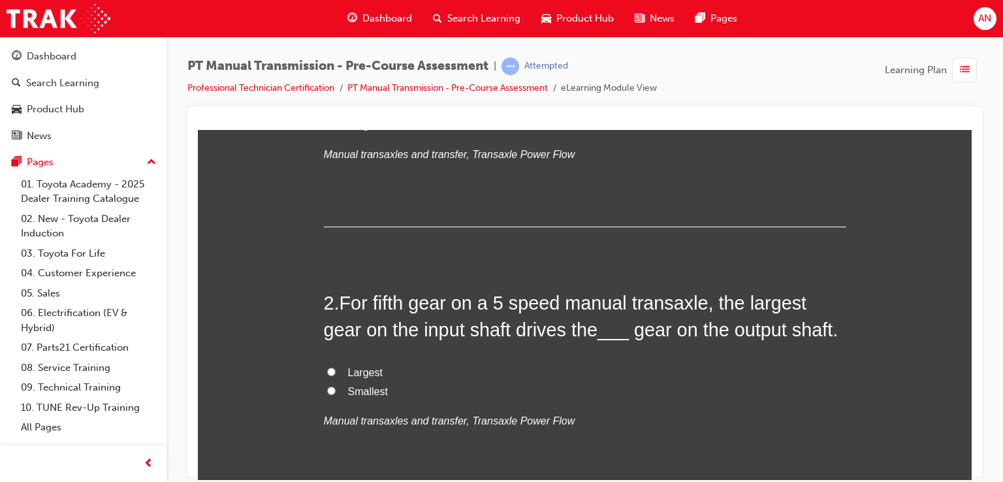
scroll to position [261, 0]
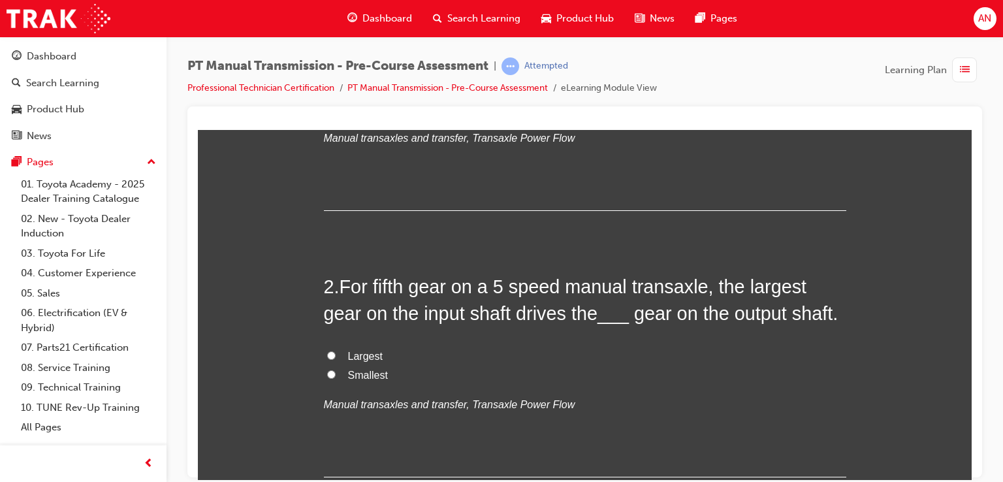
click at [327, 357] on input "Largest" at bounding box center [331, 355] width 8 height 8
radio input "true"
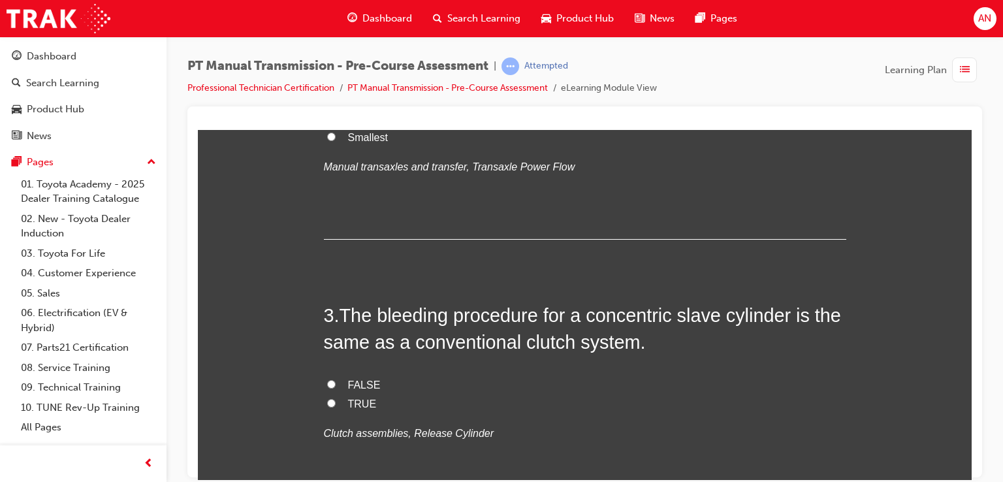
scroll to position [505, 0]
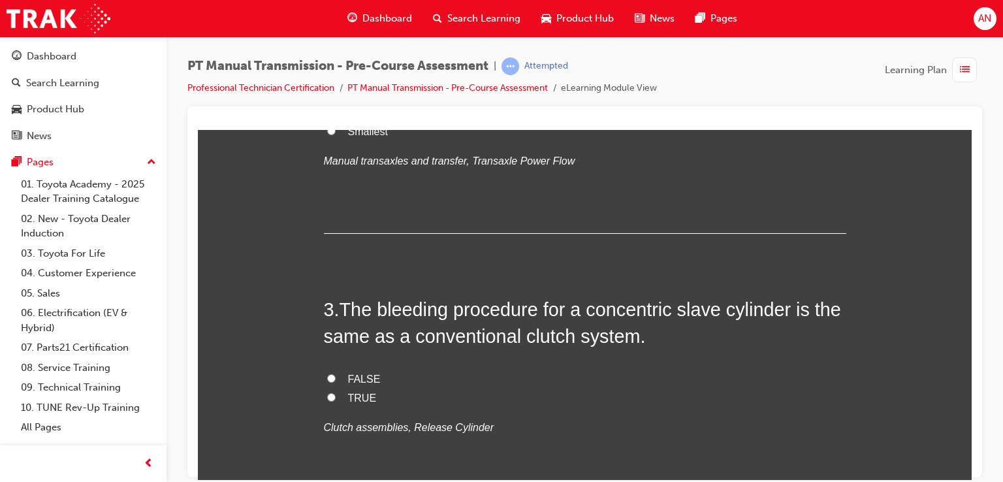
click at [327, 374] on input "FALSE" at bounding box center [331, 378] width 8 height 8
radio input "true"
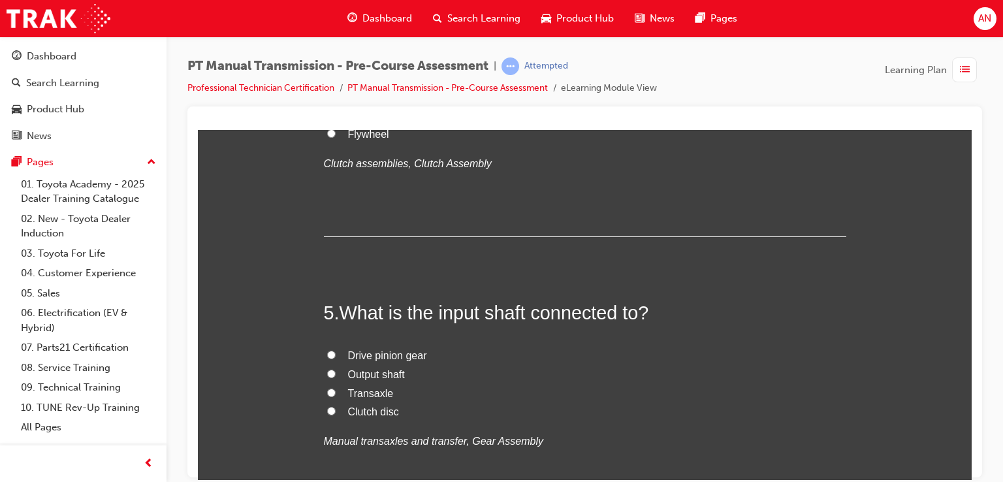
scroll to position [1140, 0]
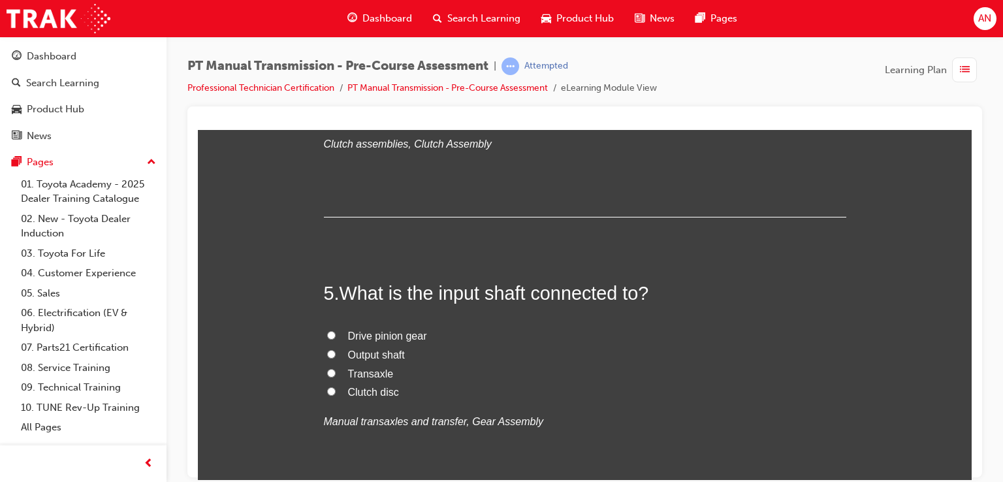
click at [327, 42] on input "Clutch disc" at bounding box center [331, 38] width 8 height 8
radio input "true"
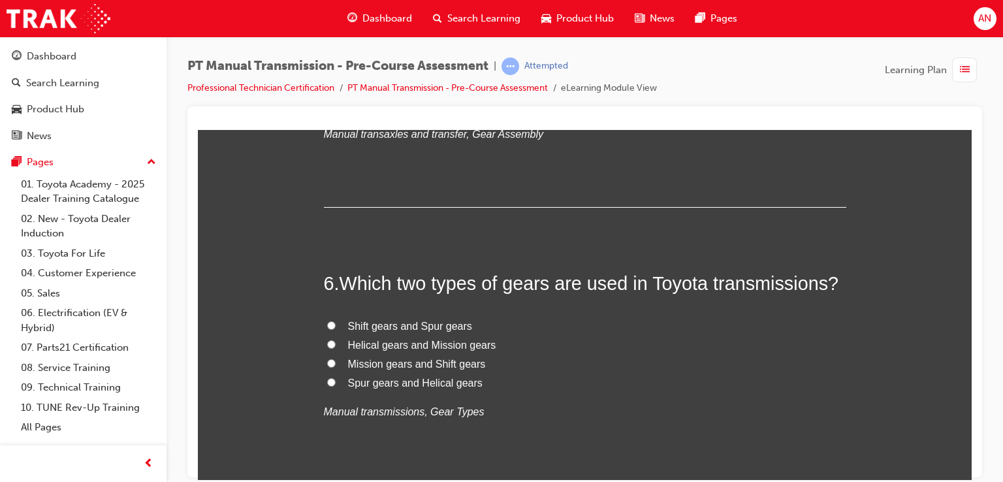
scroll to position [1454, 0]
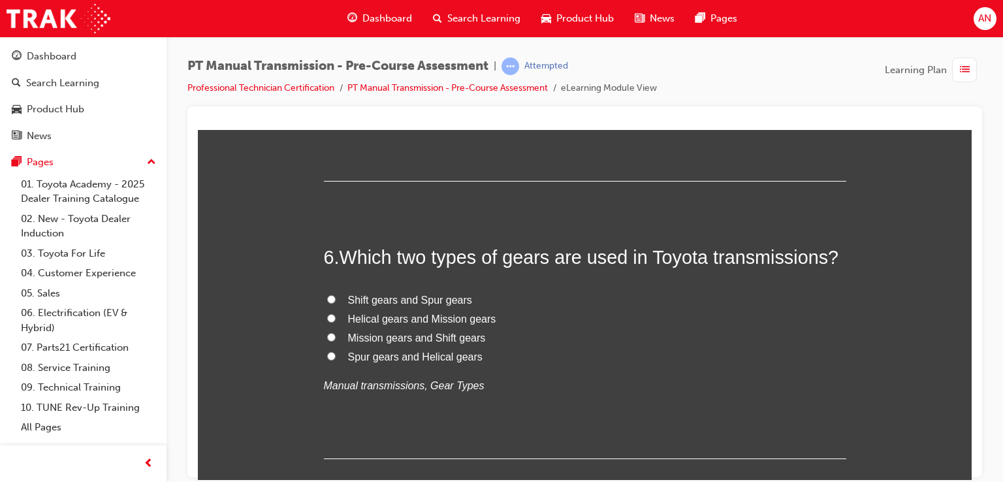
click at [335, 88] on label "Clutch disc" at bounding box center [585, 78] width 523 height 19
click at [335, 82] on input "Clutch disc" at bounding box center [331, 77] width 8 height 8
radio input "true"
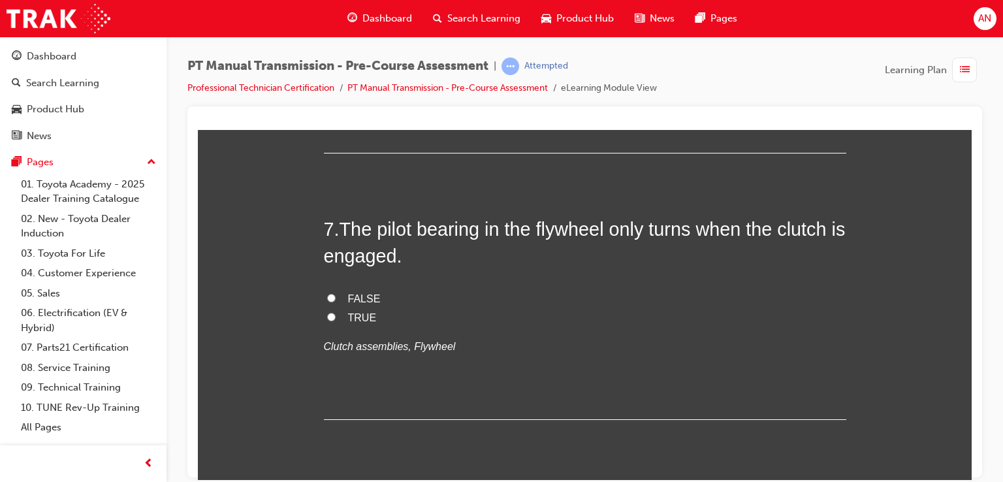
scroll to position [1768, 0]
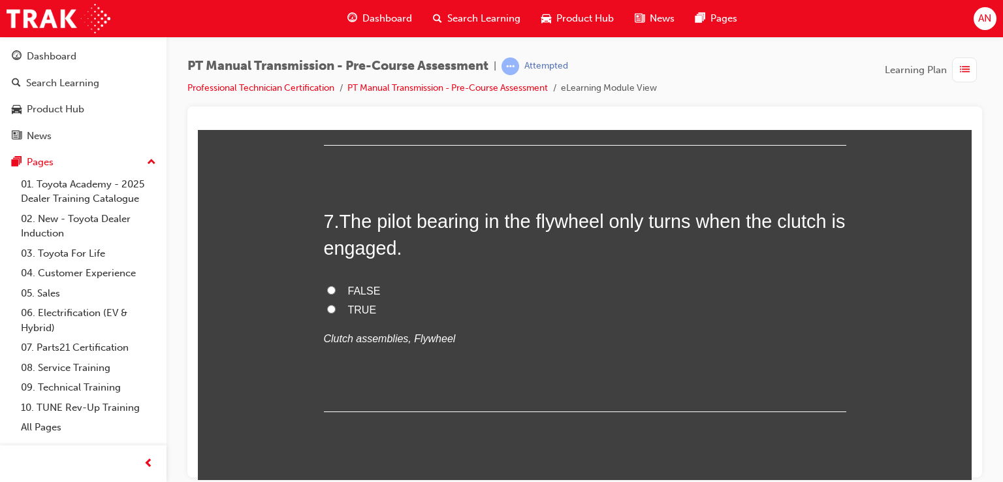
click at [327, 46] on input "Spur gears and Helical gears" at bounding box center [331, 42] width 8 height 8
radio input "true"
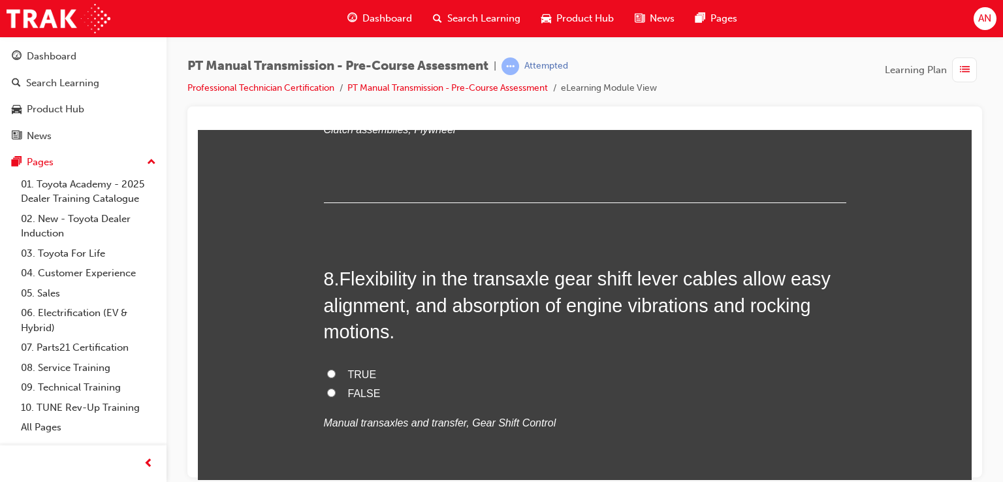
scroll to position [2003, 0]
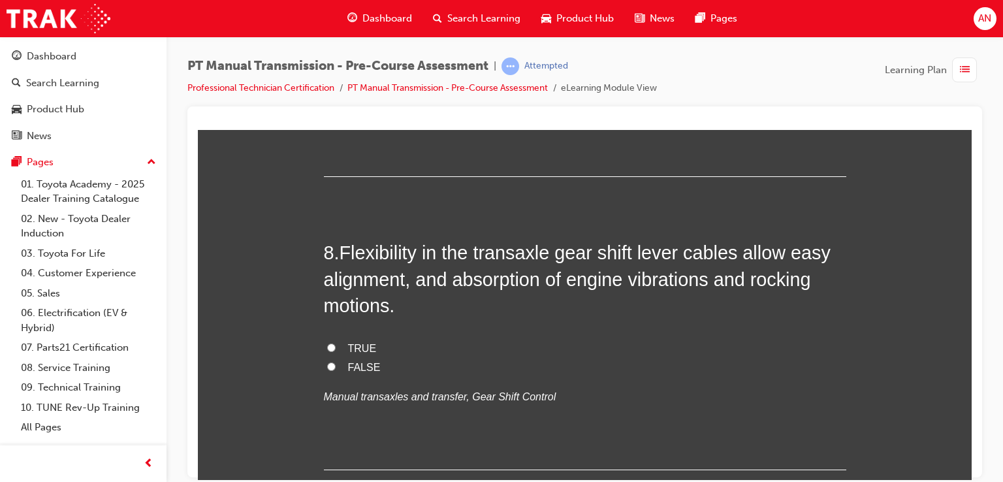
click at [327, 59] on input "FALSE" at bounding box center [331, 54] width 8 height 8
radio input "true"
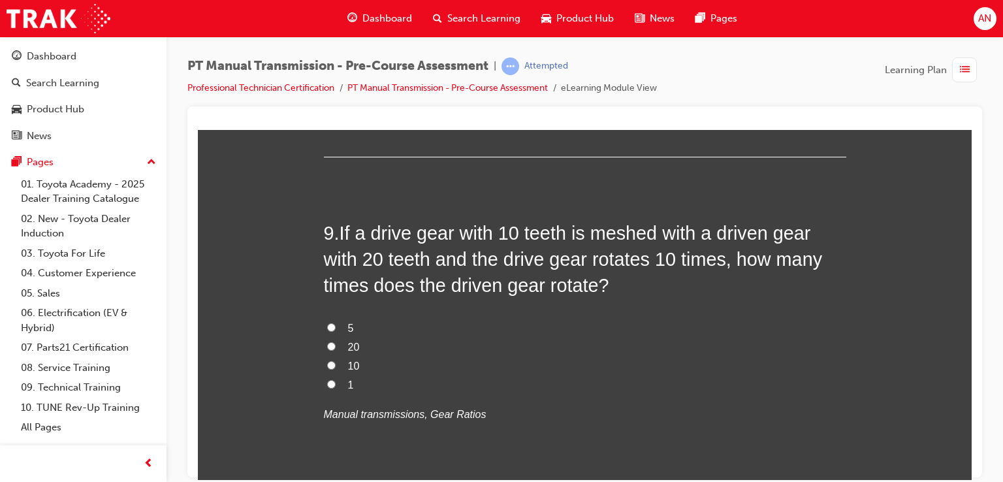
scroll to position [2325, 0]
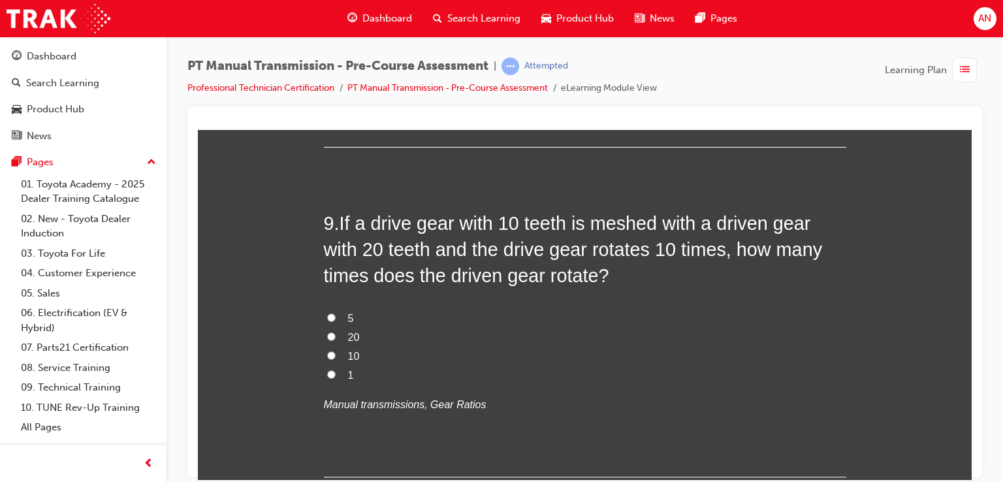
click at [327, 29] on input "TRUE" at bounding box center [331, 24] width 8 height 8
radio input "true"
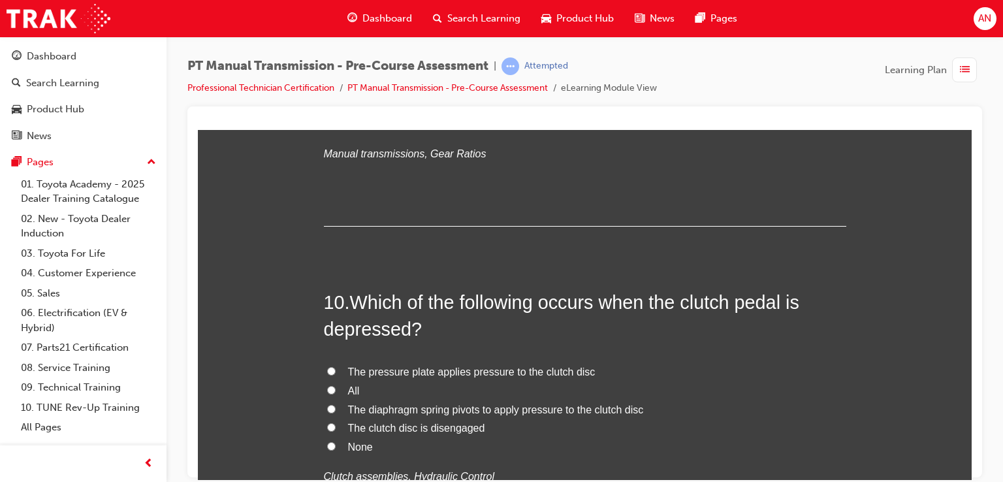
scroll to position [2578, 0]
click at [324, 76] on label "5" at bounding box center [585, 66] width 523 height 19
click at [327, 69] on input "5" at bounding box center [331, 65] width 8 height 8
radio input "true"
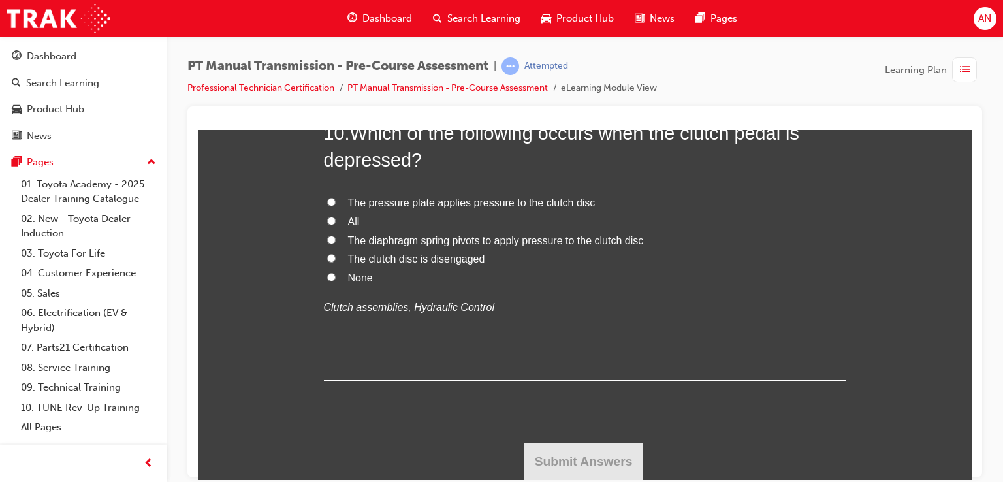
scroll to position [2969, 0]
click at [513, 208] on span "The pressure plate applies pressure to the clutch disc" at bounding box center [472, 202] width 248 height 11
click at [336, 206] on input "The pressure plate applies pressure to the clutch disc" at bounding box center [331, 201] width 8 height 8
radio input "true"
click at [368, 264] on span "The clutch disc is disengaged" at bounding box center [416, 258] width 137 height 11
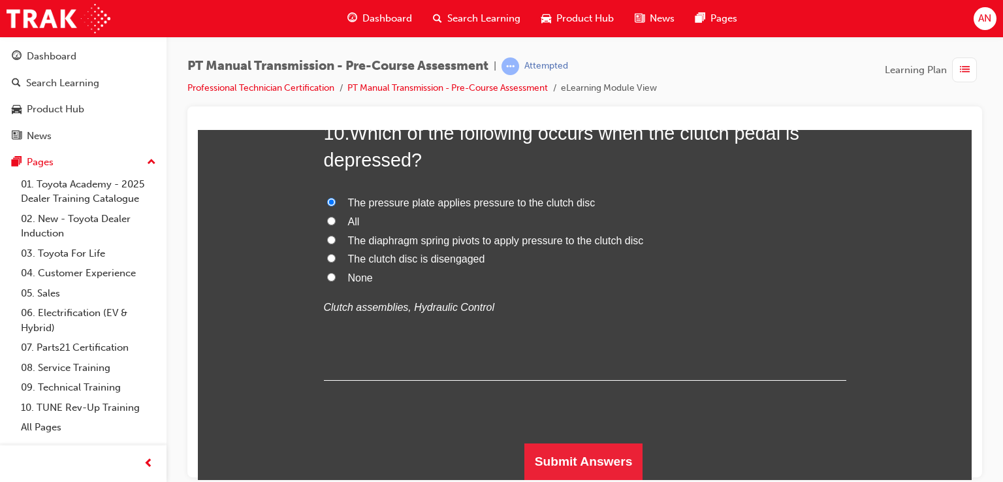
click at [336, 262] on input "The clutch disc is disengaged" at bounding box center [331, 257] width 8 height 8
radio input "true"
click at [580, 459] on button "Submit Answers" at bounding box center [584, 461] width 119 height 37
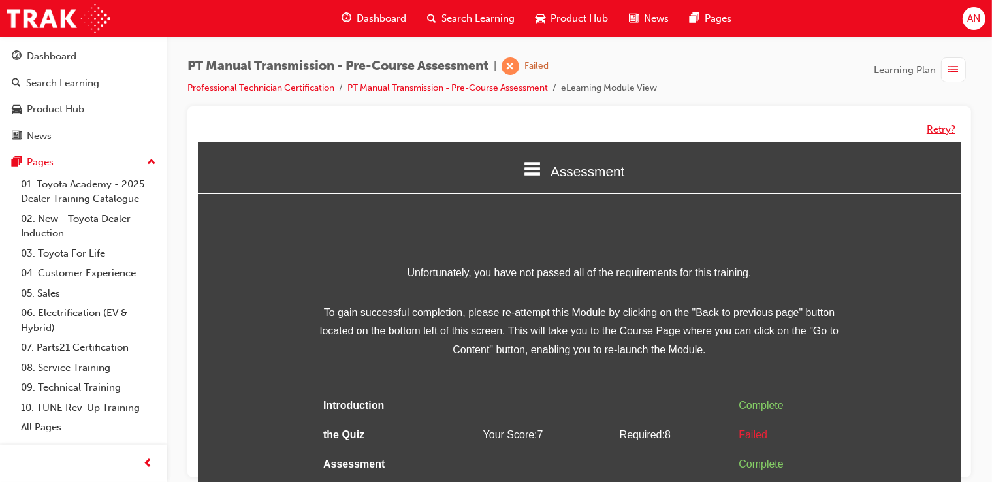
click at [936, 127] on button "Retry?" at bounding box center [941, 129] width 29 height 15
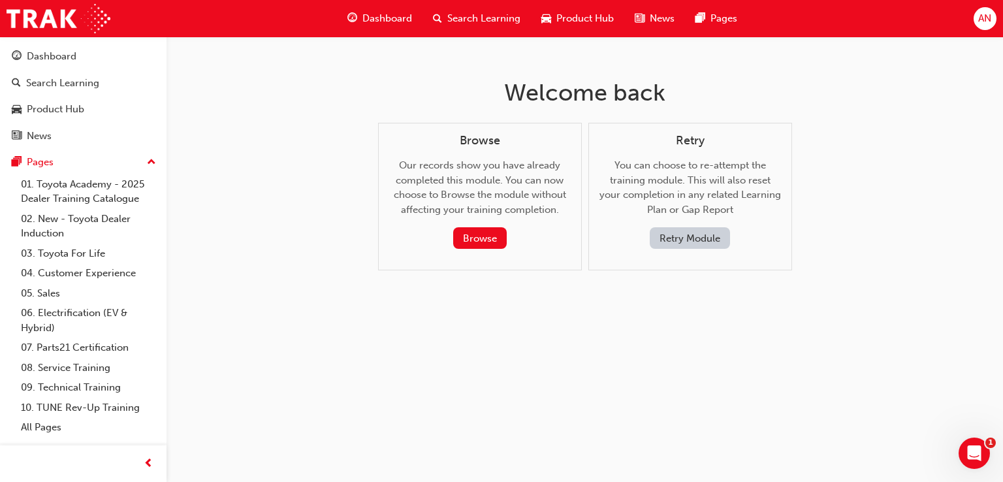
click at [713, 243] on button "Retry Module" at bounding box center [690, 238] width 80 height 22
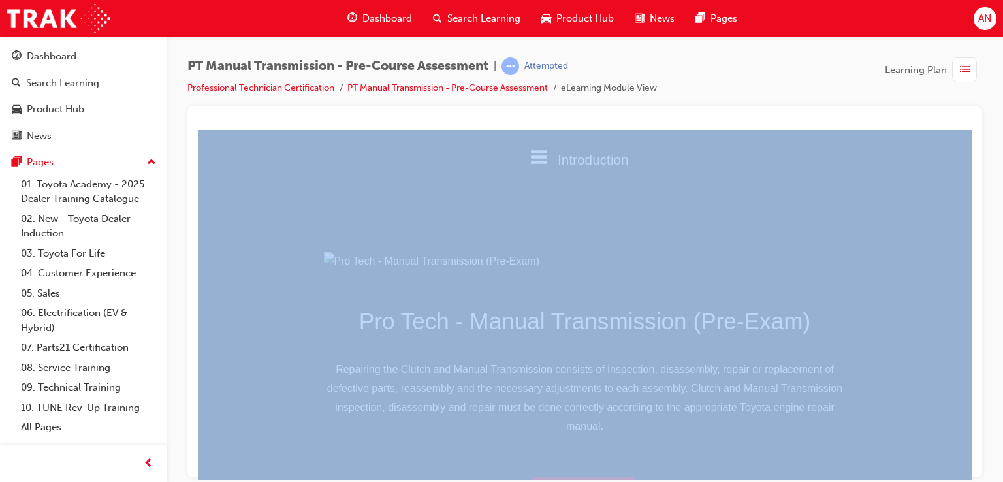
drag, startPoint x: 1163, startPoint y: 608, endPoint x: 964, endPoint y: 472, distance: 241.1
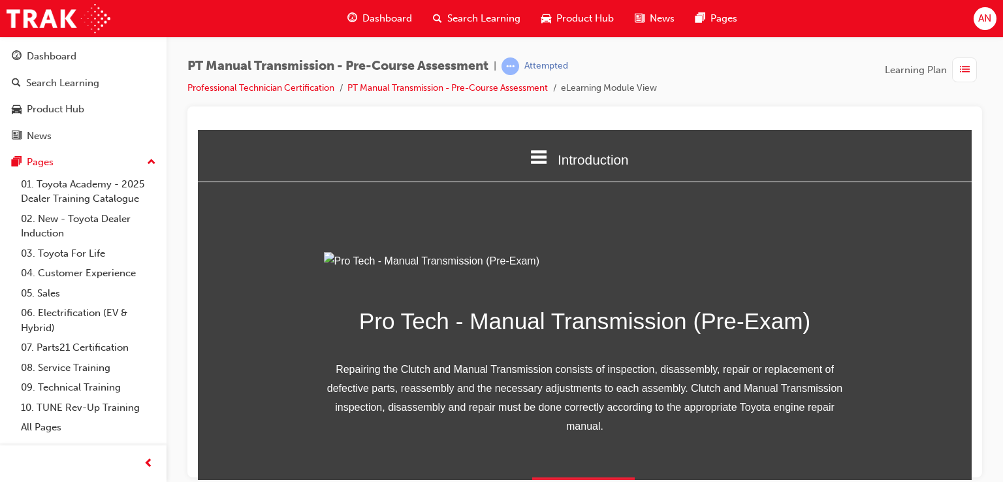
click at [901, 340] on div "Pro Tech - Manual Transmission (Pre-Exam) Repairing the Clutch and Manual Trans…" at bounding box center [585, 382] width 774 height 263
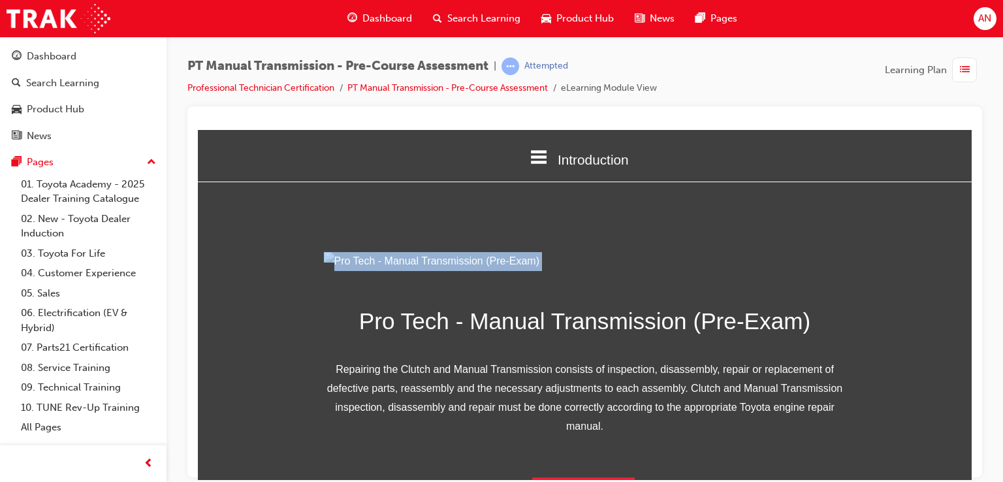
click at [901, 340] on div "Pro Tech - Manual Transmission (Pre-Exam) Repairing the Clutch and Manual Trans…" at bounding box center [585, 382] width 774 height 263
click at [935, 383] on div "Pro Tech - Manual Transmission (Pre-Exam) Repairing the Clutch and Manual Trans…" at bounding box center [585, 382] width 774 height 263
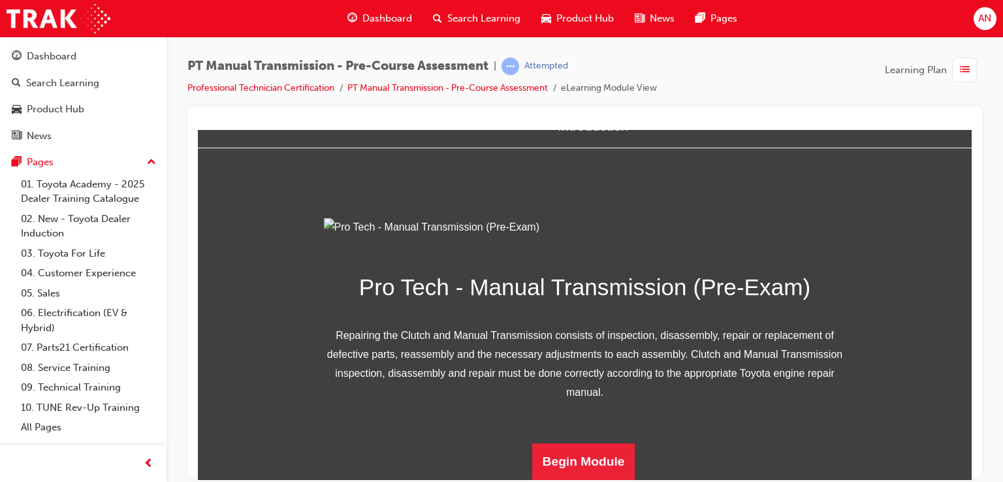
scroll to position [178, 0]
click at [606, 451] on button "Begin Module" at bounding box center [583, 461] width 103 height 37
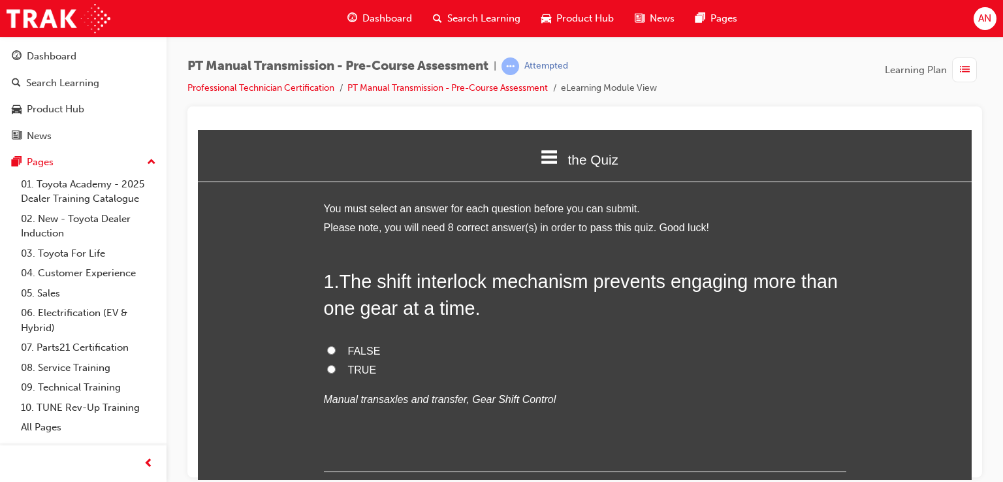
click at [327, 370] on input "TRUE" at bounding box center [331, 368] width 8 height 8
radio input "true"
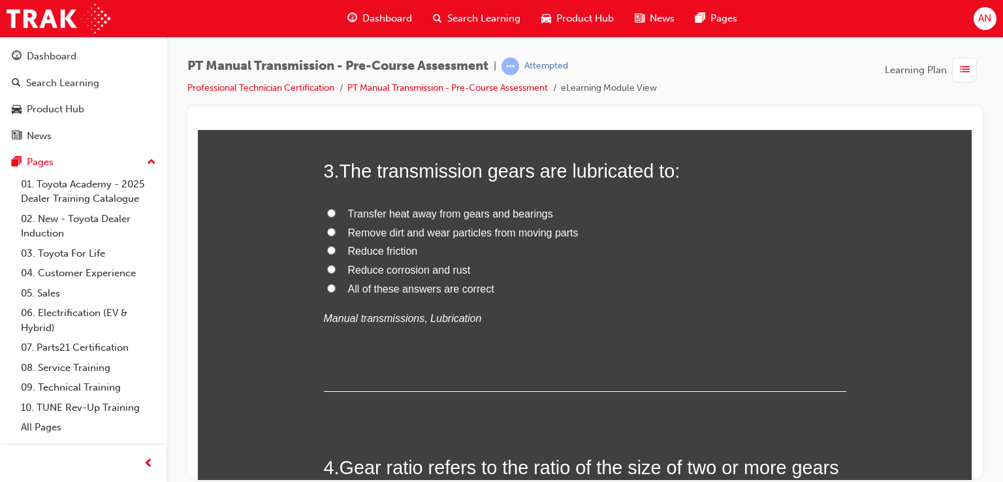
scroll to position [732, 0]
radio input "true"
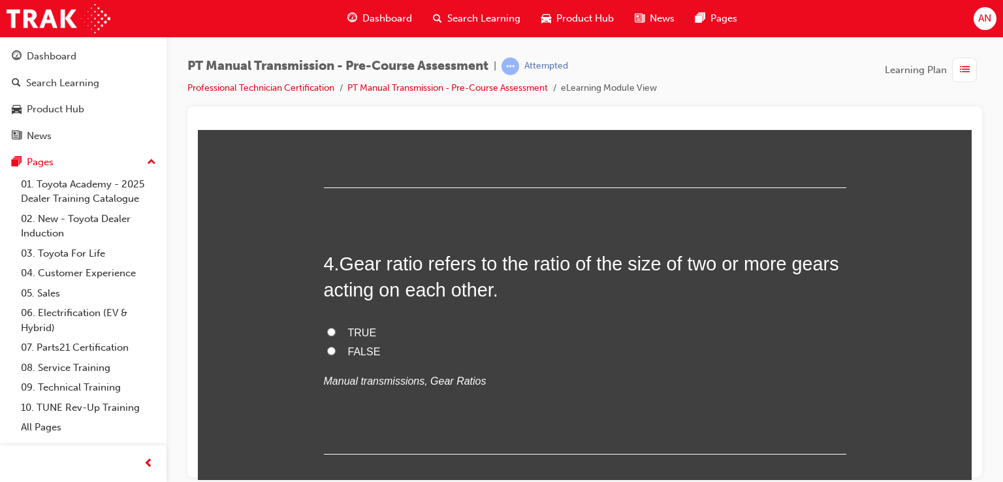
scroll to position [941, 0]
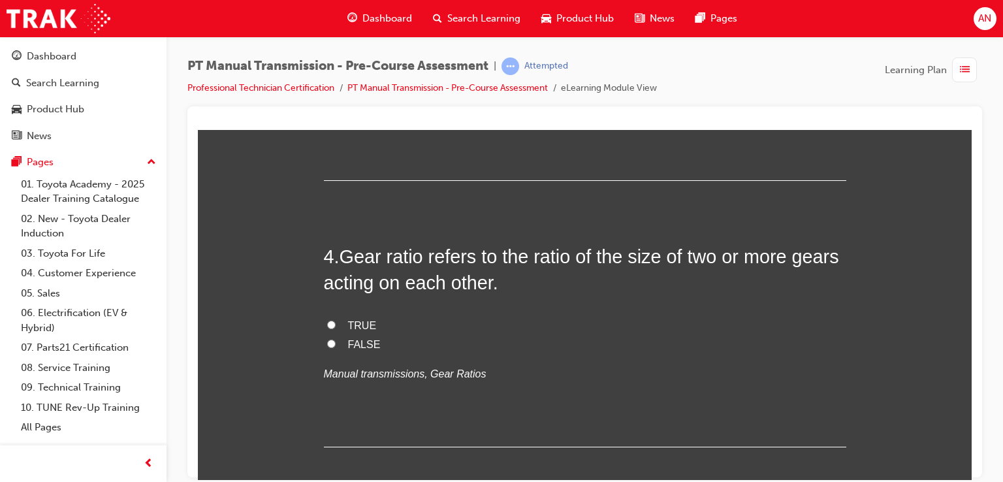
click at [327, 43] on input "Reduce friction" at bounding box center [331, 39] width 8 height 8
radio input "true"
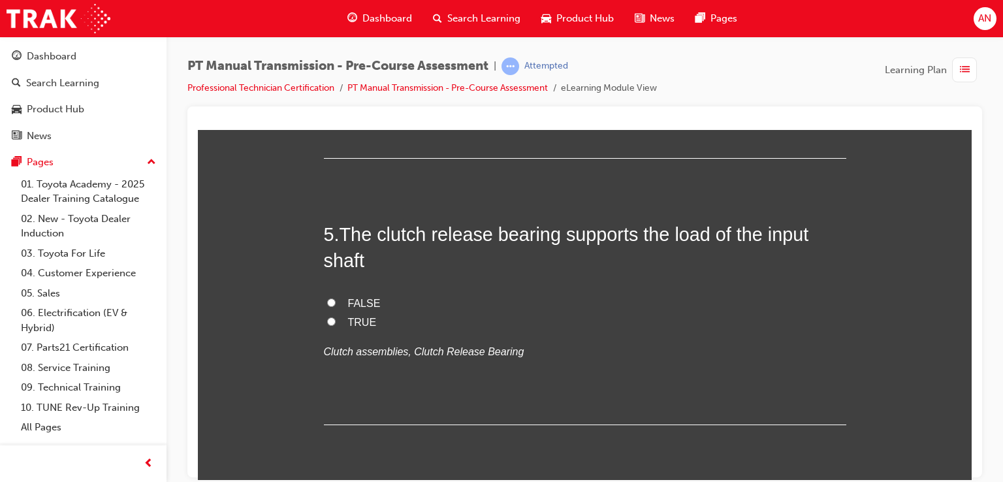
scroll to position [1254, 0]
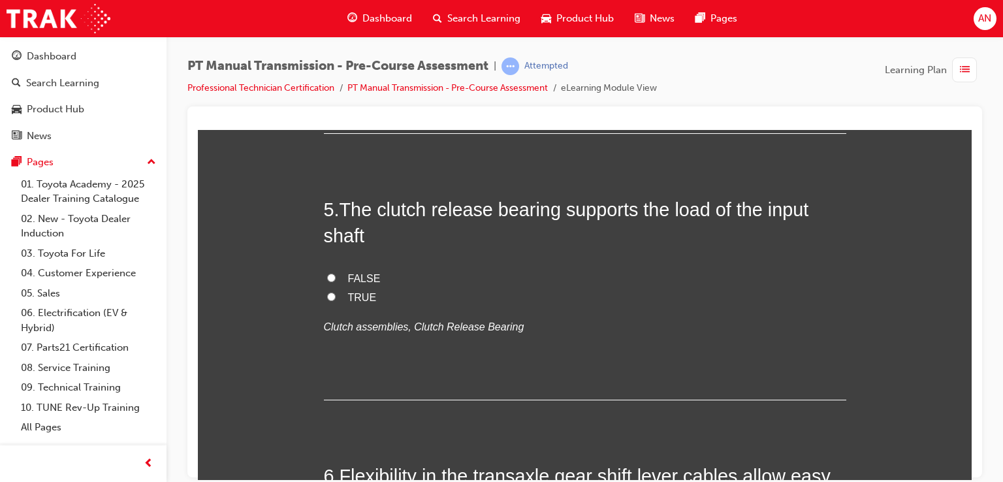
click at [329, 15] on input "TRUE" at bounding box center [331, 11] width 8 height 8
radio input "true"
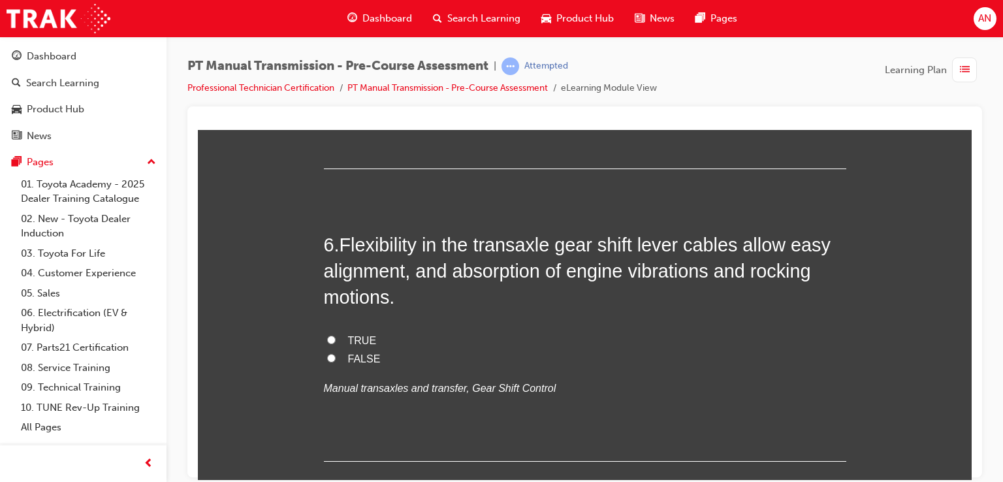
scroll to position [1489, 0]
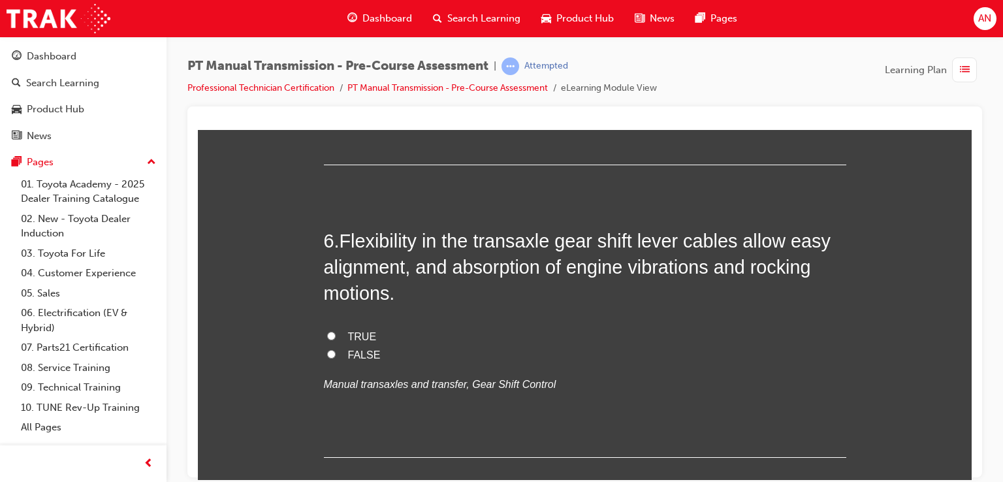
click at [352, 48] on span "FALSE" at bounding box center [364, 42] width 33 height 11
click at [336, 46] on input "FALSE" at bounding box center [331, 42] width 8 height 8
radio input "true"
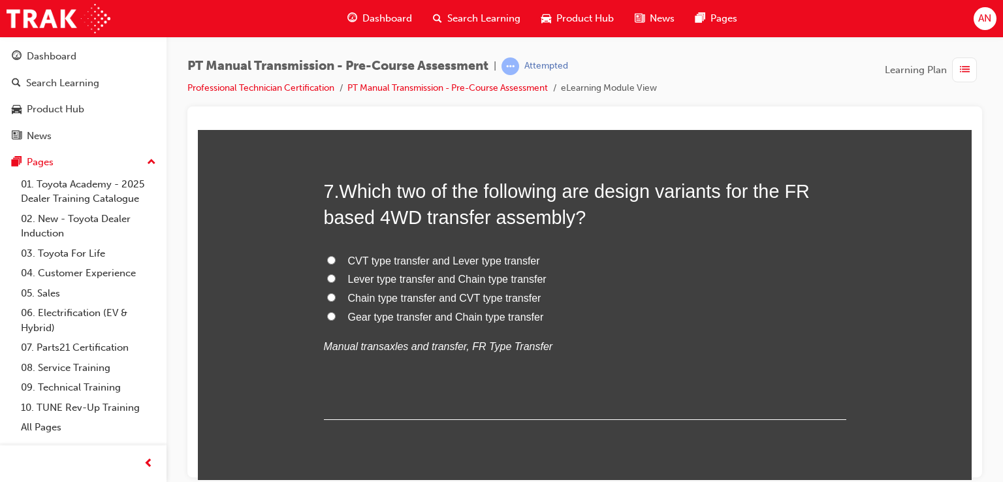
scroll to position [1837, 0]
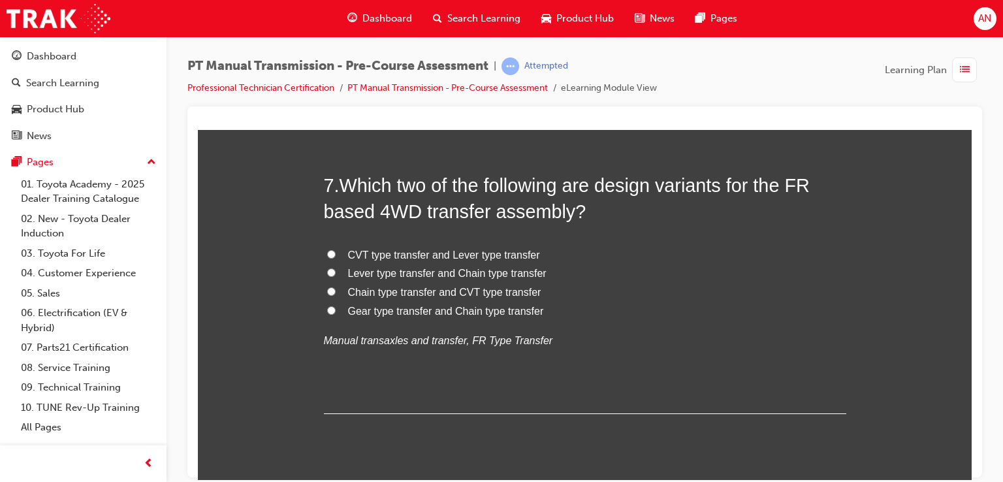
radio input "true"
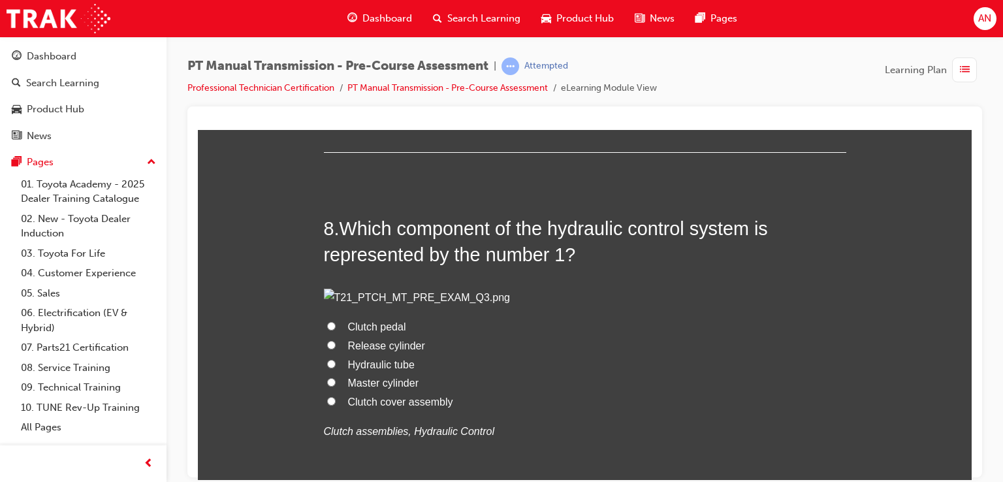
scroll to position [2125, 0]
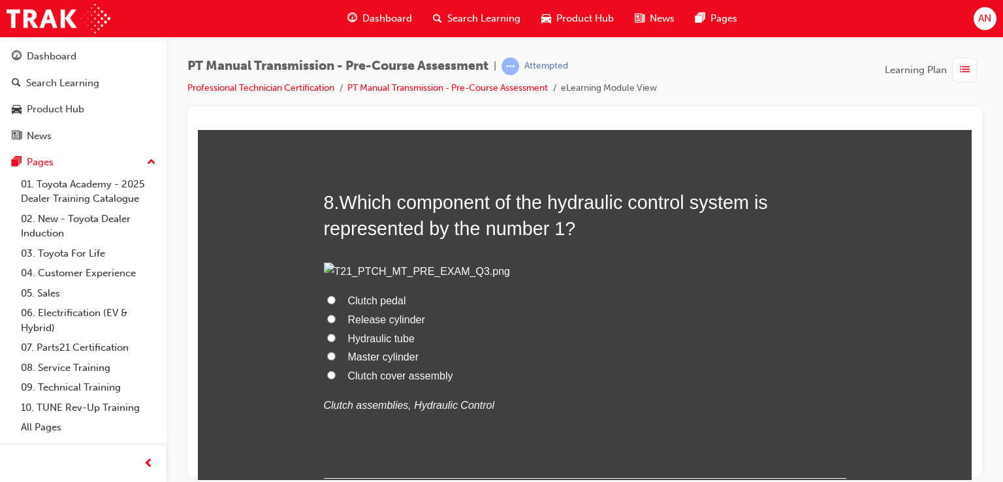
radio input "true"
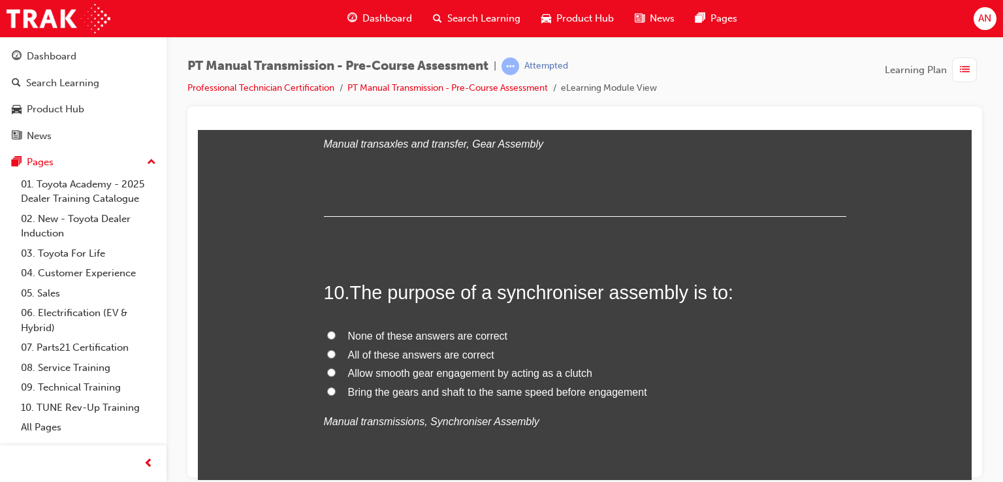
scroll to position [2700, 0]
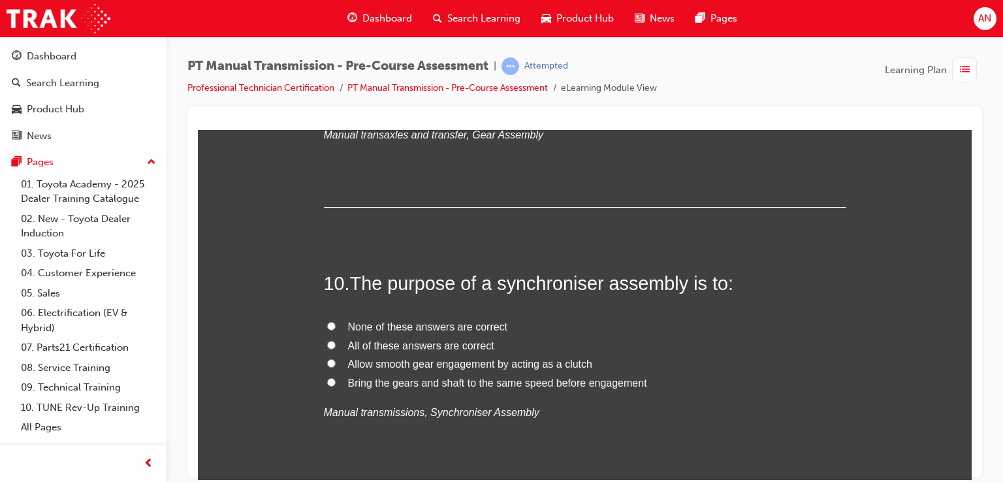
radio input "true"
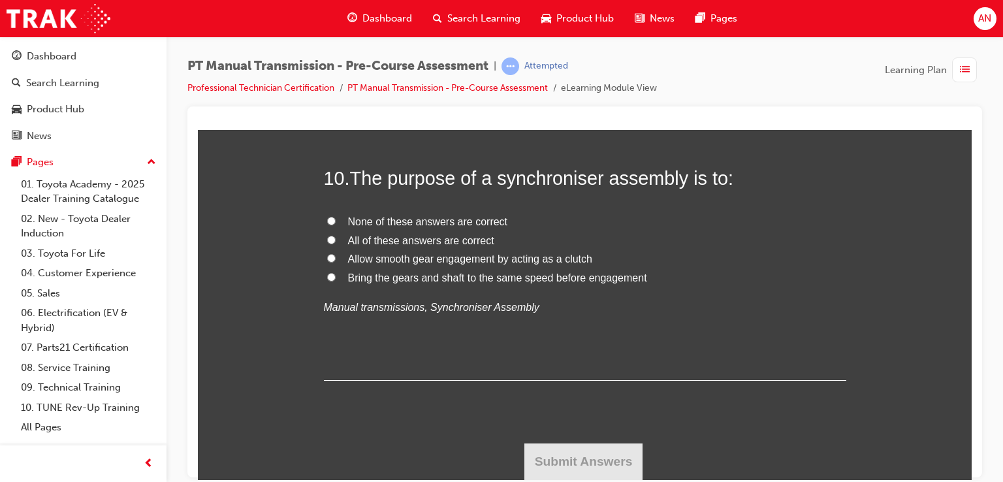
scroll to position [3104, 0]
radio input "true"
click at [457, 283] on span "Bring the gears and shaft to the same speed before engagement" at bounding box center [497, 277] width 299 height 11
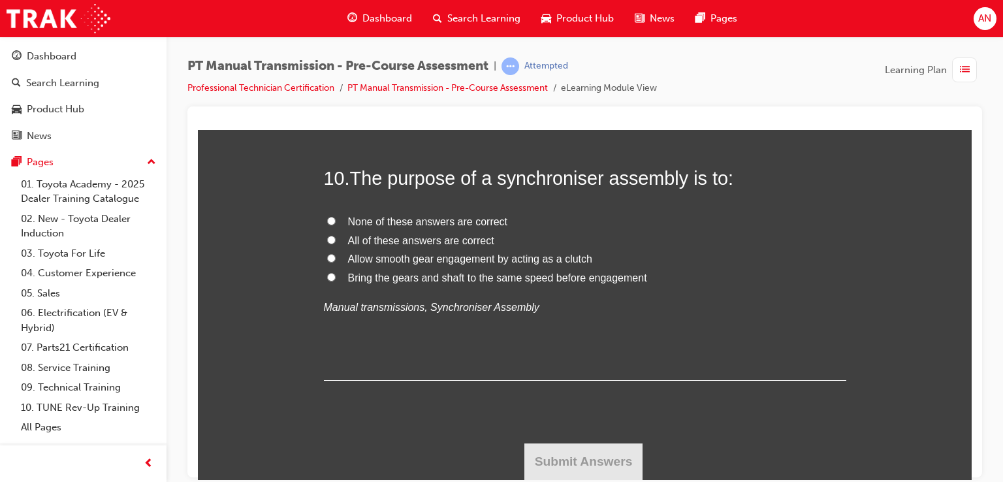
click at [336, 281] on input "Bring the gears and shaft to the same speed before engagement" at bounding box center [331, 276] width 8 height 8
radio input "true"
click at [596, 449] on button "Submit Answers" at bounding box center [584, 461] width 119 height 37
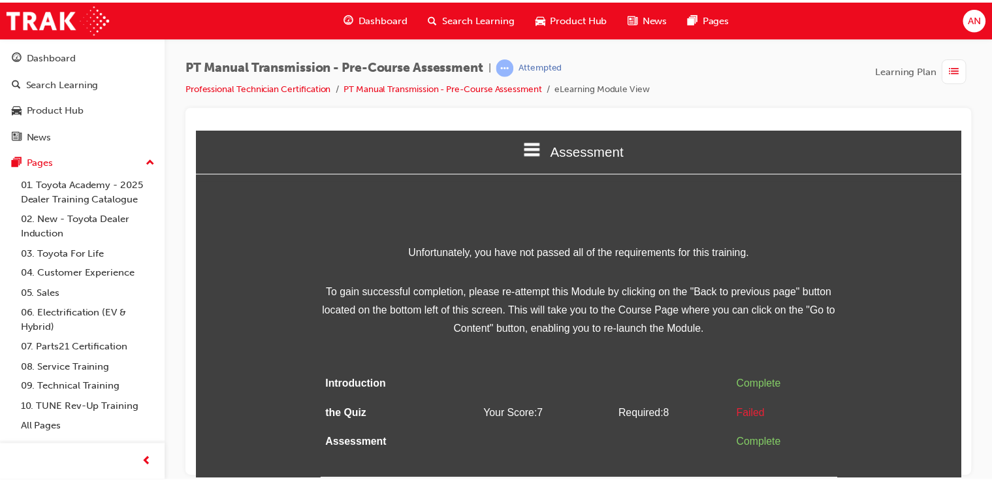
scroll to position [0, 0]
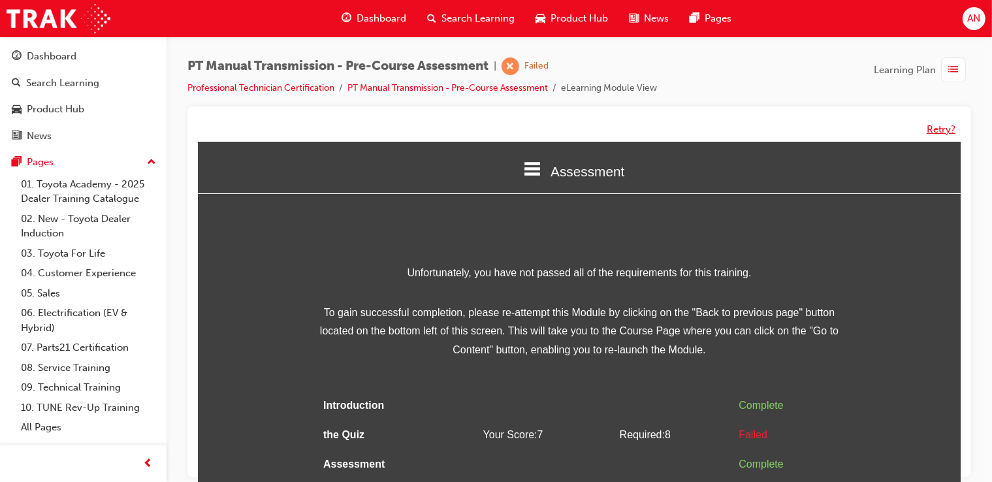
click at [938, 128] on button "Retry?" at bounding box center [941, 129] width 29 height 15
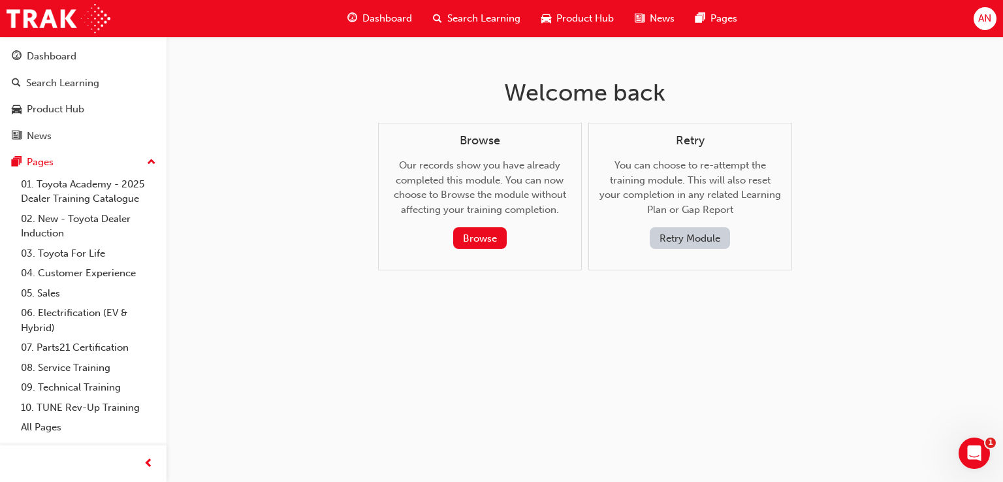
click at [716, 236] on button "Retry Module" at bounding box center [690, 238] width 80 height 22
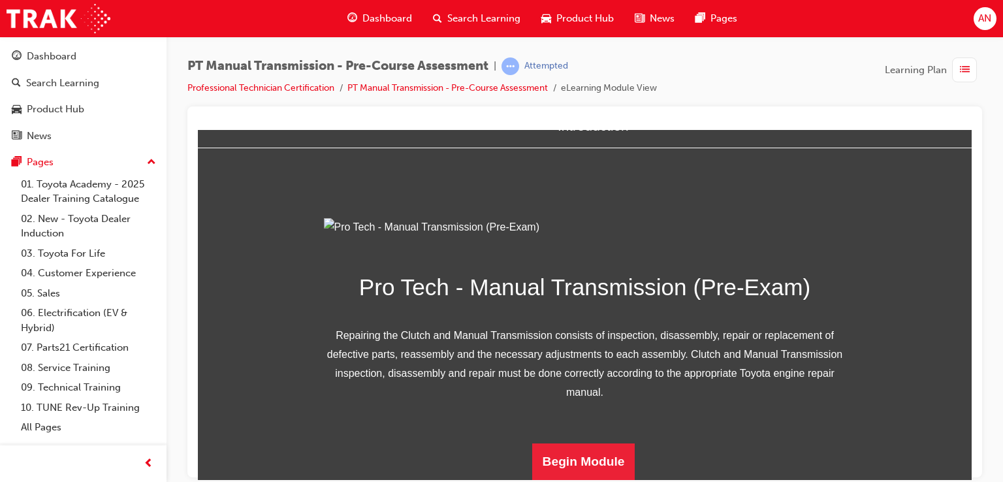
scroll to position [178, 0]
click at [570, 454] on button "Begin Module" at bounding box center [583, 461] width 103 height 37
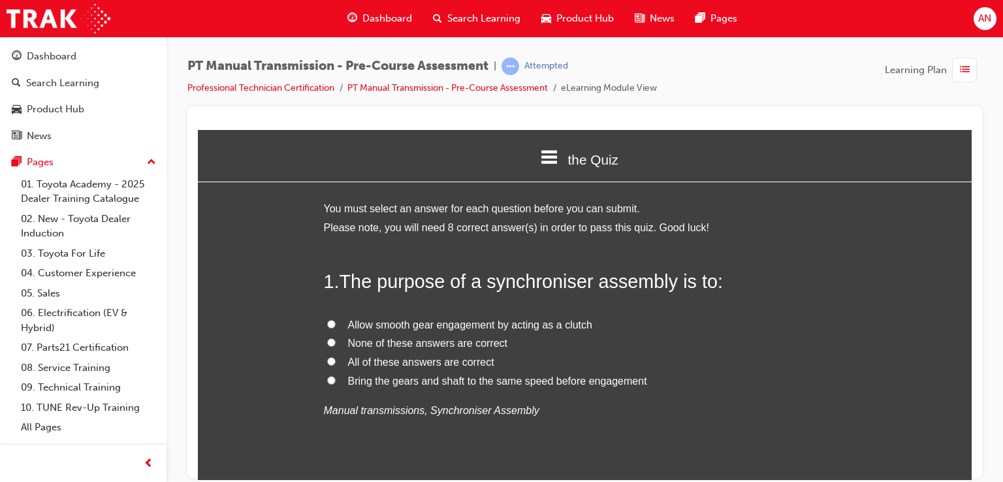
click at [329, 376] on input "Bring the gears and shaft to the same speed before engagement" at bounding box center [331, 380] width 8 height 8
radio input "true"
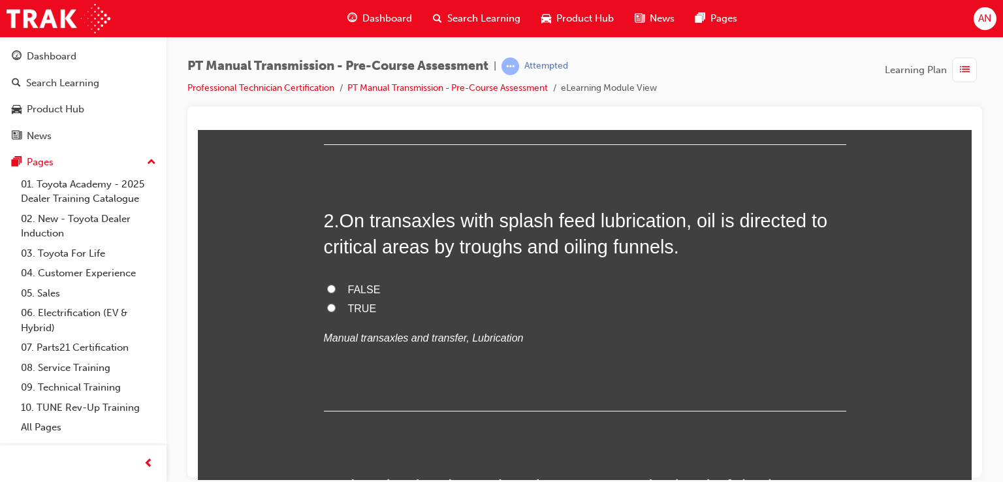
scroll to position [340, 0]
click at [340, 289] on label "FALSE" at bounding box center [585, 289] width 523 height 19
click at [336, 289] on input "FALSE" at bounding box center [331, 287] width 8 height 8
radio input "true"
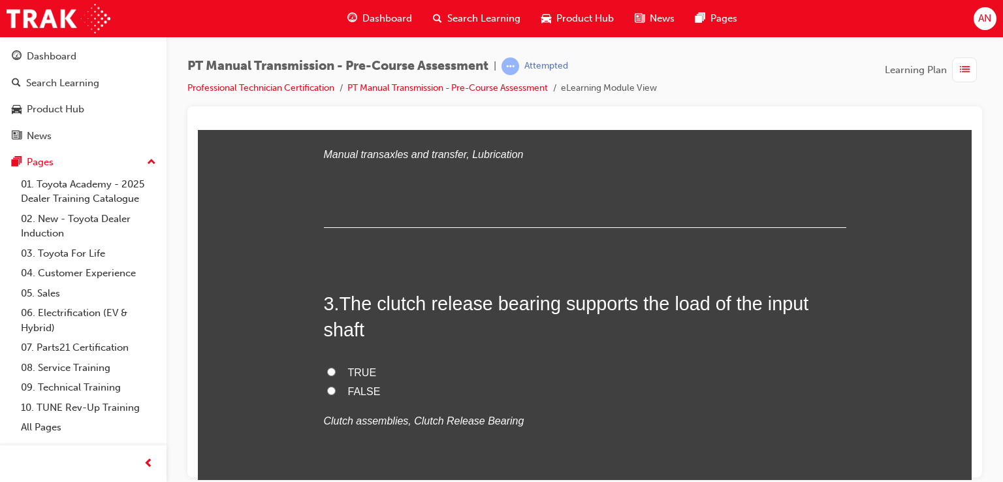
scroll to position [549, 0]
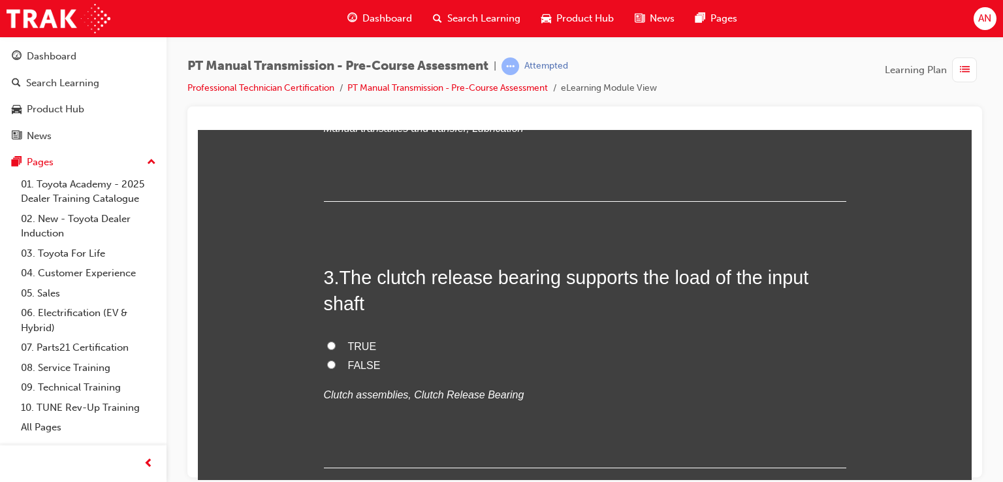
click at [327, 362] on input "FALSE" at bounding box center [331, 364] width 8 height 8
radio input "true"
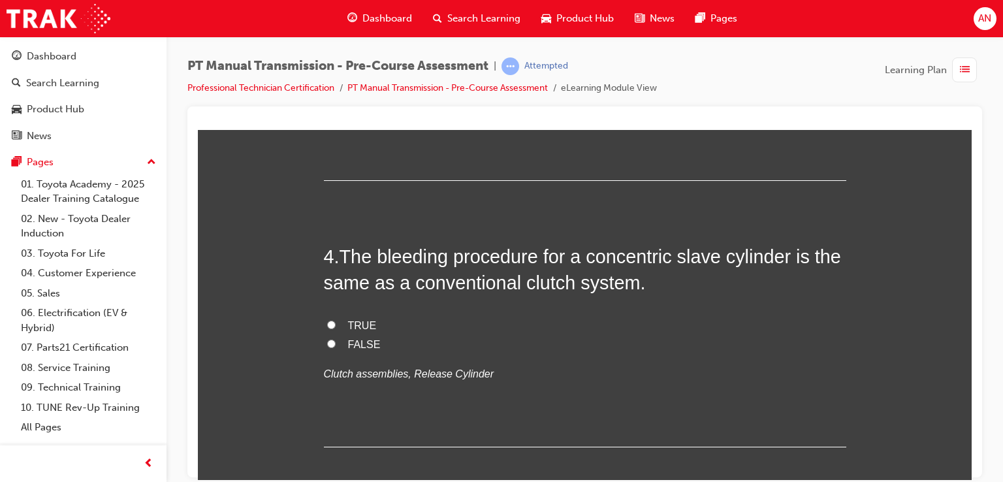
scroll to position [862, 0]
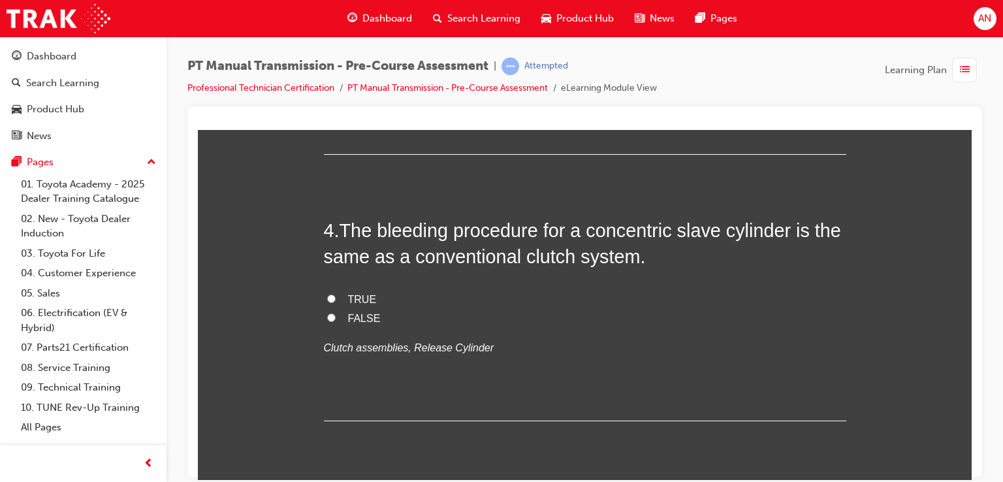
click at [327, 315] on input "FALSE" at bounding box center [331, 317] width 8 height 8
radio input "true"
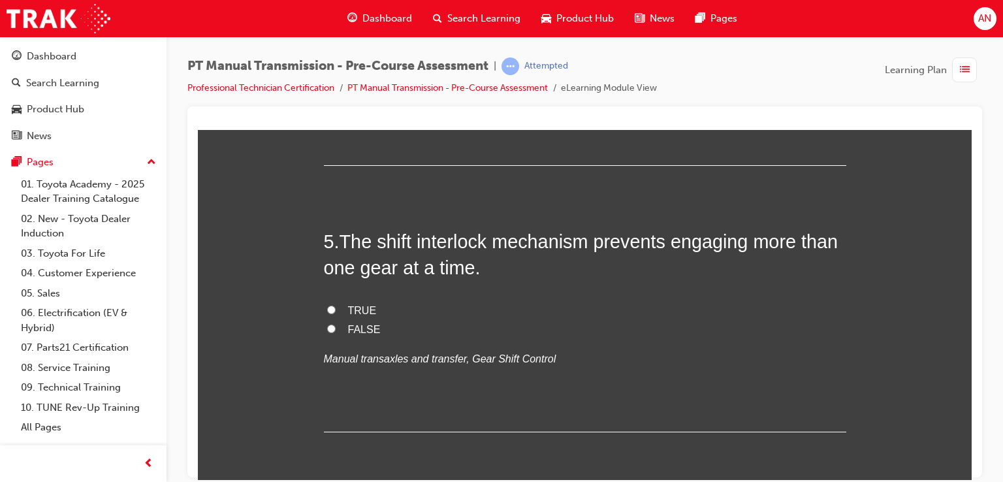
scroll to position [1123, 0]
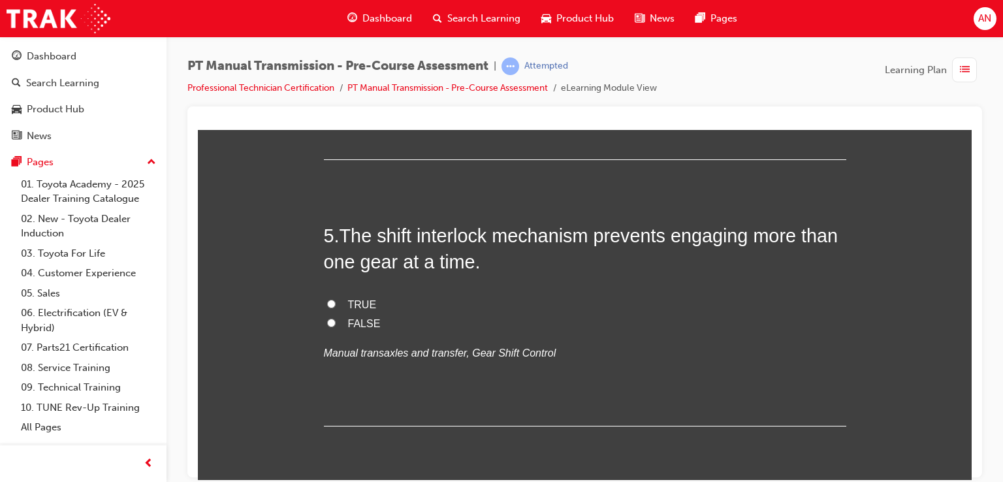
click at [327, 302] on input "TRUE" at bounding box center [331, 303] width 8 height 8
radio input "true"
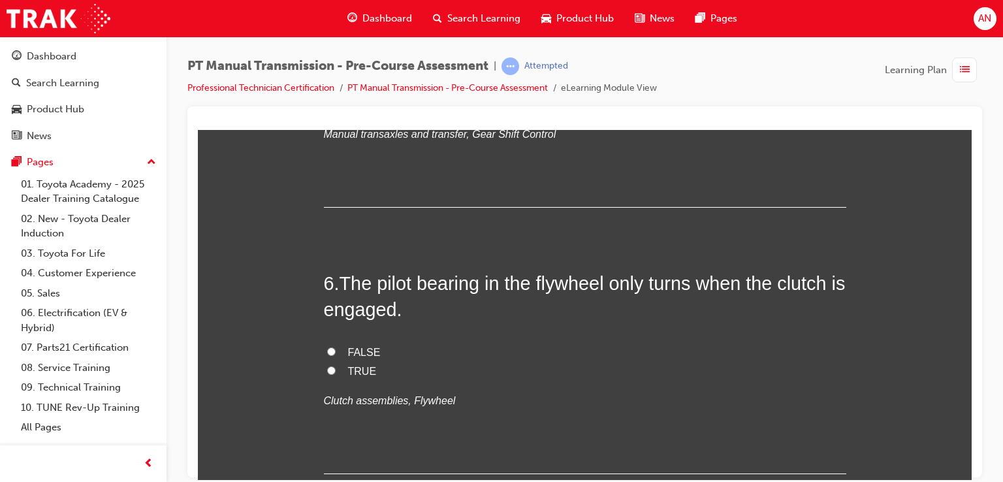
scroll to position [1341, 0]
click at [348, 353] on span "FALSE" at bounding box center [364, 353] width 33 height 11
click at [336, 353] on input "FALSE" at bounding box center [331, 352] width 8 height 8
radio input "true"
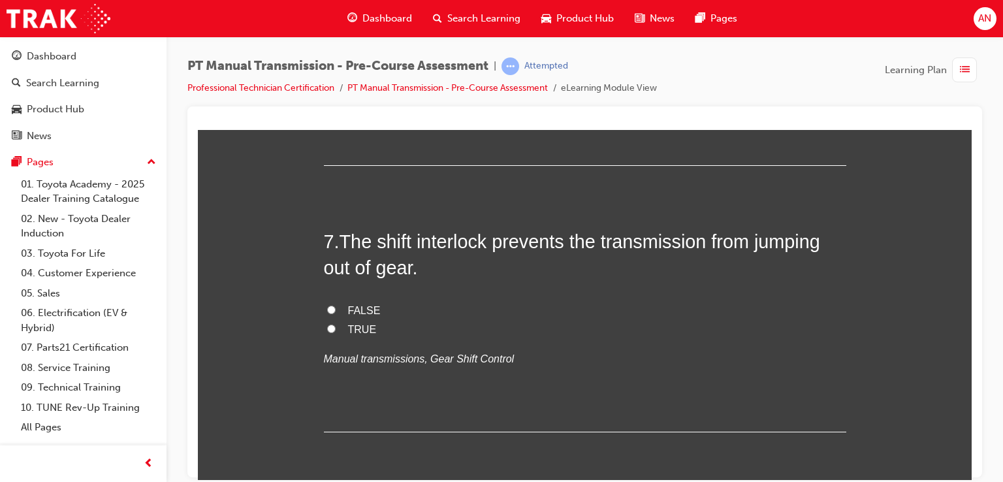
scroll to position [1663, 0]
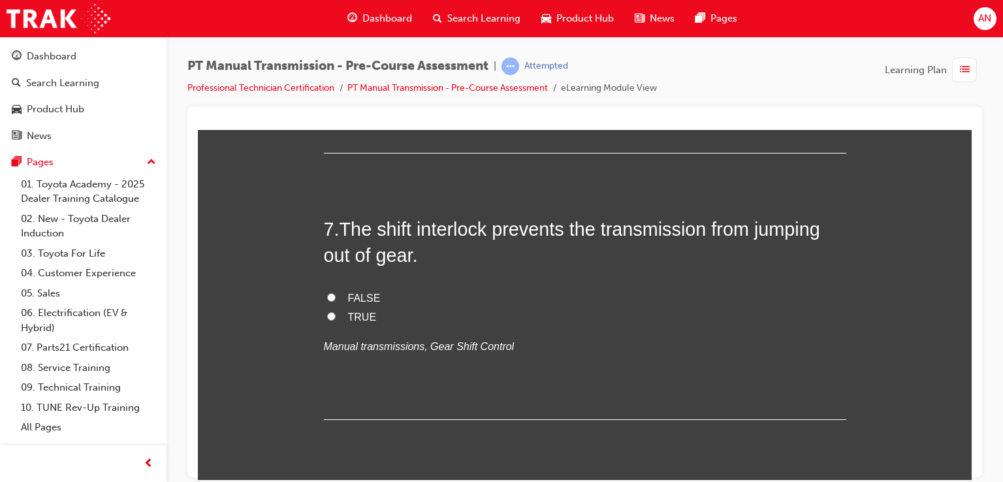
click at [334, 295] on label "FALSE" at bounding box center [585, 298] width 523 height 19
click at [334, 295] on input "FALSE" at bounding box center [331, 297] width 8 height 8
radio input "true"
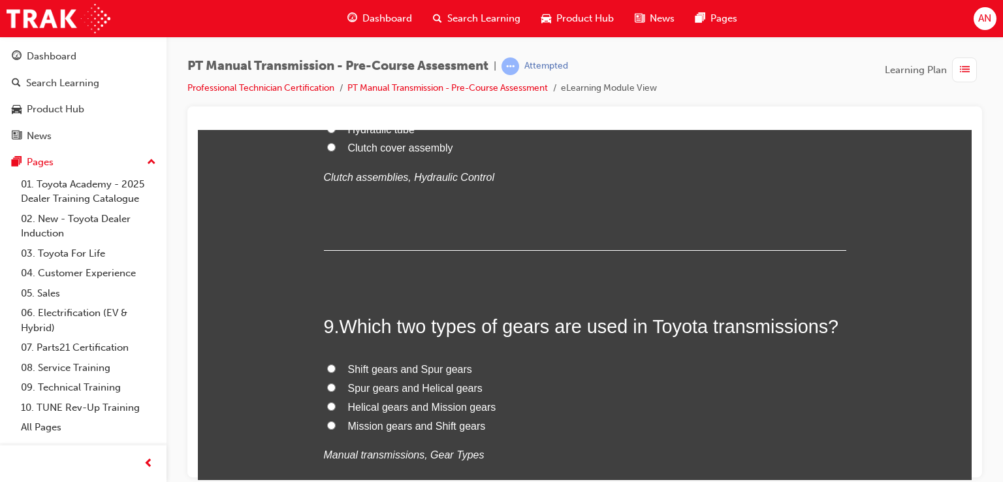
scroll to position [2186, 0]
click at [327, 112] on input "Release cylinder" at bounding box center [331, 108] width 8 height 8
radio input "true"
click at [327, 131] on input "Hydraulic tube" at bounding box center [331, 127] width 8 height 8
radio input "true"
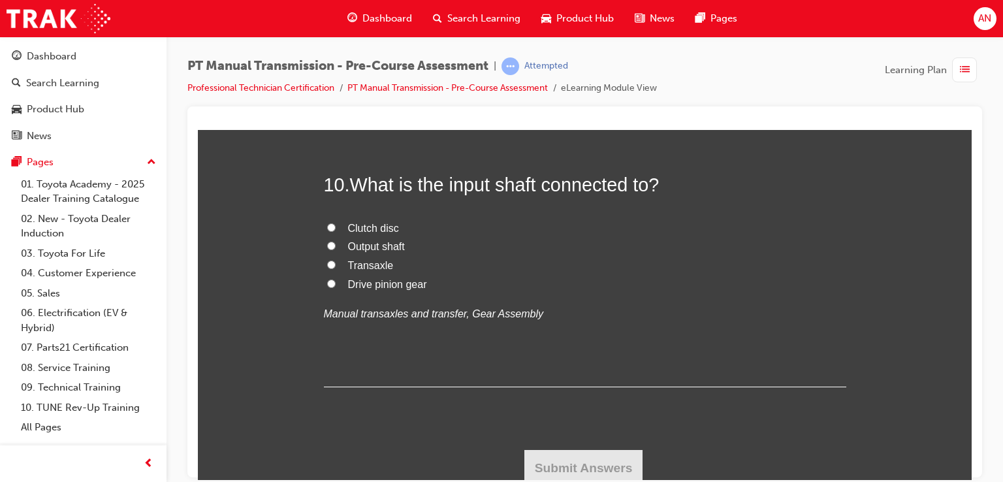
scroll to position [2630, 0]
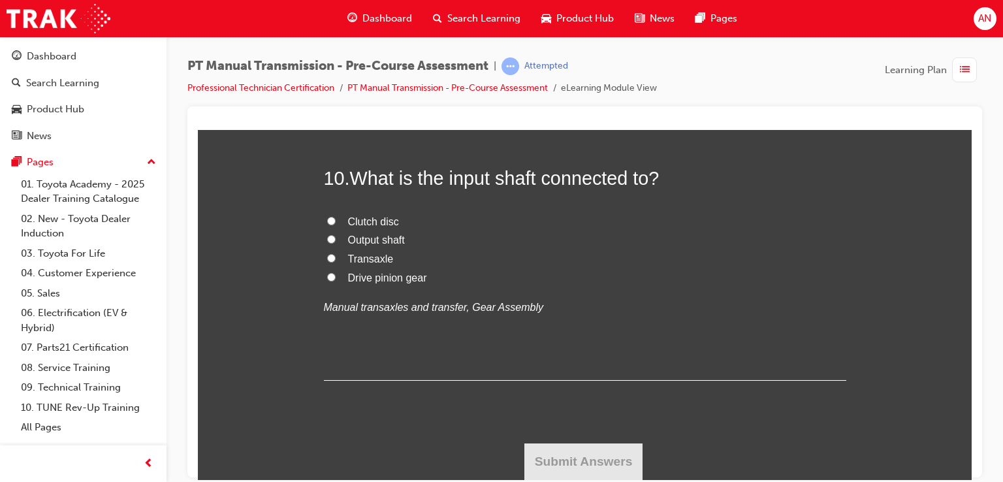
radio input "true"
click at [366, 227] on span "Clutch disc" at bounding box center [373, 221] width 51 height 11
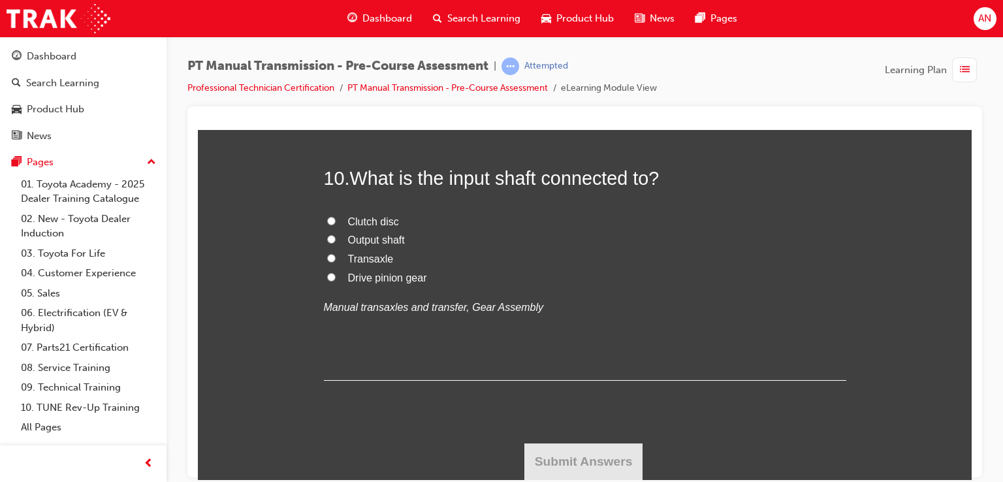
click at [336, 225] on input "Clutch disc" at bounding box center [331, 220] width 8 height 8
radio input "true"
click at [598, 462] on button "Submit Answers" at bounding box center [584, 461] width 119 height 37
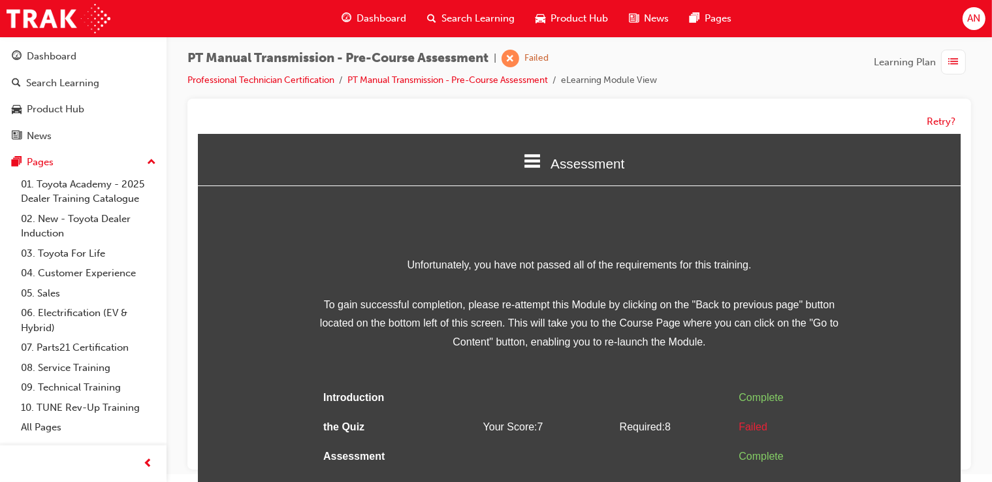
scroll to position [9, 0]
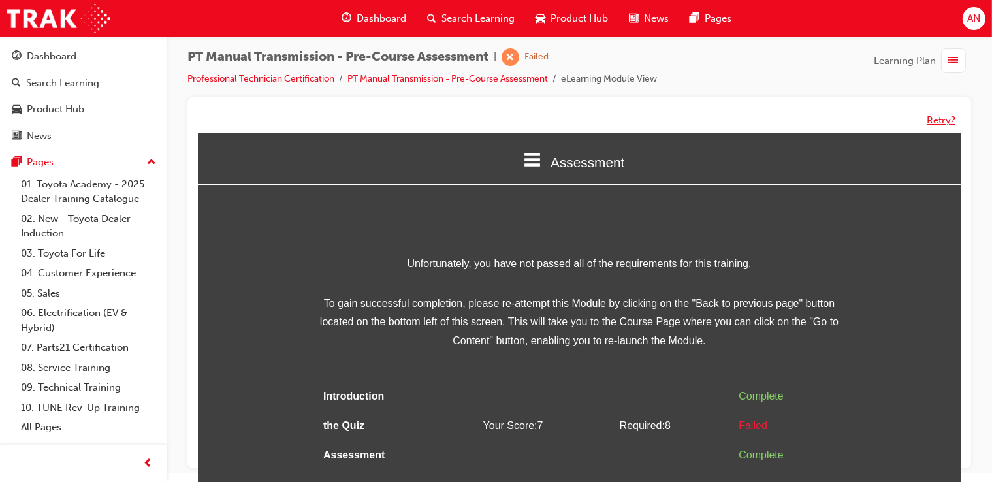
click at [939, 119] on button "Retry?" at bounding box center [941, 120] width 29 height 15
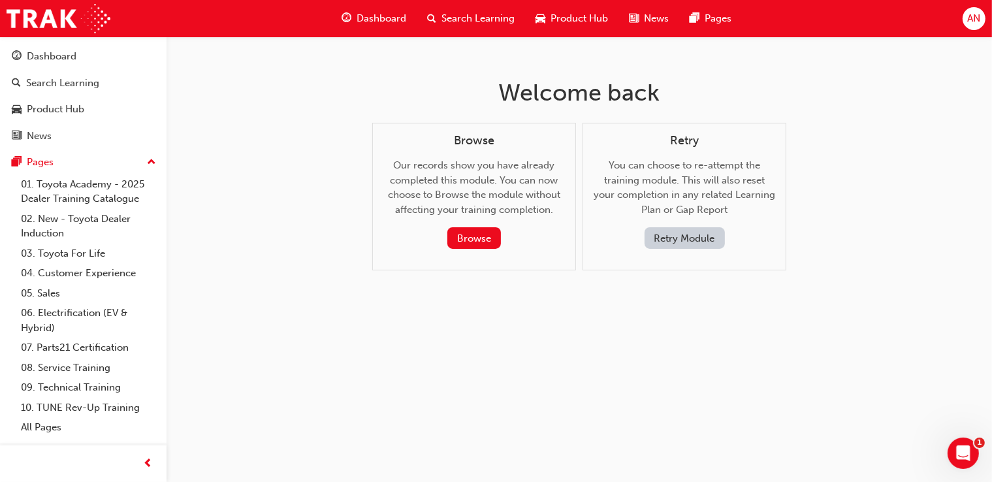
scroll to position [0, 0]
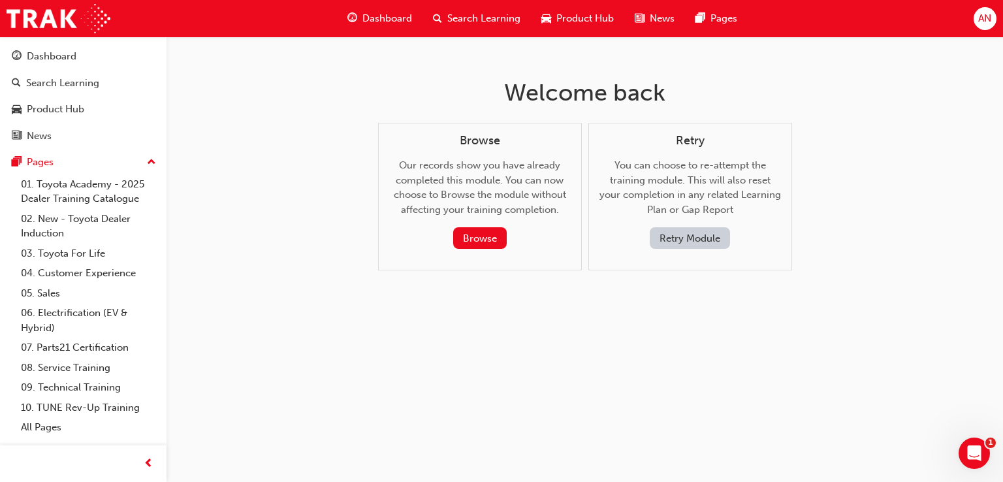
click at [705, 248] on button "Retry Module" at bounding box center [690, 238] width 80 height 22
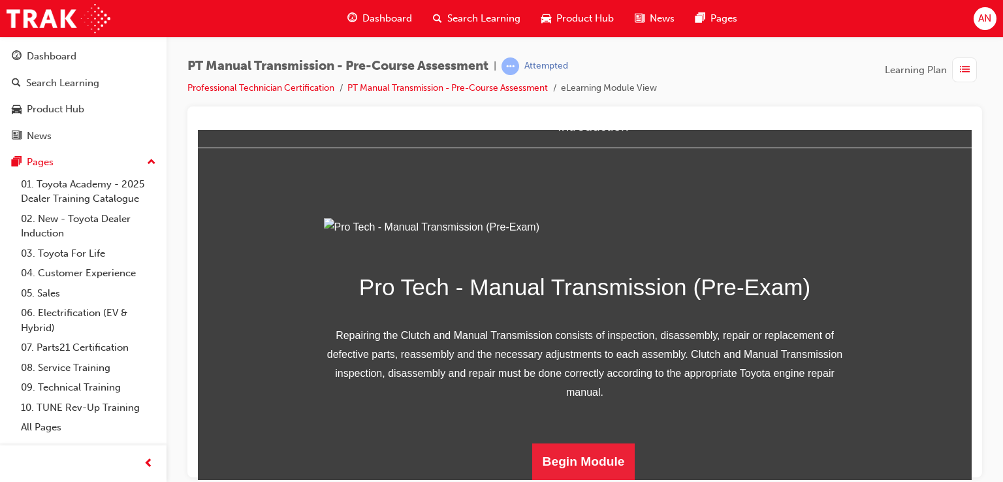
scroll to position [178, 0]
click at [596, 453] on button "Begin Module" at bounding box center [583, 461] width 103 height 37
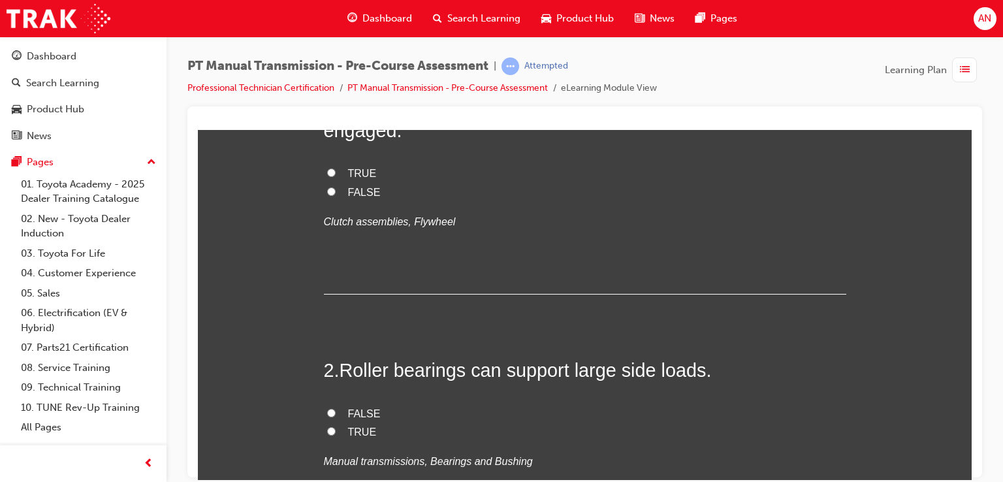
scroll to position [0, 0]
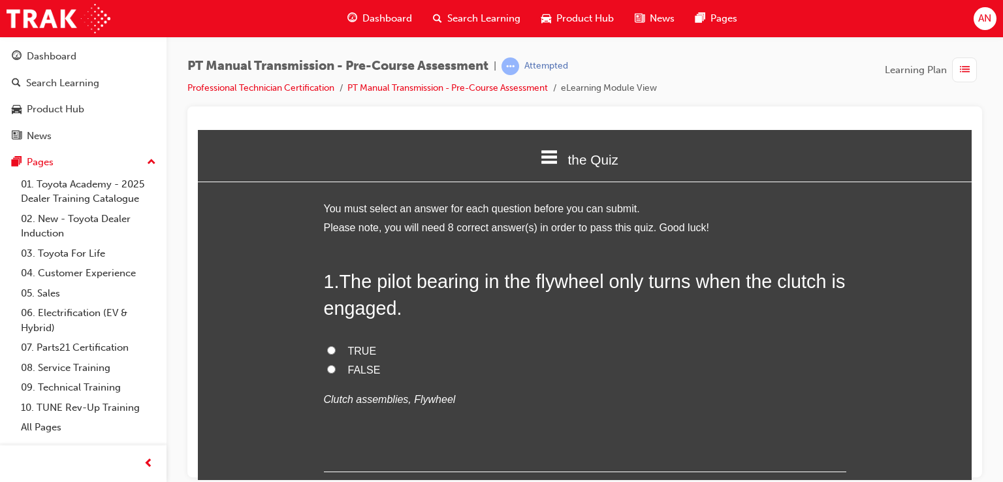
click at [332, 371] on label "FALSE" at bounding box center [585, 370] width 523 height 19
click at [332, 371] on input "FALSE" at bounding box center [331, 368] width 8 height 8
radio input "true"
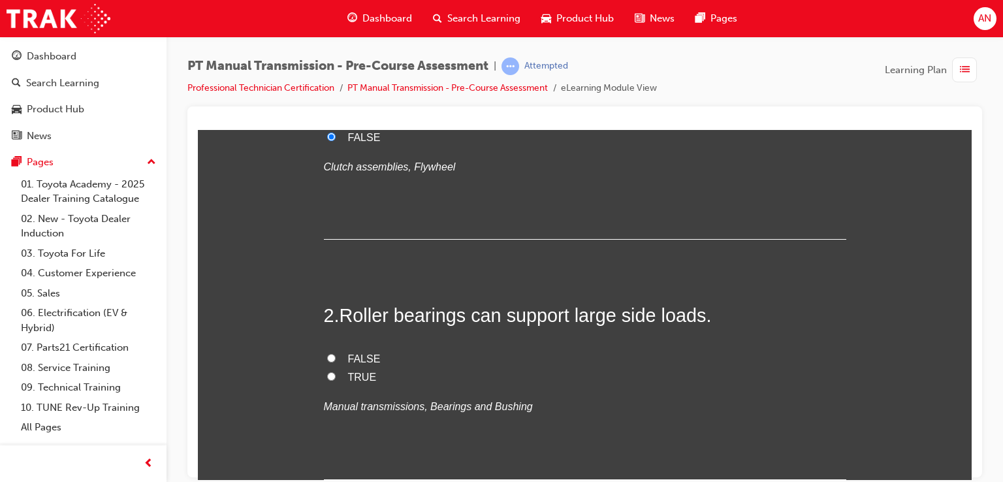
scroll to position [235, 0]
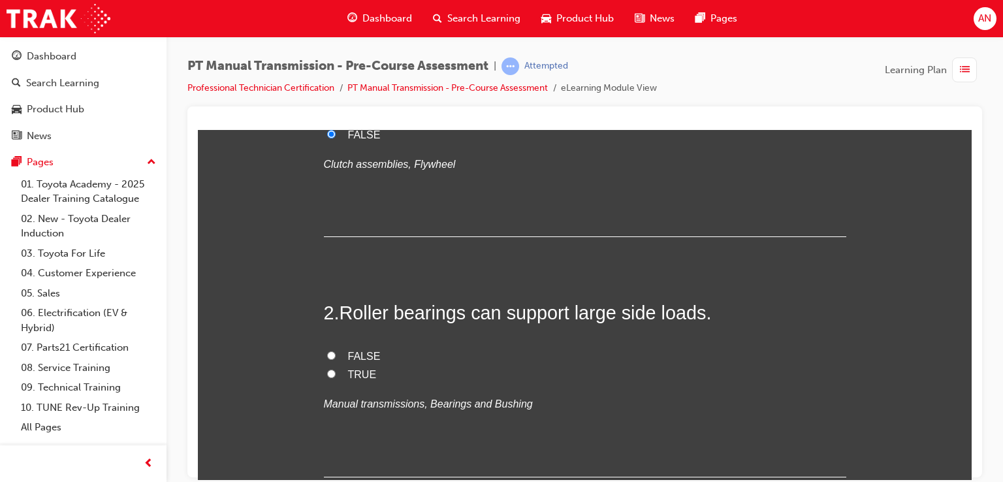
click at [327, 370] on input "TRUE" at bounding box center [331, 373] width 8 height 8
radio input "true"
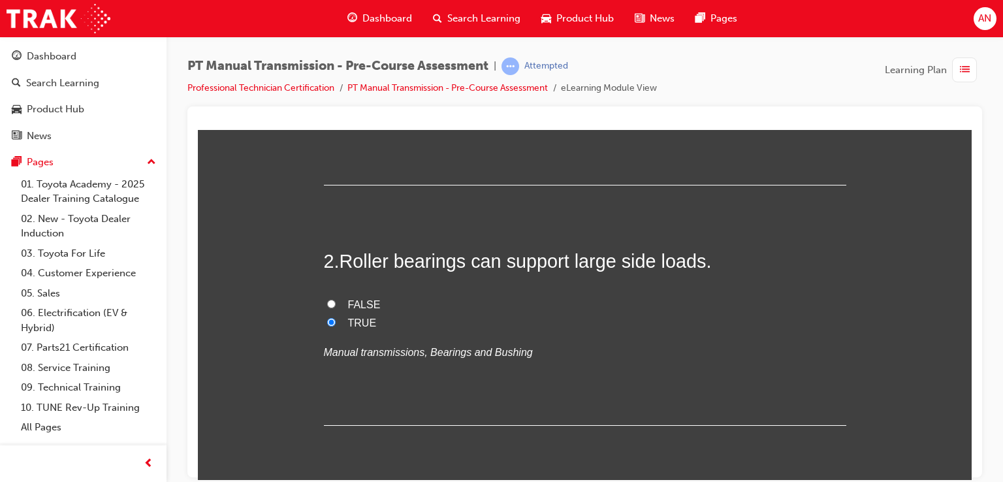
scroll to position [287, 0]
click at [327, 302] on input "FALSE" at bounding box center [331, 303] width 8 height 8
radio input "true"
click at [329, 318] on input "TRUE" at bounding box center [331, 321] width 8 height 8
radio input "true"
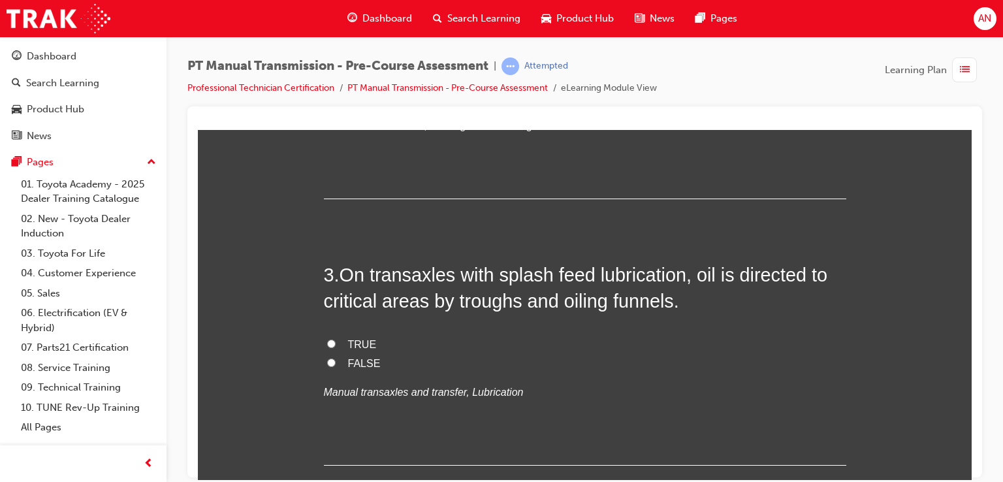
scroll to position [523, 0]
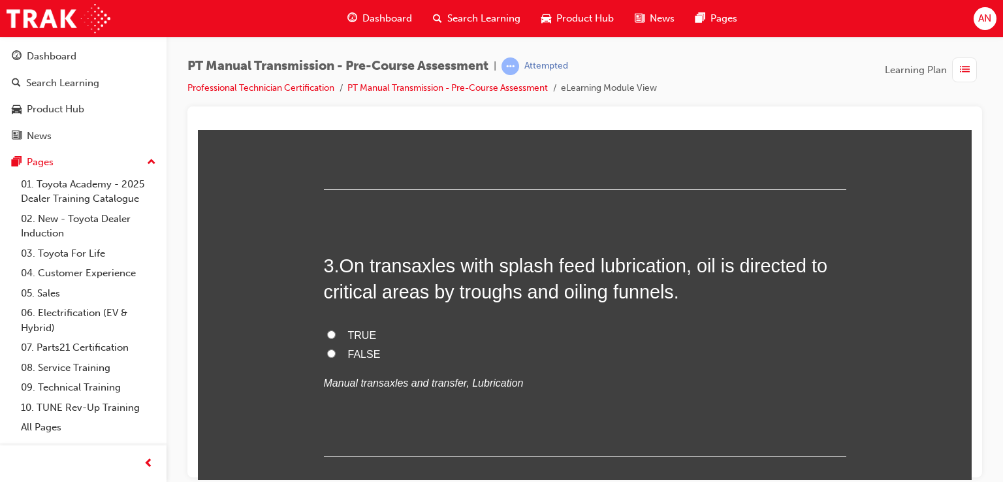
click at [327, 333] on input "TRUE" at bounding box center [331, 334] width 8 height 8
radio input "true"
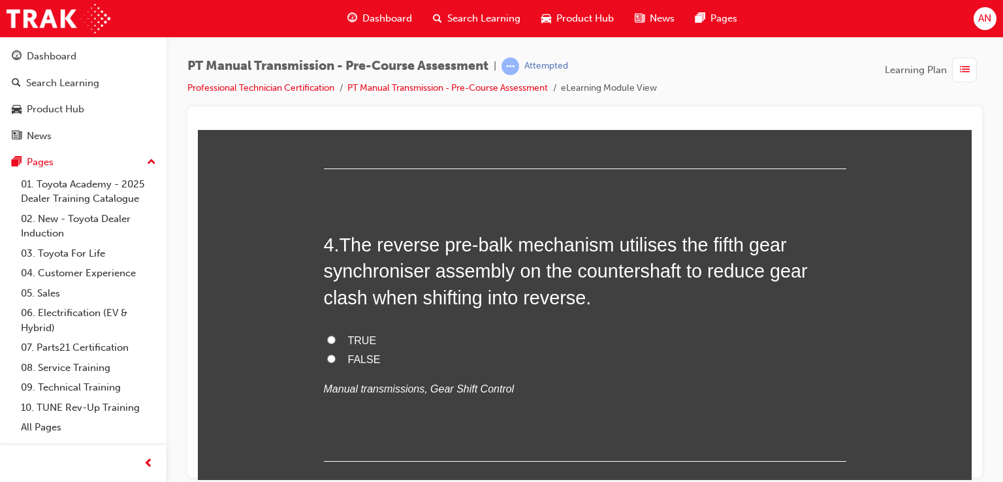
scroll to position [836, 0]
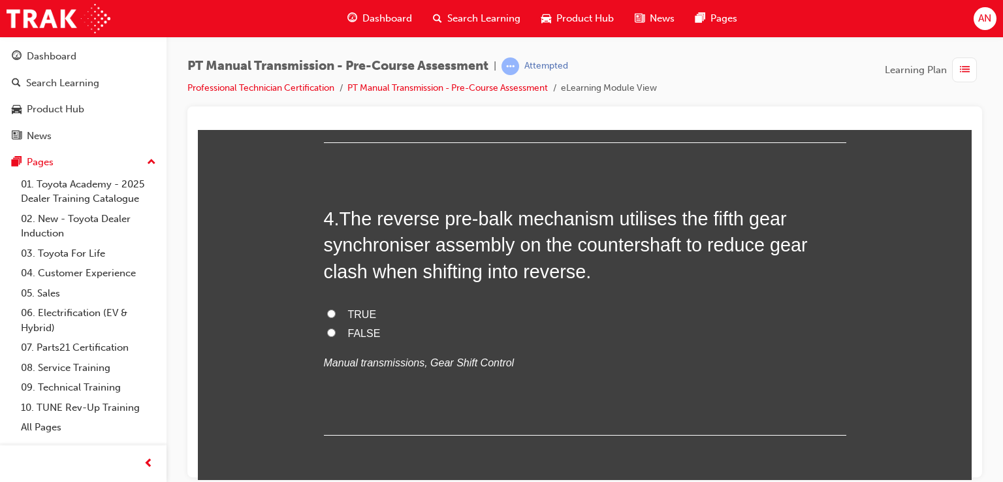
click at [327, 334] on input "FALSE" at bounding box center [331, 332] width 8 height 8
radio input "true"
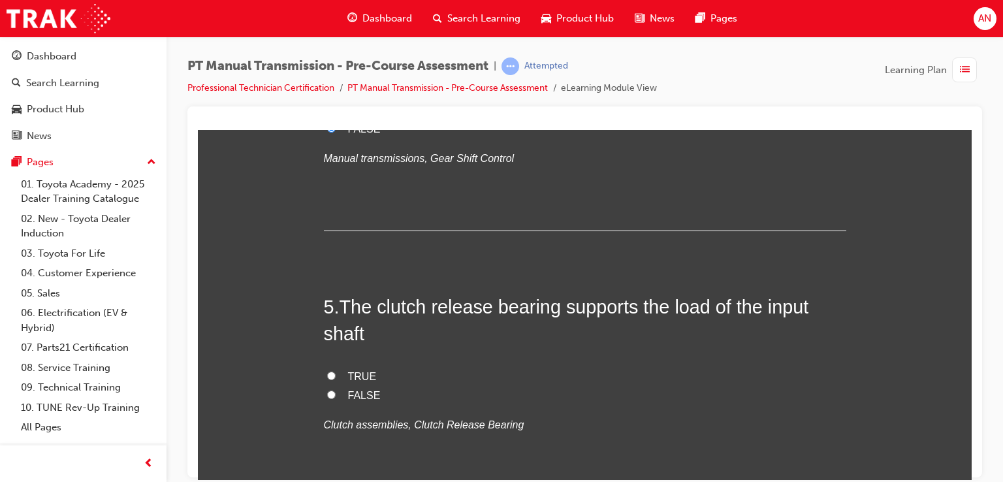
scroll to position [1054, 0]
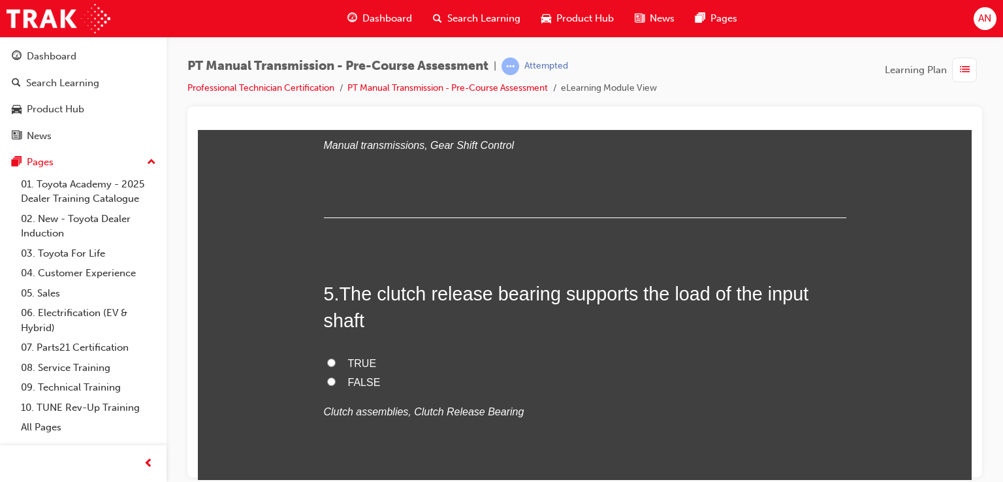
click at [372, 385] on span "FALSE" at bounding box center [364, 381] width 33 height 11
click at [336, 385] on input "FALSE" at bounding box center [331, 381] width 8 height 8
radio input "true"
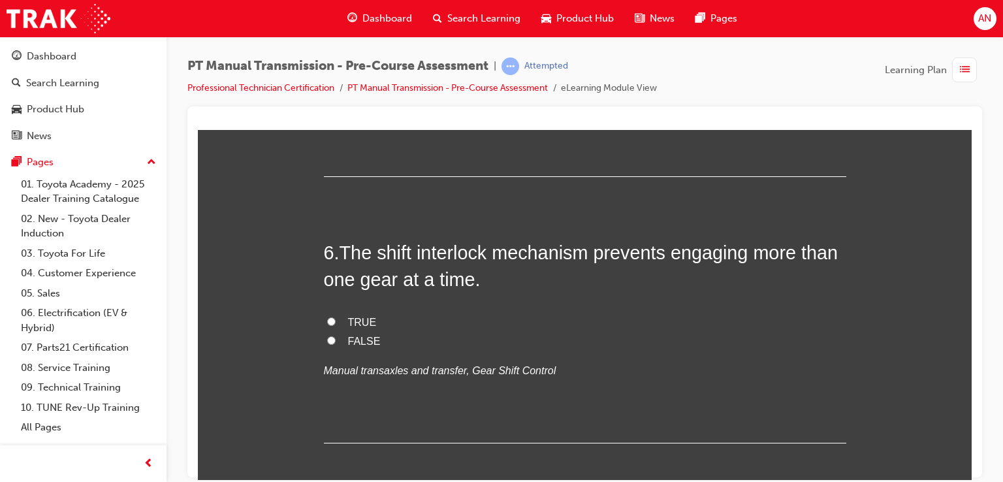
scroll to position [1367, 0]
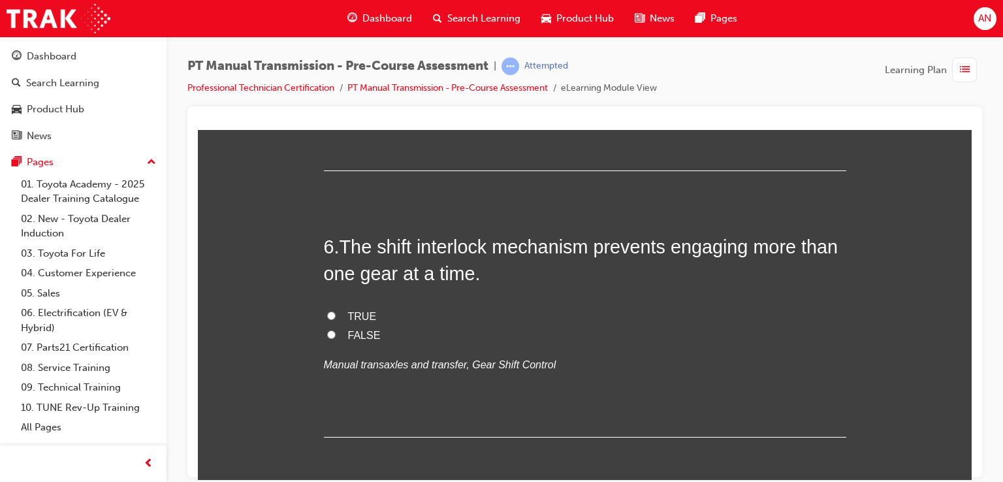
click at [371, 310] on label "TRUE" at bounding box center [585, 316] width 523 height 19
click at [336, 311] on input "TRUE" at bounding box center [331, 315] width 8 height 8
radio input "true"
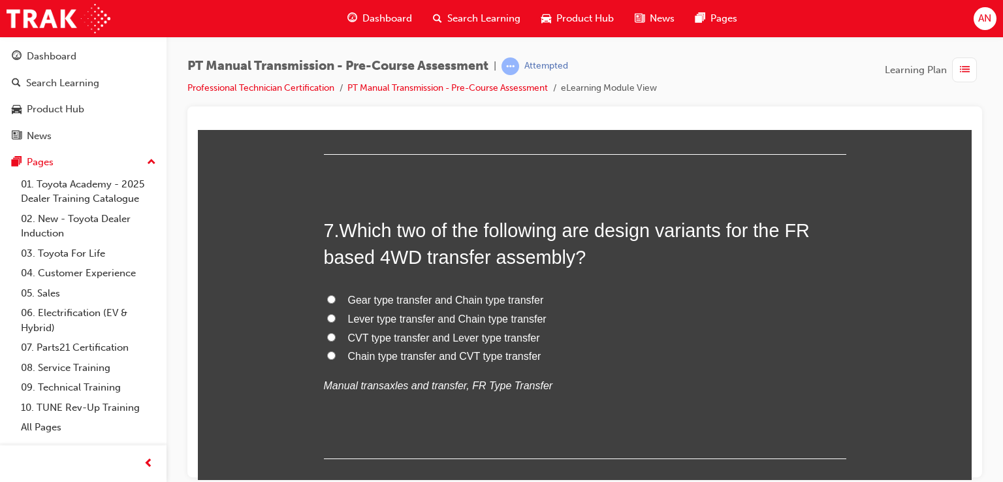
scroll to position [1655, 0]
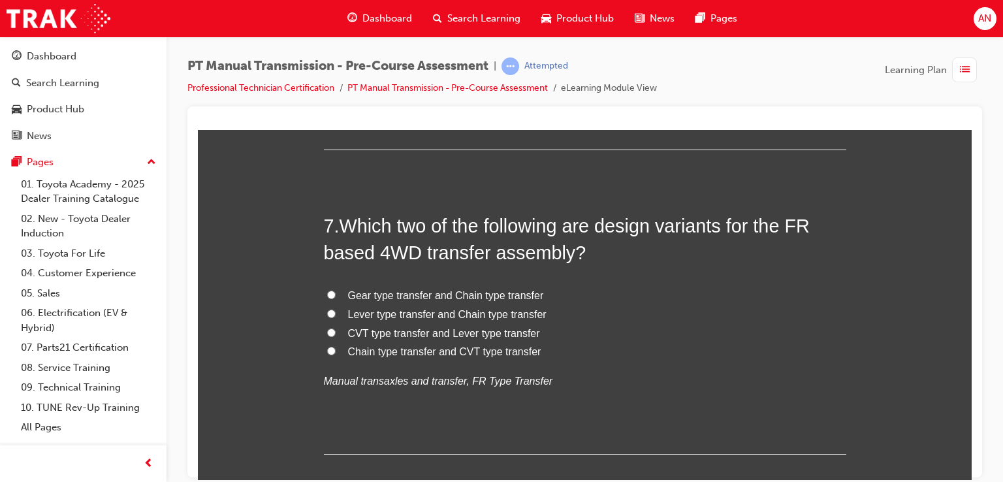
click at [475, 293] on span "Gear type transfer and Chain type transfer" at bounding box center [446, 294] width 196 height 11
click at [336, 293] on input "Gear type transfer and Chain type transfer" at bounding box center [331, 294] width 8 height 8
radio input "true"
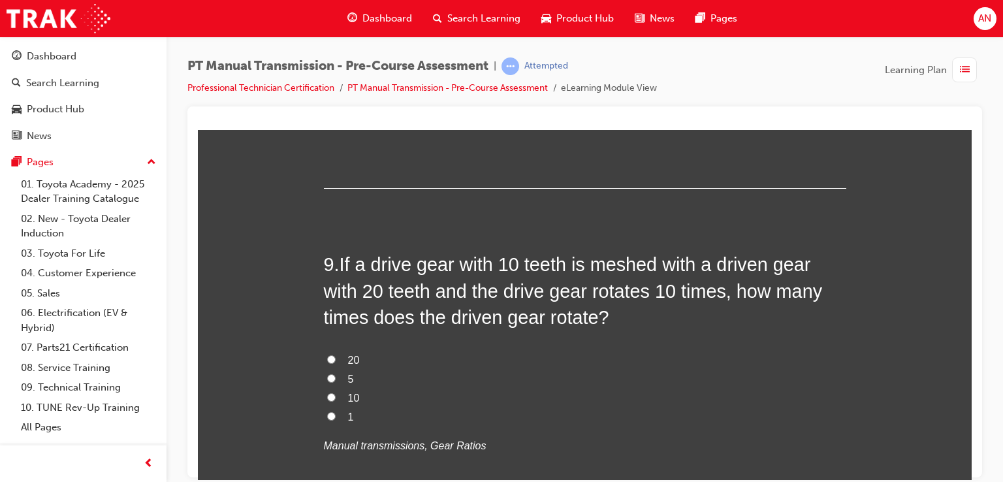
scroll to position [2273, 0]
click at [382, 15] on span "Master cylinder" at bounding box center [383, 9] width 71 height 11
click at [336, 13] on input "Master cylinder" at bounding box center [331, 9] width 8 height 8
radio input "true"
click at [382, 15] on span "Master cylinder" at bounding box center [383, 9] width 71 height 11
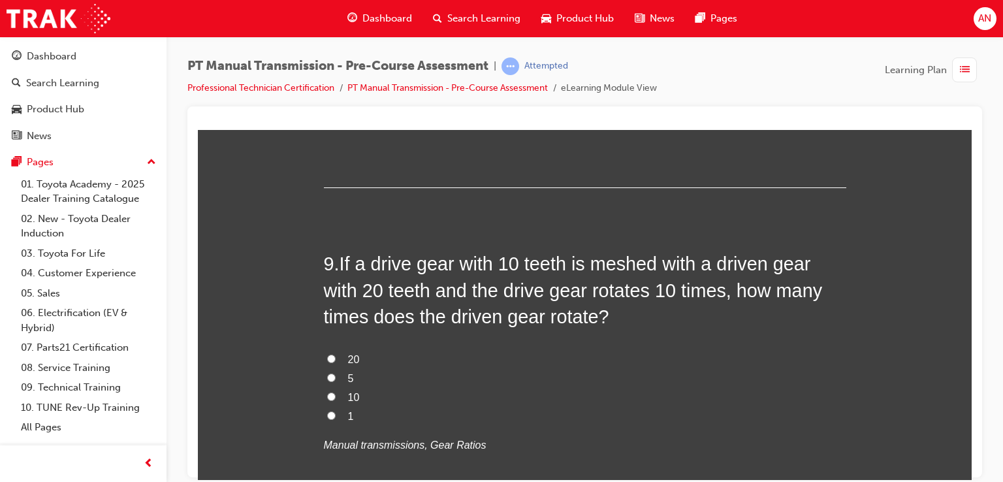
click at [336, 13] on input "Master cylinder" at bounding box center [331, 9] width 8 height 8
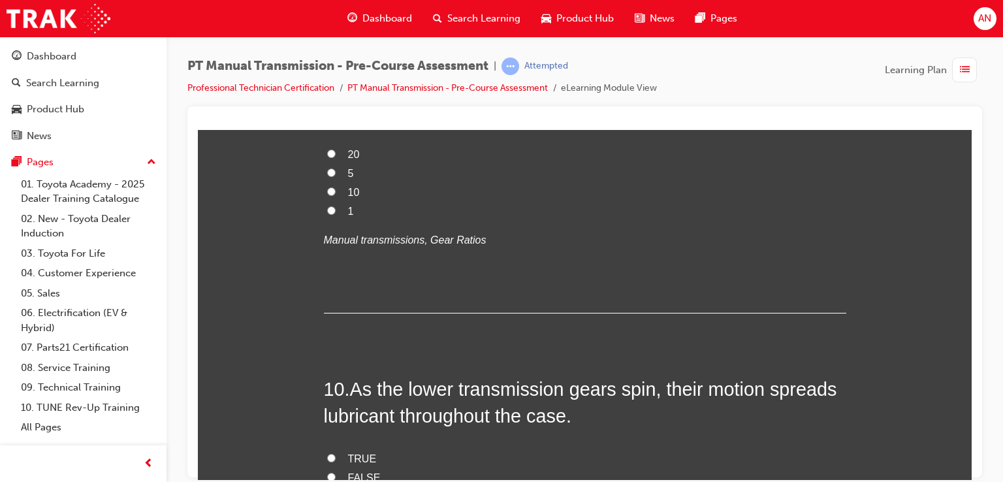
scroll to position [2482, 0]
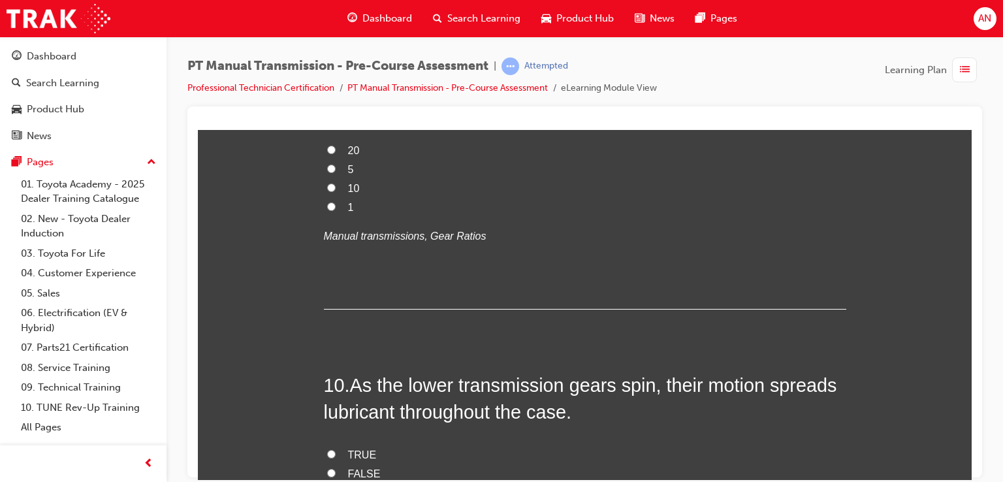
click at [837, 120] on h2 "9 . If a drive gear with 10 teeth is meshed with a driven gear with 20 teeth an…" at bounding box center [585, 80] width 523 height 79
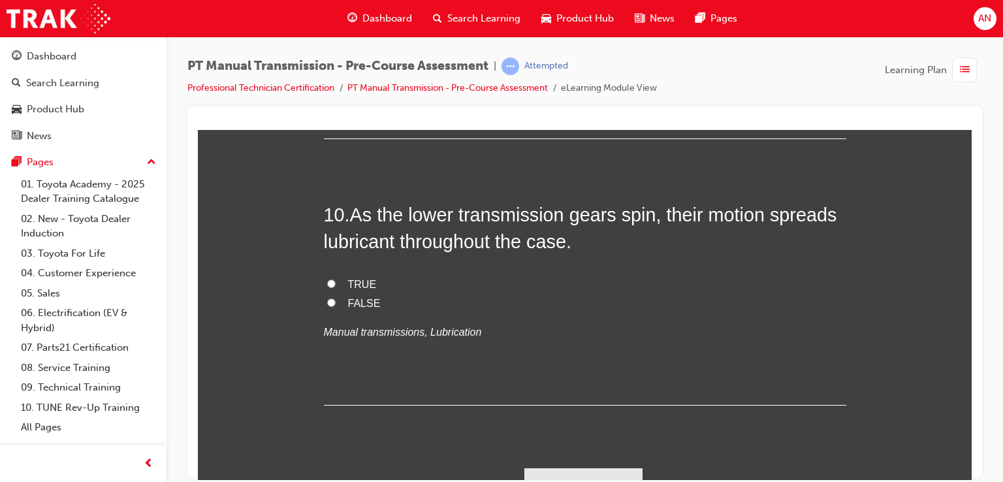
scroll to position [2656, 0]
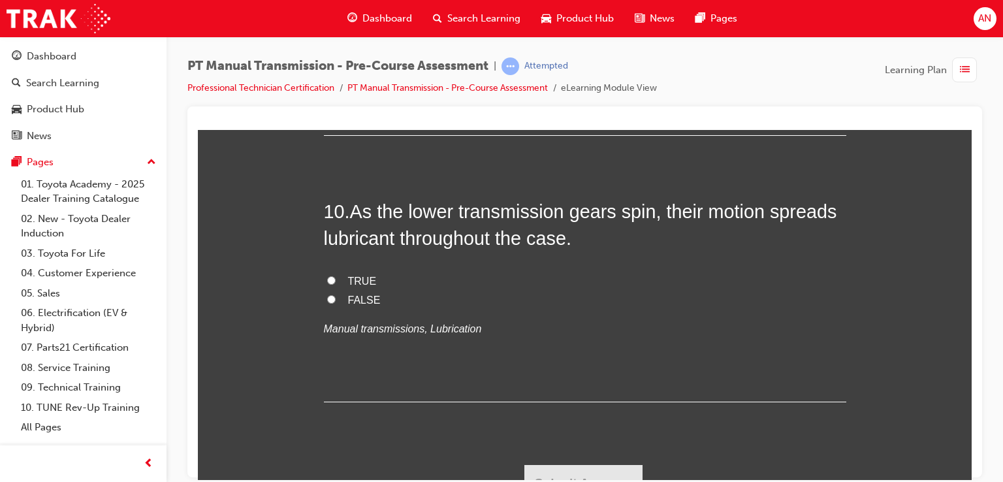
radio input "true"
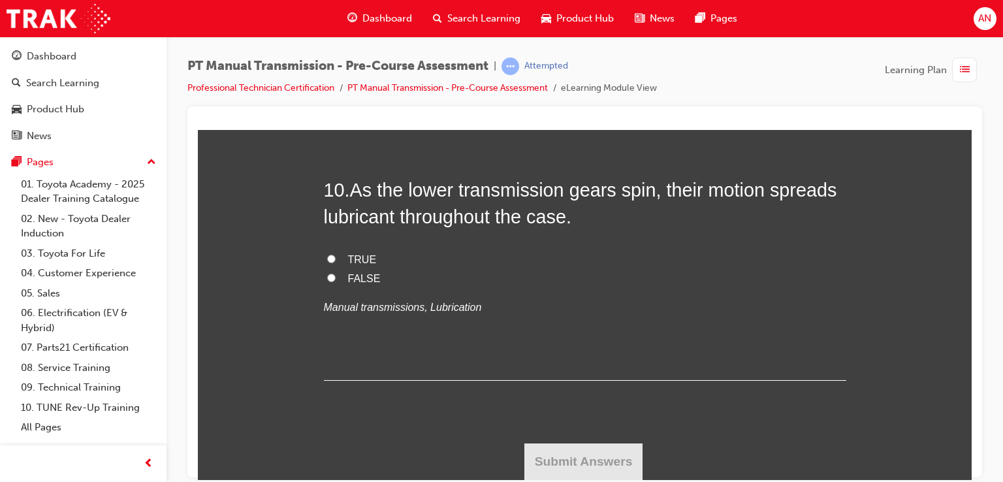
scroll to position [2891, 0]
click at [327, 263] on input "TRUE" at bounding box center [331, 258] width 8 height 8
radio input "true"
click at [604, 465] on button "Submit Answers" at bounding box center [584, 461] width 119 height 37
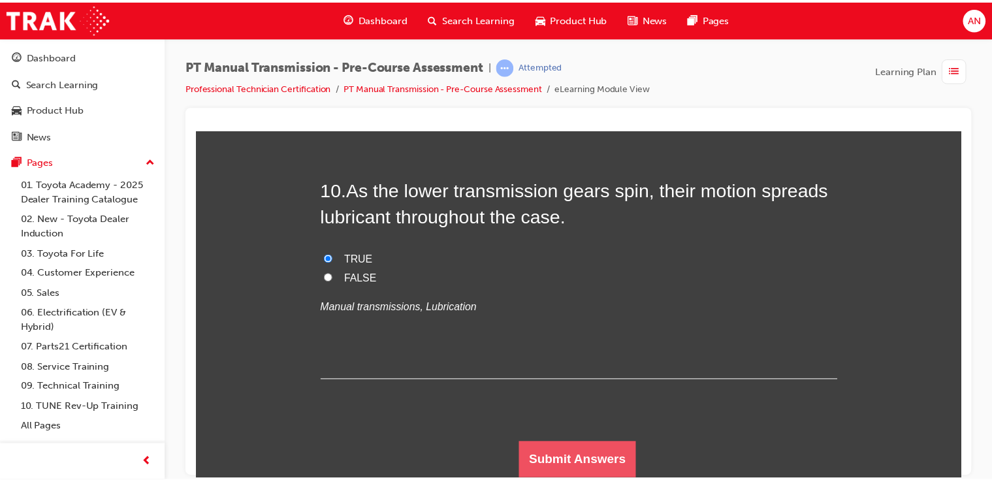
scroll to position [0, 0]
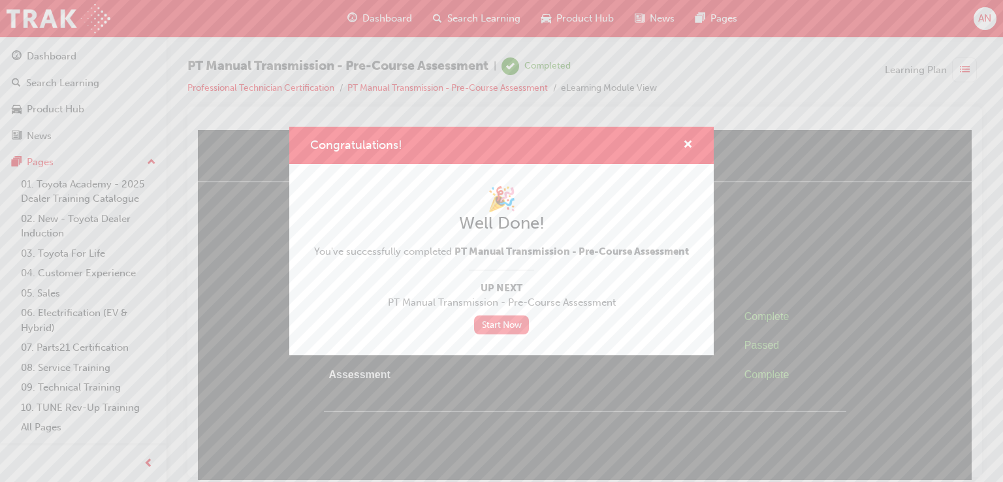
click at [515, 324] on link "Start Now" at bounding box center [501, 324] width 55 height 19
click at [692, 141] on button "Congratulations!" at bounding box center [688, 145] width 10 height 16
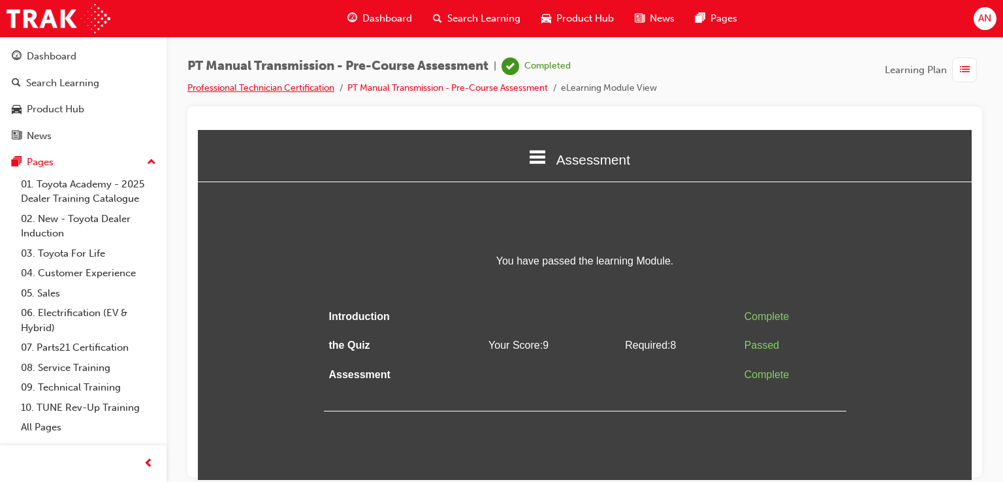
click at [282, 88] on link "Professional Technician Certification" at bounding box center [260, 87] width 147 height 11
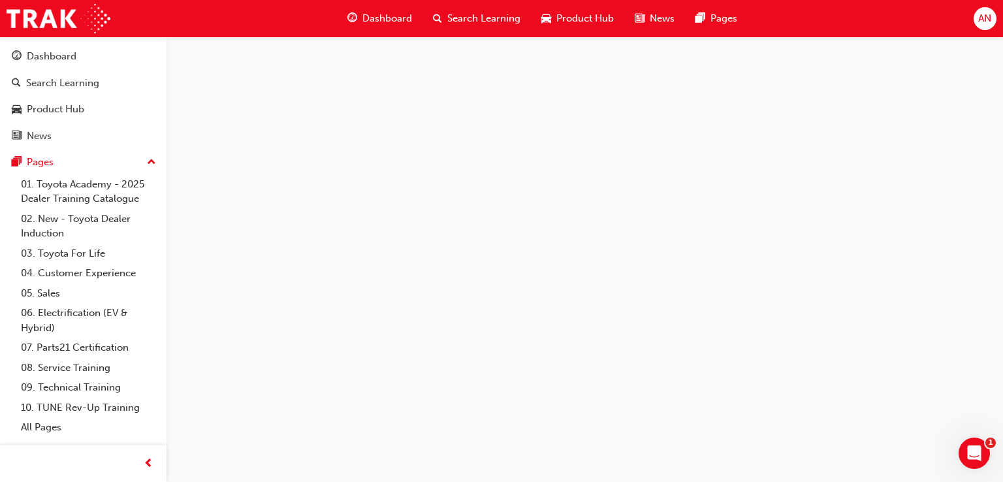
click at [397, 21] on span "Dashboard" at bounding box center [388, 18] width 50 height 15
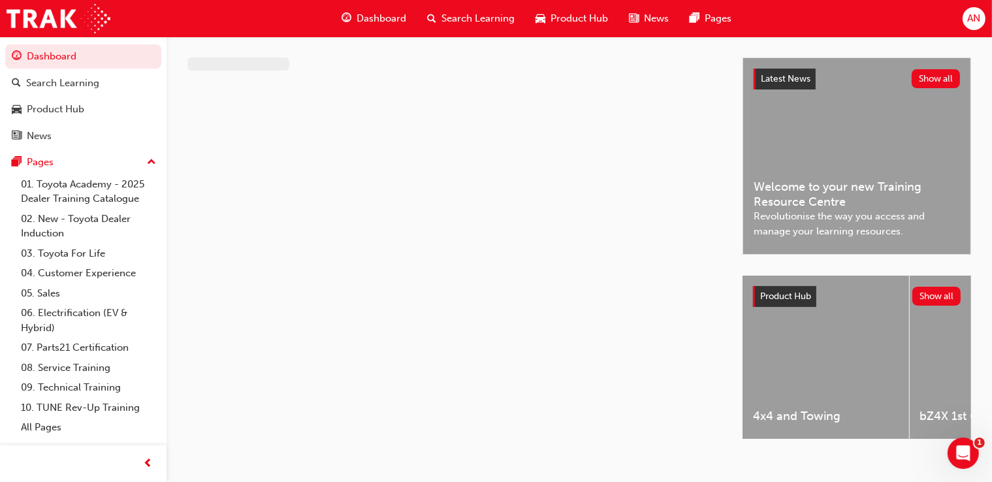
drag, startPoint x: 999, startPoint y: 167, endPoint x: 630, endPoint y: 127, distance: 371.9
click at [630, 127] on div at bounding box center [464, 259] width 555 height 405
click at [403, 18] on span "Dashboard" at bounding box center [382, 18] width 50 height 15
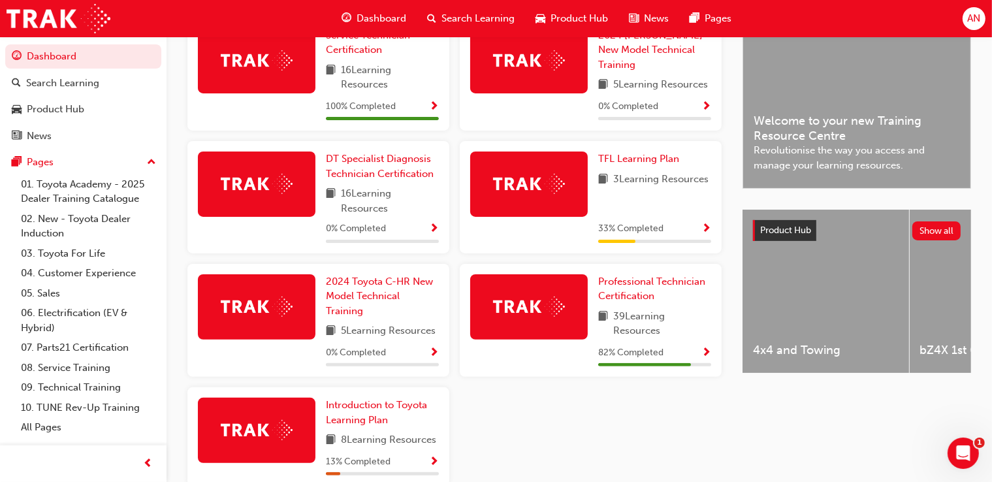
scroll to position [342, 0]
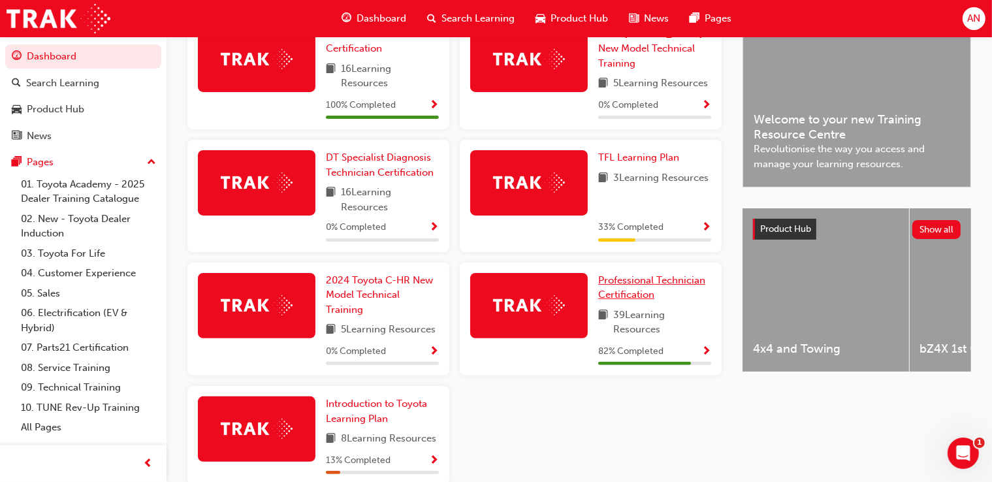
click at [648, 285] on span "Professional Technician Certification" at bounding box center [651, 287] width 107 height 27
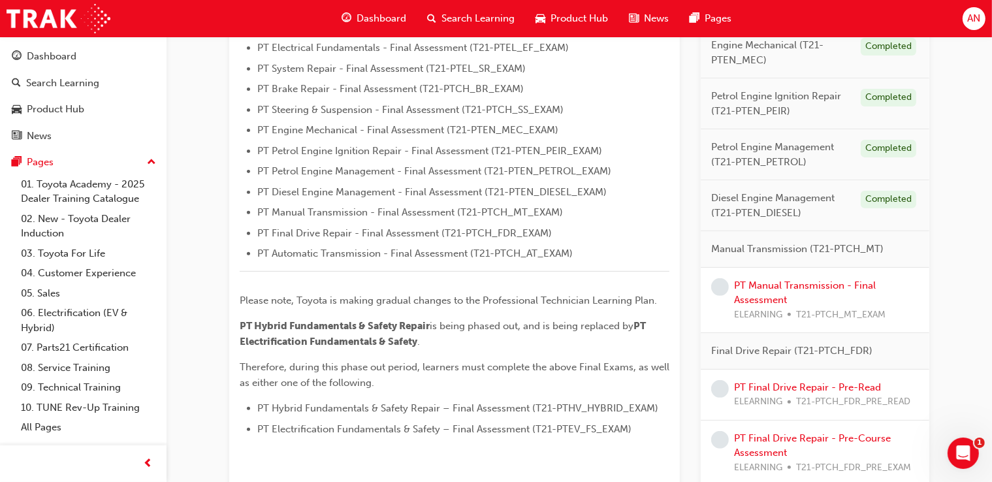
scroll to position [430, 0]
click at [806, 285] on link "PT Manual Transmission - Final Assessment" at bounding box center [805, 291] width 142 height 27
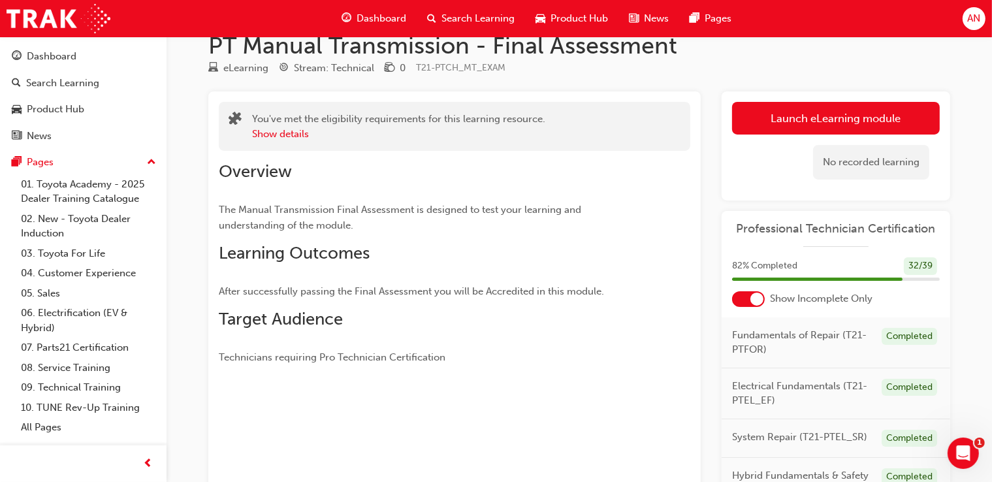
scroll to position [23, 0]
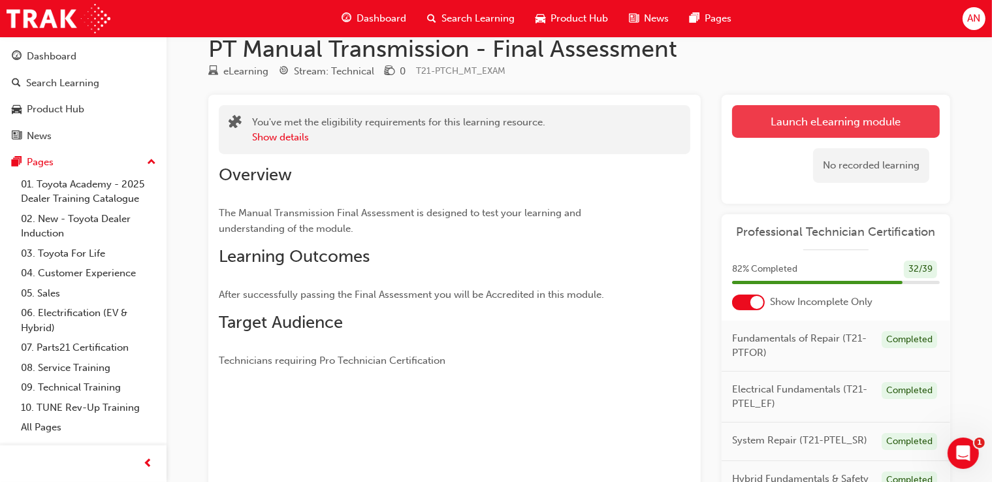
click at [839, 120] on link "Launch eLearning module" at bounding box center [836, 121] width 208 height 33
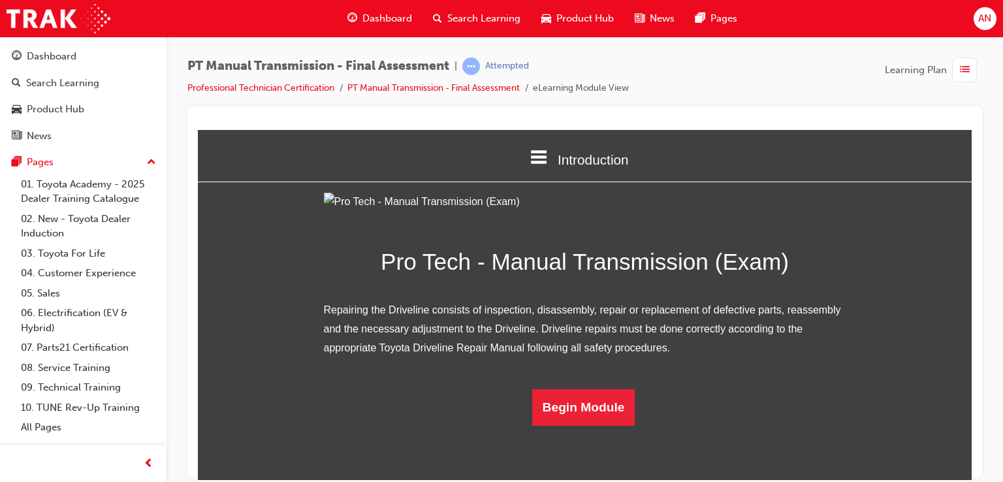
scroll to position [90, 0]
click at [577, 425] on button "Begin Module" at bounding box center [583, 407] width 103 height 37
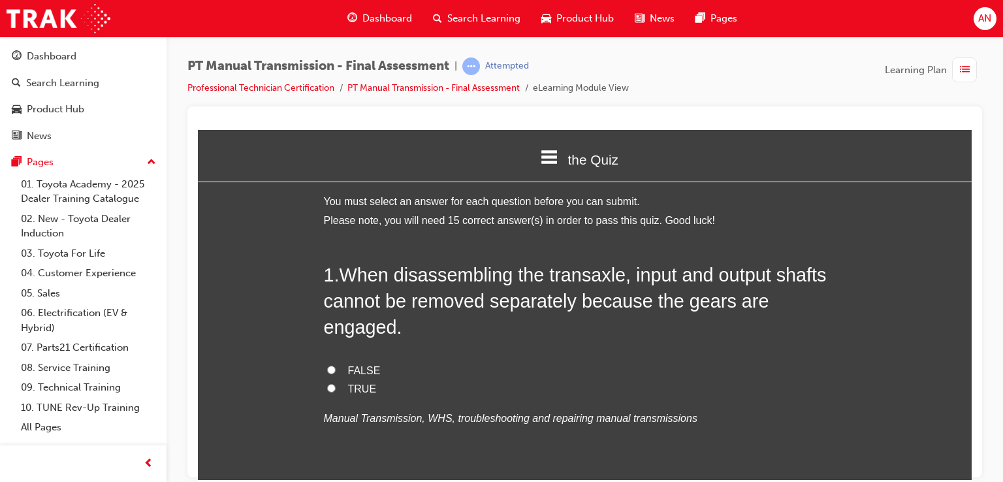
click at [327, 365] on input "FALSE" at bounding box center [331, 369] width 8 height 8
radio input "true"
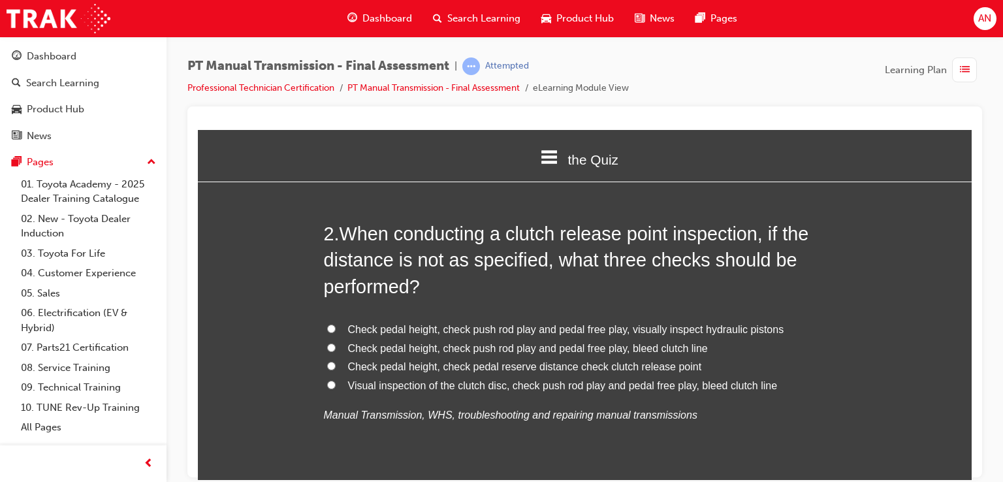
scroll to position [340, 0]
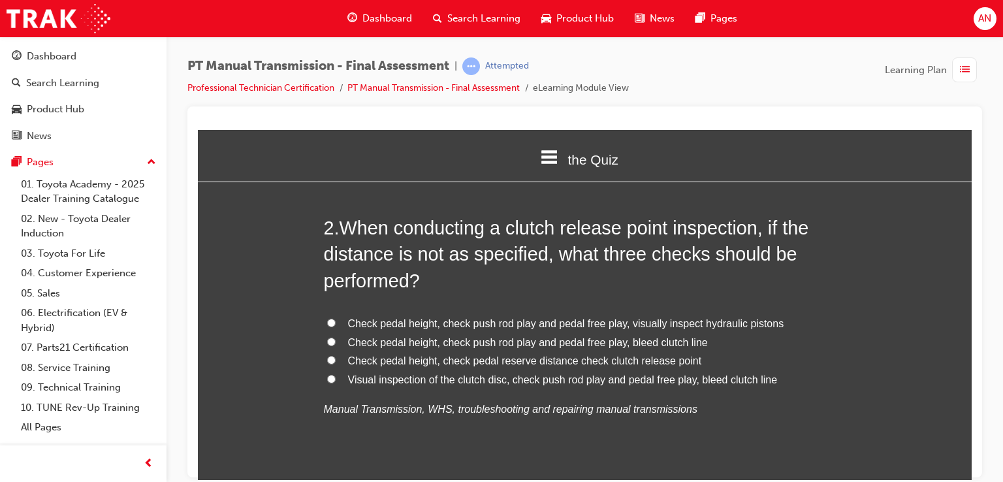
click at [679, 336] on span "Check pedal height, check push rod play and pedal free play, bleed clutch line" at bounding box center [528, 341] width 360 height 11
click at [336, 337] on input "Check pedal height, check push rod play and pedal free play, bleed clutch line" at bounding box center [331, 341] width 8 height 8
radio input "true"
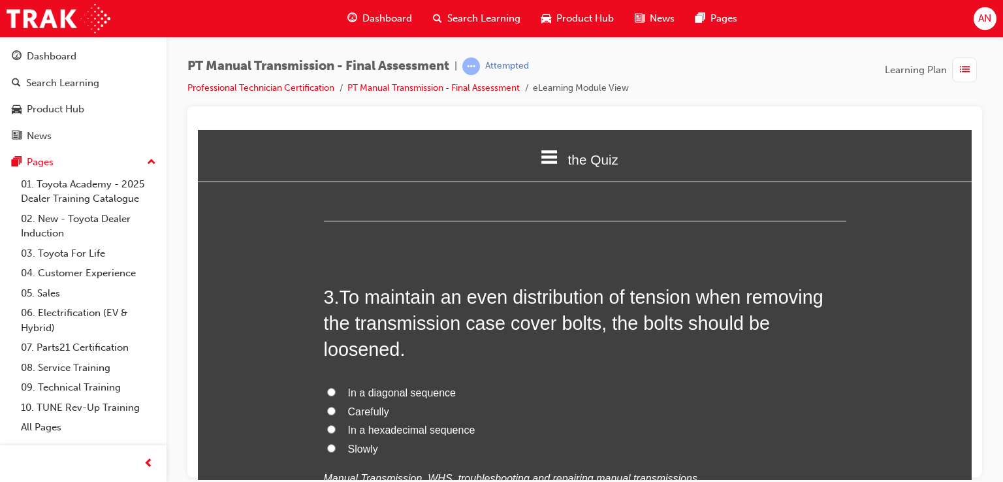
scroll to position [627, 0]
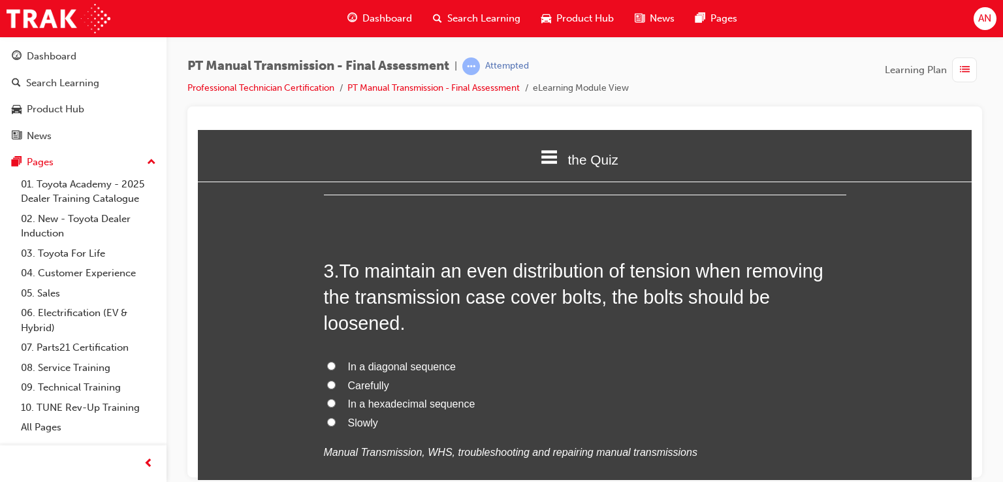
click at [361, 361] on span "In a diagonal sequence" at bounding box center [402, 366] width 108 height 11
click at [336, 361] on input "In a diagonal sequence" at bounding box center [331, 365] width 8 height 8
radio input "true"
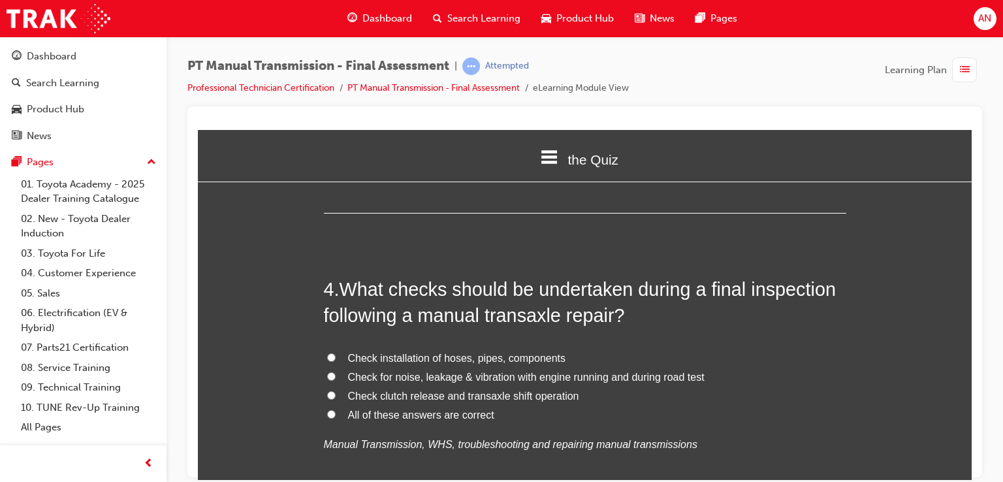
scroll to position [941, 0]
click at [329, 408] on input "All of these answers are correct" at bounding box center [331, 412] width 8 height 8
radio input "true"
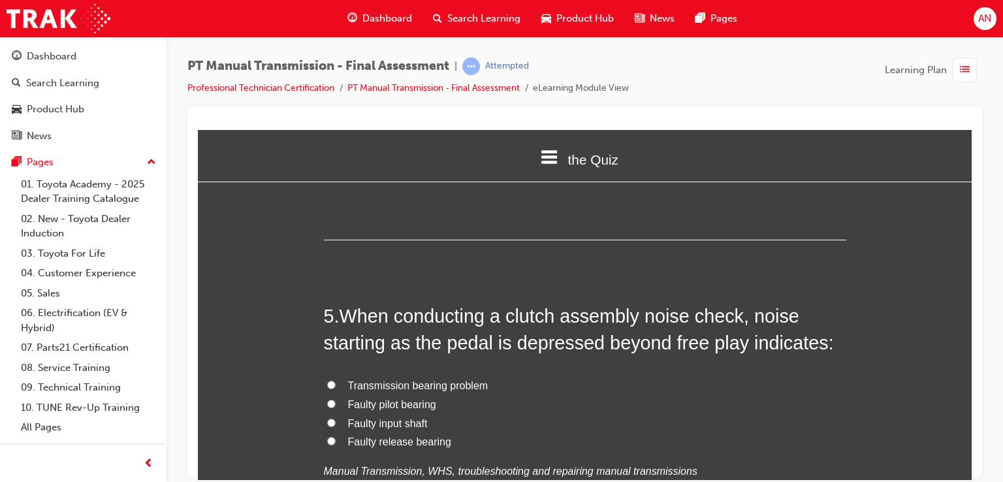
scroll to position [1228, 0]
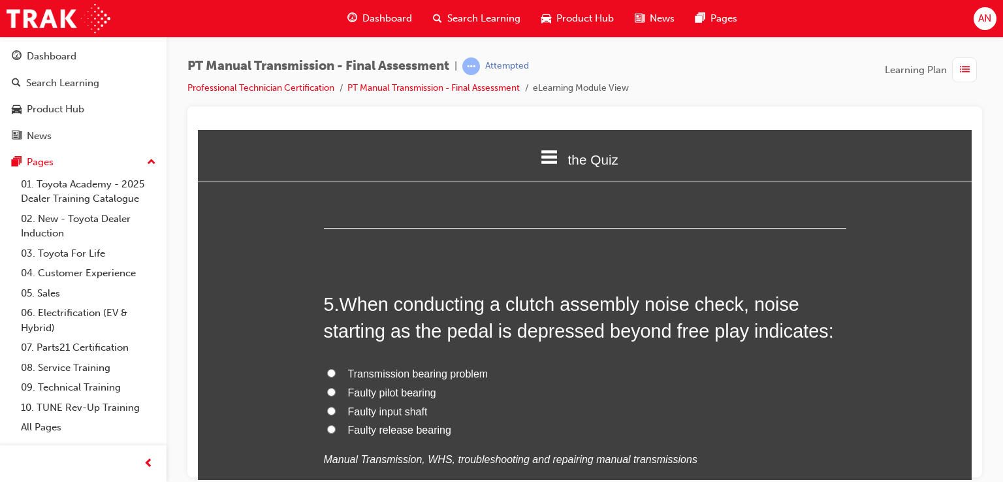
click at [430, 424] on span "Faulty release bearing" at bounding box center [399, 429] width 103 height 11
click at [336, 425] on input "Faulty release bearing" at bounding box center [331, 429] width 8 height 8
radio input "true"
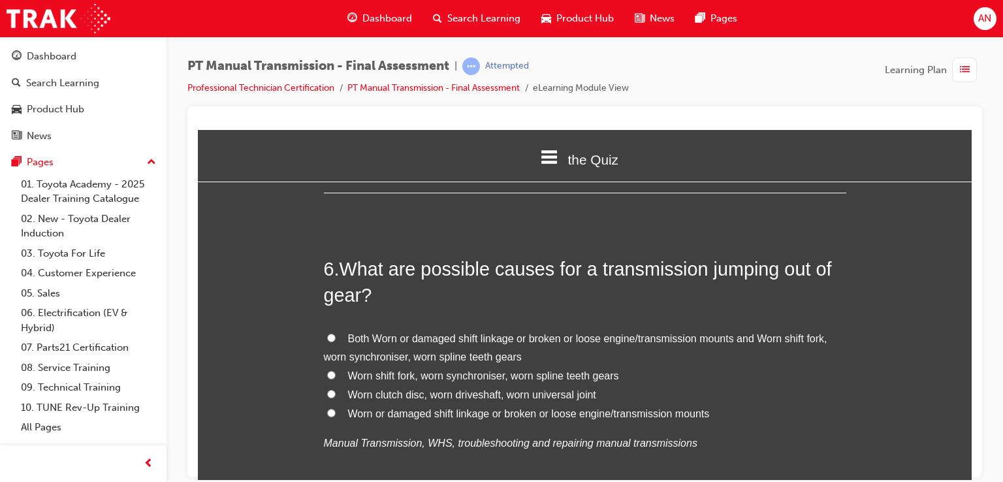
scroll to position [1594, 0]
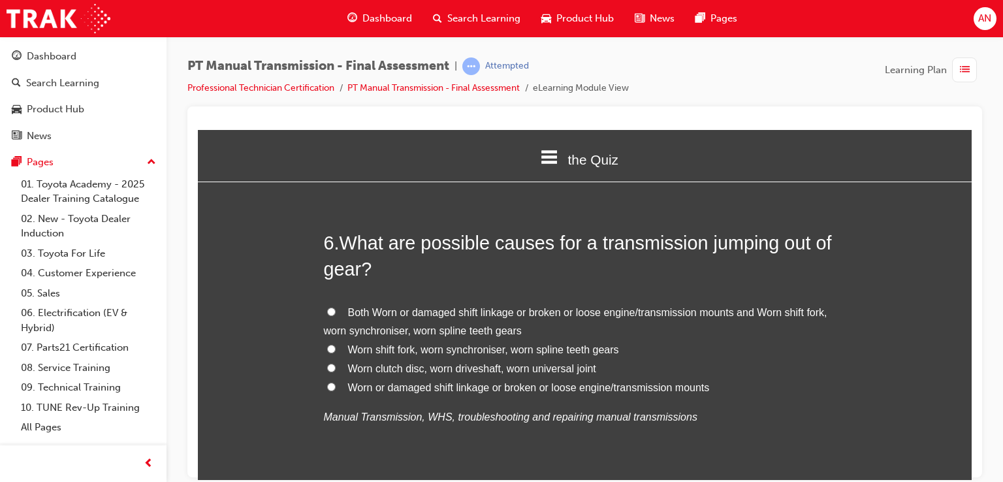
click at [327, 307] on input "Both Worn or damaged shift linkage or broken or loose engine/transmission mount…" at bounding box center [331, 311] width 8 height 8
radio input "true"
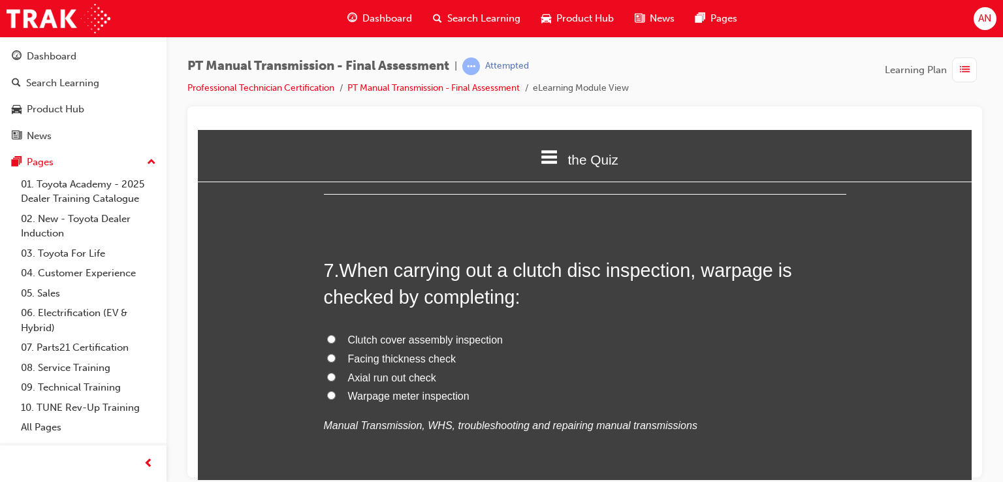
scroll to position [1907, 0]
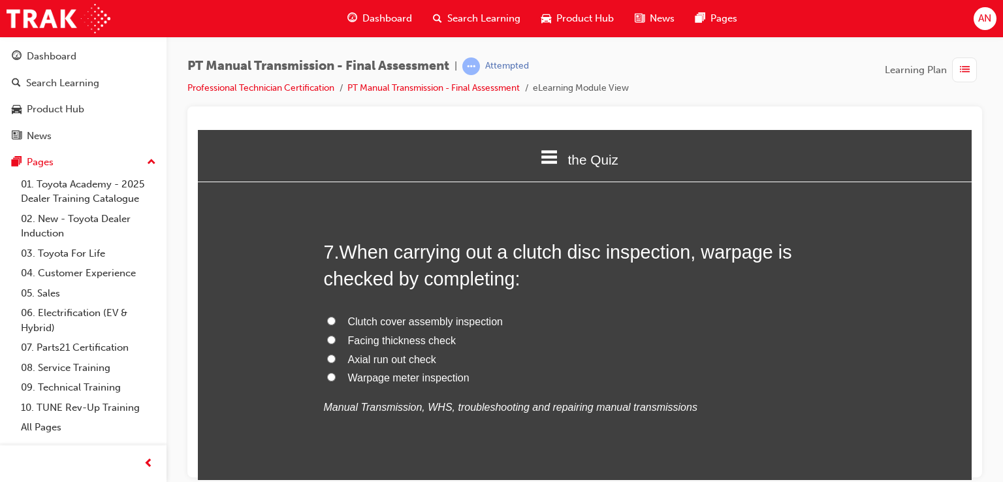
click at [400, 353] on span "Axial run out check" at bounding box center [392, 358] width 88 height 11
click at [336, 354] on input "Axial run out check" at bounding box center [331, 358] width 8 height 8
radio input "true"
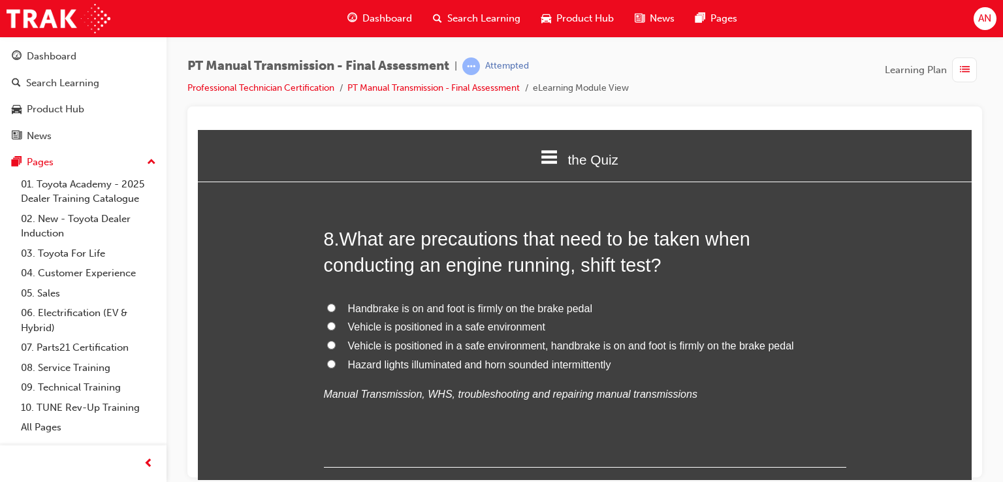
scroll to position [2247, 0]
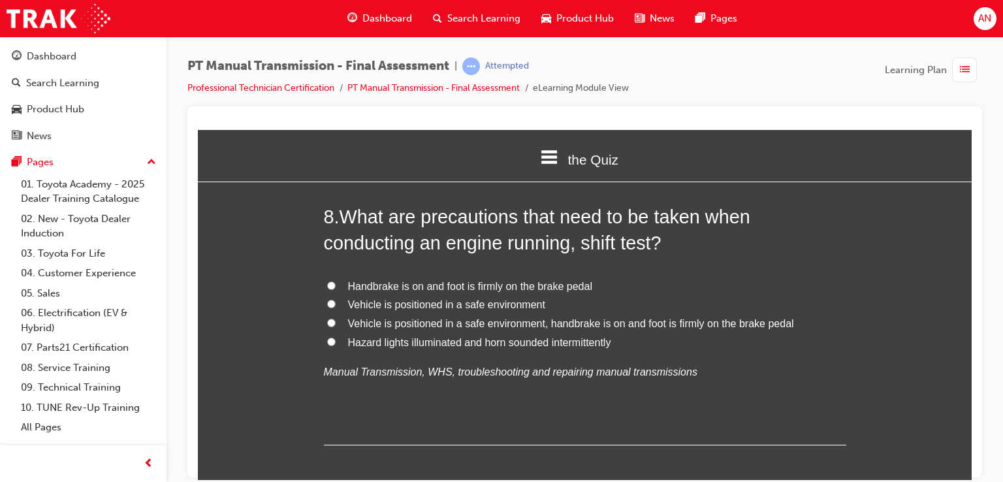
click at [331, 314] on label "Vehicle is positioned in a safe environment, handbrake is on and foot is firmly…" at bounding box center [585, 323] width 523 height 19
click at [331, 318] on input "Vehicle is positioned in a safe environment, handbrake is on and foot is firmly…" at bounding box center [331, 322] width 8 height 8
radio input "true"
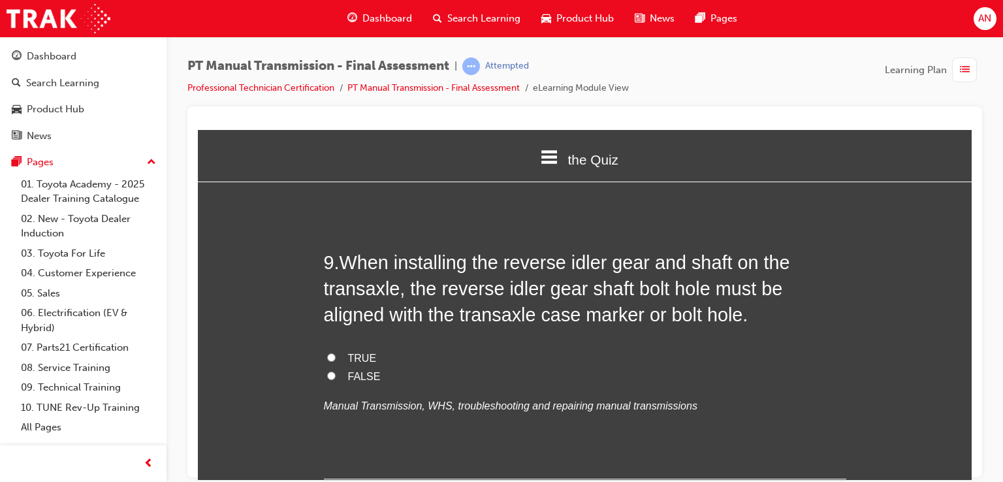
scroll to position [2508, 0]
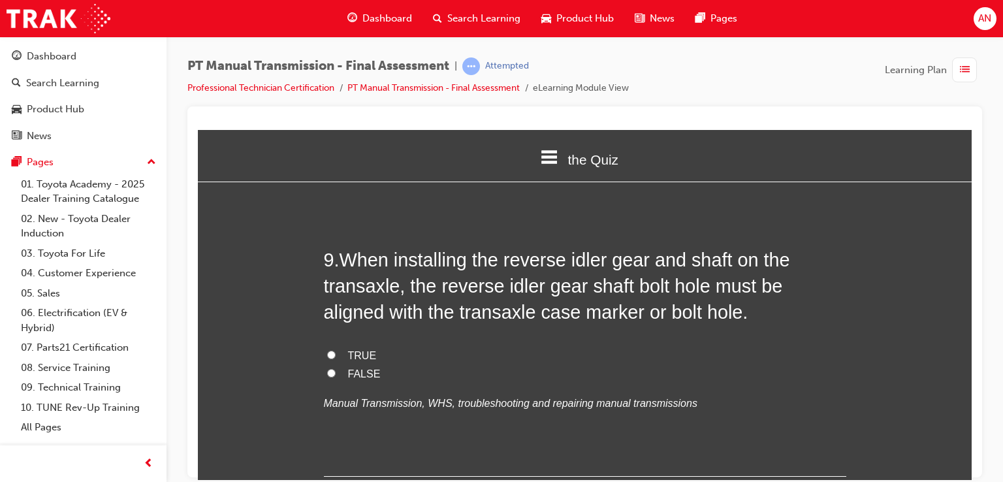
click at [335, 346] on label "TRUE" at bounding box center [585, 355] width 523 height 19
click at [335, 350] on input "TRUE" at bounding box center [331, 354] width 8 height 8
radio input "true"
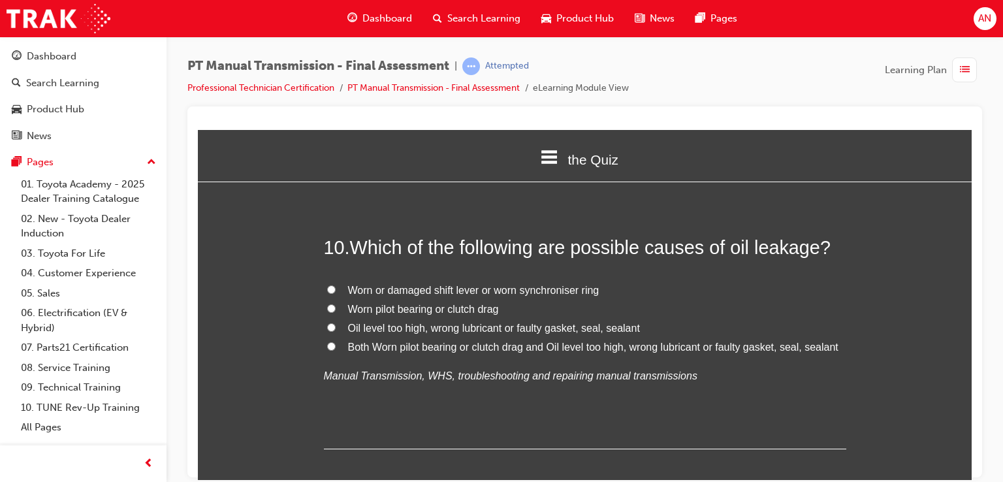
scroll to position [2822, 0]
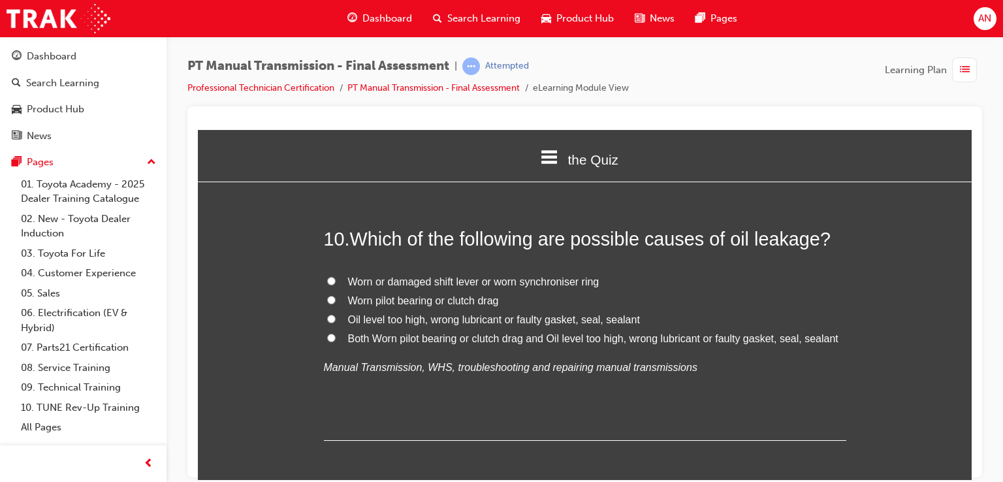
click at [583, 314] on span "Oil level too high, wrong lubricant or faulty gasket, seal, sealant" at bounding box center [494, 319] width 292 height 11
click at [336, 314] on input "Oil level too high, wrong lubricant or faulty gasket, seal, sealant" at bounding box center [331, 318] width 8 height 8
radio input "true"
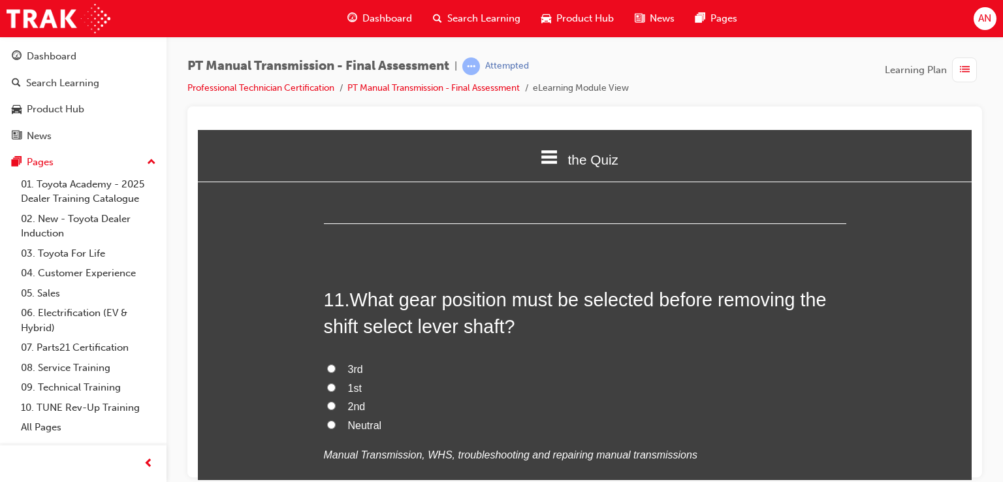
scroll to position [3048, 0]
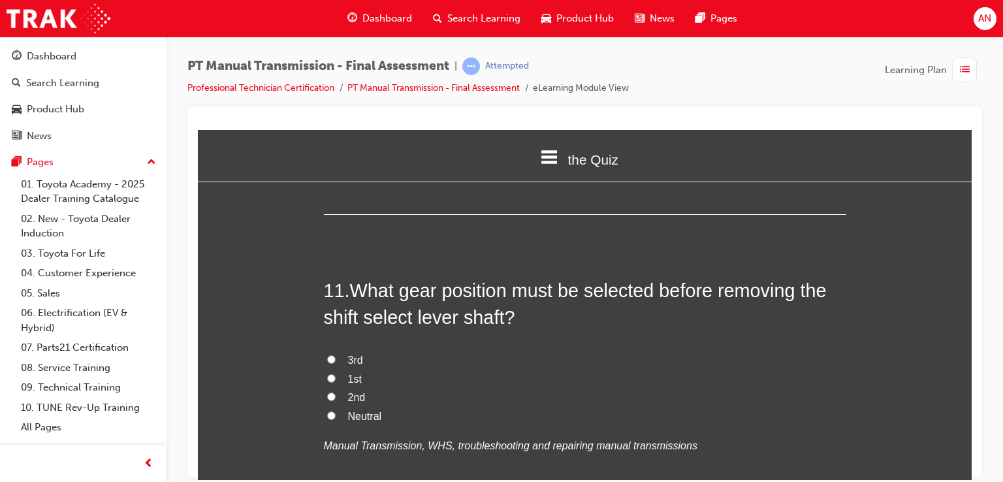
click at [331, 407] on label "Neutral" at bounding box center [585, 416] width 523 height 19
click at [331, 411] on input "Neutral" at bounding box center [331, 415] width 8 height 8
radio input "true"
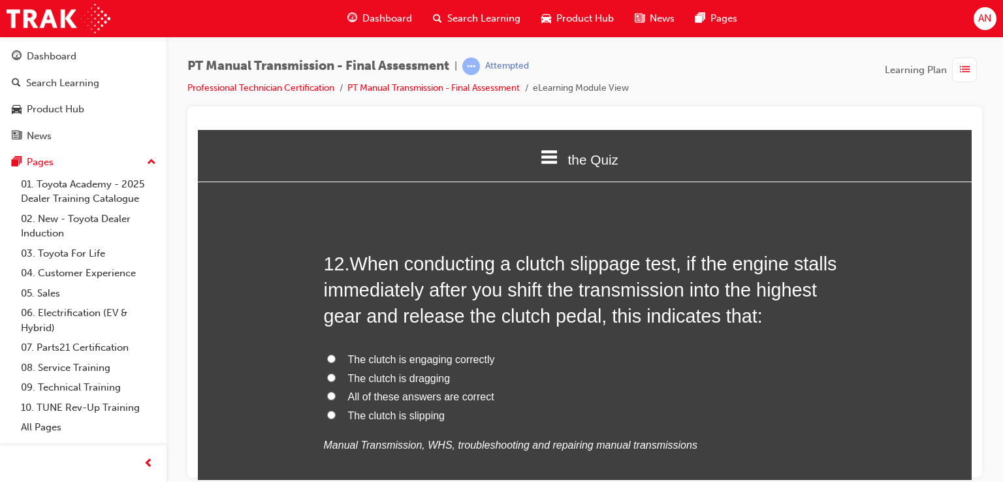
scroll to position [3387, 0]
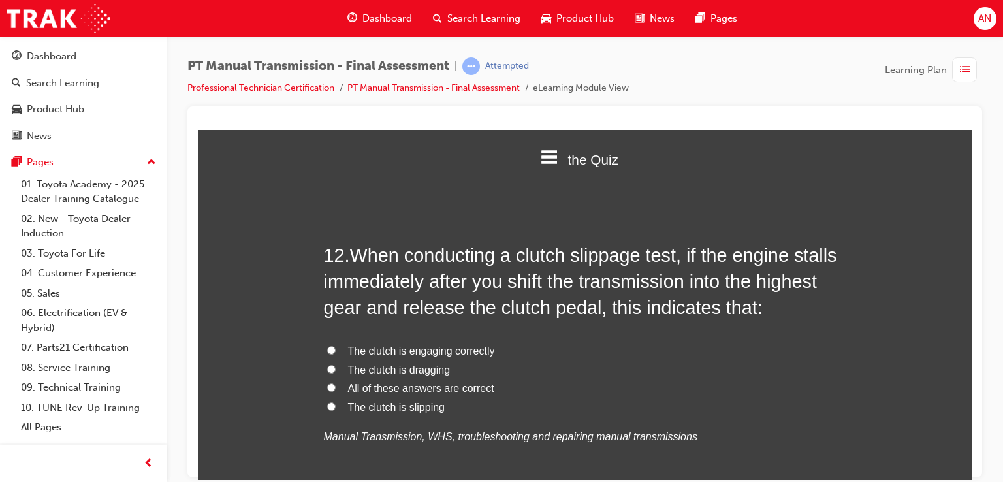
click at [469, 345] on span "The clutch is engaging correctly" at bounding box center [421, 350] width 147 height 11
click at [336, 346] on input "The clutch is engaging correctly" at bounding box center [331, 350] width 8 height 8
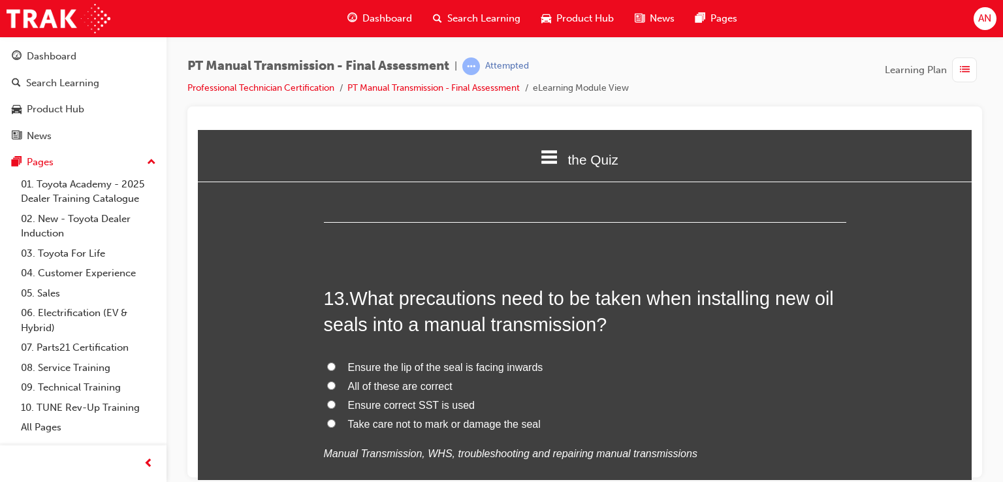
scroll to position [3701, 0]
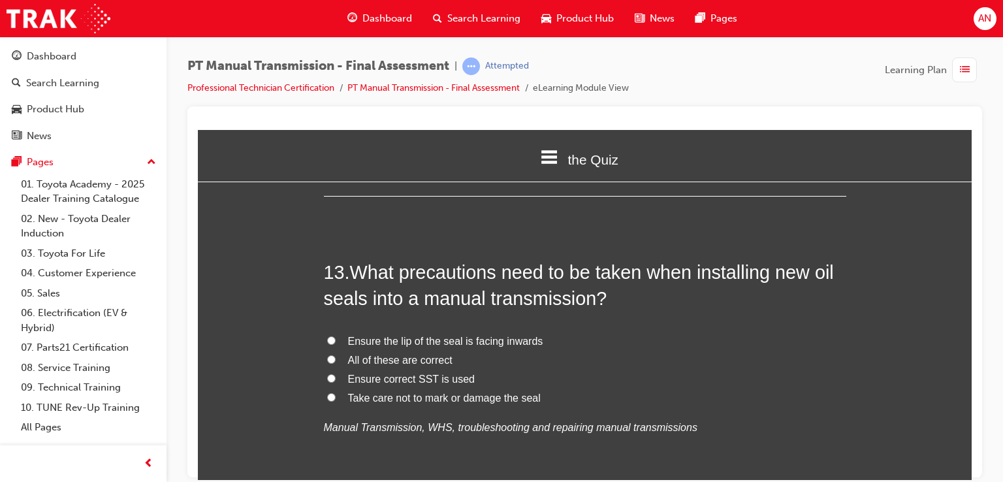
click at [328, 355] on input "All of these are correct" at bounding box center [331, 359] width 8 height 8
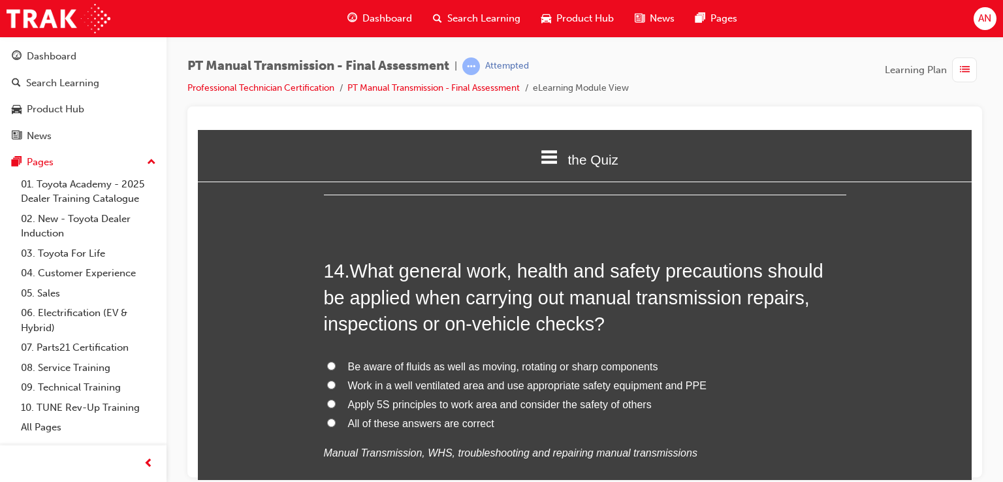
scroll to position [4032, 0]
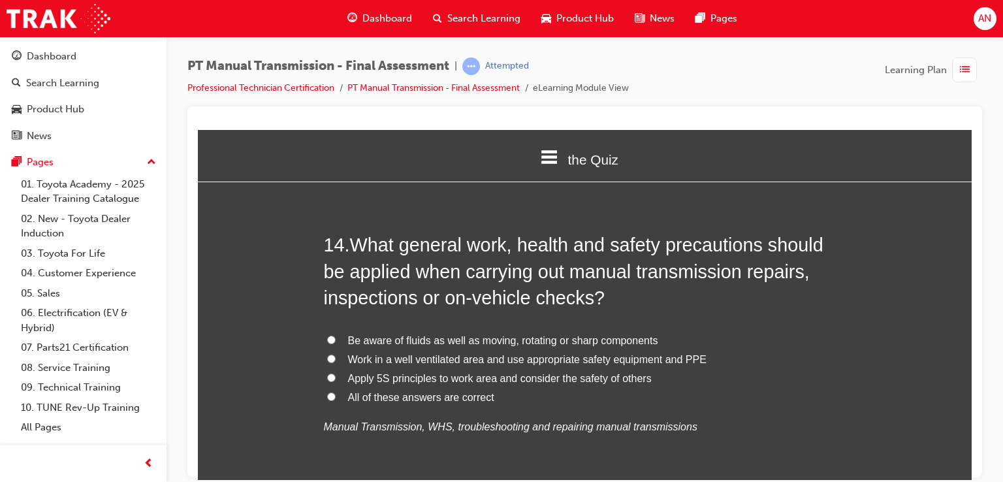
click at [327, 392] on input "All of these answers are correct" at bounding box center [331, 396] width 8 height 8
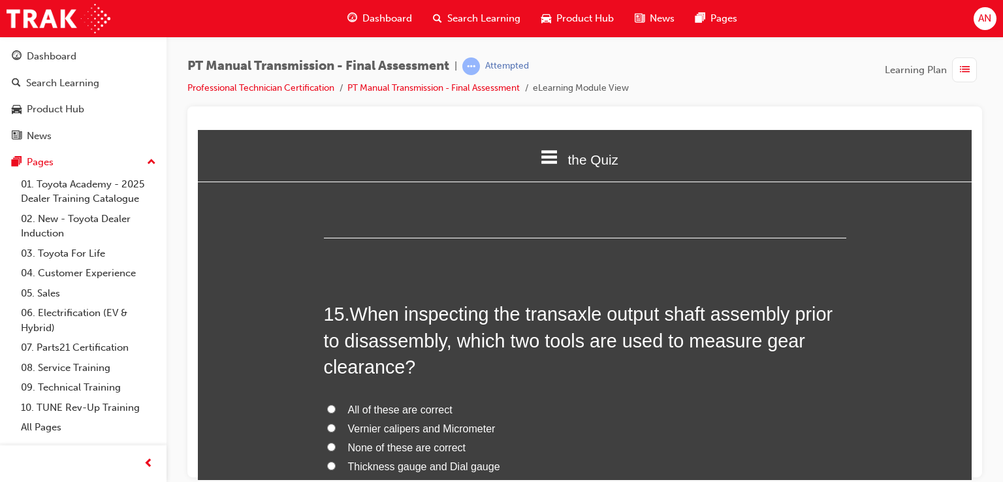
scroll to position [4320, 0]
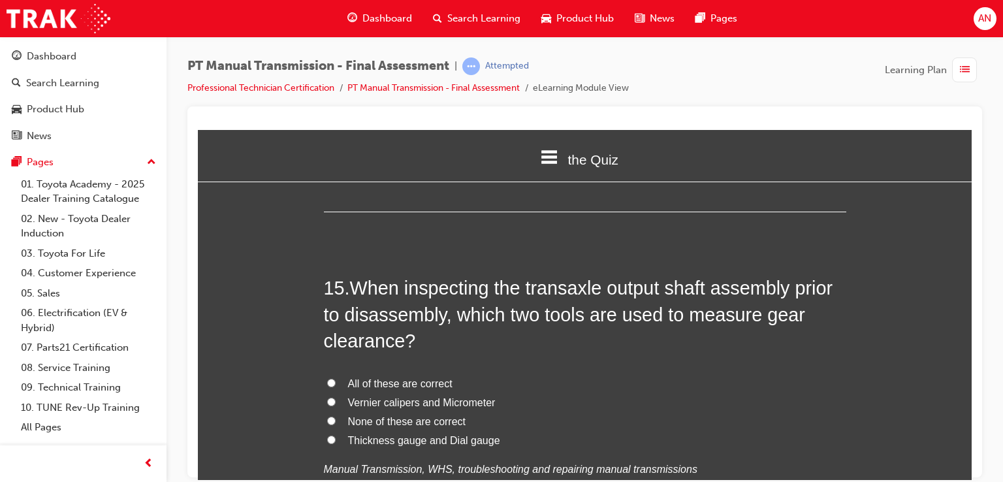
click at [436, 434] on span "Thickness gauge and Dial gauge" at bounding box center [424, 439] width 152 height 11
click at [336, 435] on input "Thickness gauge and Dial gauge" at bounding box center [331, 439] width 8 height 8
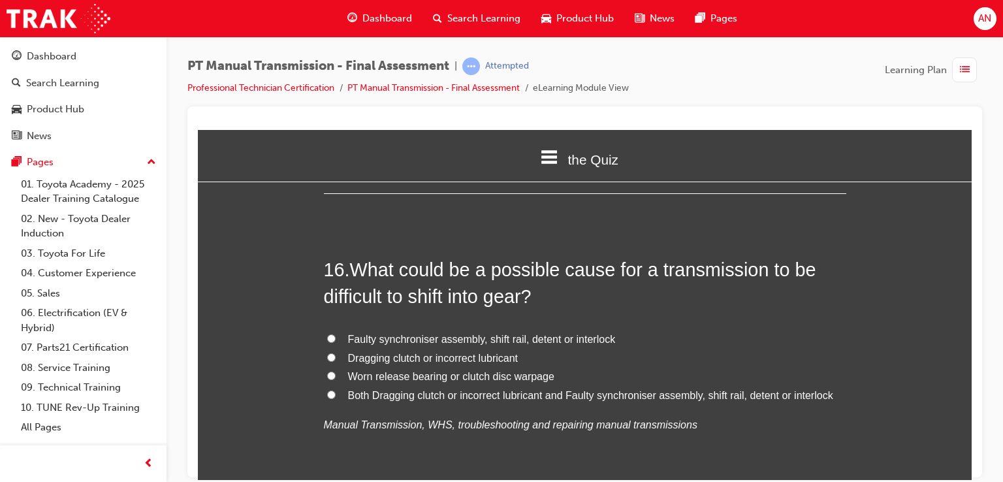
scroll to position [4677, 0]
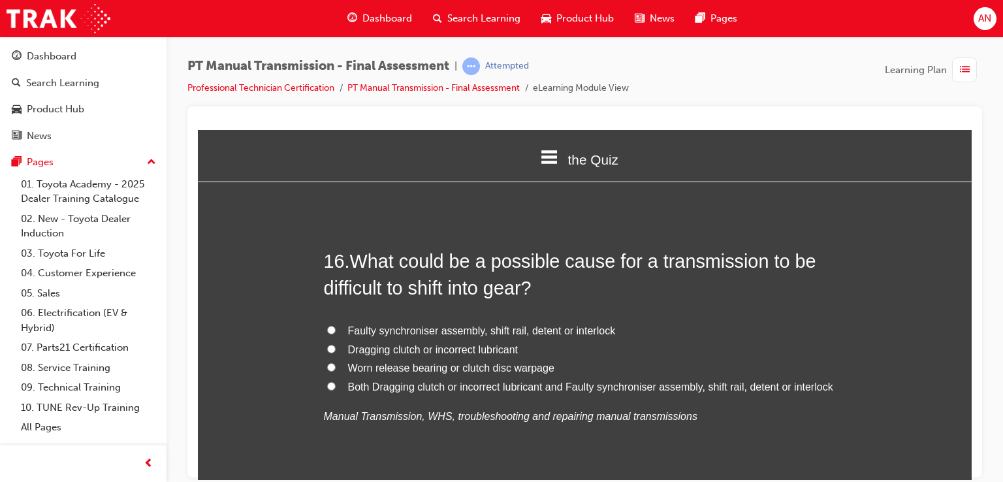
click at [327, 381] on input "Both Dragging clutch or incorrect lubricant and Faulty synchroniser assembly, s…" at bounding box center [331, 385] width 8 height 8
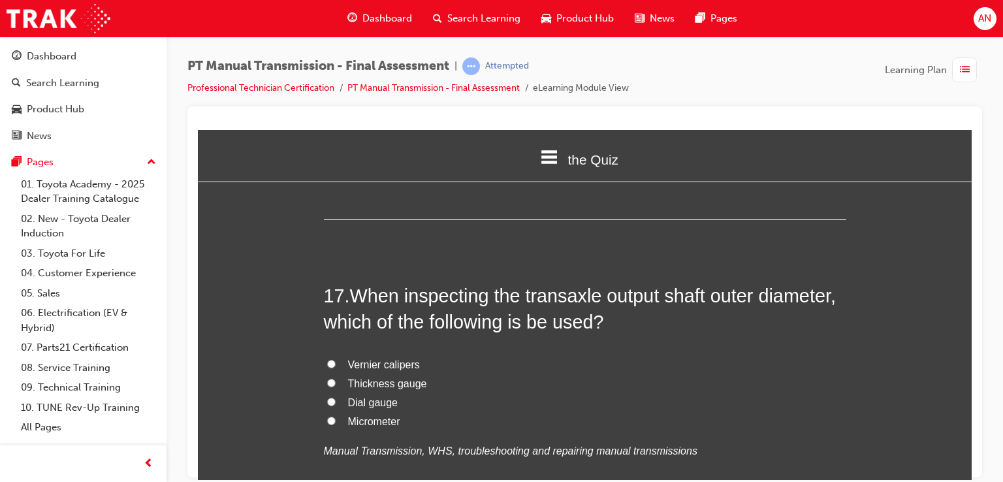
scroll to position [4964, 0]
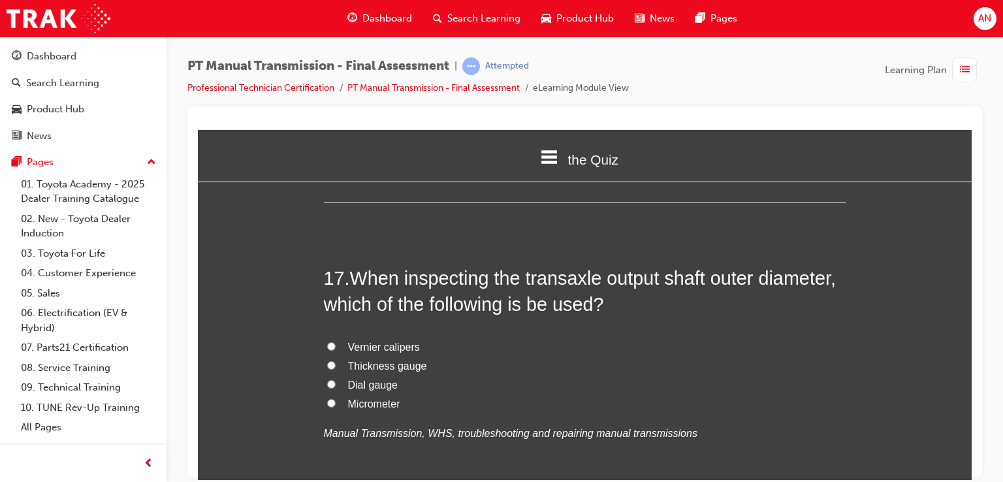
click at [361, 398] on span "Micrometer" at bounding box center [374, 403] width 52 height 11
click at [336, 398] on input "Micrometer" at bounding box center [331, 402] width 8 height 8
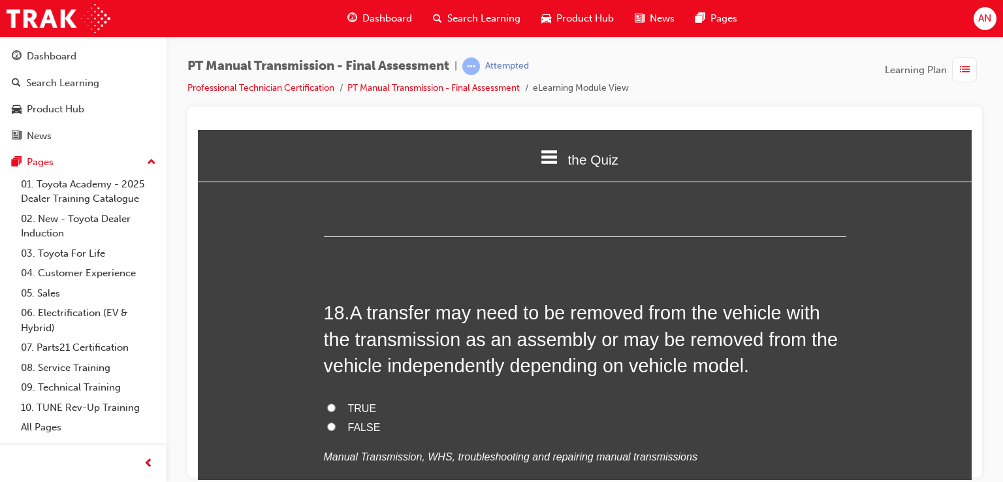
scroll to position [5243, 0]
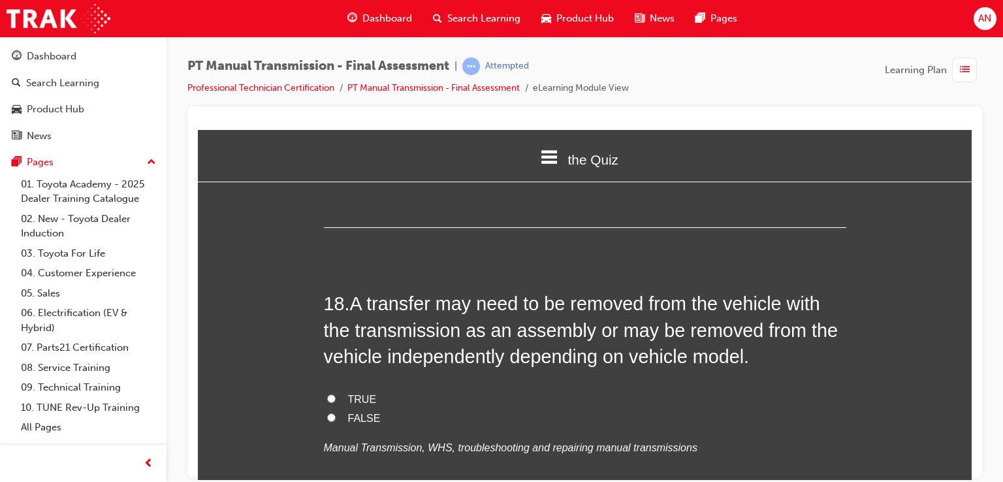
click at [327, 394] on input "TRUE" at bounding box center [331, 398] width 8 height 8
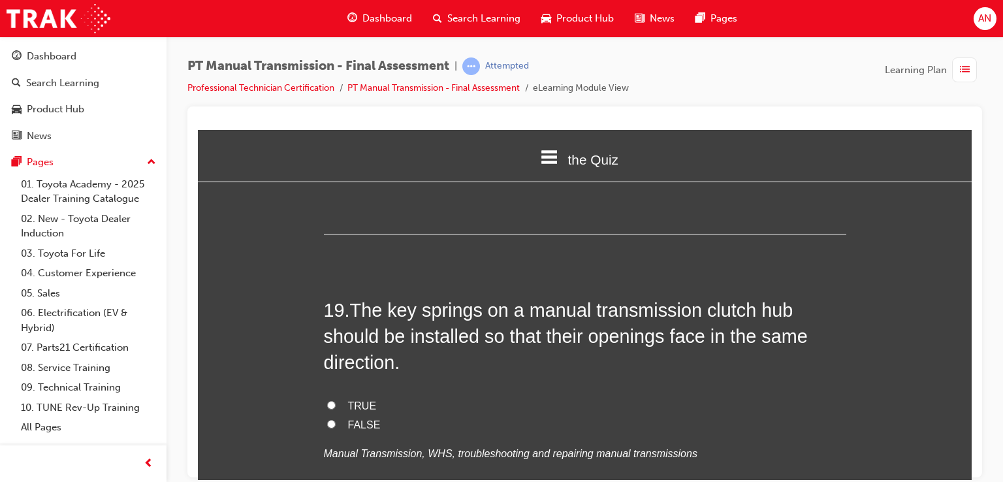
scroll to position [5530, 0]
click at [327, 419] on input "FALSE" at bounding box center [331, 423] width 8 height 8
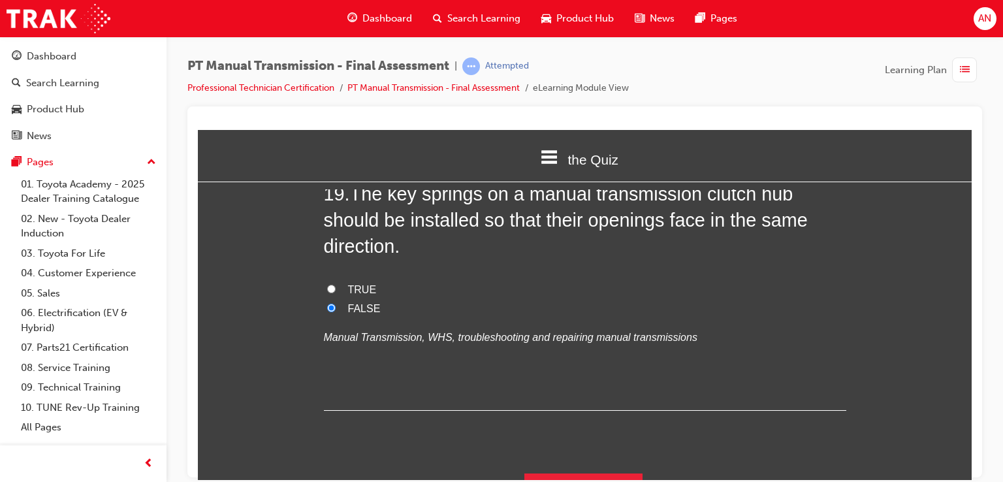
scroll to position [5647, 0]
click at [606, 472] on button "Submit Answers" at bounding box center [584, 490] width 119 height 37
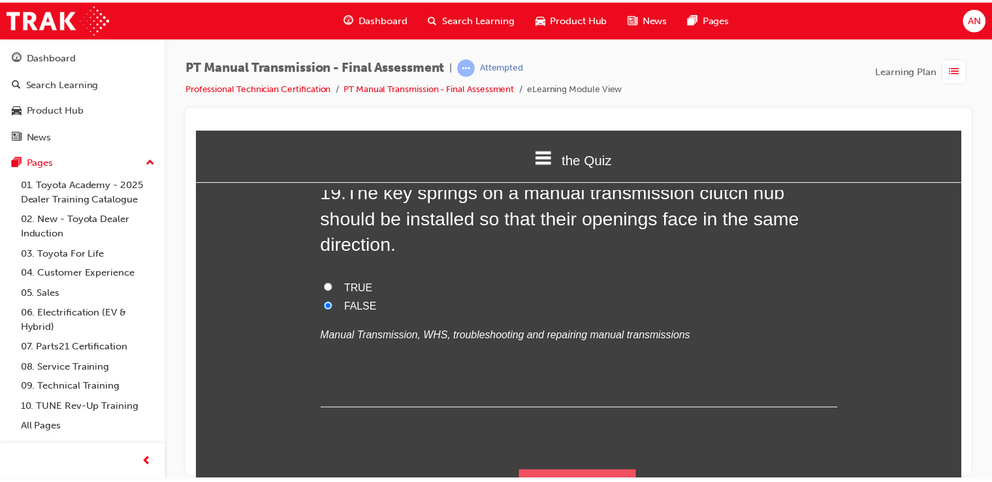
scroll to position [0, 0]
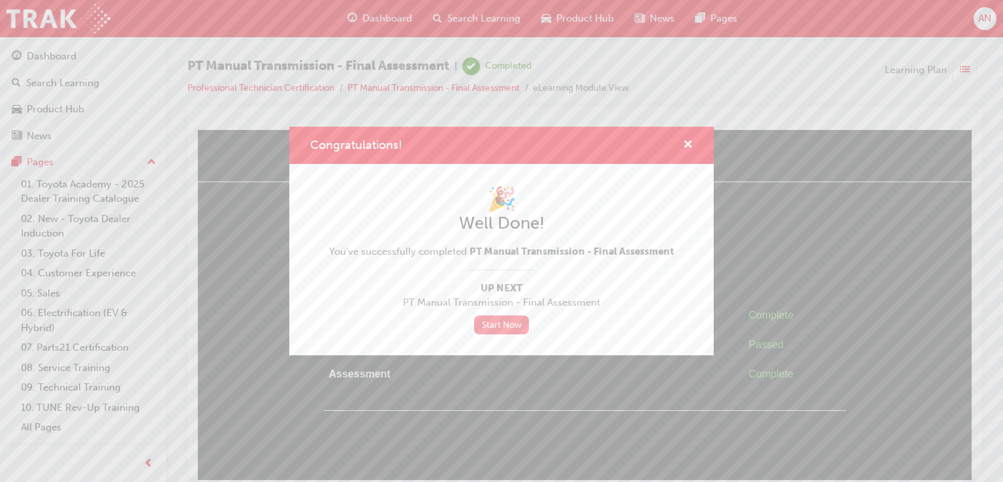
click at [509, 321] on link "Start Now" at bounding box center [501, 324] width 55 height 19
click at [690, 144] on span "cross-icon" at bounding box center [688, 146] width 10 height 12
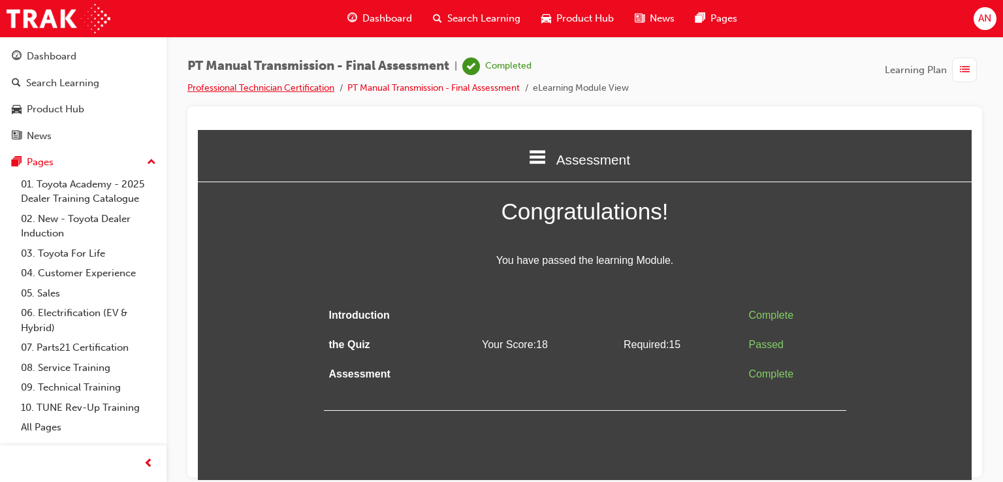
click at [311, 87] on link "Professional Technician Certification" at bounding box center [260, 87] width 147 height 11
